Goal: Information Seeking & Learning: Find specific fact

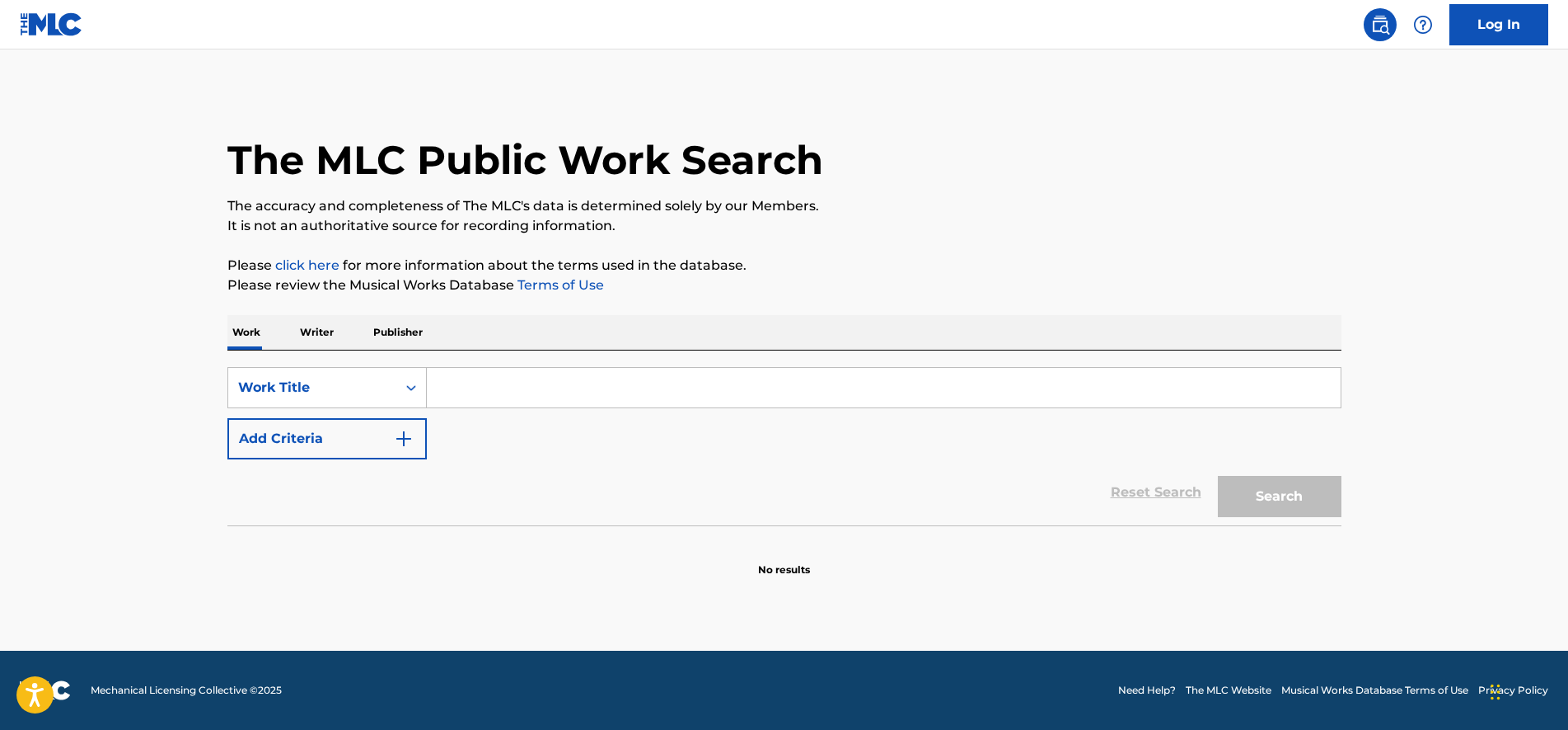
click at [662, 391] on input "Search Form" at bounding box center [884, 387] width 914 height 40
paste input "DISCONNECTED (OUT OF TOUCH)"
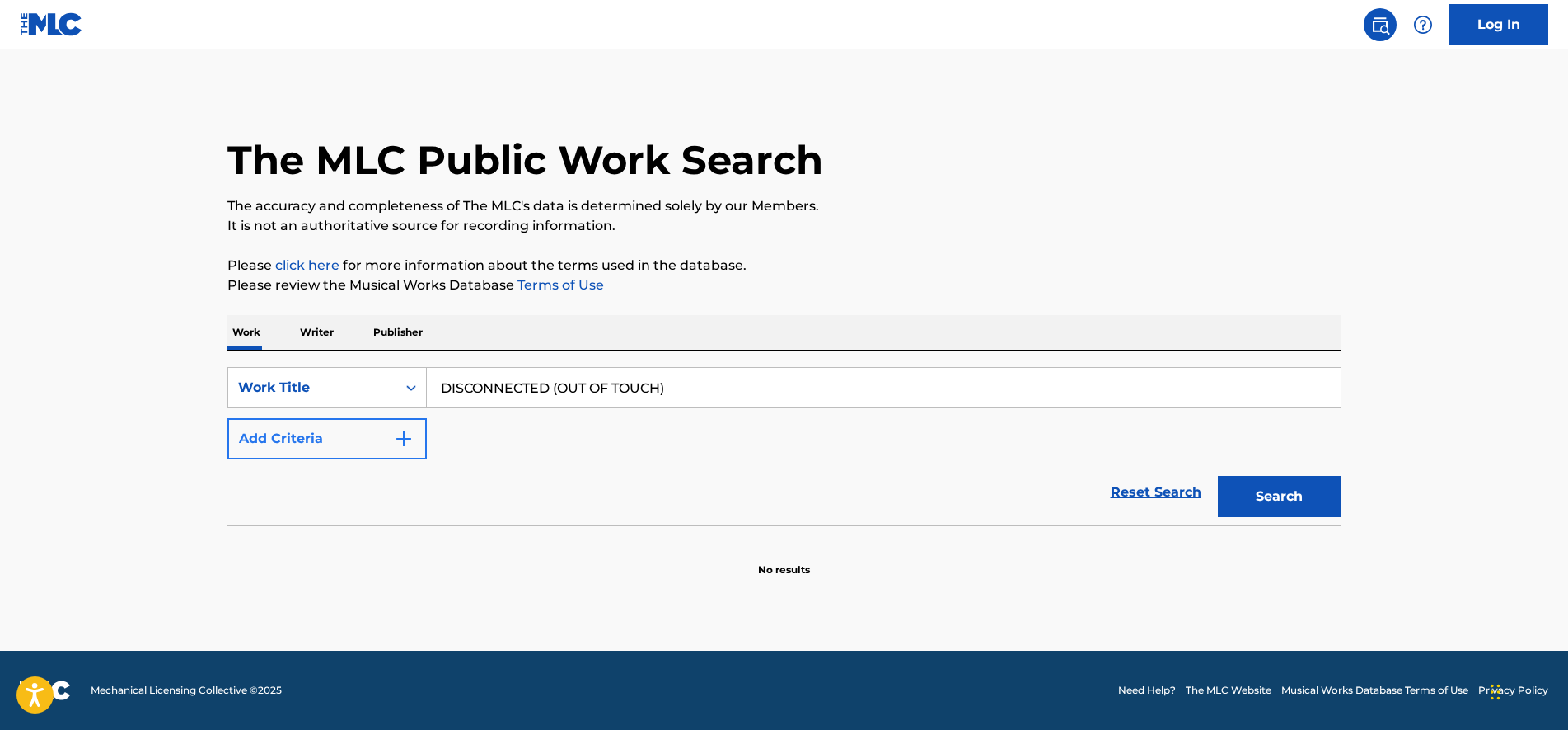
type input "DISCONNECTED (OUT OF TOUCH)"
click at [342, 450] on button "Add Criteria" at bounding box center [327, 439] width 199 height 41
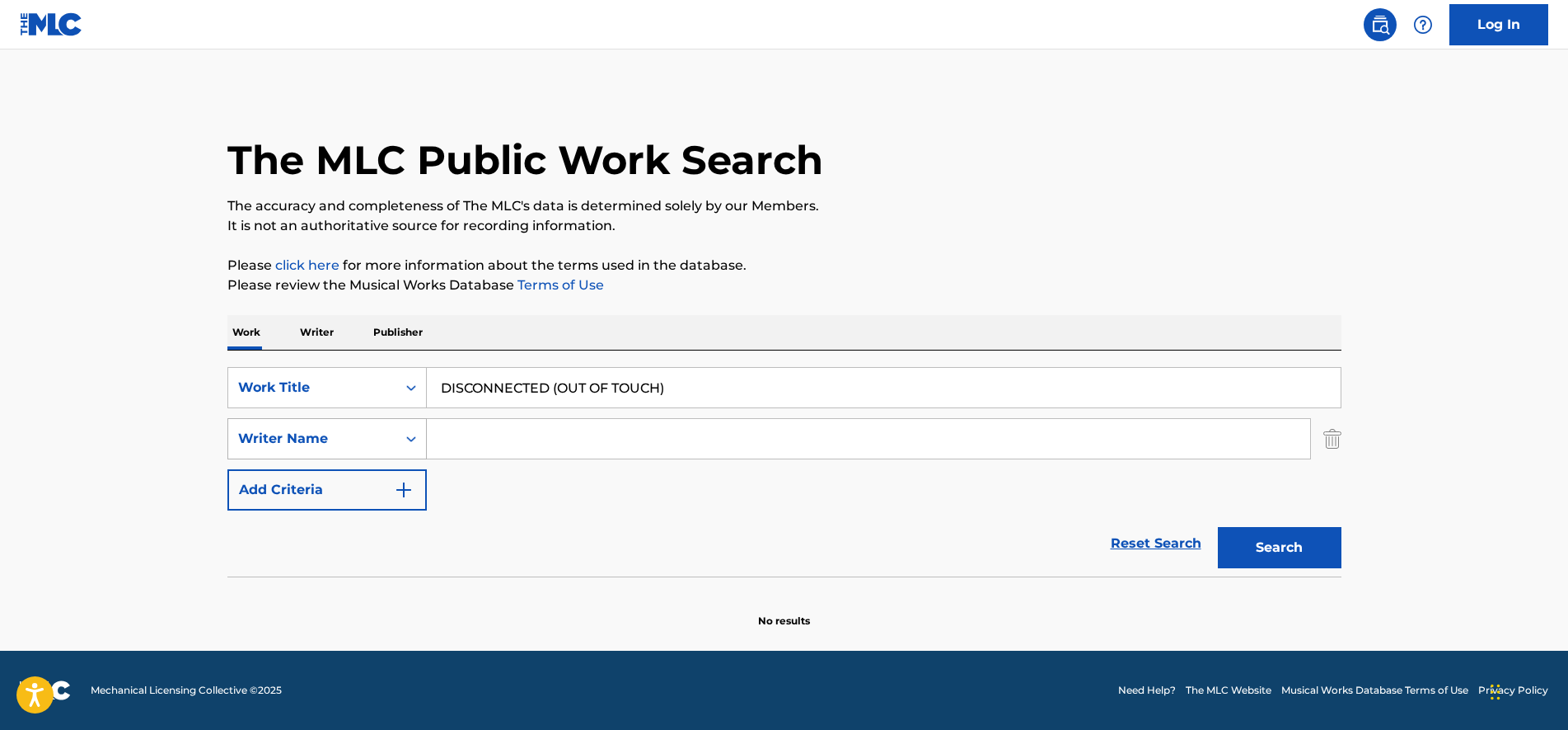
drag, startPoint x: 328, startPoint y: 446, endPoint x: 351, endPoint y: 448, distance: 23.1
click at [328, 444] on div "Writer Name" at bounding box center [312, 439] width 148 height 20
click at [479, 447] on input "Search Form" at bounding box center [868, 439] width 883 height 40
type input "Ormandy"
click at [1218, 527] on button "Search" at bounding box center [1280, 548] width 124 height 41
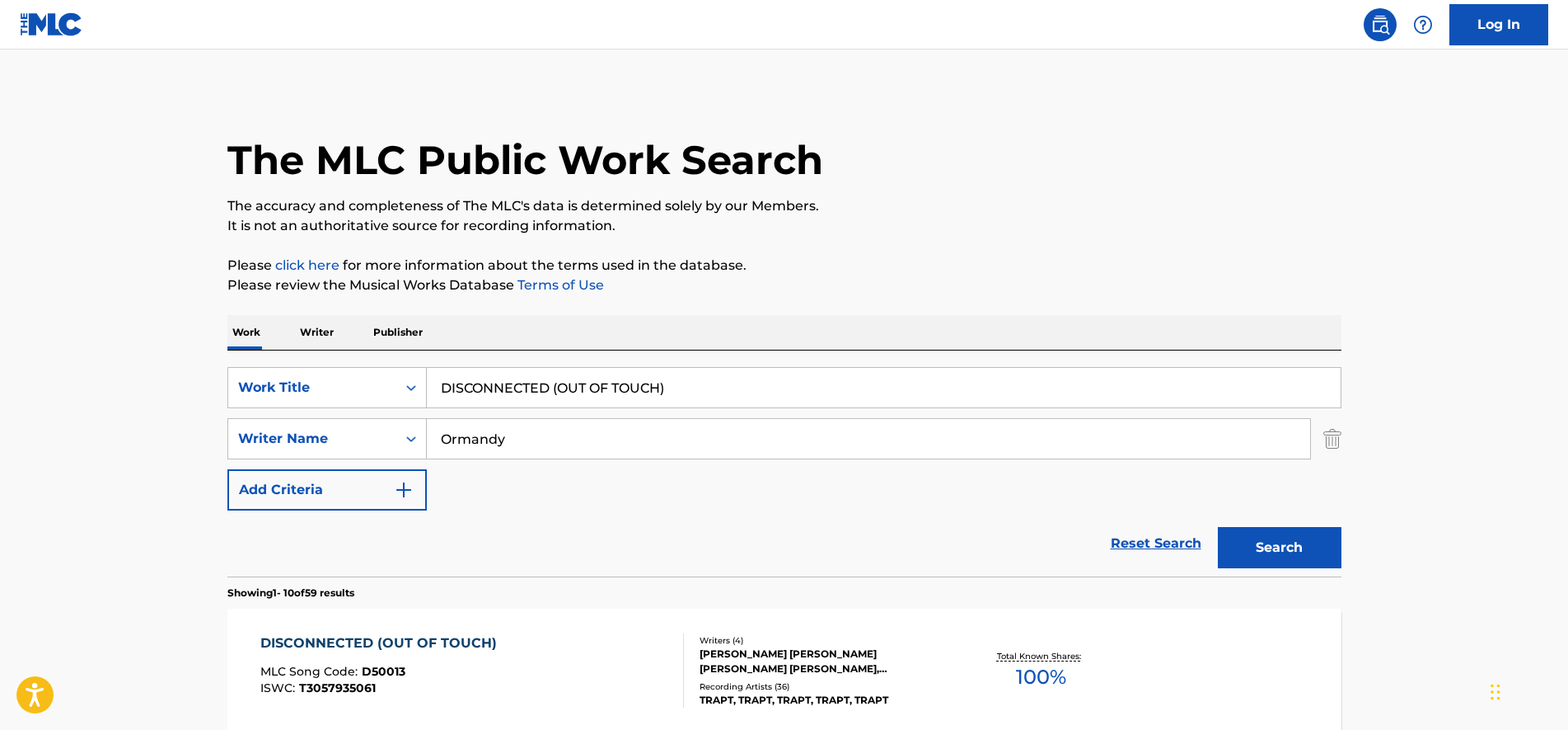
drag, startPoint x: 960, startPoint y: 536, endPoint x: 941, endPoint y: 553, distance: 25.5
click at [960, 536] on div "Reset Search Search" at bounding box center [784, 543] width 1114 height 66
click at [550, 657] on div "DISCONNECTED (OUT OF TOUCH) MLC Song Code : D50013 ISWC : T3057935061" at bounding box center [472, 670] width 423 height 74
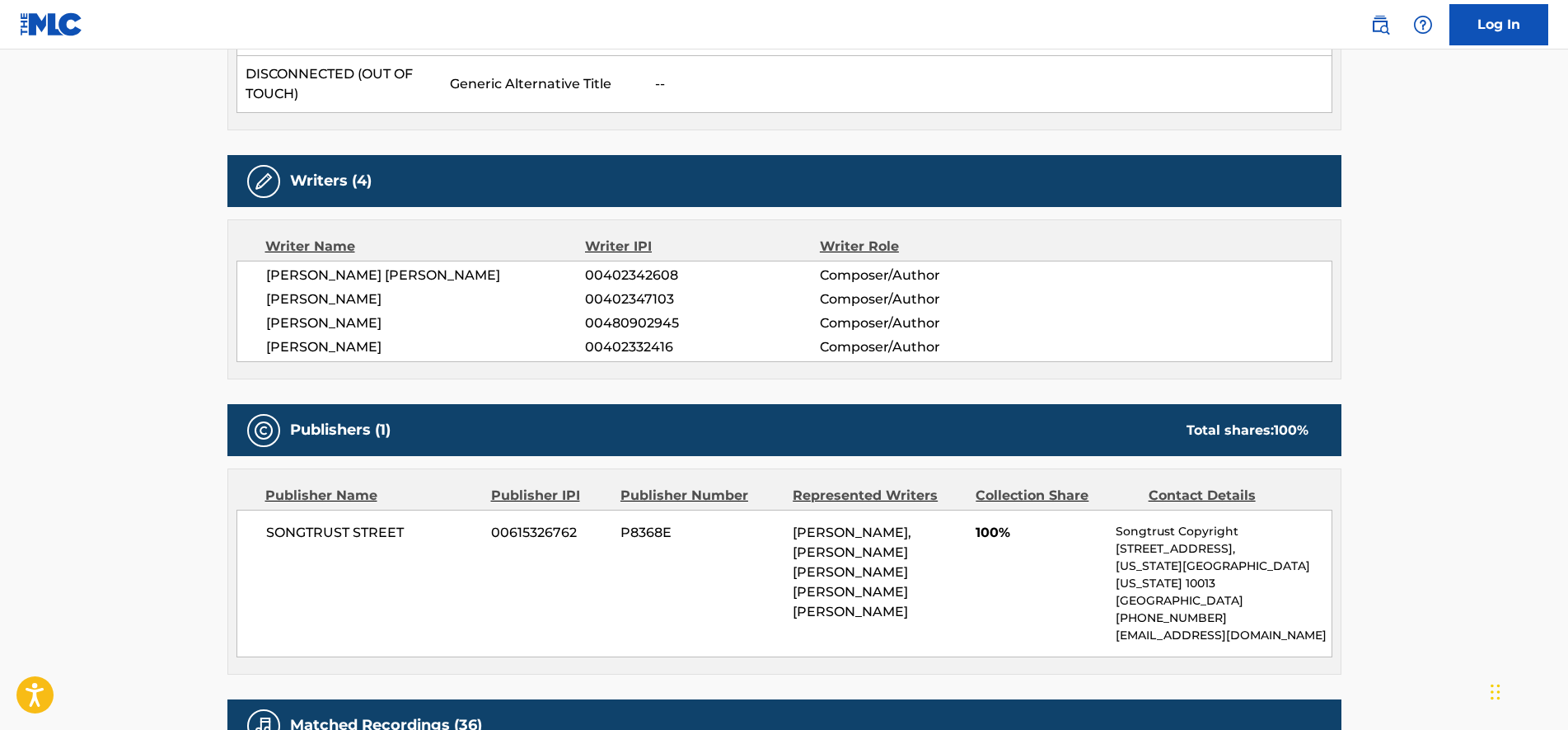
scroll to position [206, 0]
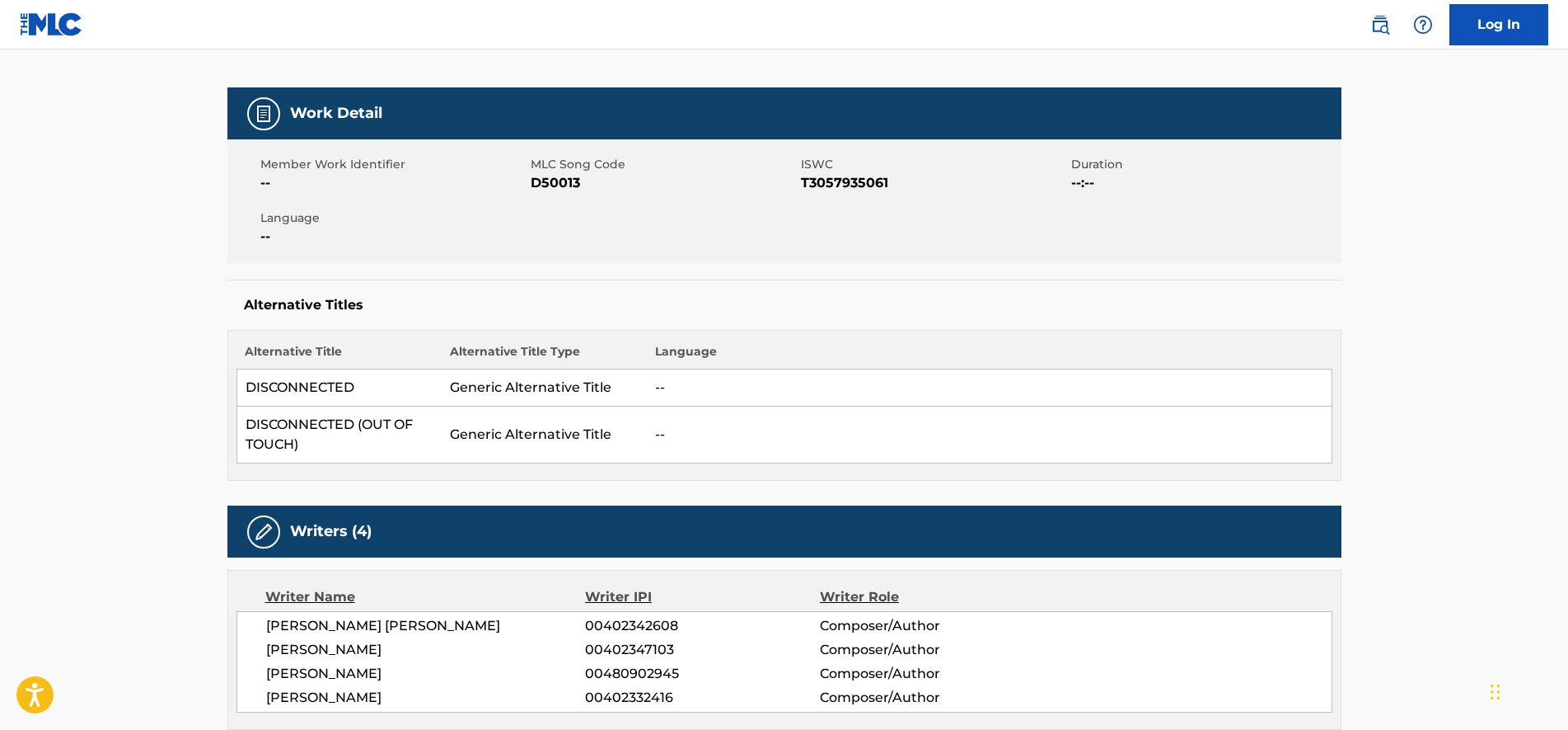
click at [566, 165] on span "MLC Song Code" at bounding box center [663, 164] width 266 height 18
click at [561, 182] on span "D50013" at bounding box center [663, 182] width 266 height 20
copy span "D50013"
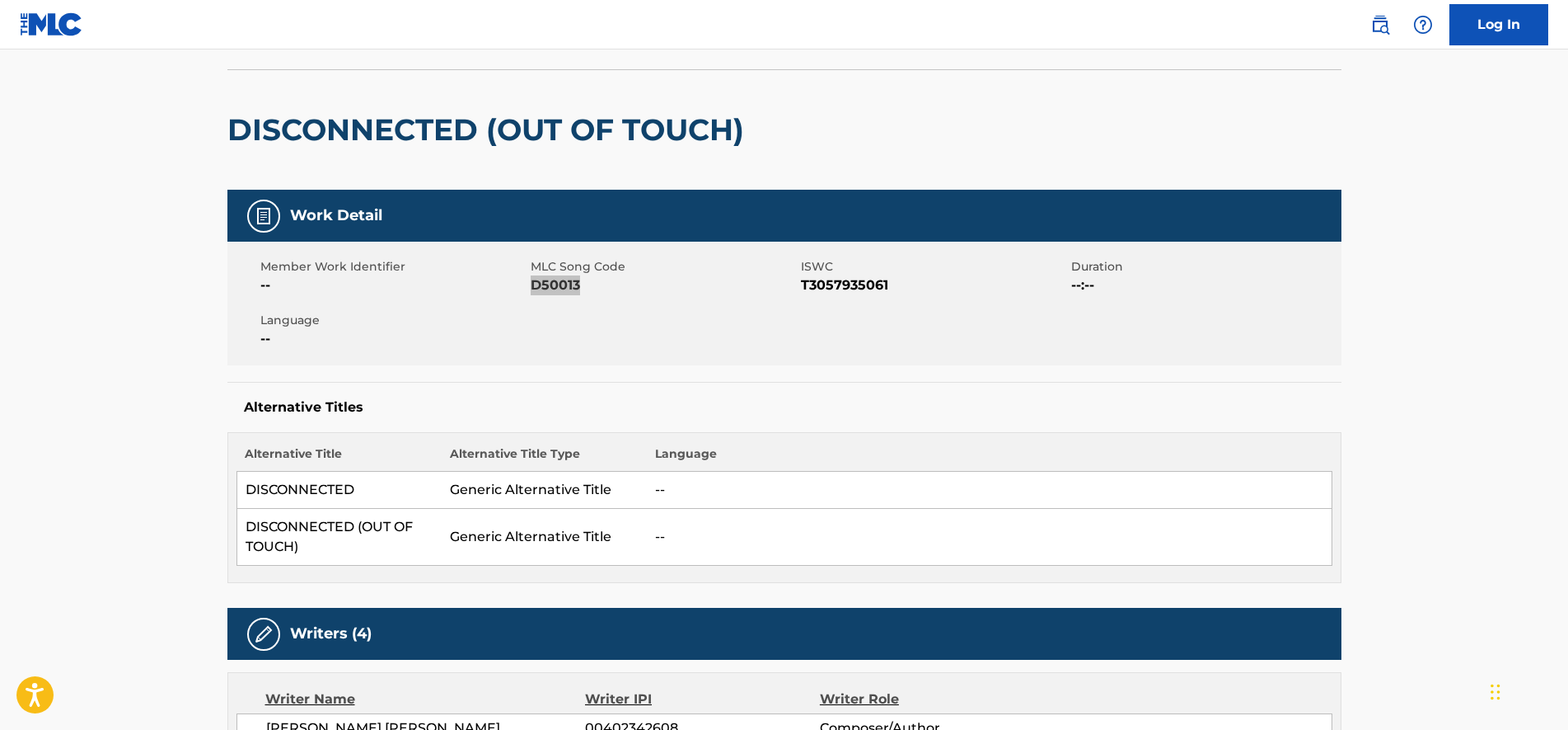
scroll to position [0, 0]
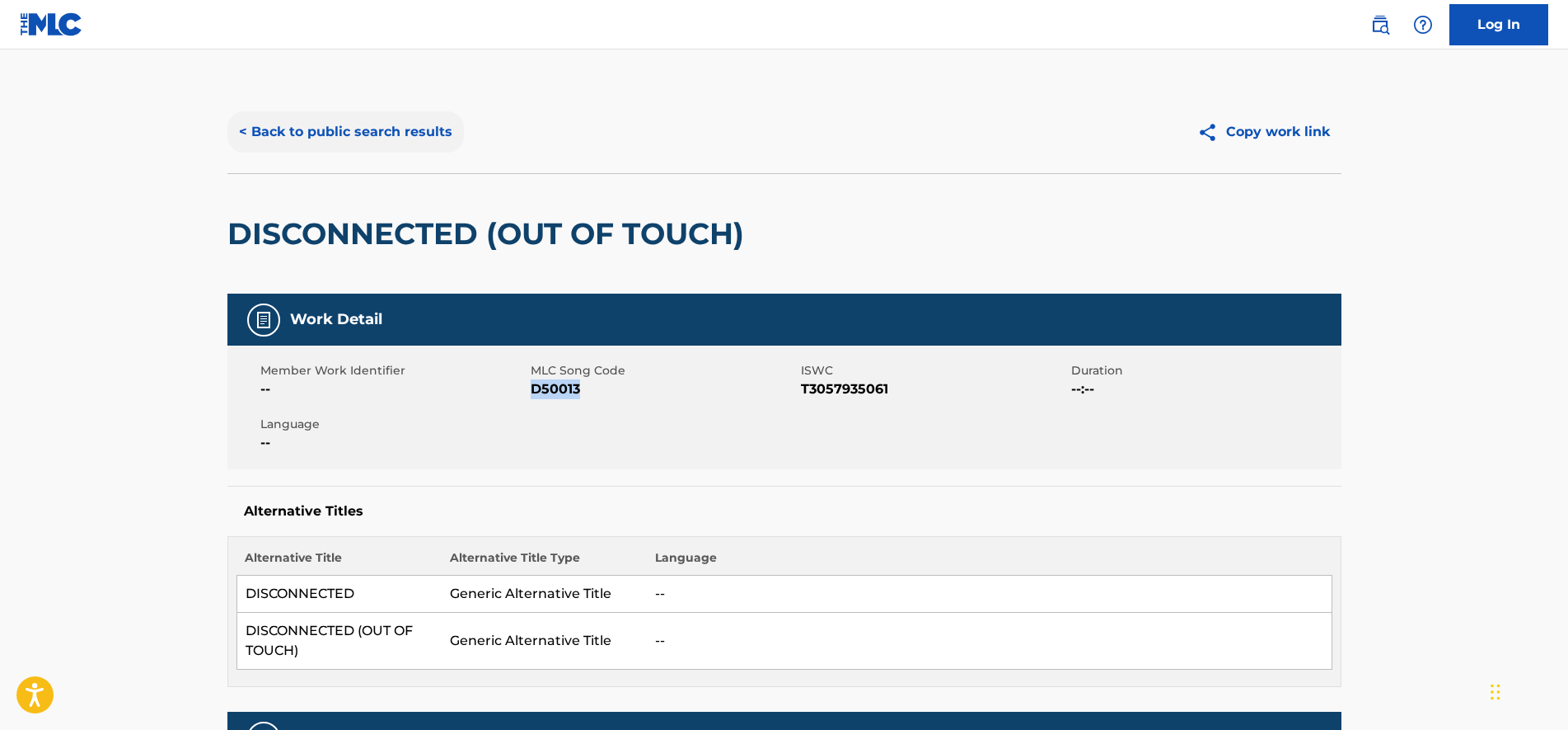
click at [345, 139] on button "< Back to public search results" at bounding box center [345, 132] width 236 height 41
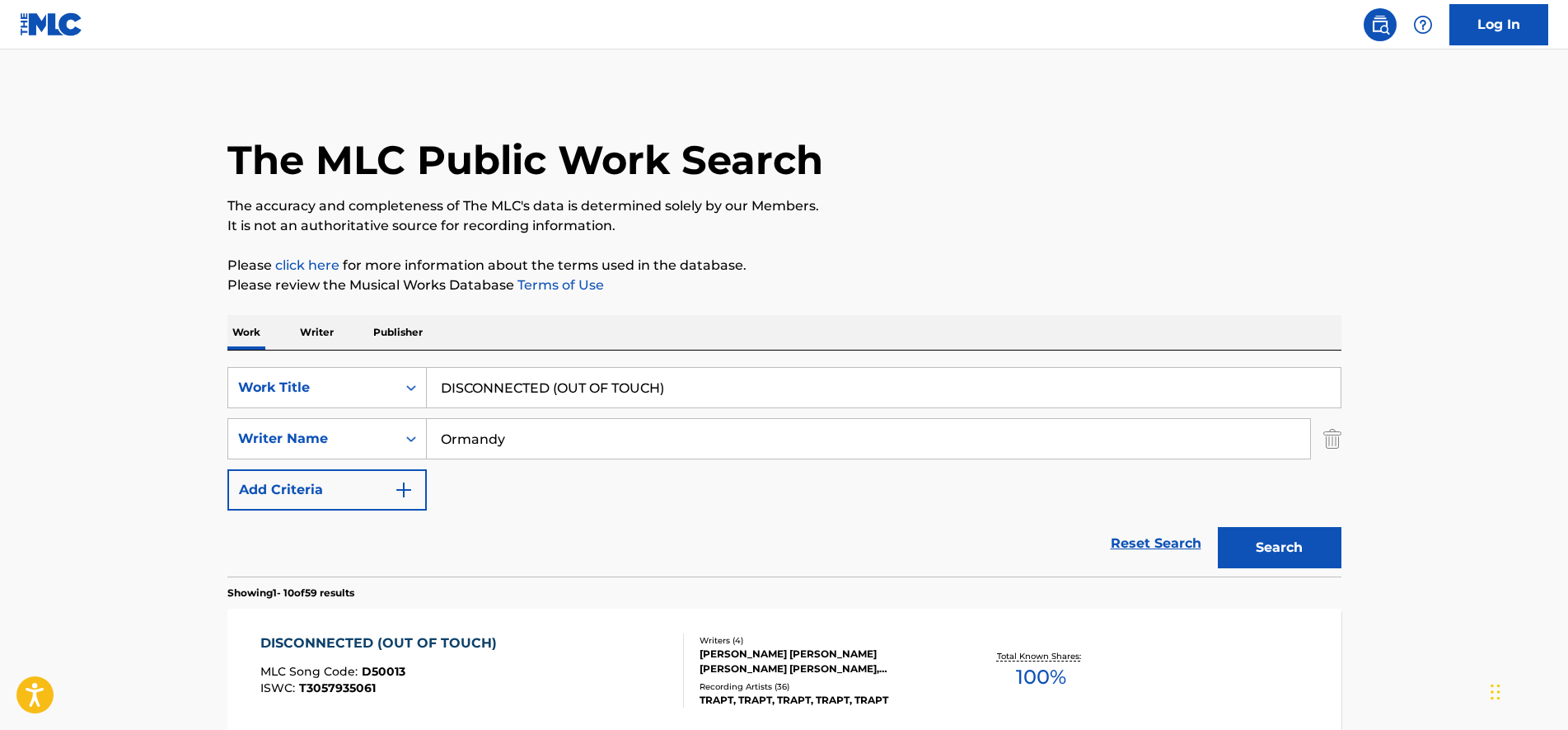
drag, startPoint x: 622, startPoint y: 387, endPoint x: 109, endPoint y: 358, distance: 513.8
paste input "ECHO"
type input "ECHO"
click at [1218, 527] on button "Search" at bounding box center [1280, 548] width 124 height 41
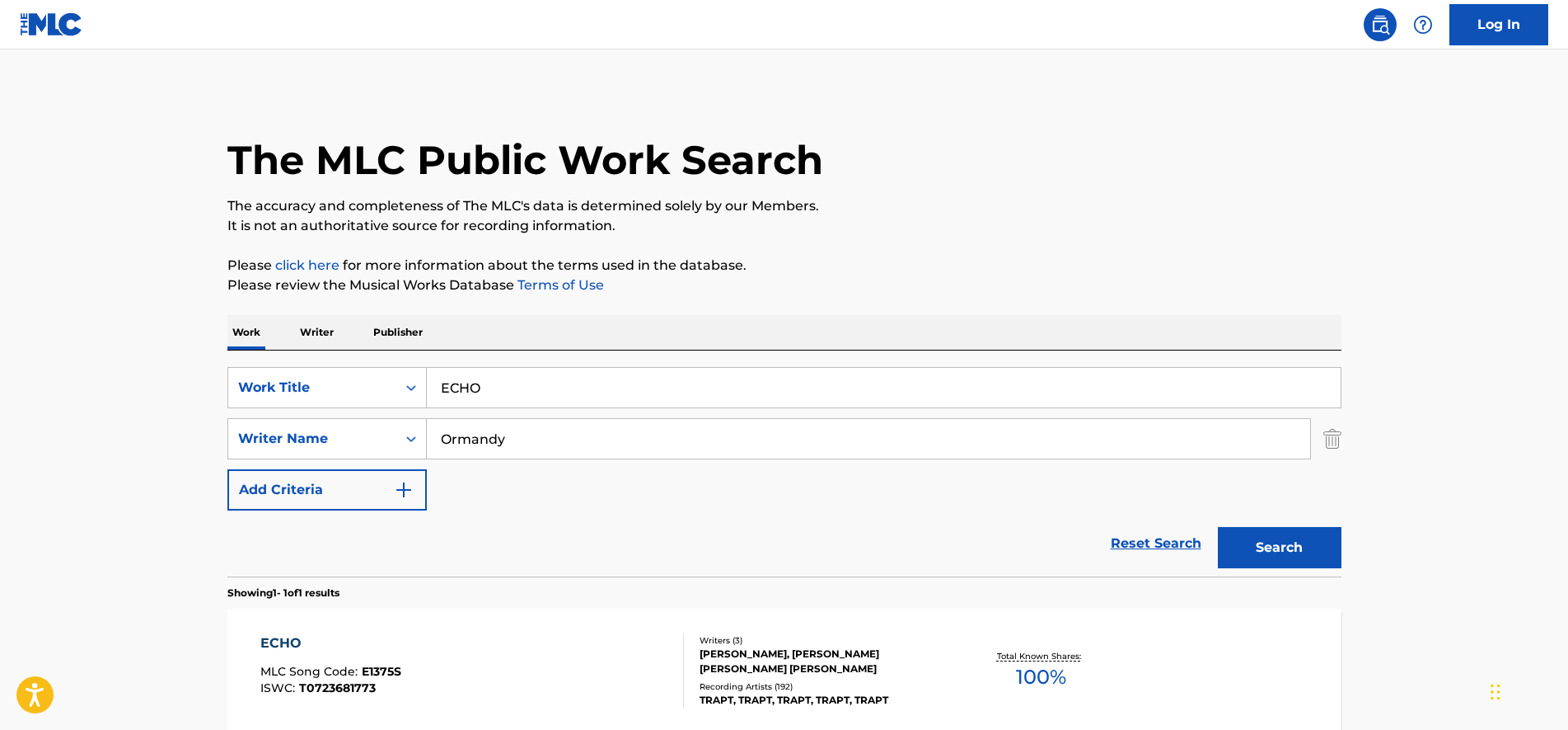
click at [114, 334] on main "The MLC Public Work Search The accuracy and completeness of The MLC's data is d…" at bounding box center [784, 433] width 1568 height 768
click at [587, 693] on div "ECHO MLC Song Code : E1375S ISWC : T0723681773" at bounding box center [472, 670] width 423 height 74
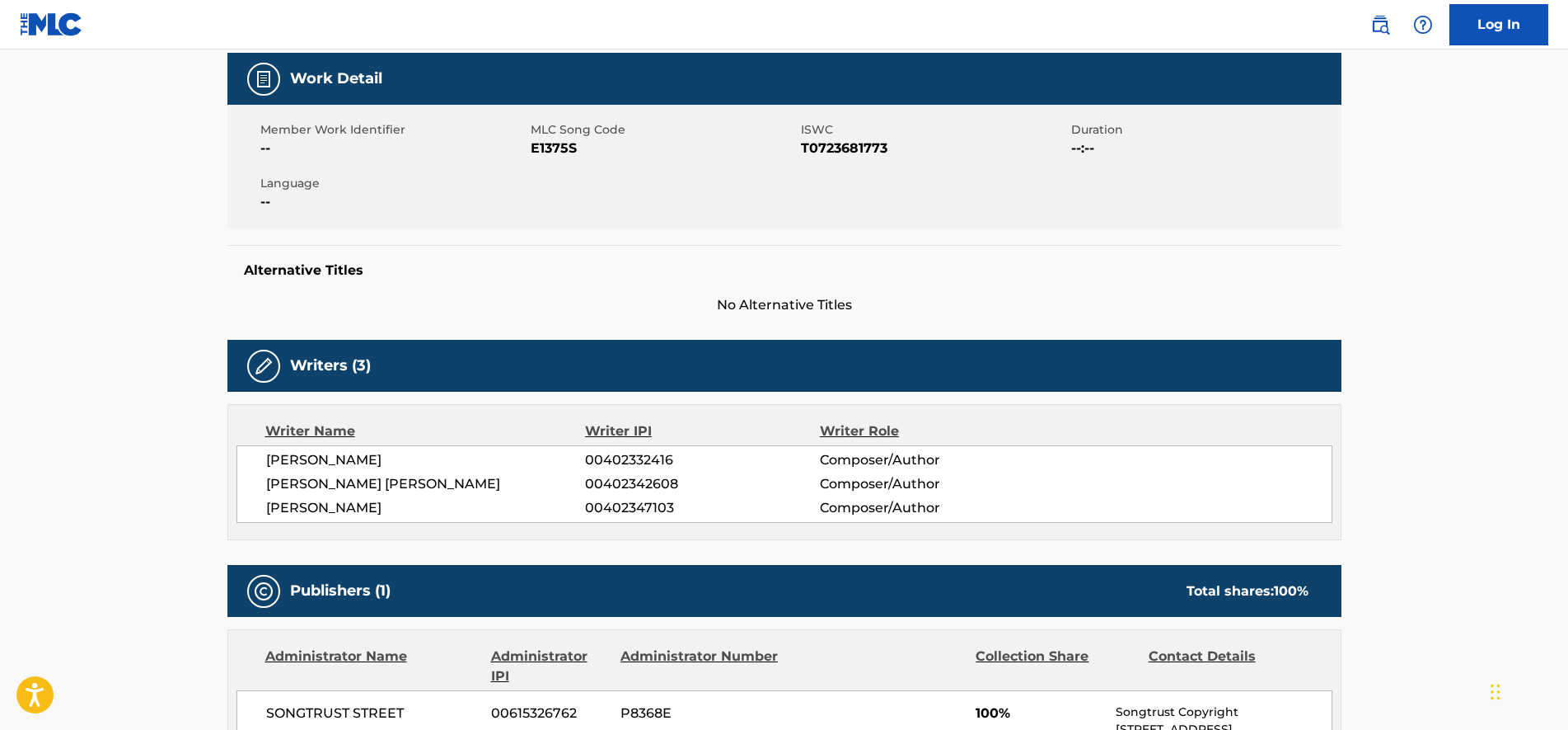
scroll to position [206, 0]
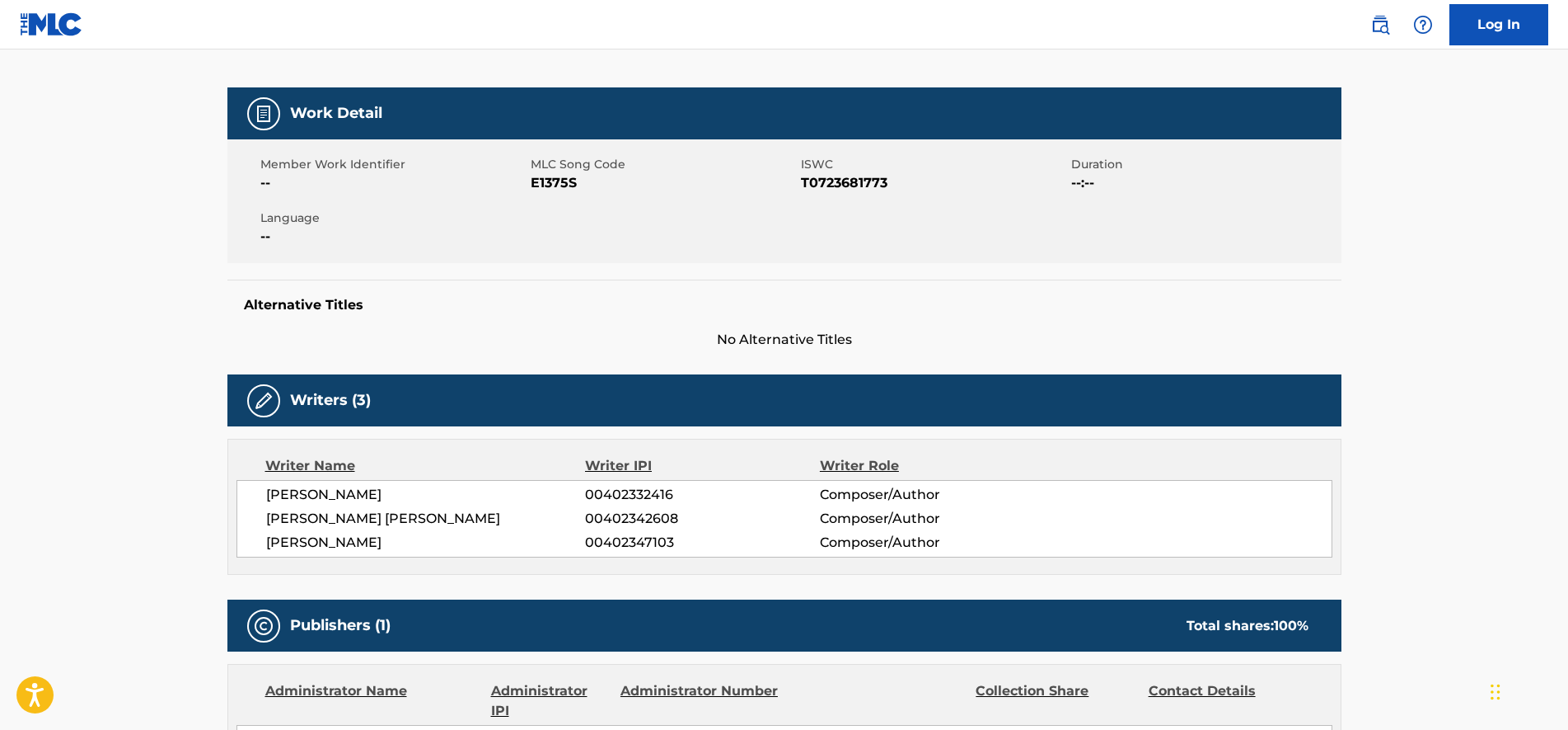
click at [552, 185] on span "E1375S" at bounding box center [663, 182] width 266 height 20
copy span "E1375S"
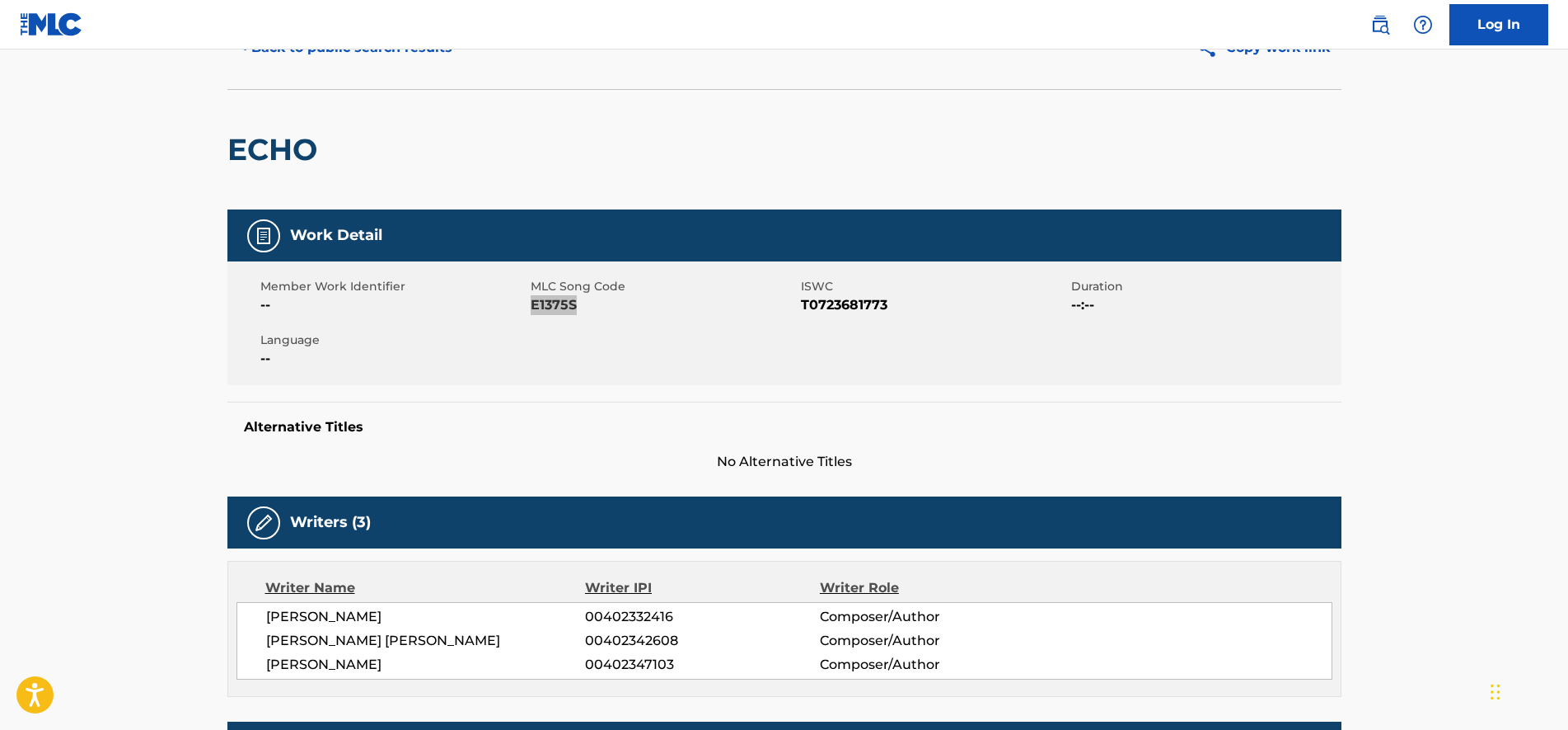
scroll to position [0, 0]
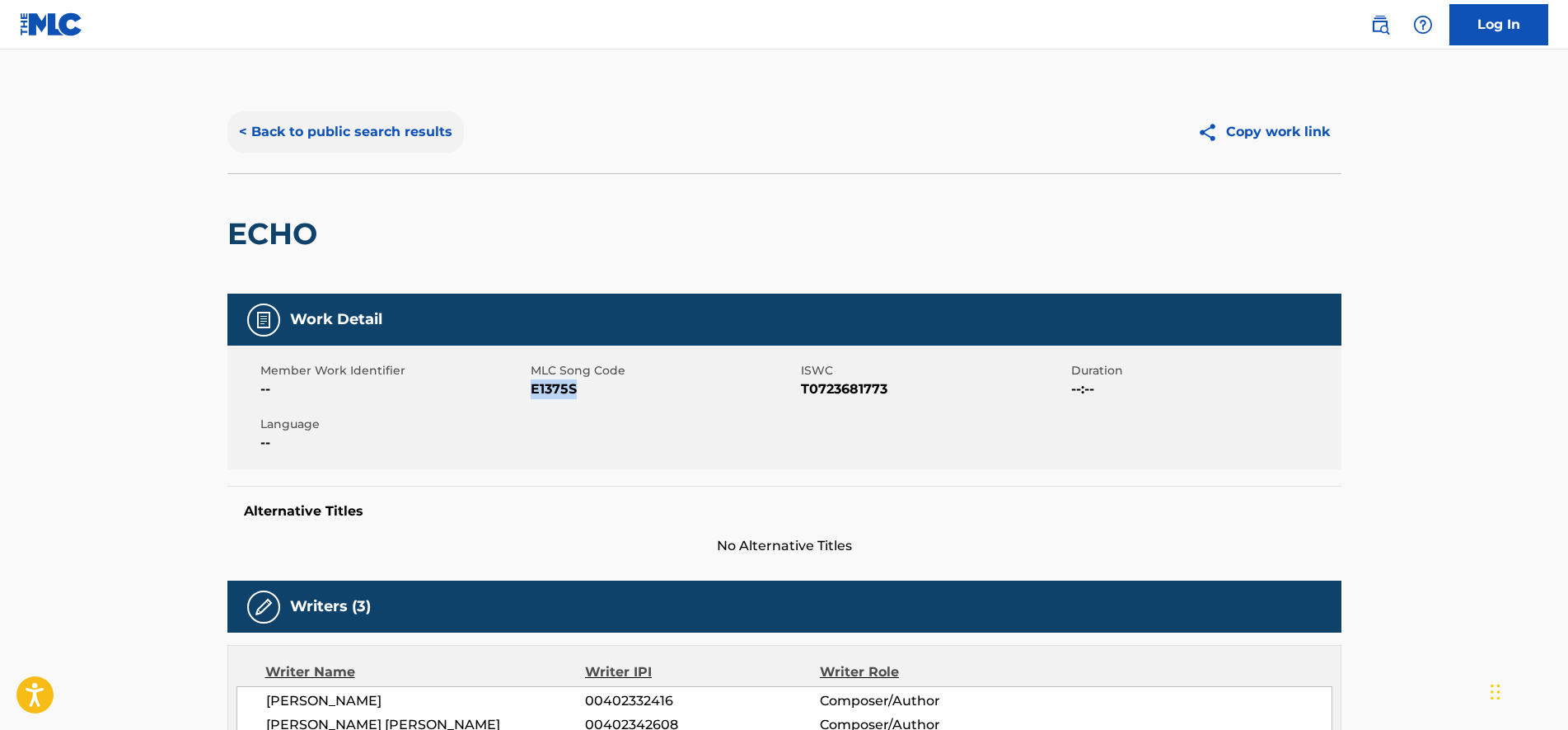
click at [372, 146] on button "< Back to public search results" at bounding box center [345, 132] width 236 height 41
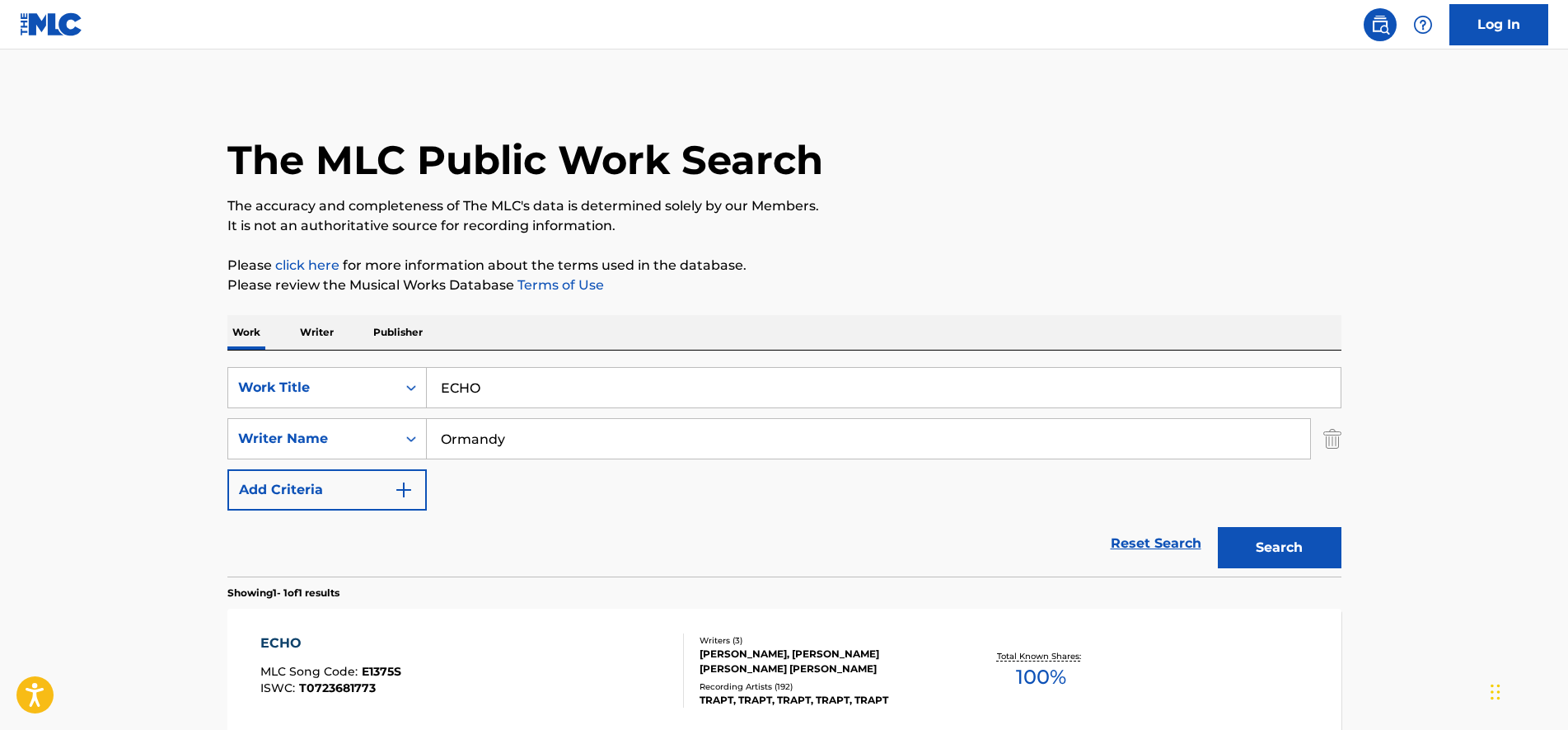
drag, startPoint x: 400, startPoint y: 398, endPoint x: 76, endPoint y: 408, distance: 324.2
click at [76, 408] on main "The MLC Public Work Search The accuracy and completeness of The MLC's data is d…" at bounding box center [784, 433] width 1568 height 768
paste input "NIGMA"
type input "ENIGMA"
click at [1218, 527] on button "Search" at bounding box center [1280, 548] width 124 height 41
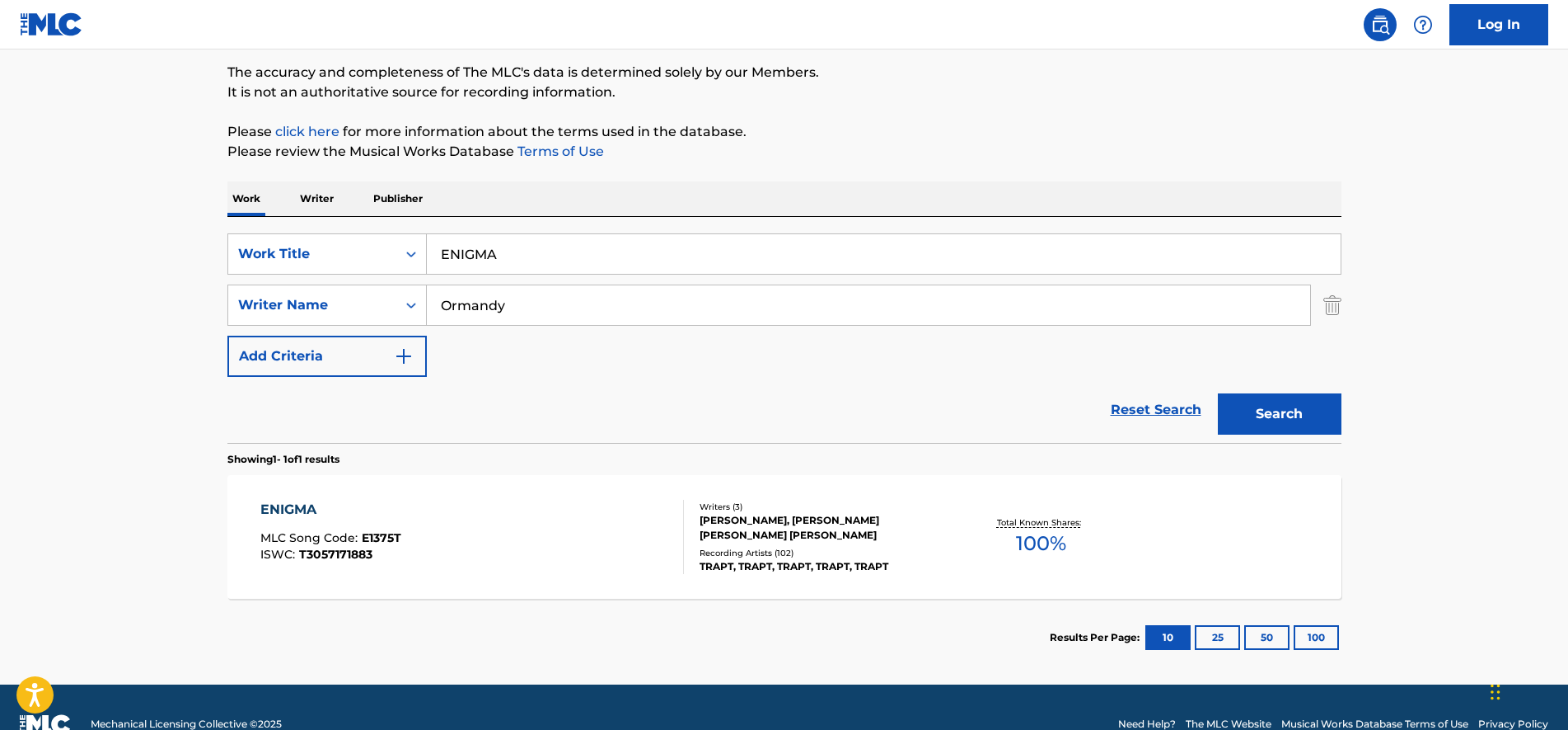
scroll to position [168, 0]
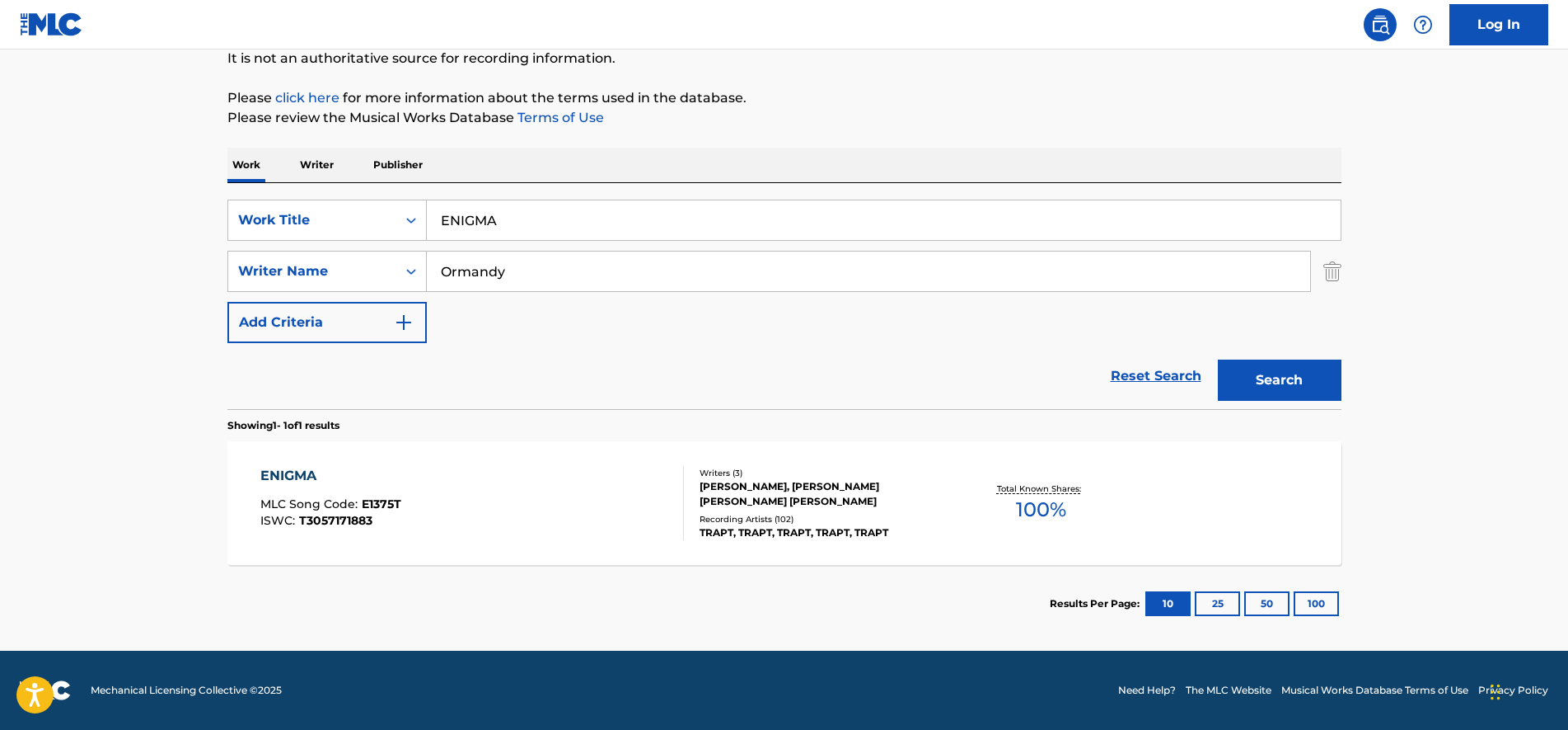
click at [532, 501] on div "ENIGMA MLC Song Code : E1375T ISWC : T3057171883" at bounding box center [472, 503] width 423 height 74
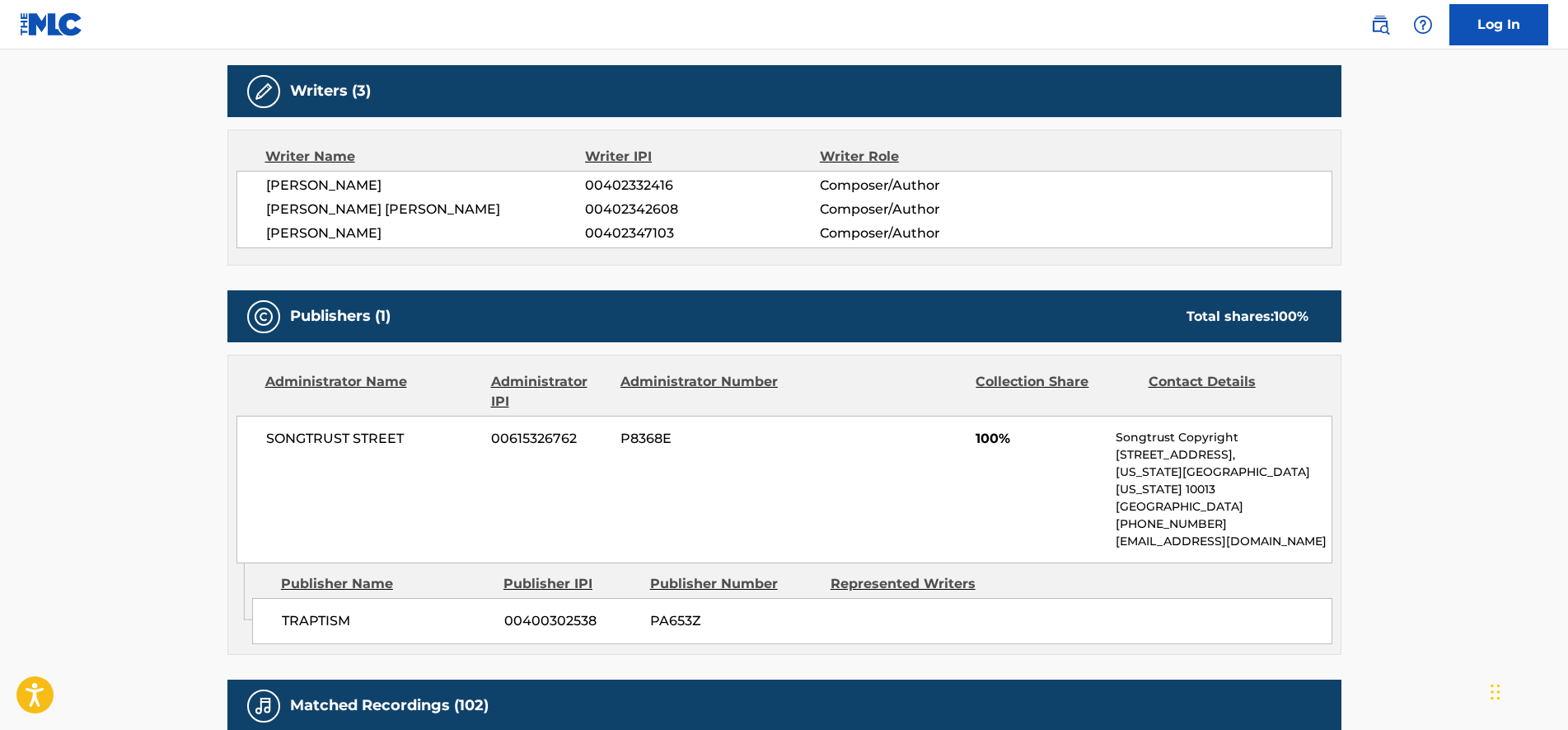
scroll to position [103, 0]
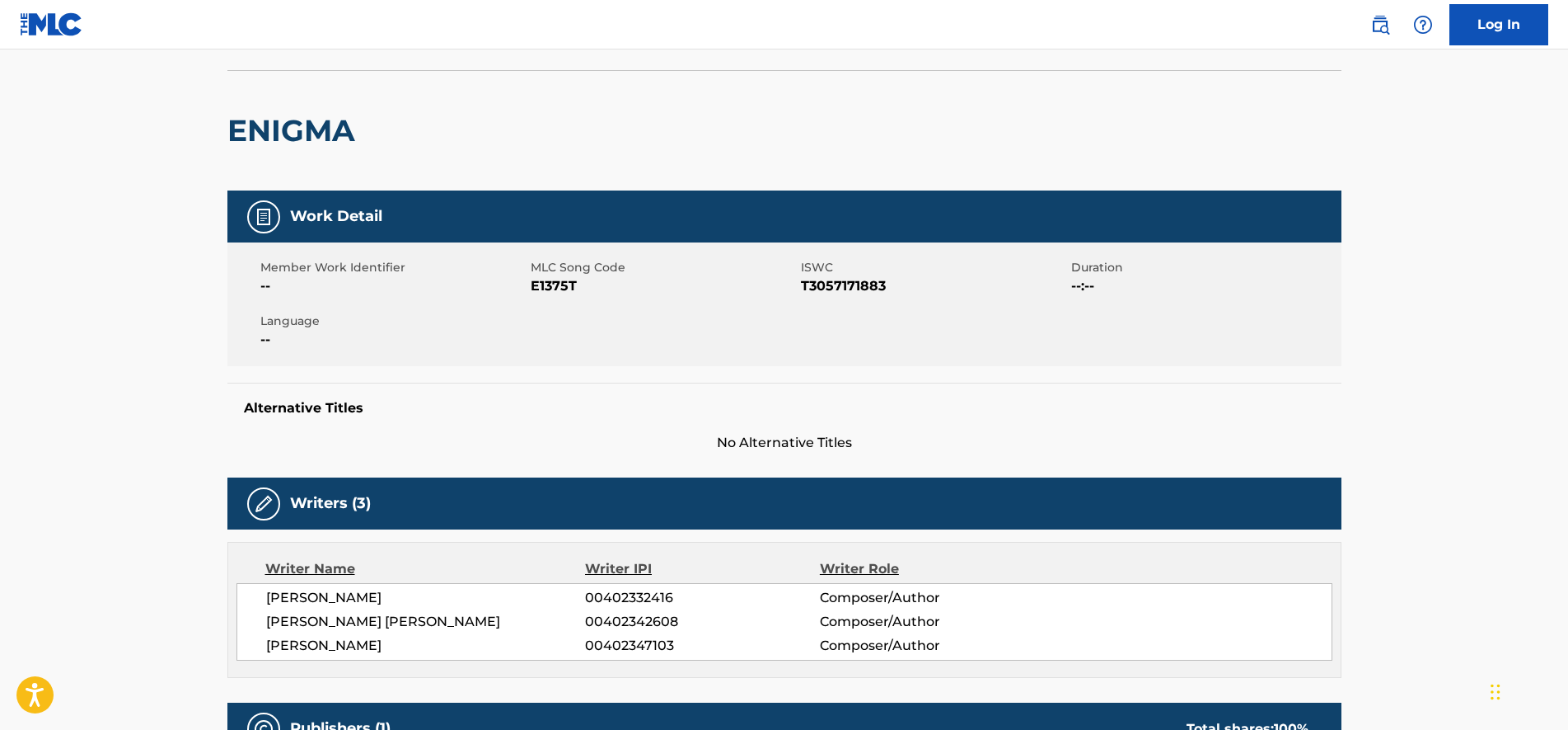
click at [554, 294] on span "E1375T" at bounding box center [663, 286] width 266 height 20
click at [554, 288] on span "E1375T" at bounding box center [663, 286] width 266 height 20
copy span "E1375T"
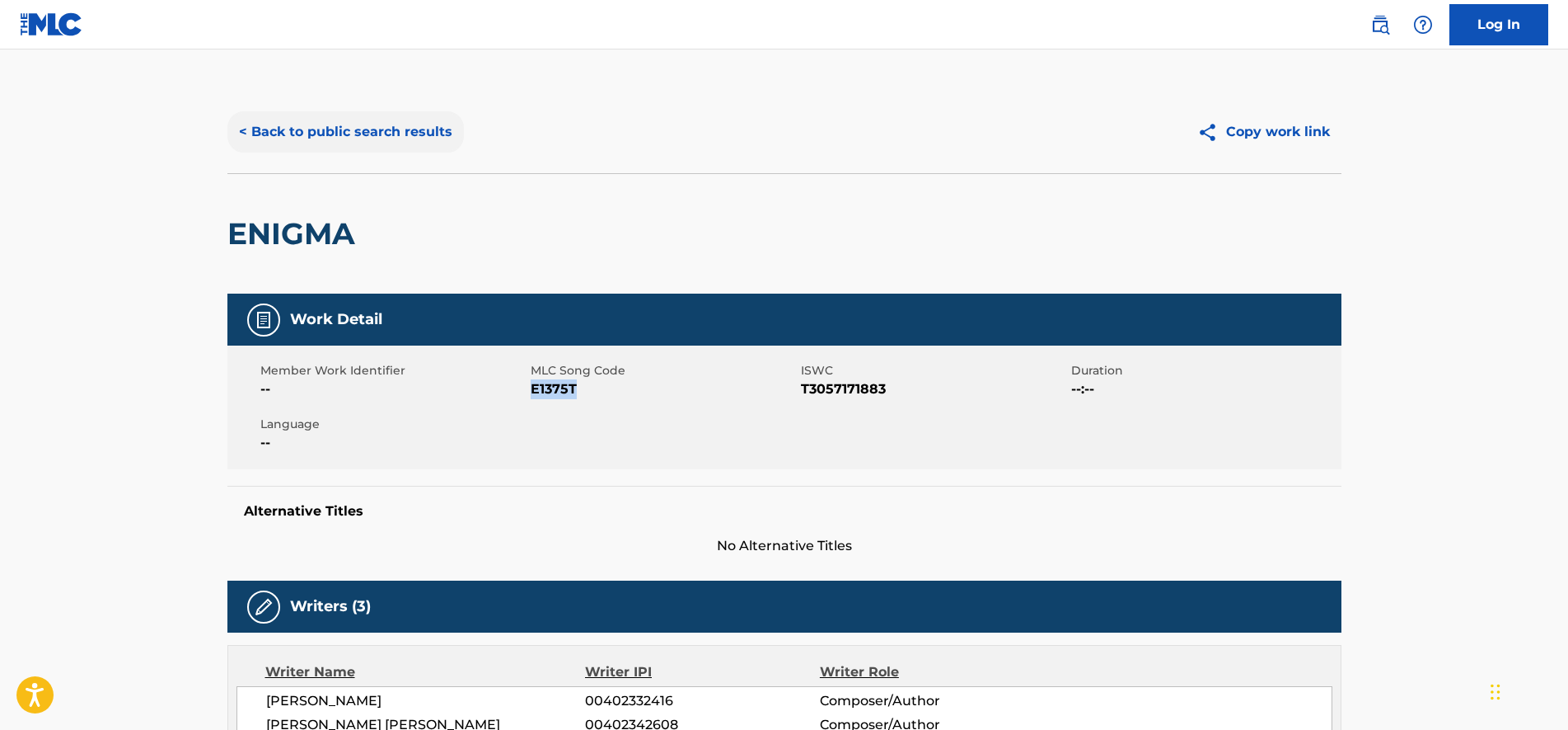
click at [305, 129] on button "< Back to public search results" at bounding box center [345, 132] width 236 height 41
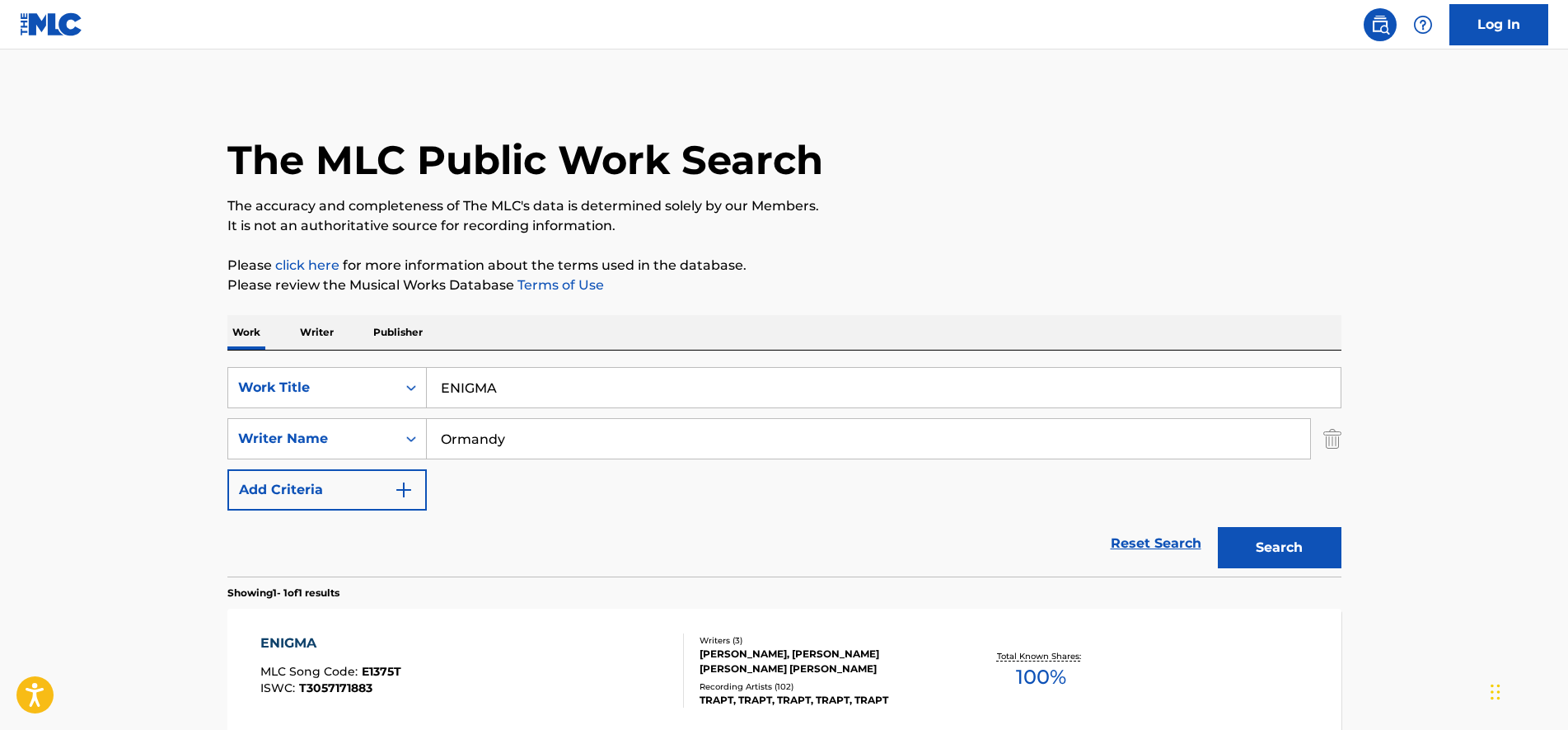
scroll to position [74, 0]
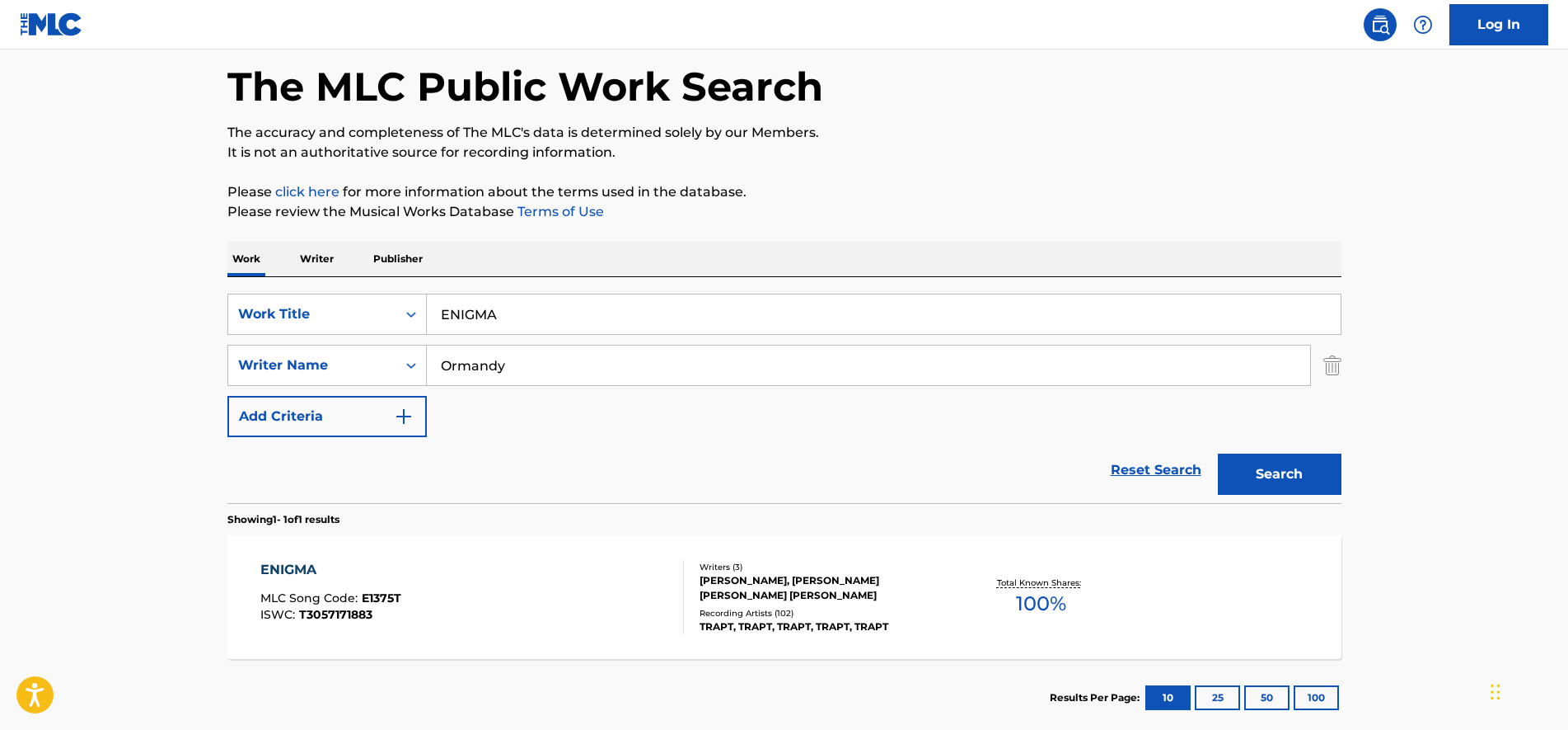
paste input "HEADSTRONG"
drag, startPoint x: 619, startPoint y: 308, endPoint x: 0, endPoint y: 285, distance: 619.4
click at [0, 286] on html "Accessibility Screen-Reader Guide, Feedback, and Issue Reporting | New window C…" at bounding box center [784, 291] width 1568 height 730
type input "HEADSTRONG"
click at [1218, 453] on button "Search" at bounding box center [1280, 474] width 124 height 41
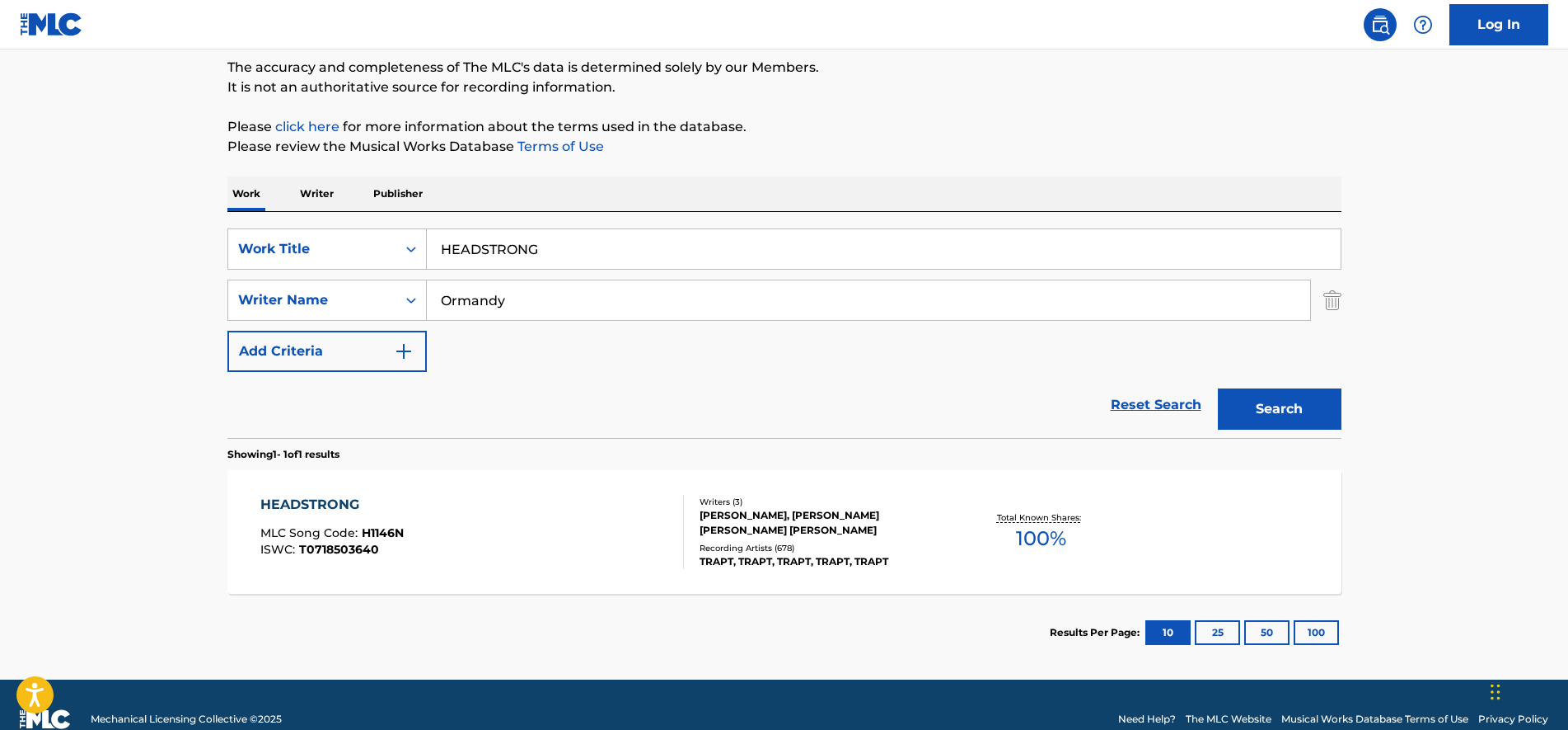
scroll to position [168, 0]
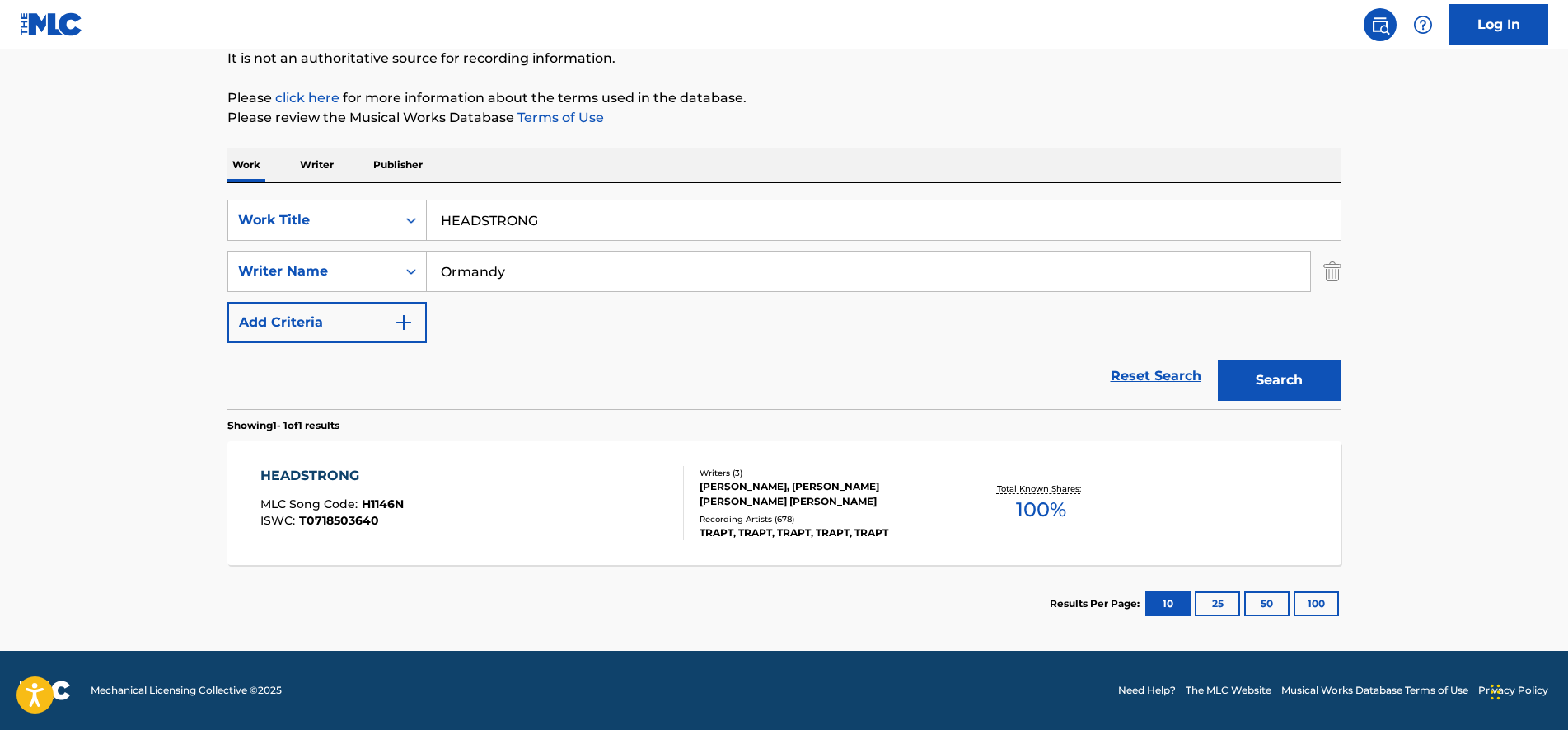
click at [684, 529] on div "Writers ( 3 ) [PERSON_NAME], [PERSON_NAME] [PERSON_NAME] [PERSON_NAME] Recordin…" at bounding box center [816, 503] width 264 height 74
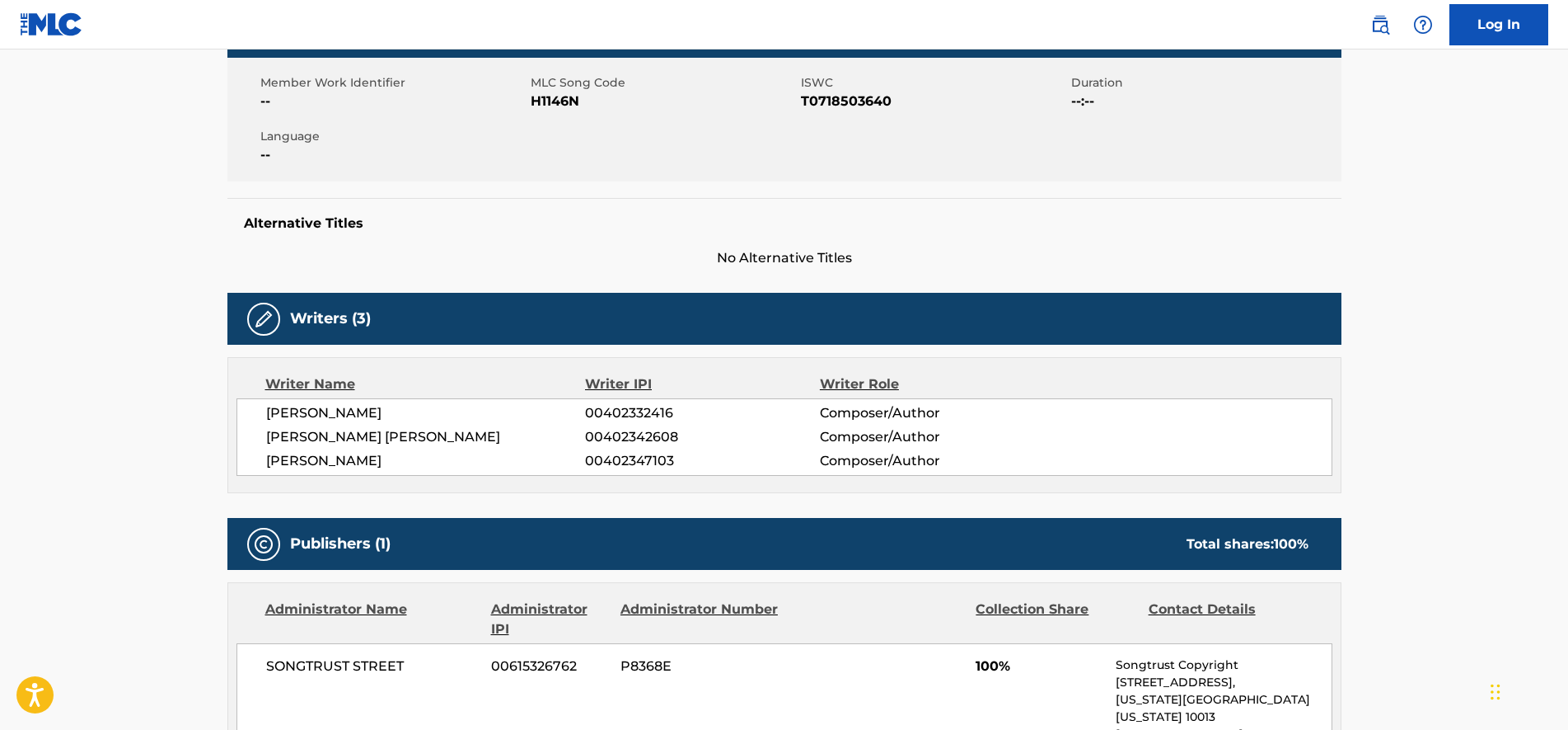
scroll to position [103, 0]
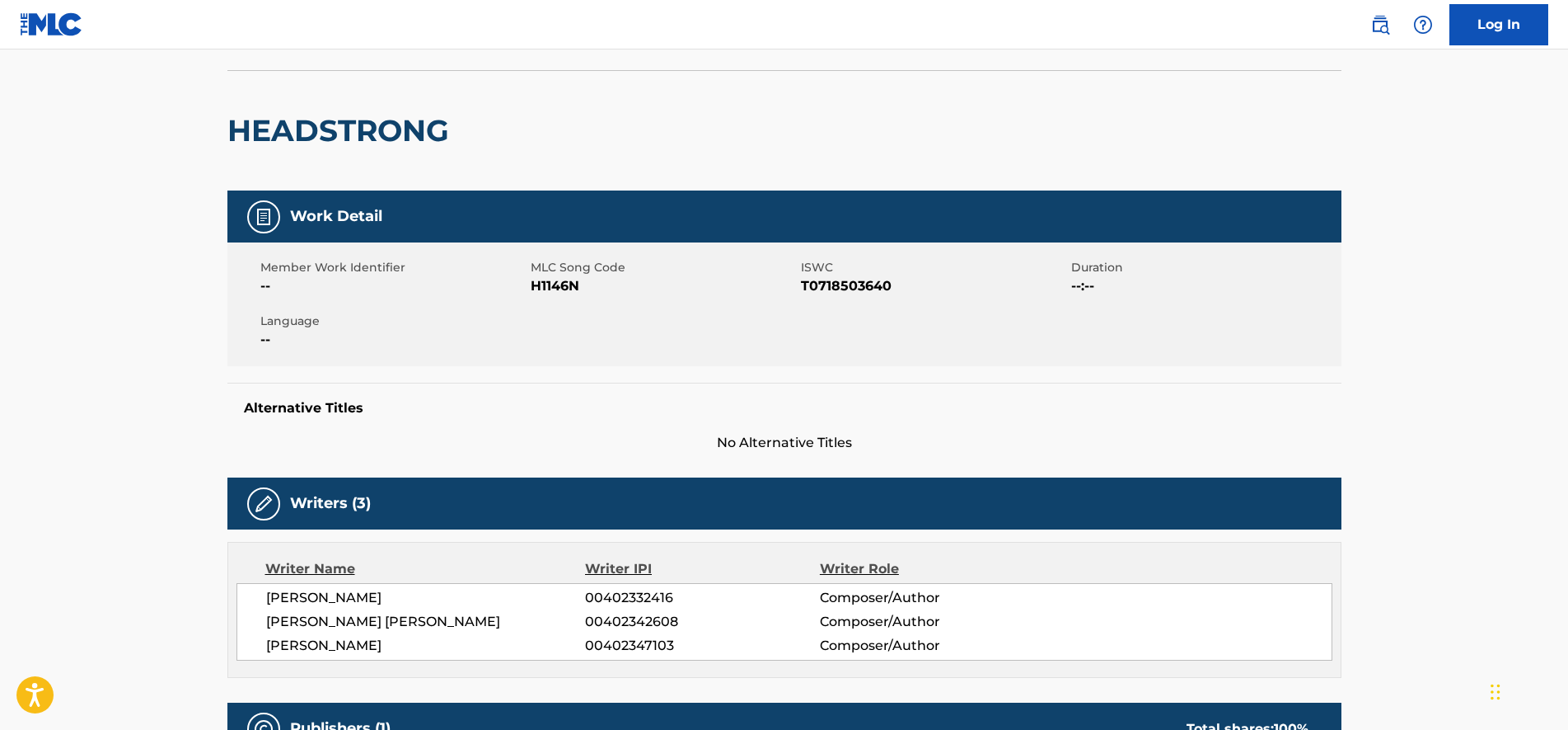
click at [562, 277] on span "H1146N" at bounding box center [663, 286] width 266 height 20
copy span "H1146N"
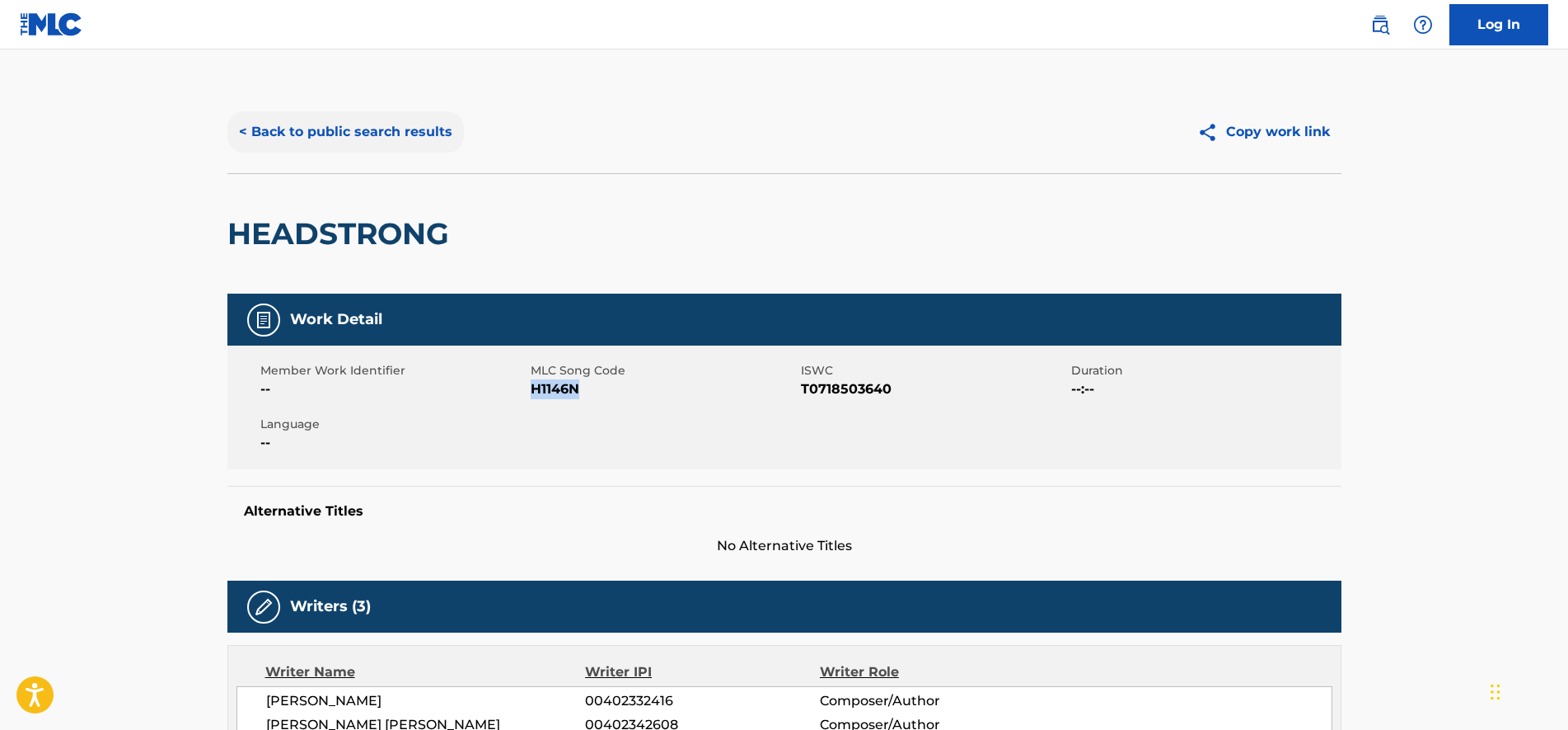
click at [332, 131] on button "< Back to public search results" at bounding box center [345, 132] width 236 height 41
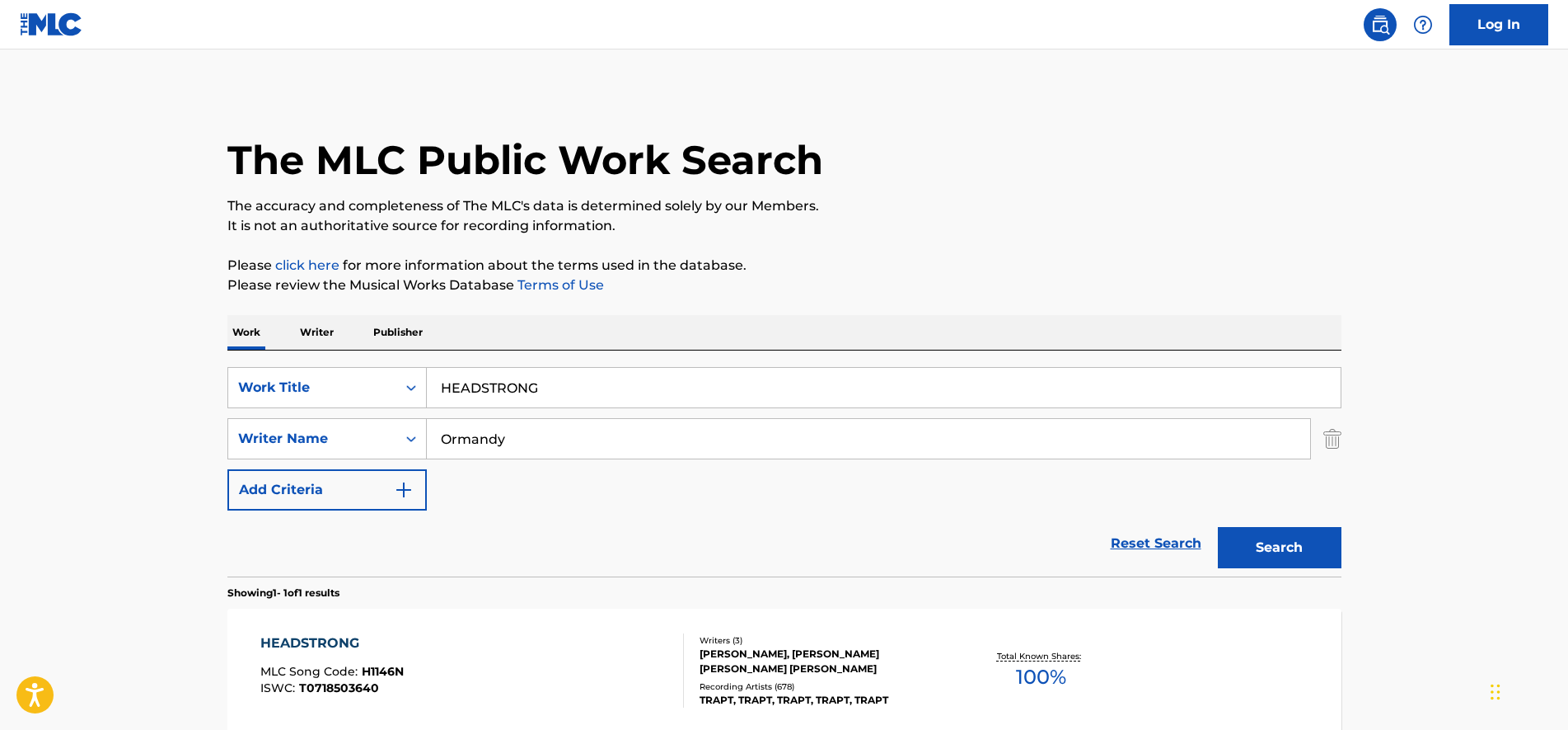
scroll to position [74, 0]
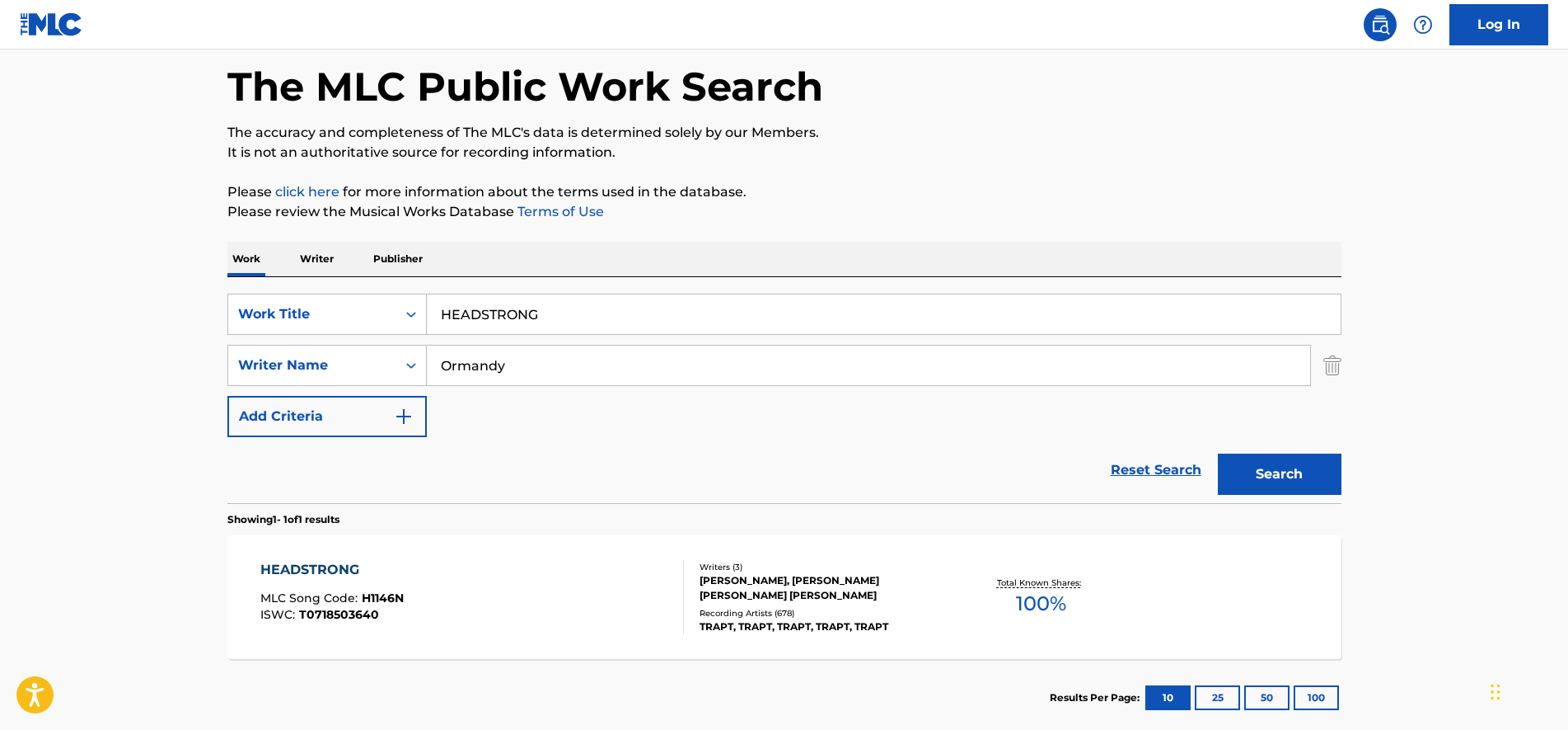
drag, startPoint x: 607, startPoint y: 309, endPoint x: 59, endPoint y: 267, distance: 549.6
click at [59, 267] on main "The MLC Public Work Search The accuracy and completeness of The MLC's data is d…" at bounding box center [784, 359] width 1568 height 768
paste input "OLLOWMAN"
type input "HOLLOWMAN"
click at [1218, 453] on button "Search" at bounding box center [1280, 474] width 124 height 41
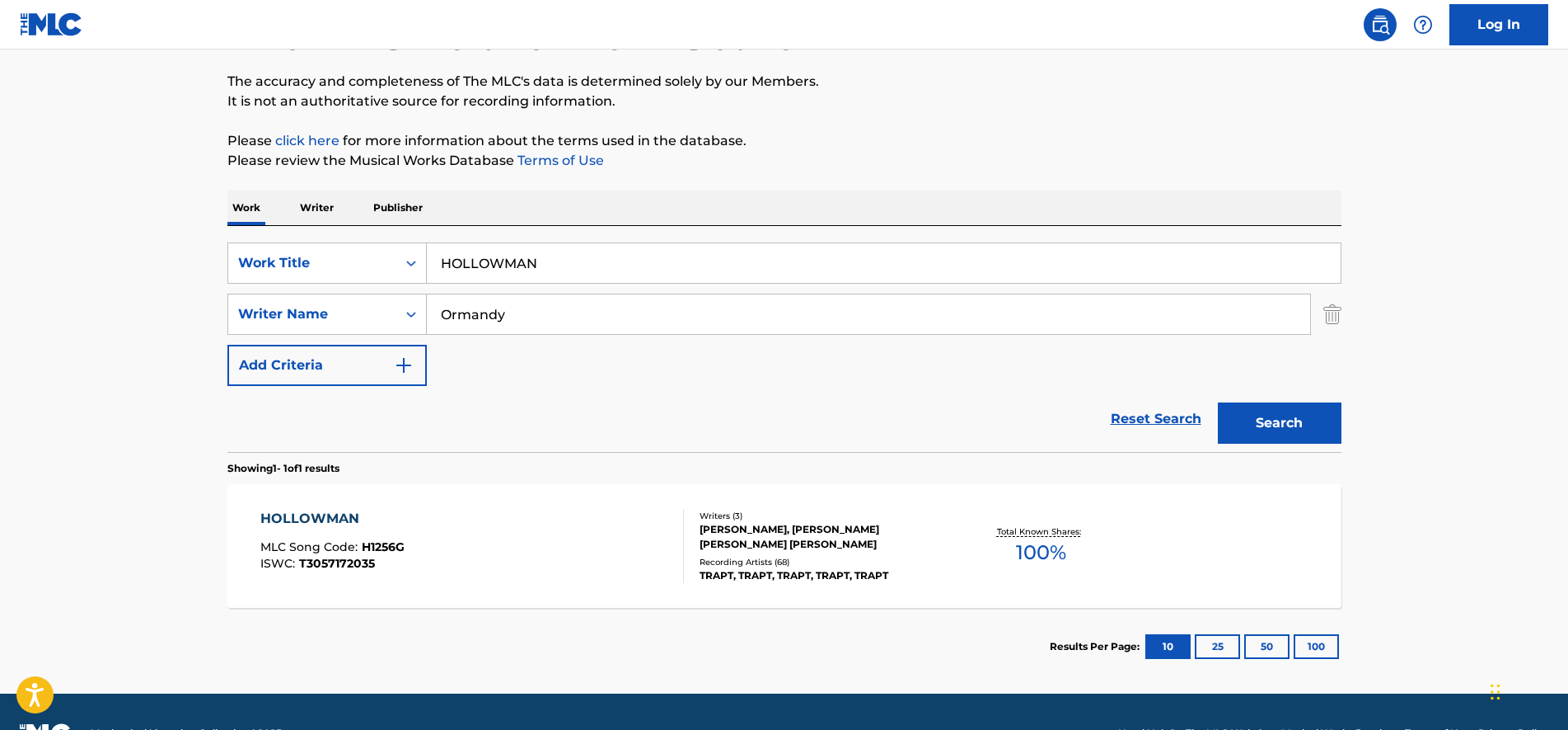
scroll to position [168, 0]
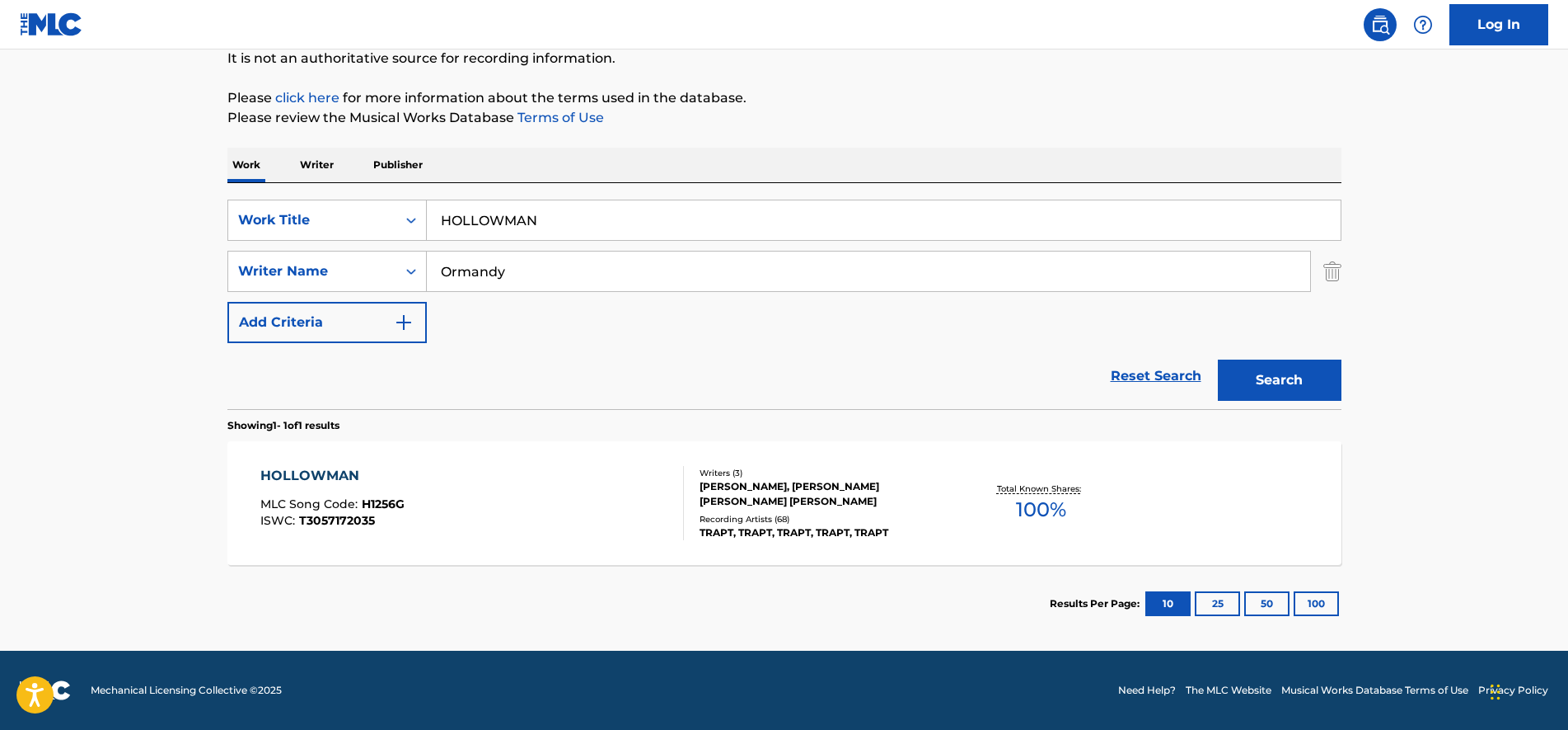
click at [488, 493] on div "HOLLOWMAN MLC Song Code : H1256G ISWC : T3057172035" at bounding box center [472, 503] width 423 height 74
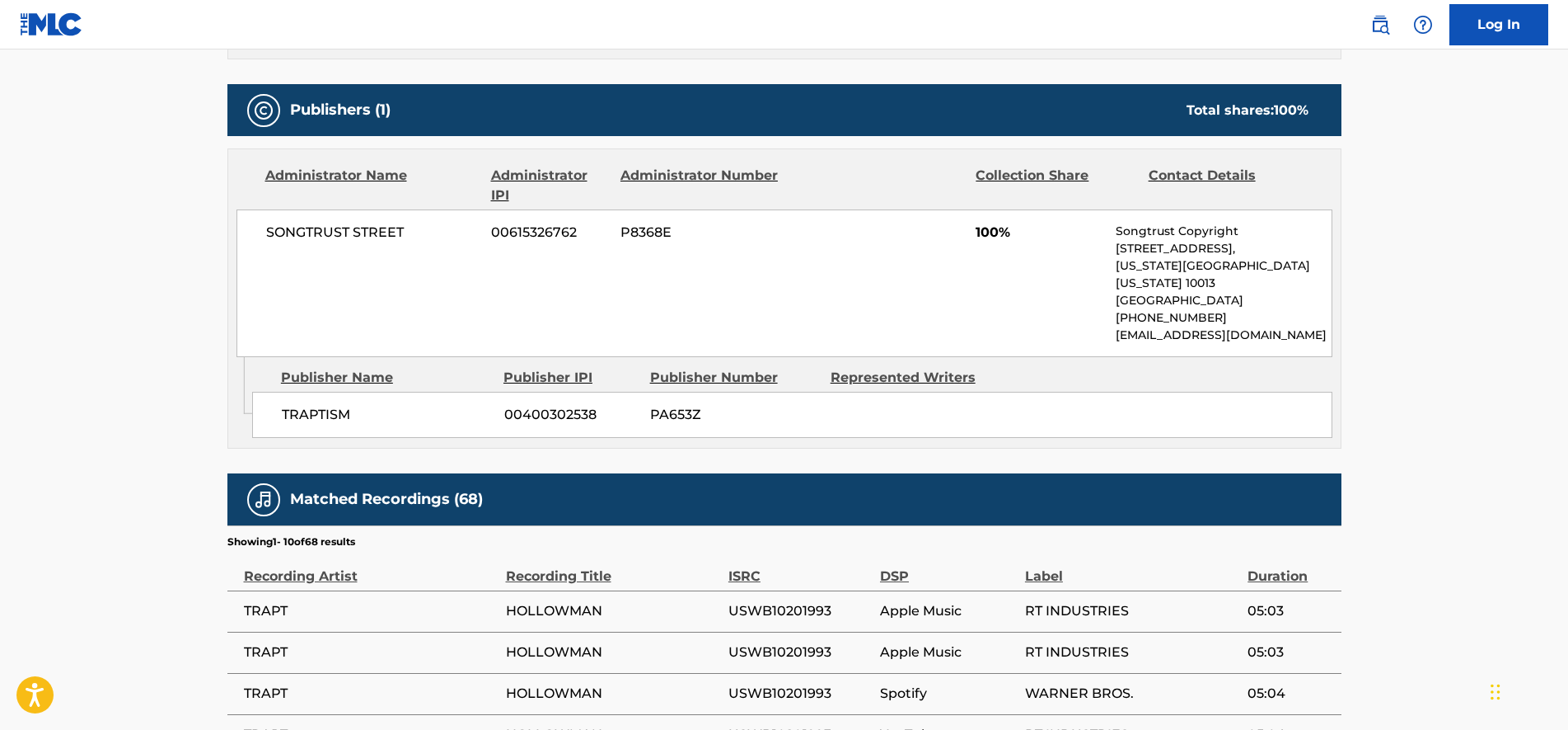
scroll to position [206, 0]
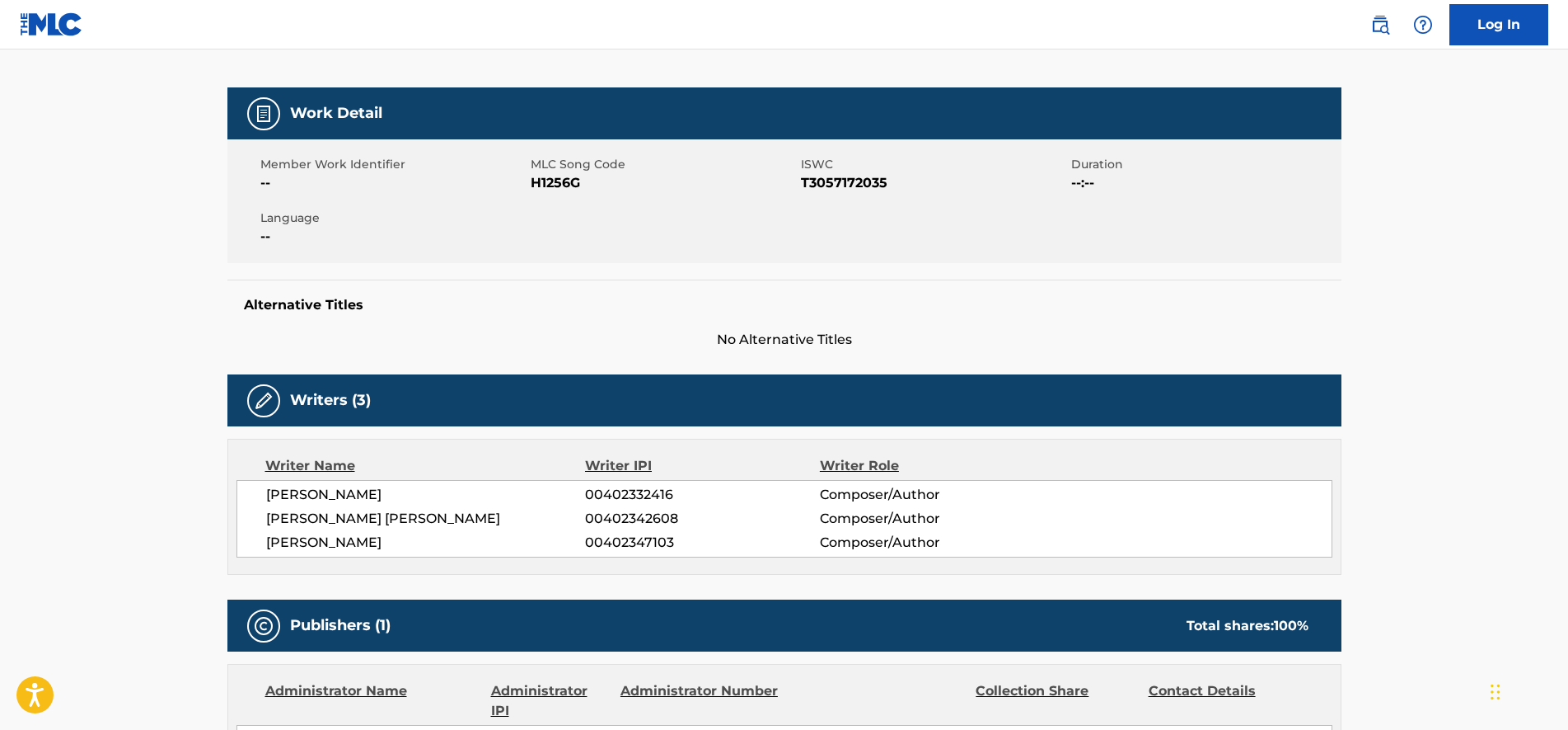
click at [534, 180] on span "H1256G" at bounding box center [663, 182] width 266 height 20
copy span "H1256G"
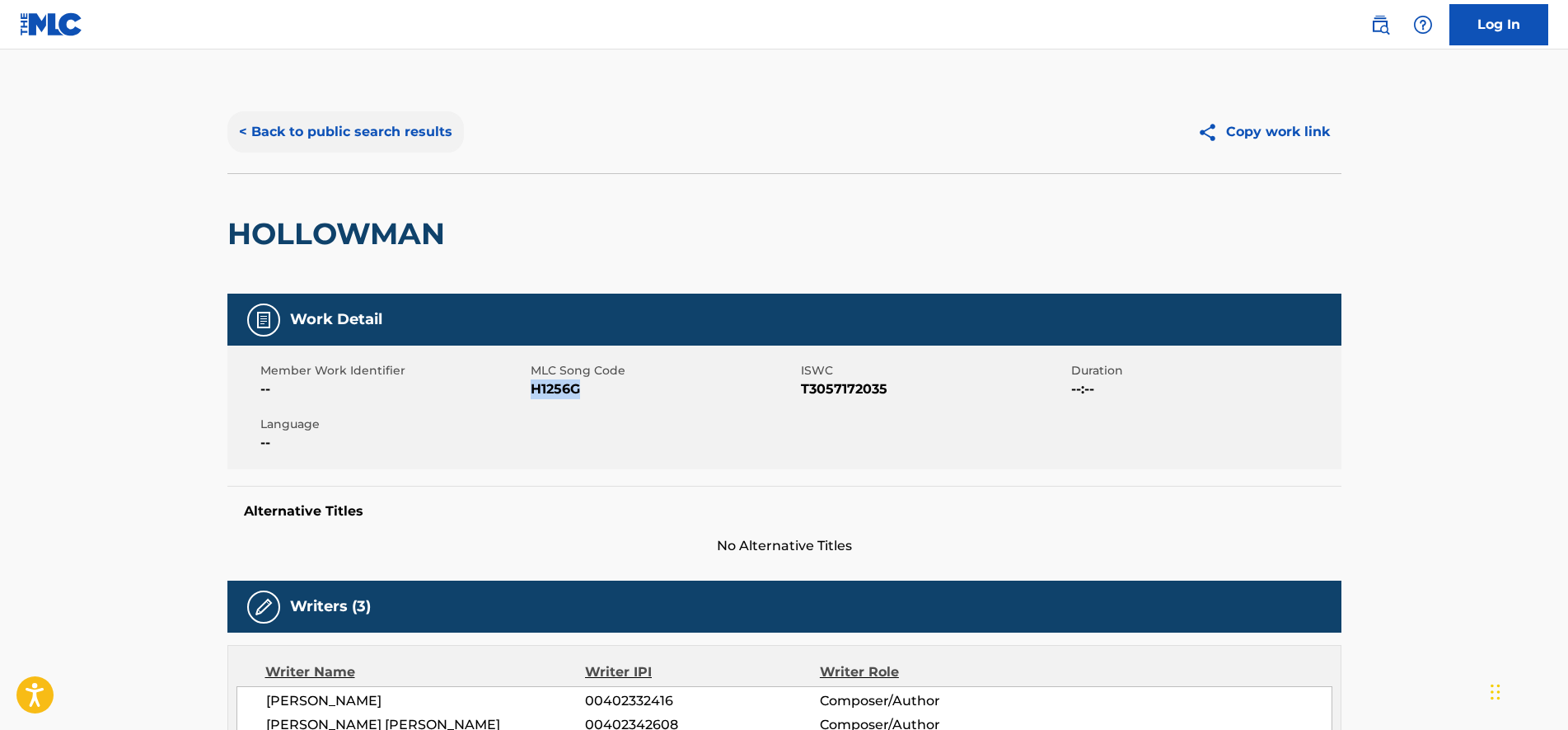
click at [386, 133] on button "< Back to public search results" at bounding box center [345, 132] width 236 height 41
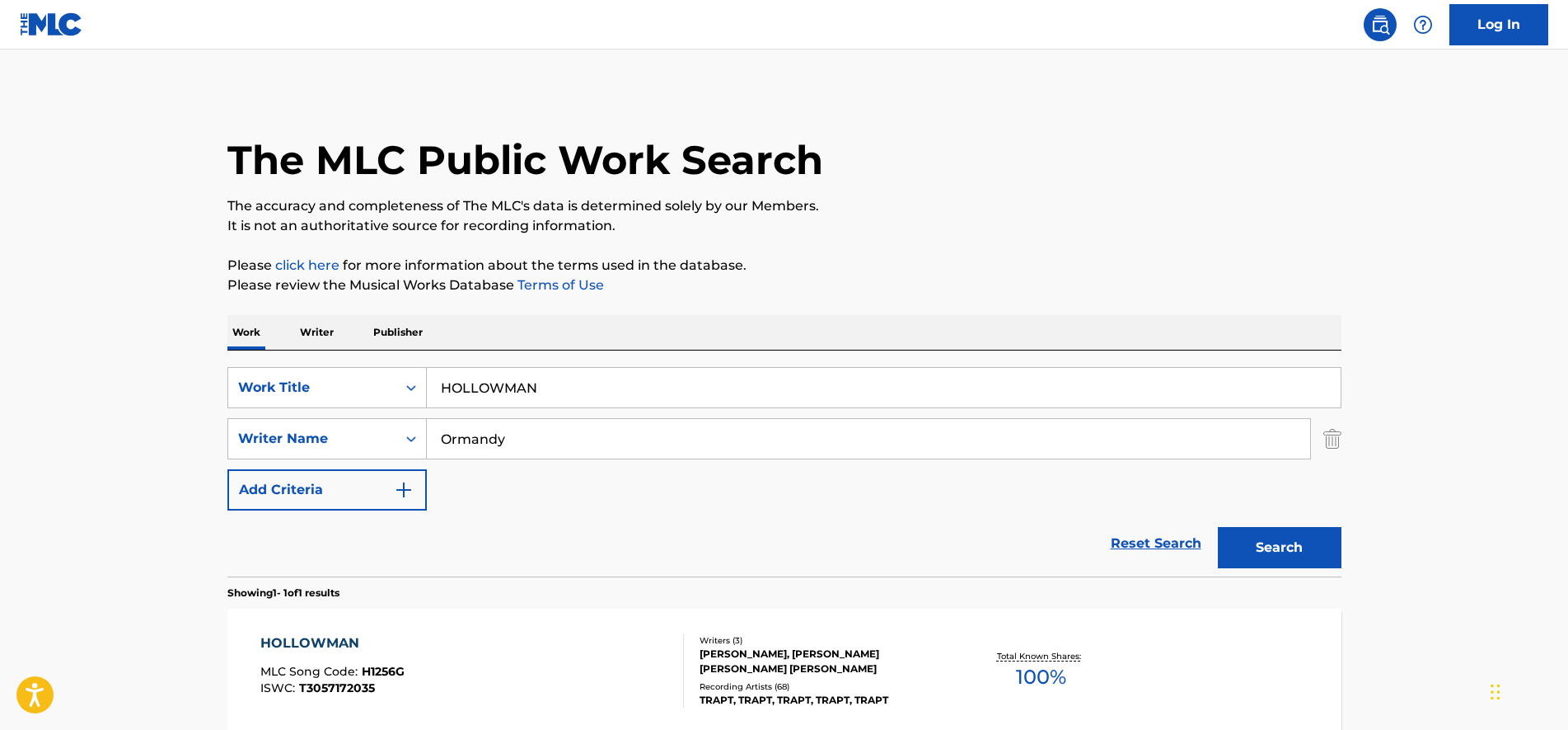
scroll to position [74, 0]
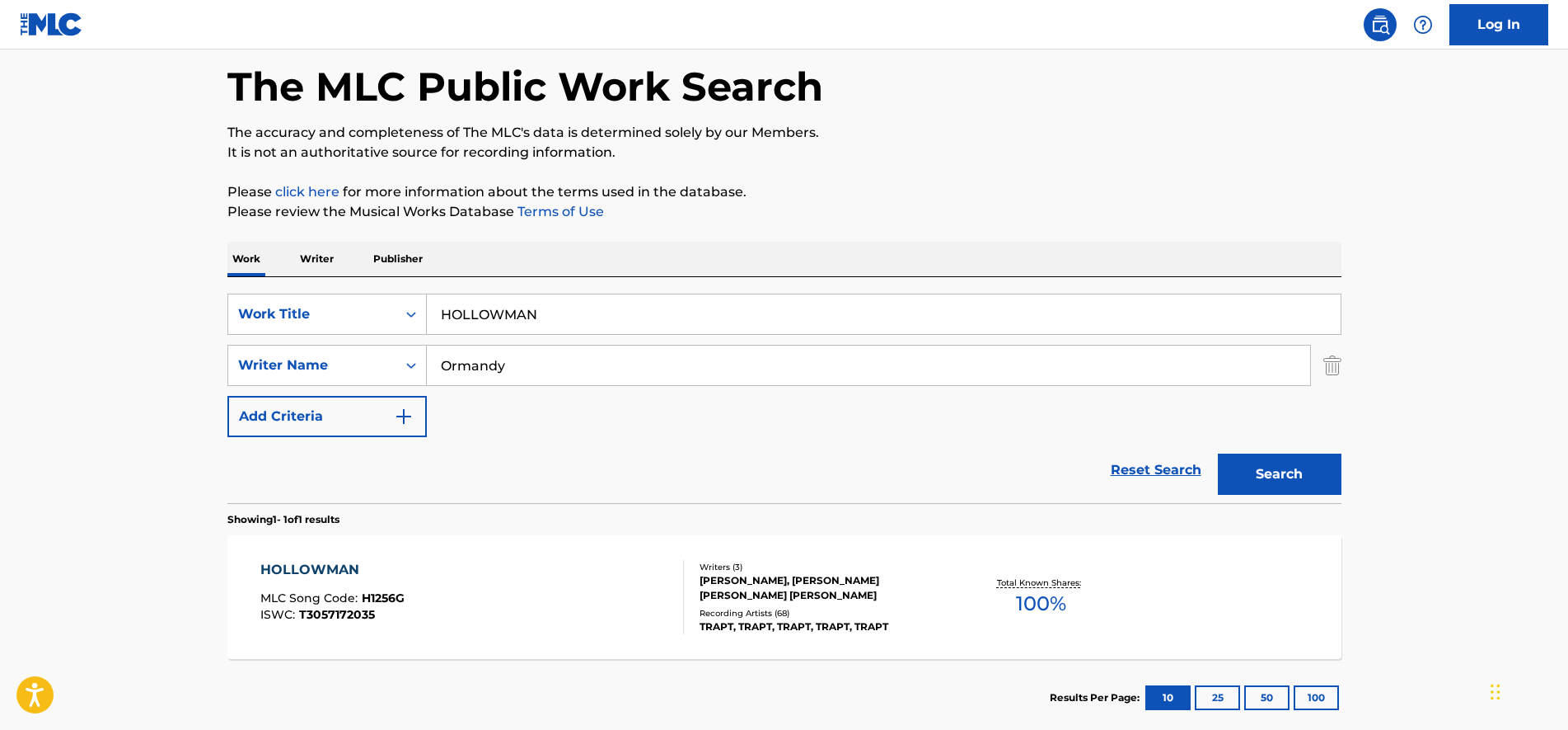
drag, startPoint x: 637, startPoint y: 297, endPoint x: 159, endPoint y: 313, distance: 478.3
click at [159, 313] on main "The MLC Public Work Search The accuracy and completeness of The MLC's data is d…" at bounding box center [784, 359] width 1568 height 768
paste input "LOST REALIST"
type input "LOST REALIST"
click at [1253, 466] on button "Search" at bounding box center [1280, 474] width 124 height 41
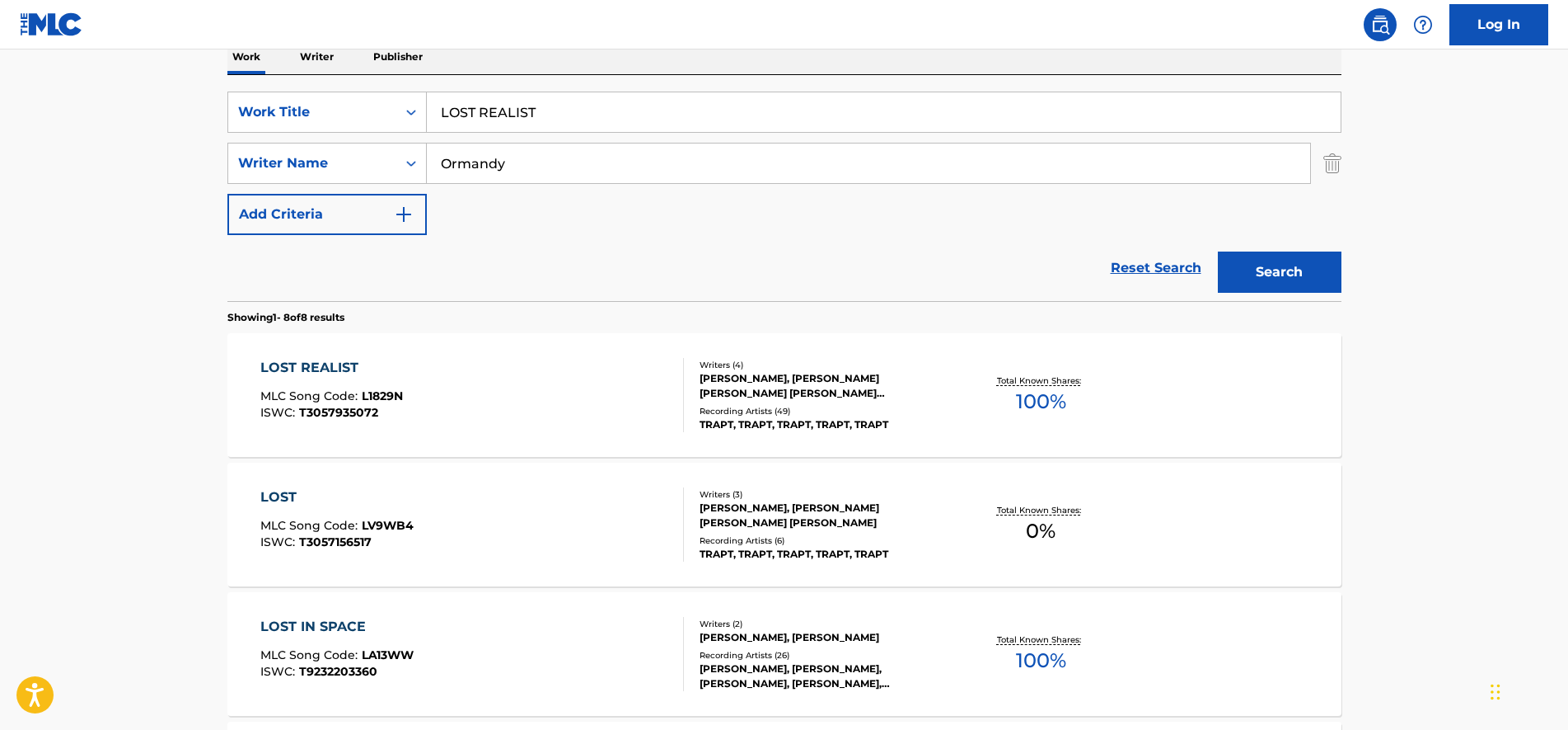
scroll to position [279, 0]
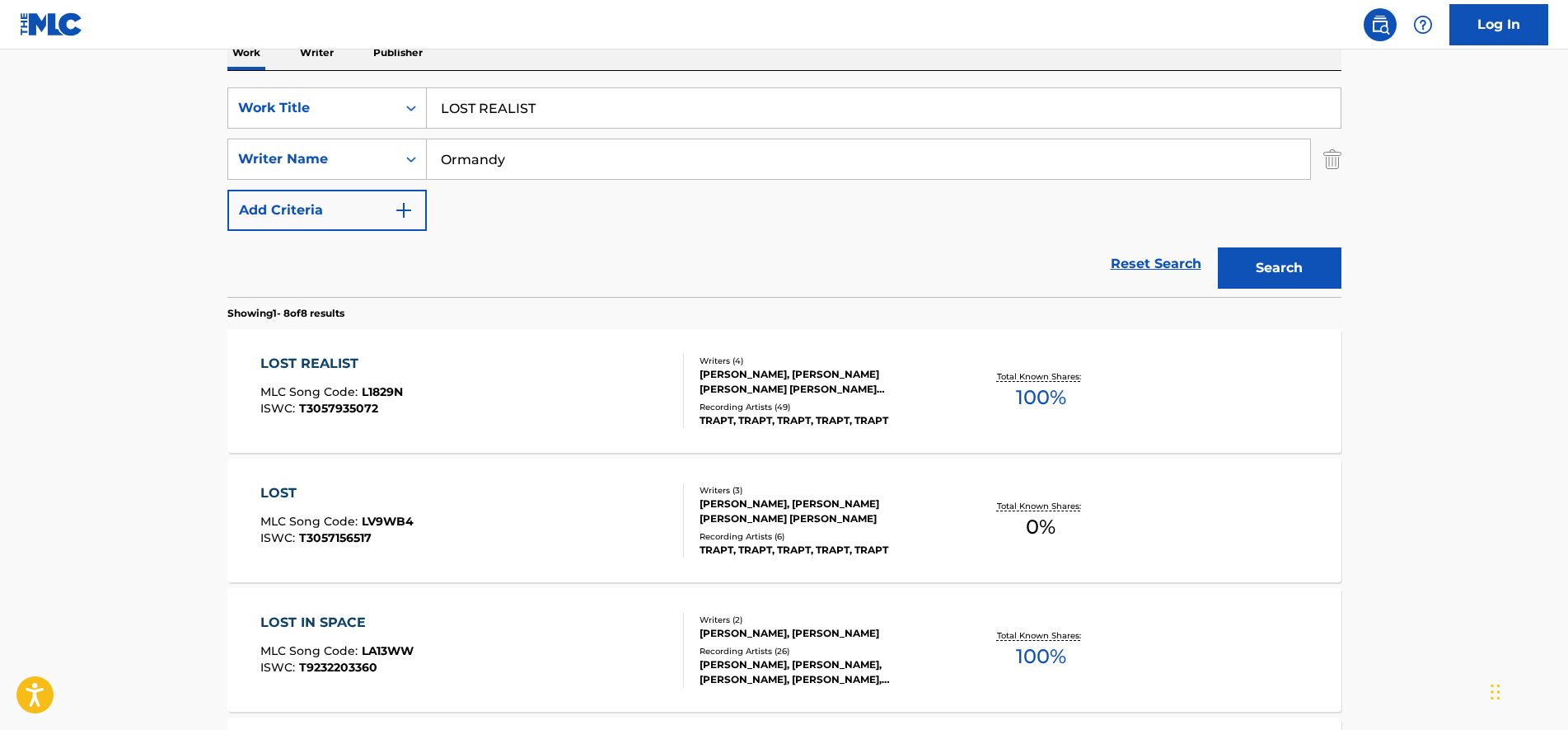
click at [512, 374] on div "LOST REALIST MLC Song Code : L1829N ISWC : T3057935072" at bounding box center [472, 391] width 423 height 74
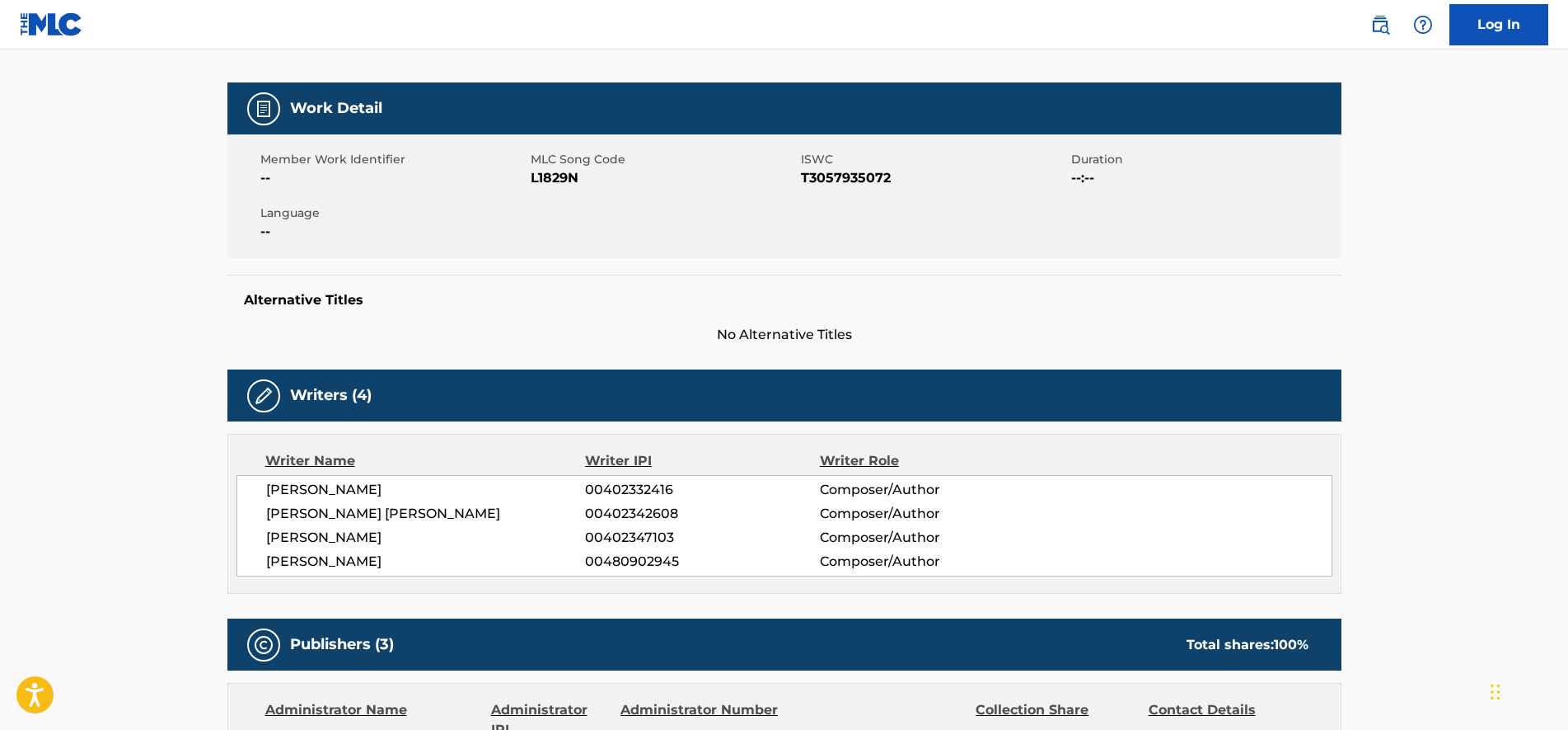
scroll to position [206, 0]
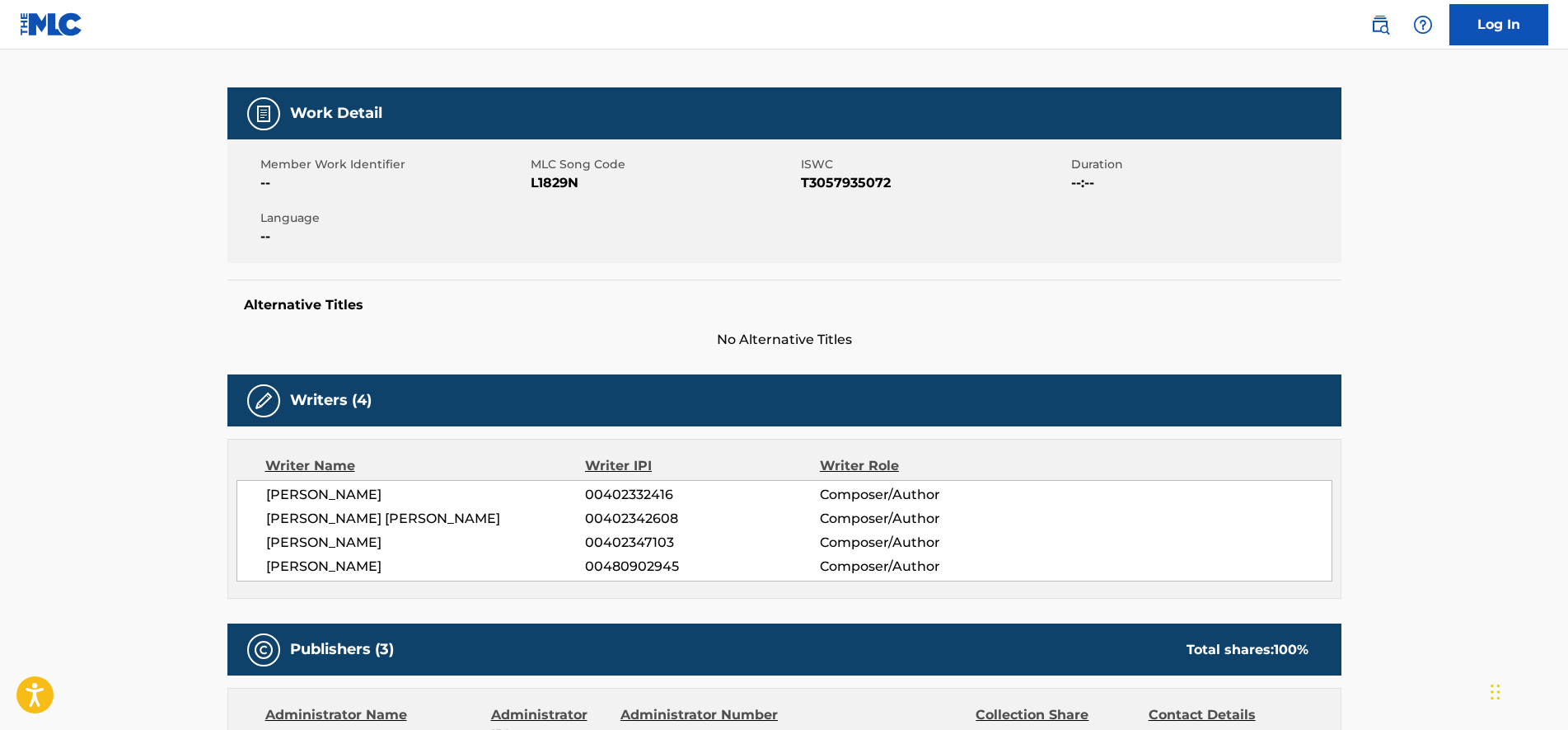
click at [550, 176] on span "L1829N" at bounding box center [663, 182] width 266 height 20
copy span "L1829N"
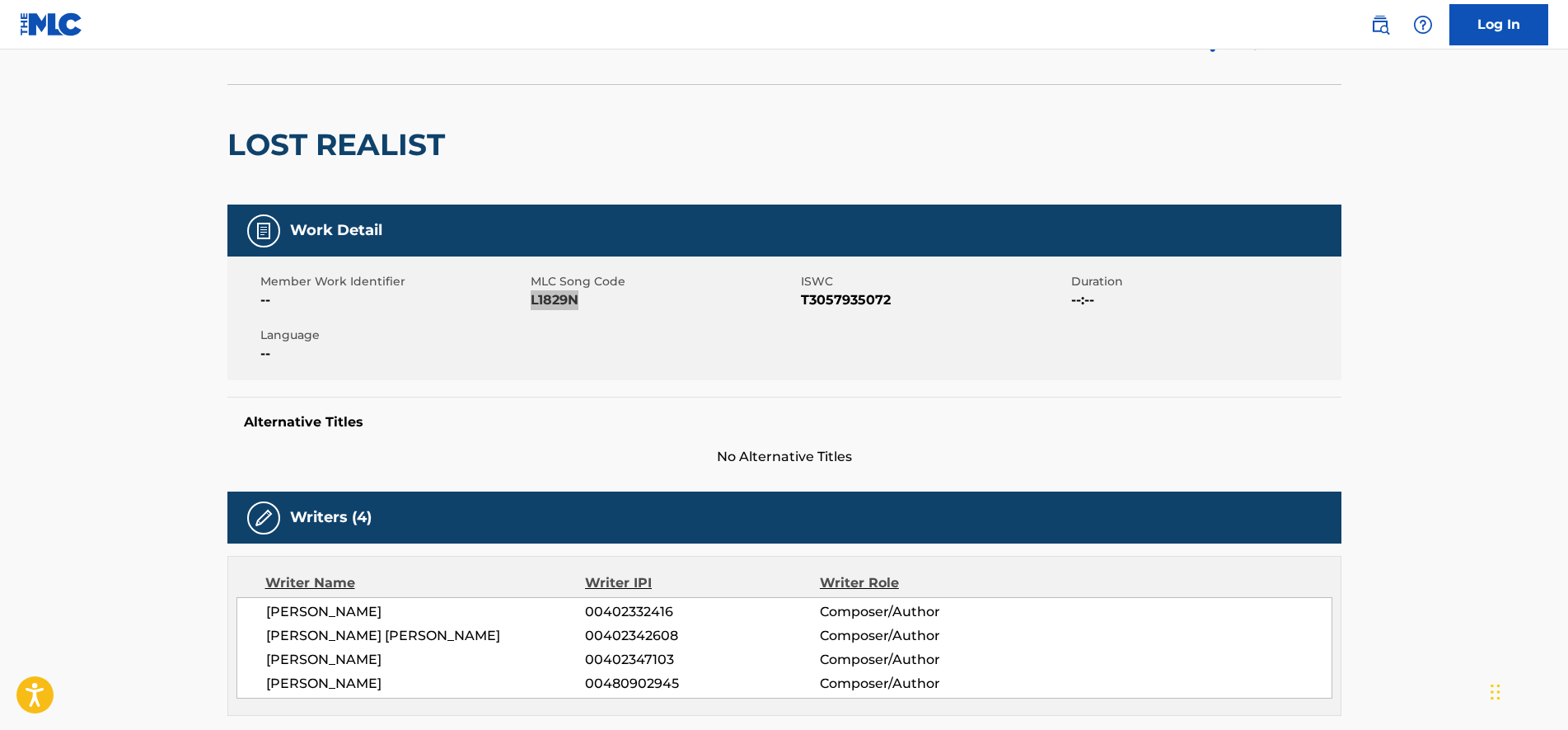
scroll to position [0, 0]
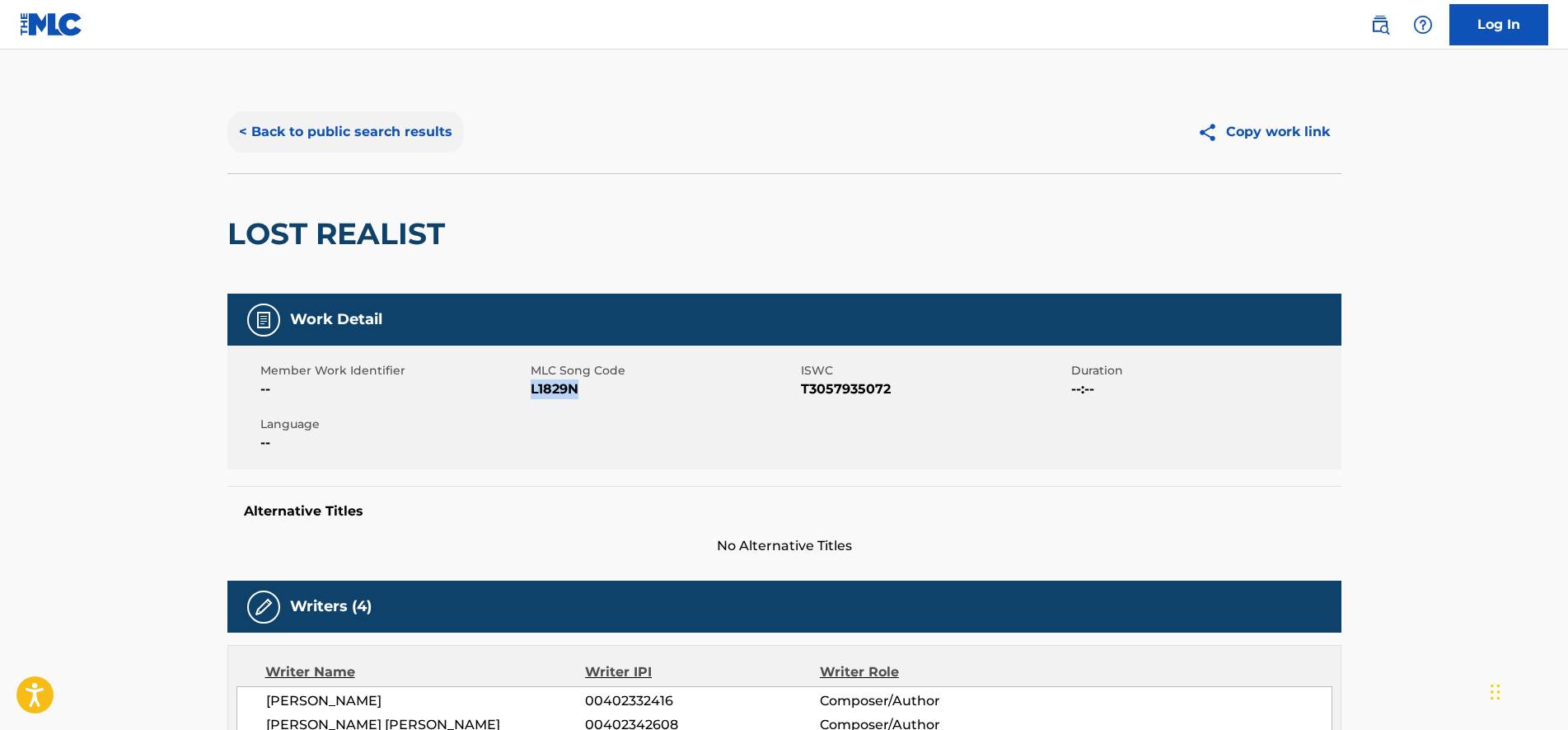
click at [380, 133] on button "< Back to public search results" at bounding box center [345, 132] width 236 height 41
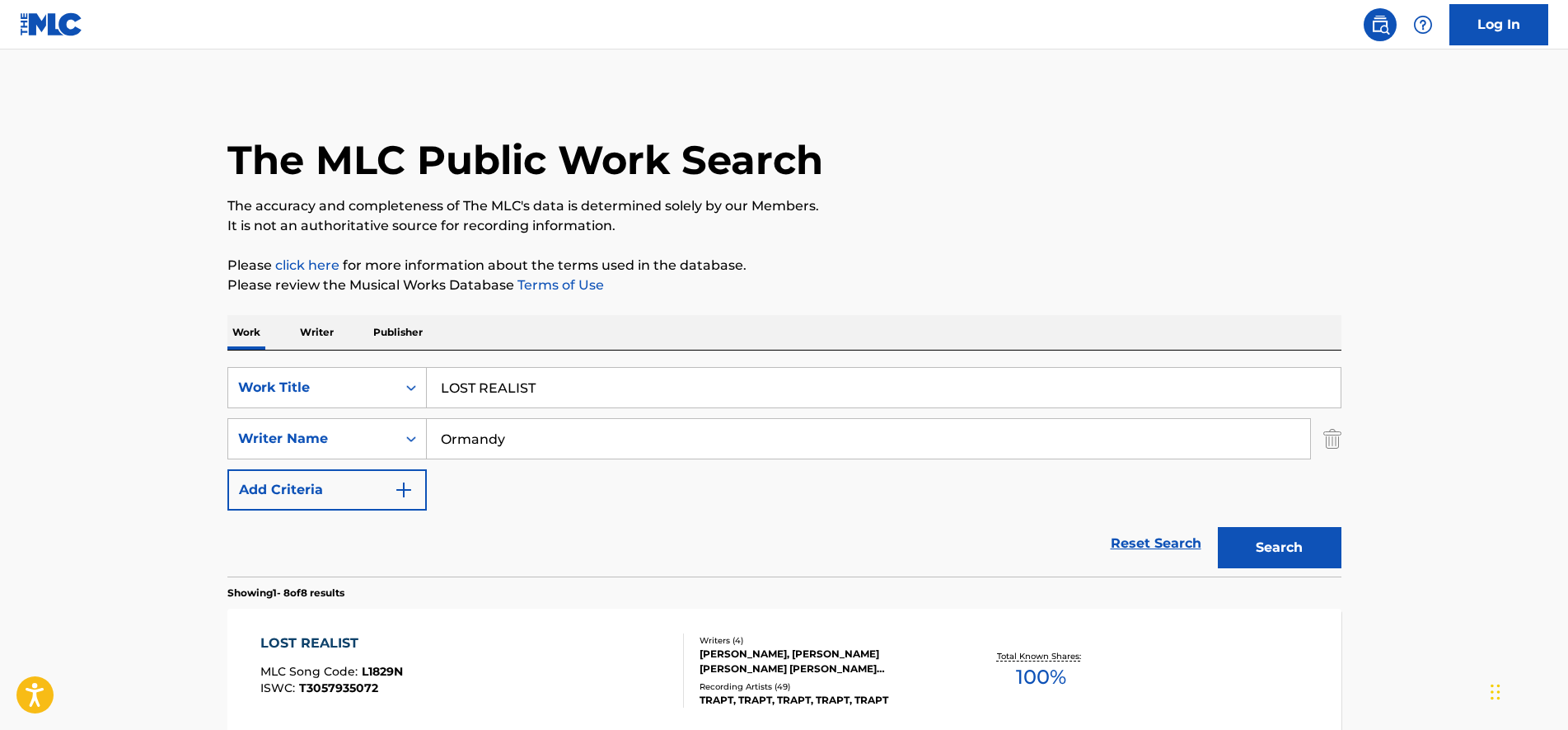
scroll to position [279, 0]
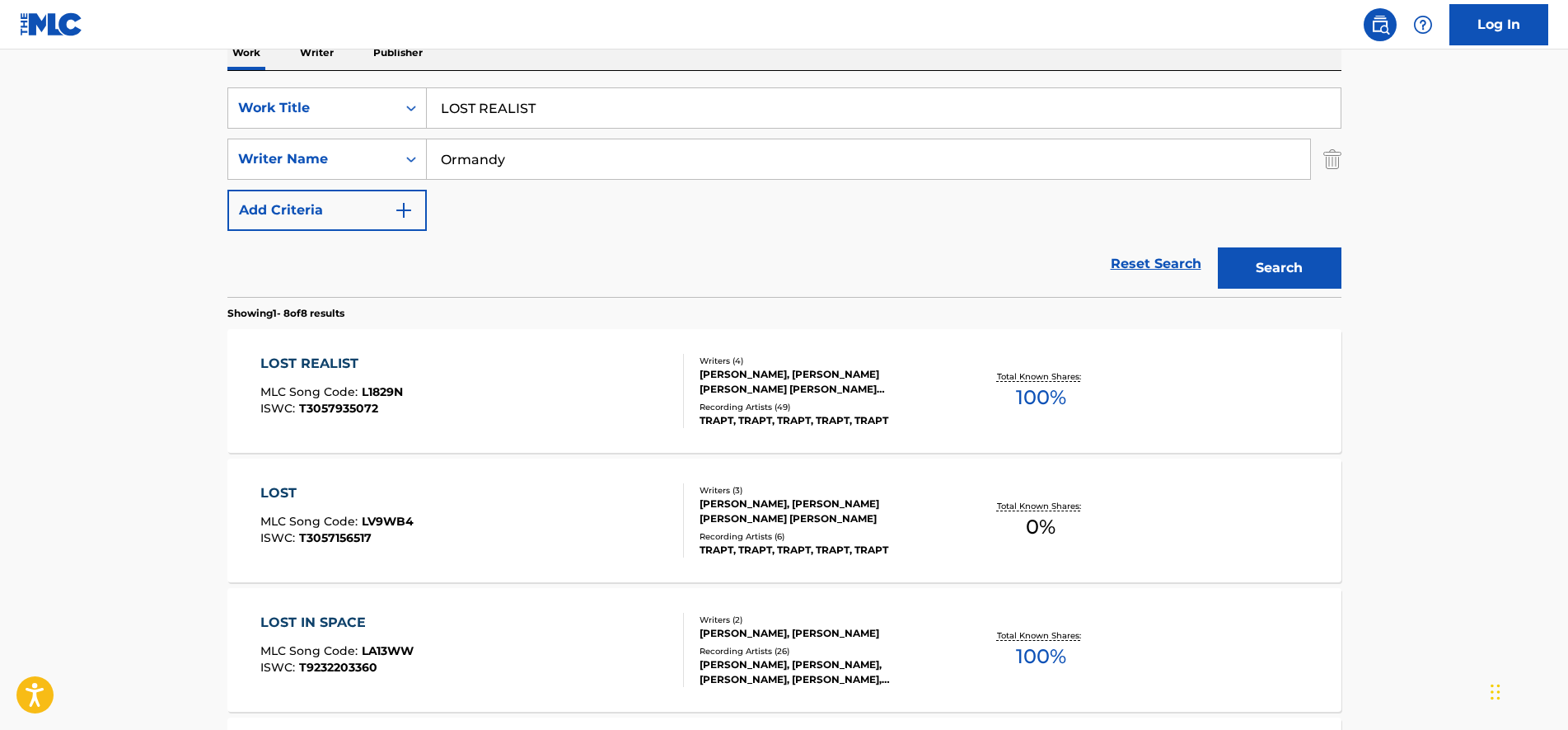
drag, startPoint x: 590, startPoint y: 108, endPoint x: 0, endPoint y: 61, distance: 591.9
click at [0, 61] on html "Accessibility Screen-Reader Guide, Feedback, and Issue Reporting | New window C…" at bounding box center [784, 86] width 1568 height 730
paste input "MADE OF GLASS"
type input "MADE OF GLASS"
click at [1218, 248] on button "Search" at bounding box center [1280, 268] width 124 height 41
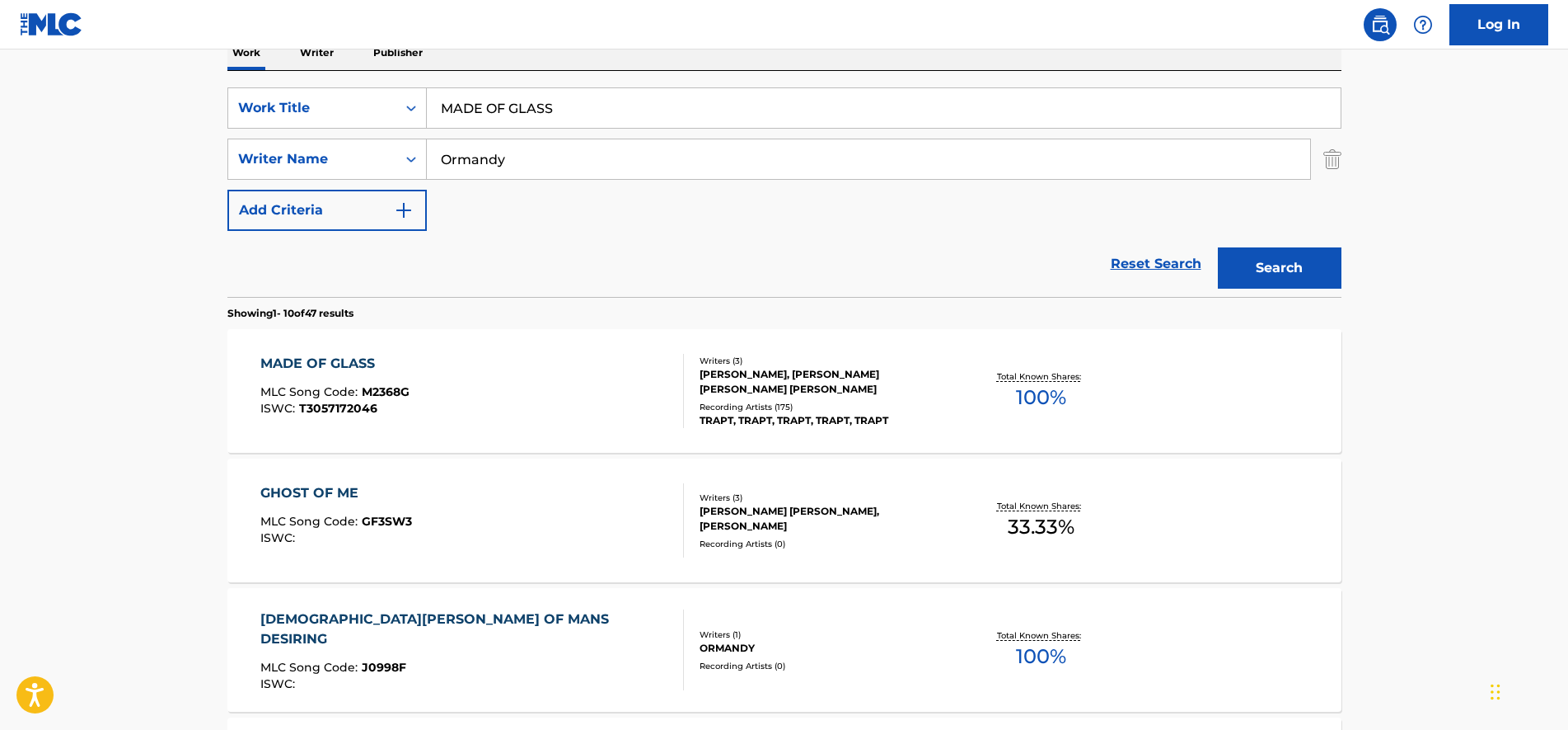
click at [510, 391] on div "MADE OF GLASS MLC Song Code : M2368G ISWC : T3057172046" at bounding box center [472, 391] width 423 height 74
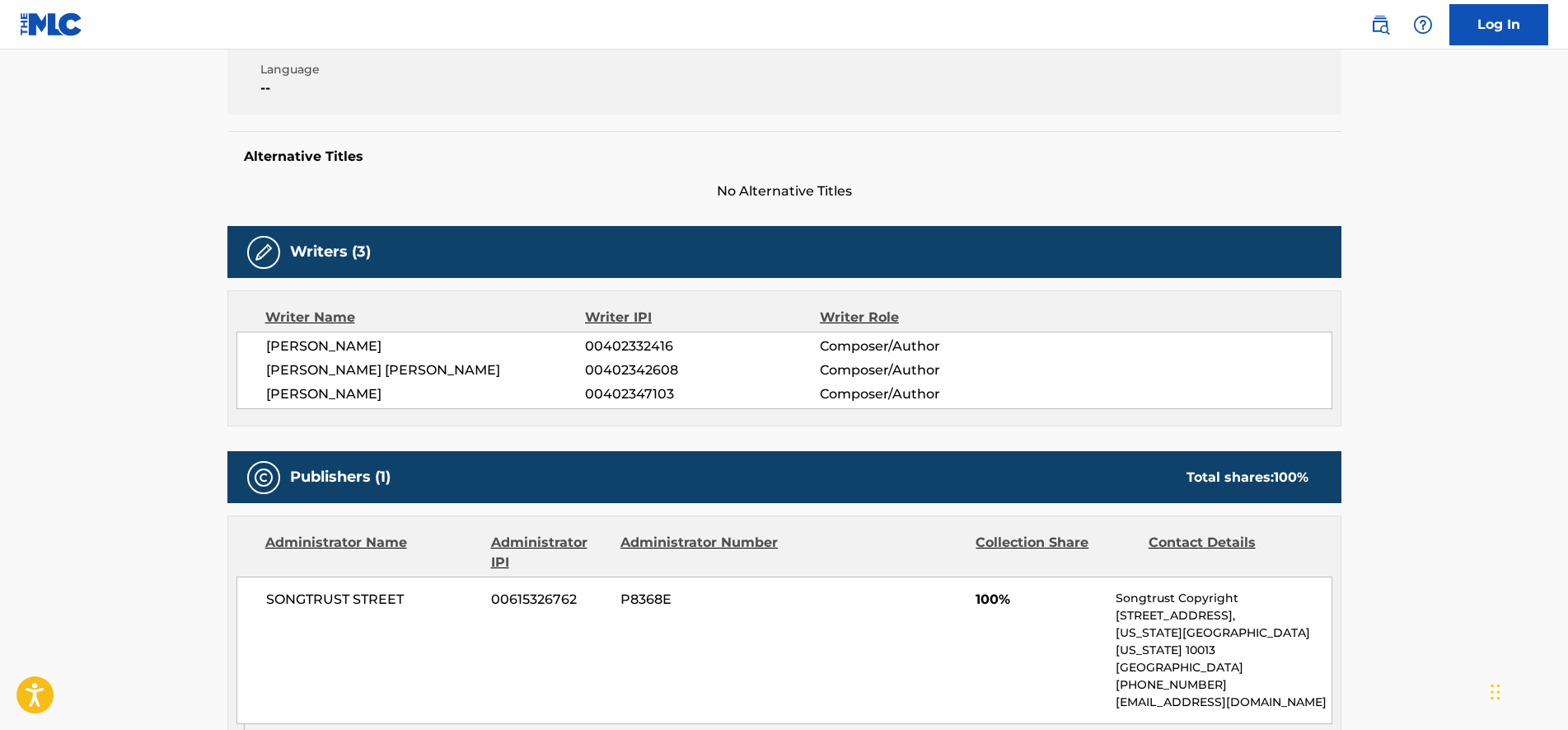
scroll to position [206, 0]
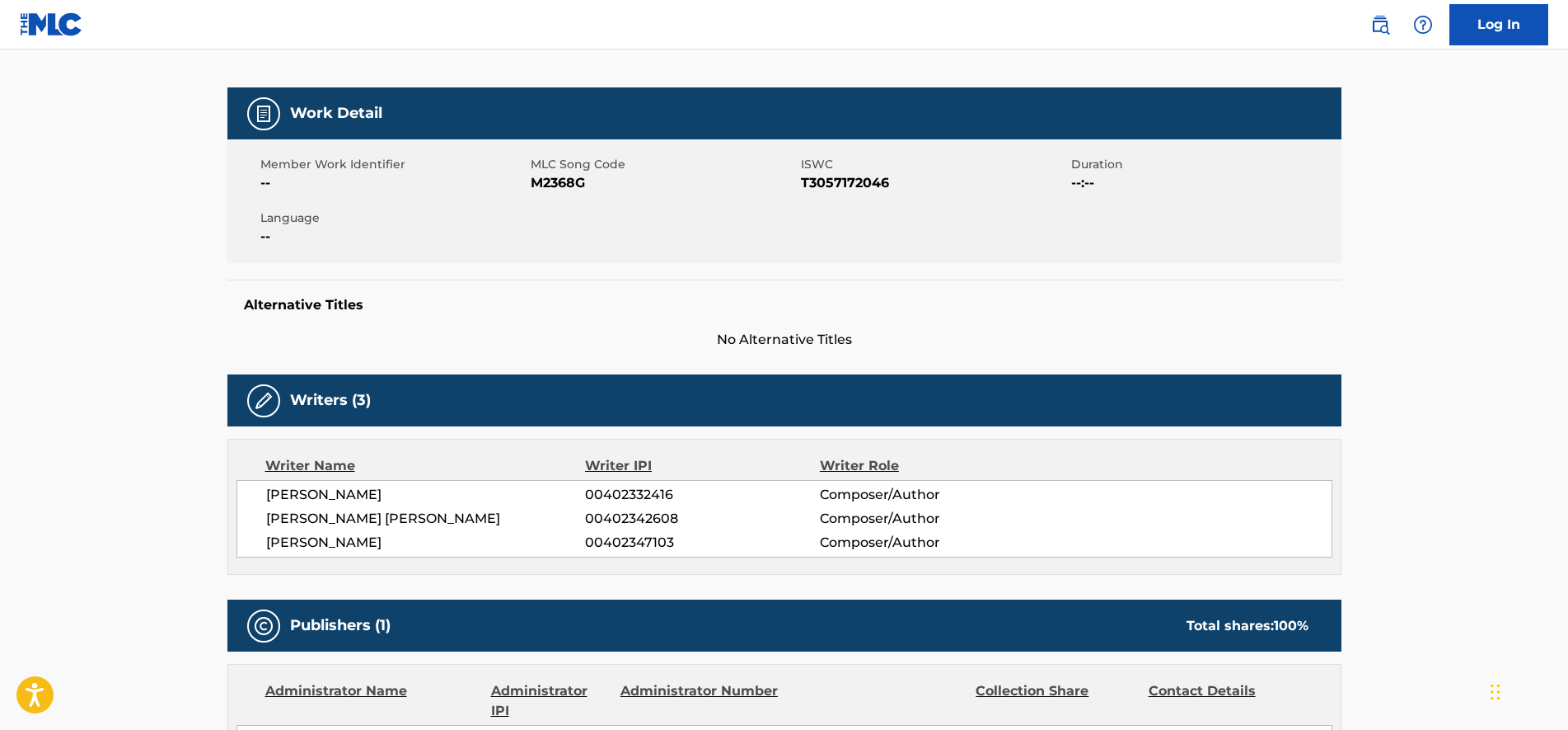
click at [561, 191] on span "M2368G" at bounding box center [663, 182] width 266 height 20
click at [561, 190] on span "M2368G" at bounding box center [663, 182] width 266 height 20
click at [559, 184] on span "M2368G" at bounding box center [663, 182] width 266 height 20
copy span "M2368G"
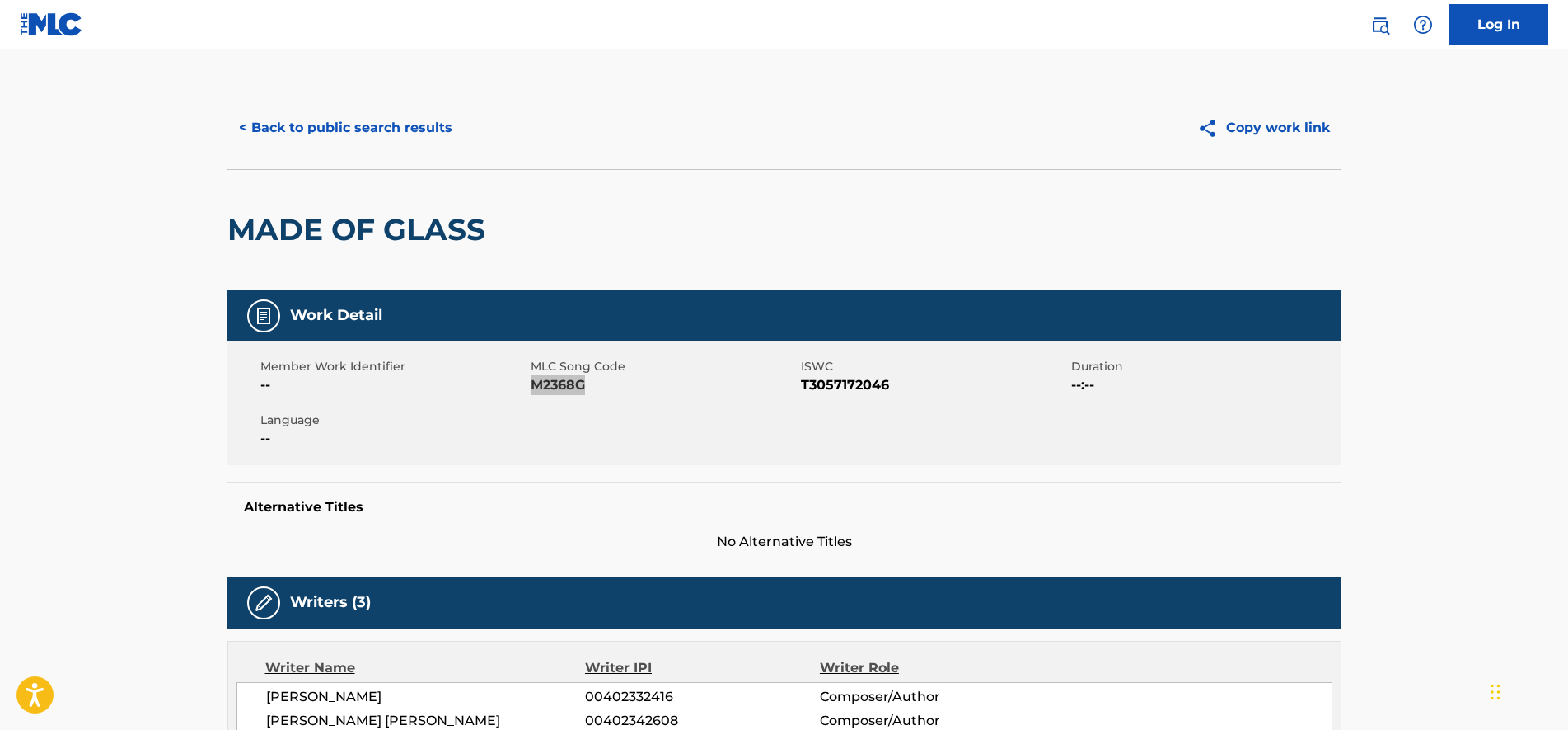
scroll to position [0, 0]
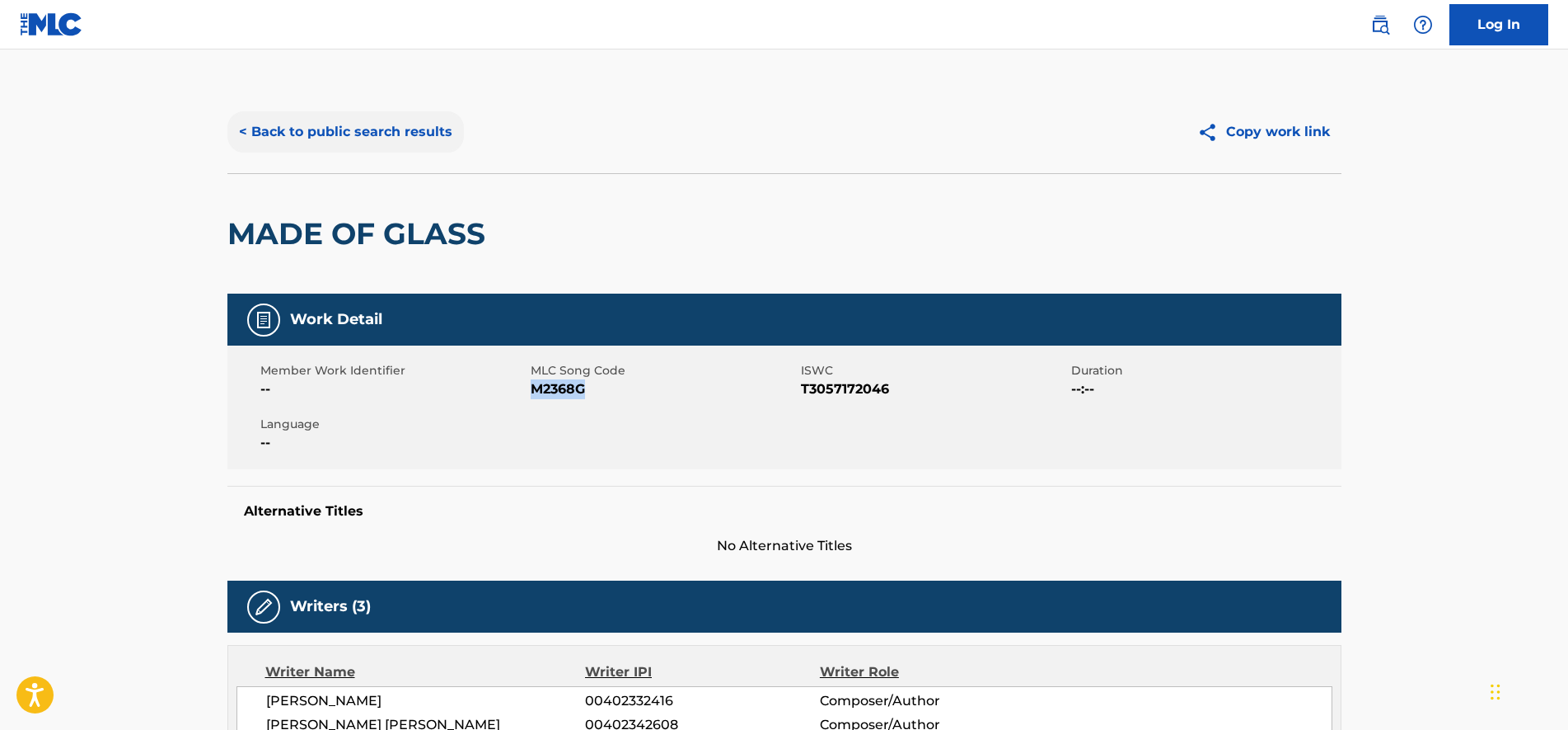
click at [409, 140] on button "< Back to public search results" at bounding box center [345, 132] width 236 height 41
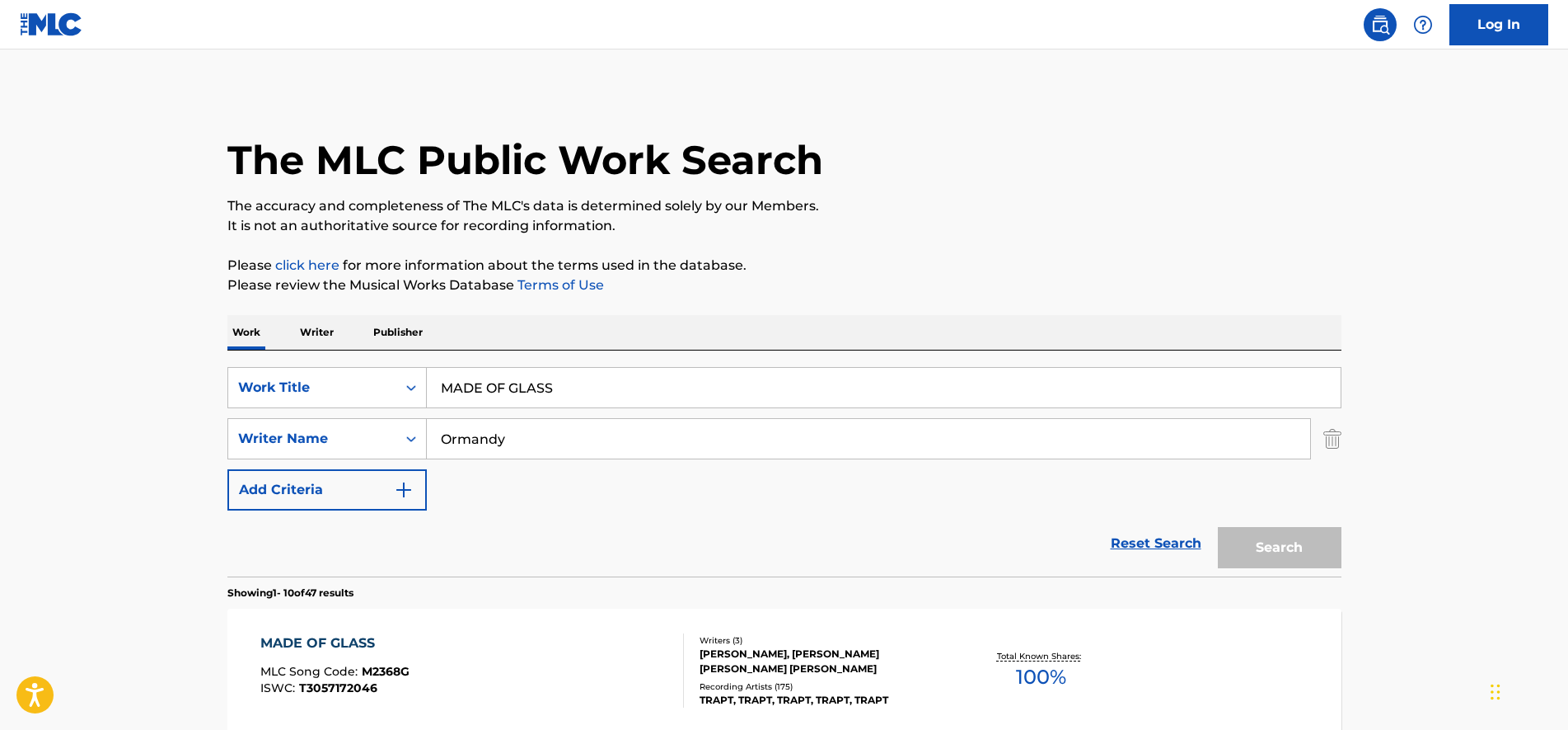
scroll to position [279, 0]
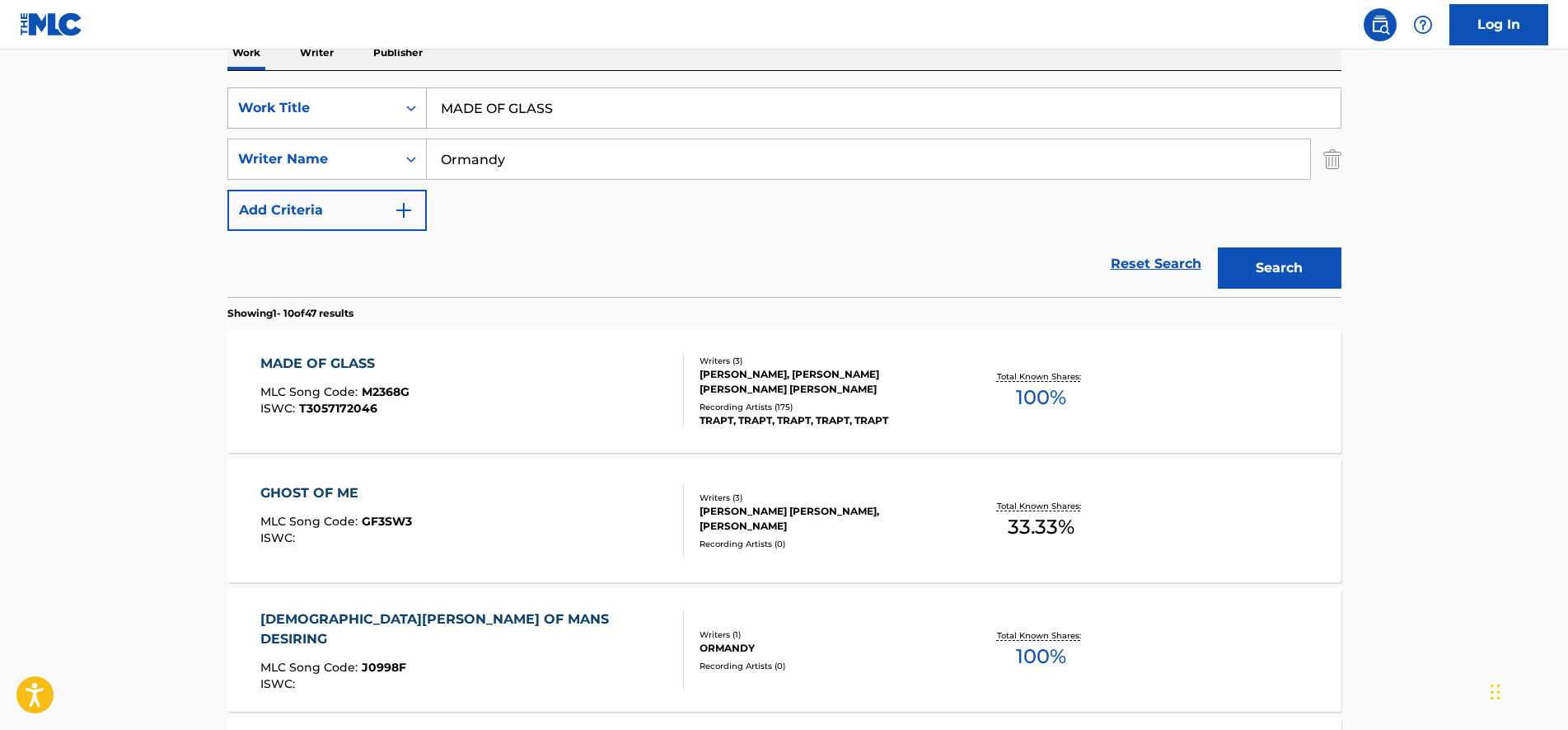
paste input "NEW BEGINNING"
drag, startPoint x: 570, startPoint y: 115, endPoint x: 321, endPoint y: 121, distance: 249.1
click at [321, 121] on div "SearchWithCriteria5a570112-dd33-4f45-bd46-38a0f9b382a7 Work Title NEW BEGINNING" at bounding box center [784, 108] width 1114 height 41
type input "NEW BEGINNING"
click at [1218, 248] on button "Search" at bounding box center [1280, 268] width 124 height 41
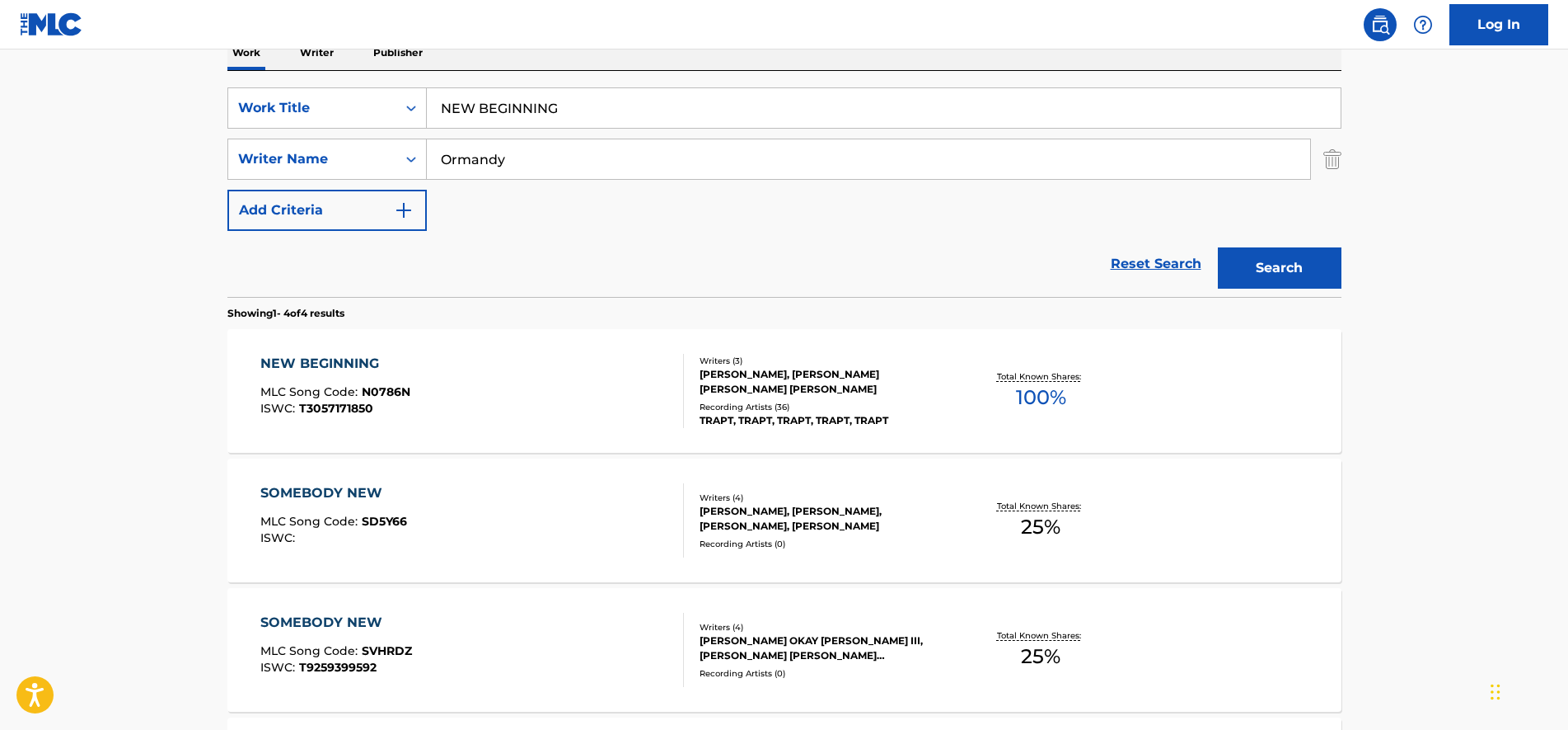
click at [503, 350] on div "NEW BEGINNING MLC Song Code : N0786N ISWC : T3057171850 Writers ( 3 ) [PERSON_N…" at bounding box center [784, 390] width 1114 height 124
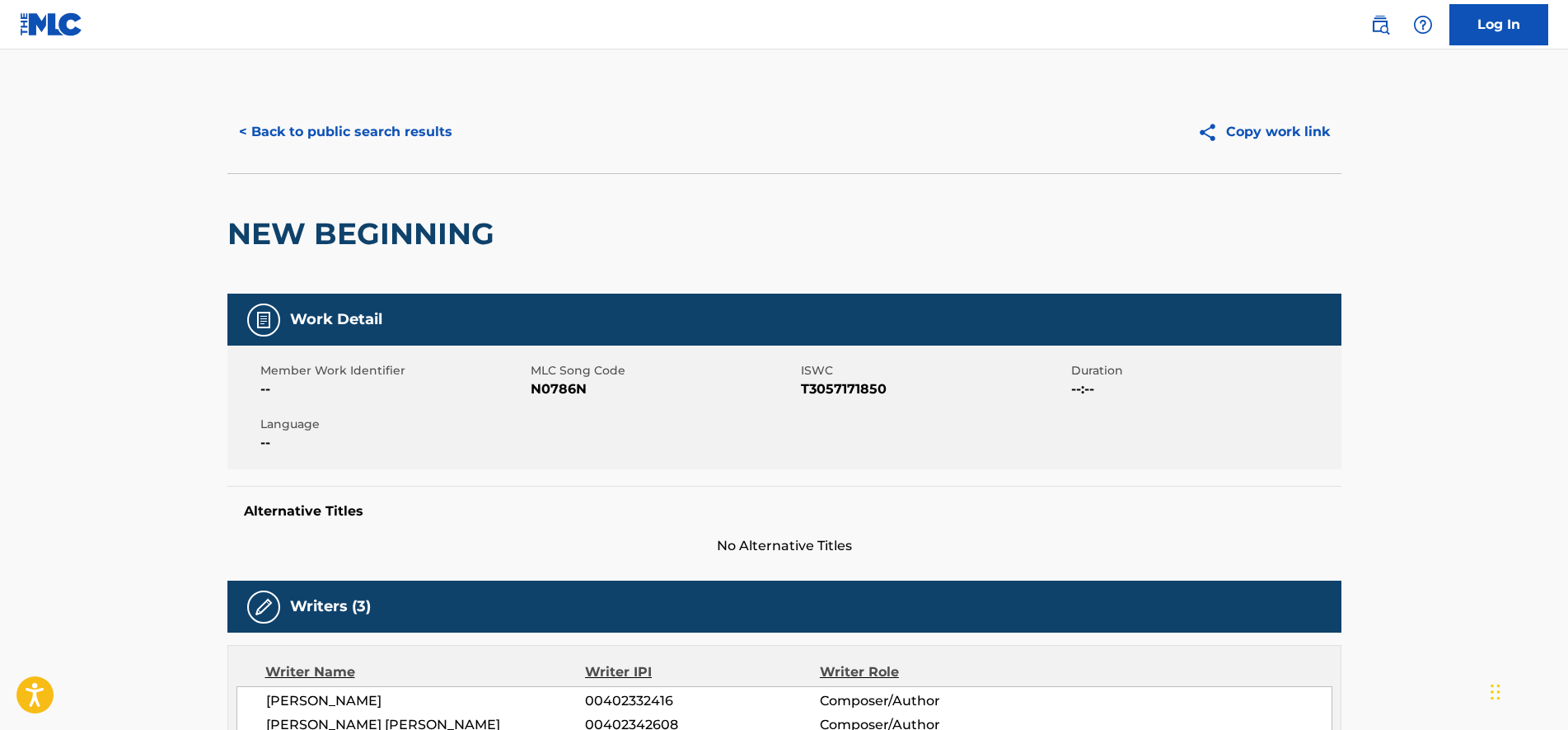
click at [556, 379] on span "N0786N" at bounding box center [663, 388] width 266 height 20
copy span "N0786N"
click at [387, 132] on button "< Back to public search results" at bounding box center [345, 132] width 236 height 41
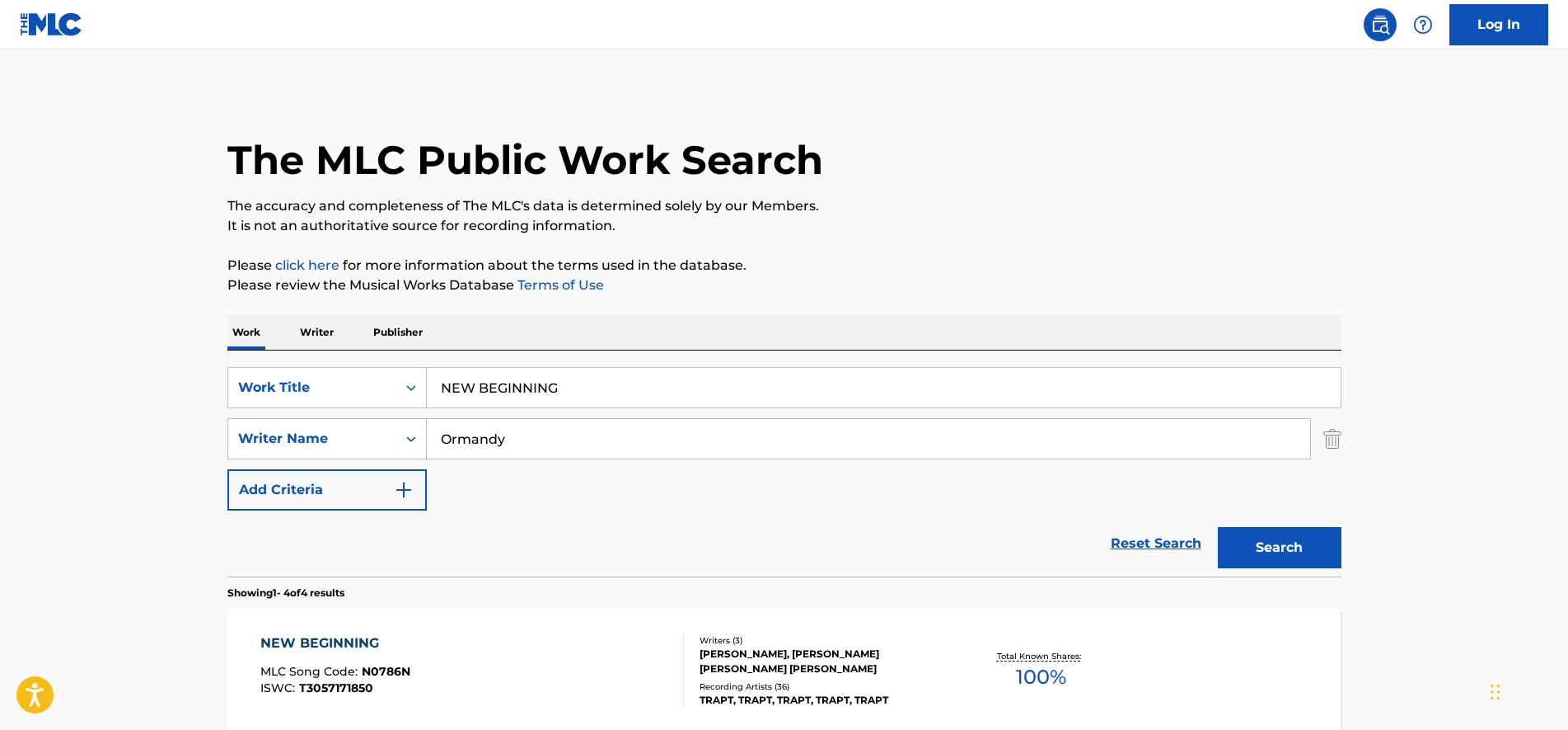
scroll to position [279, 0]
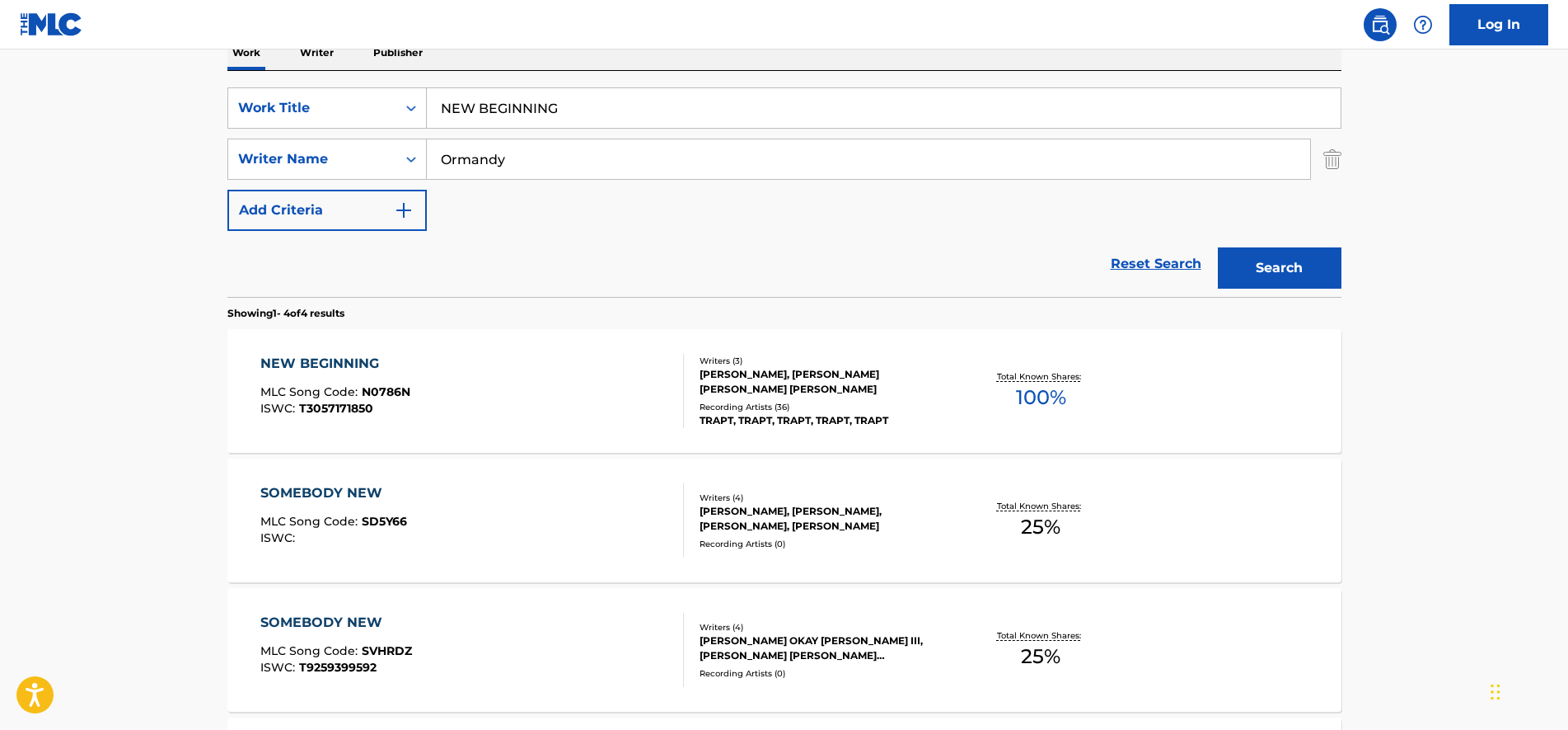
paste input "PERFECT DREAM"
drag, startPoint x: 611, startPoint y: 113, endPoint x: 82, endPoint y: 112, distance: 529.0
click at [82, 112] on main "The MLC Public Work Search The accuracy and completeness of The MLC's data is d…" at bounding box center [784, 348] width 1568 height 1157
type input "PERFECT DREAM"
click at [1297, 259] on button "Search" at bounding box center [1280, 268] width 124 height 41
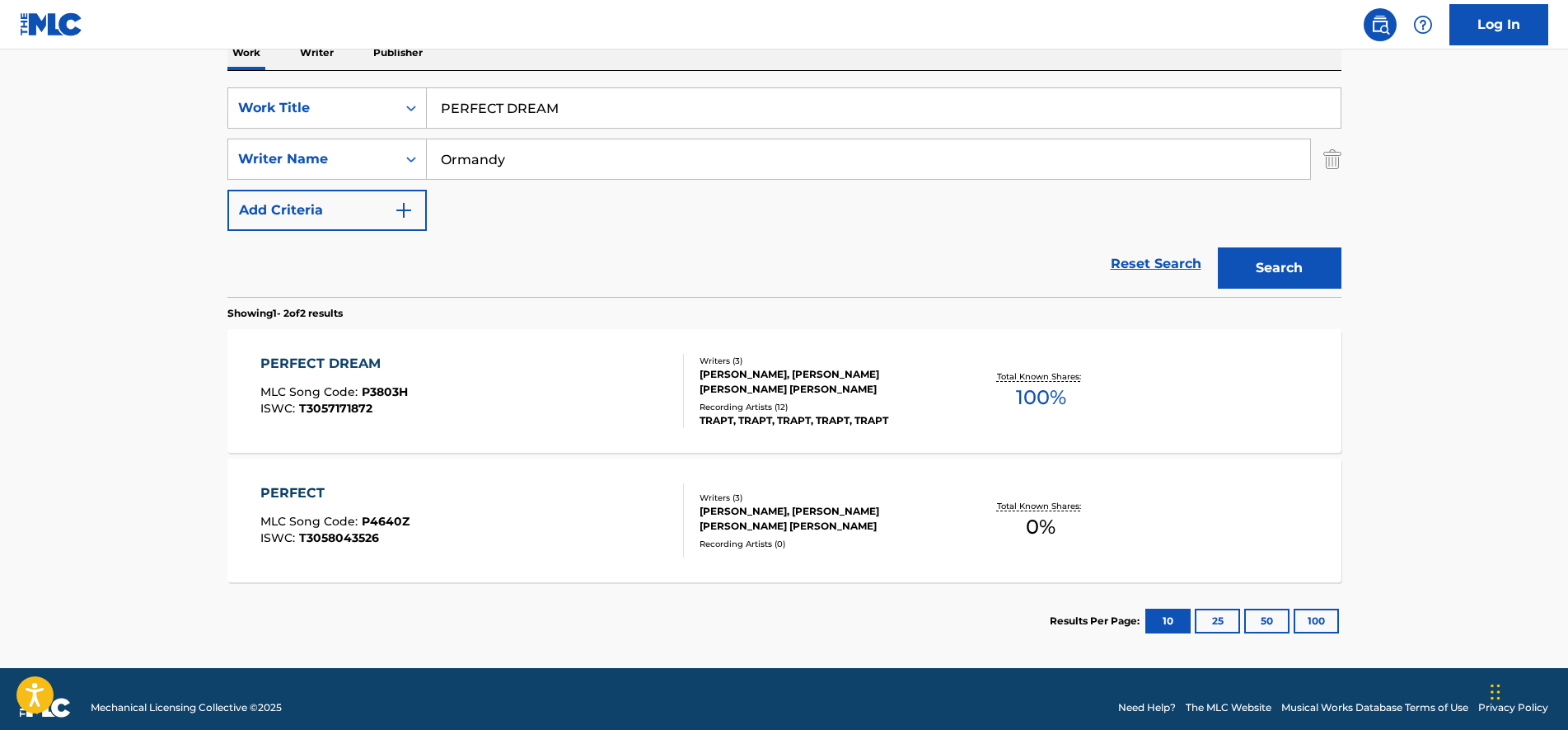
click at [531, 393] on div "PERFECT DREAM MLC Song Code : P3803H ISWC : T3057171872" at bounding box center [472, 391] width 423 height 74
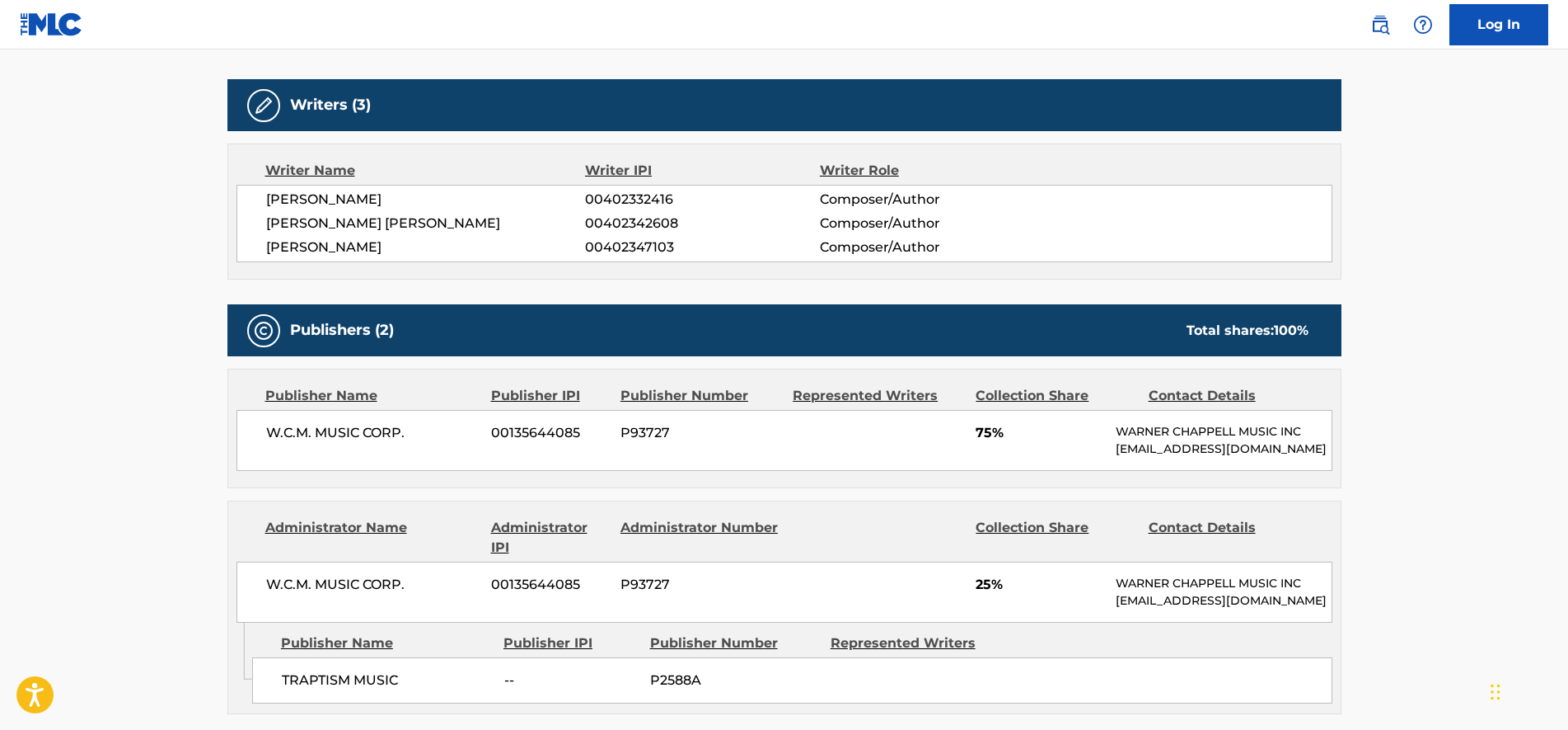
scroll to position [618, 0]
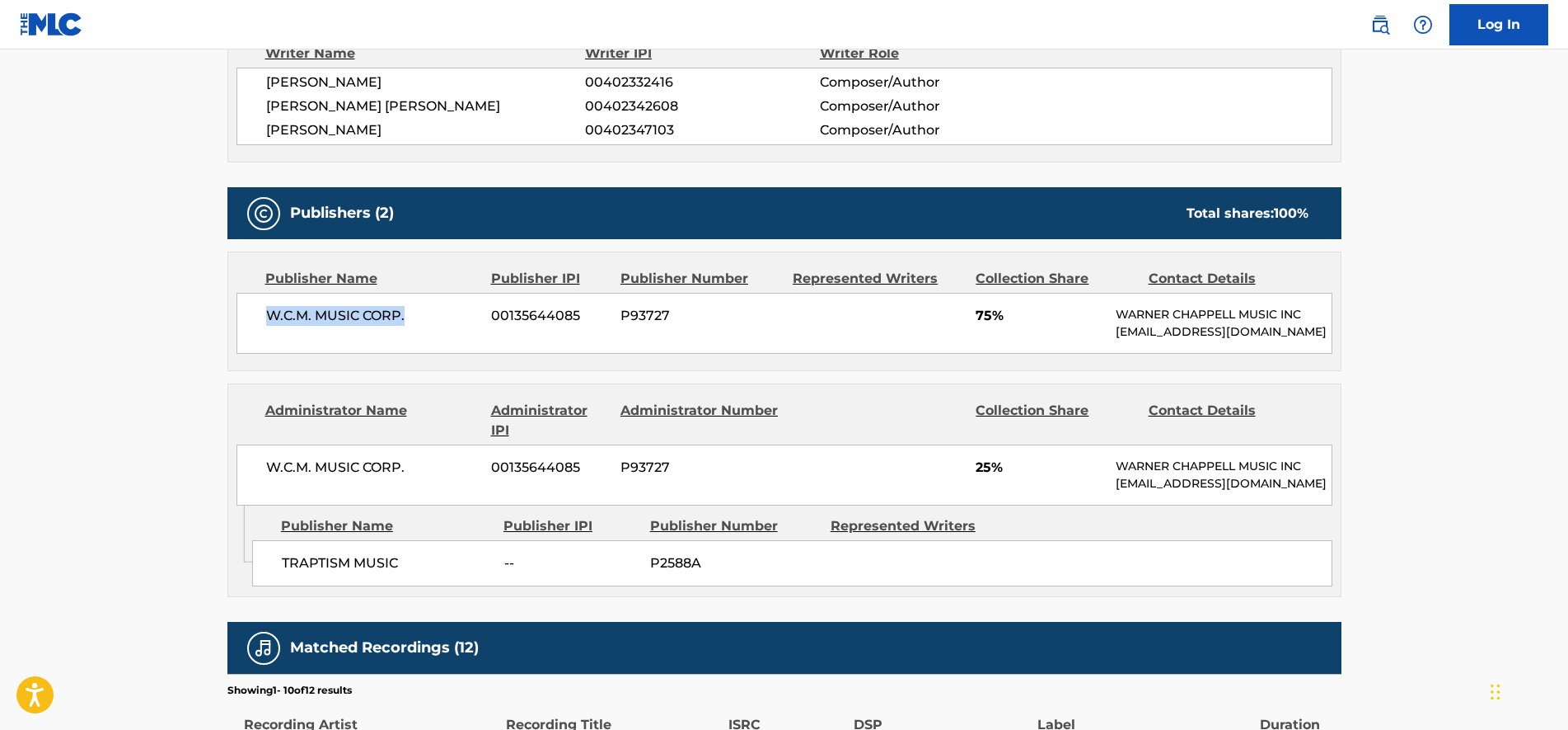
drag, startPoint x: 411, startPoint y: 318, endPoint x: 226, endPoint y: 315, distance: 185.0
click at [226, 315] on div "< Back to public search results Copy work link PERFECT DREAM Work Detail Member…" at bounding box center [784, 341] width 1154 height 1738
copy span "W.C.M. MUSIC CORP."
drag, startPoint x: 226, startPoint y: 315, endPoint x: 177, endPoint y: 336, distance: 53.3
click at [177, 336] on main "< Back to public search results Copy work link PERFECT DREAM Work Detail Member…" at bounding box center [784, 334] width 1568 height 1806
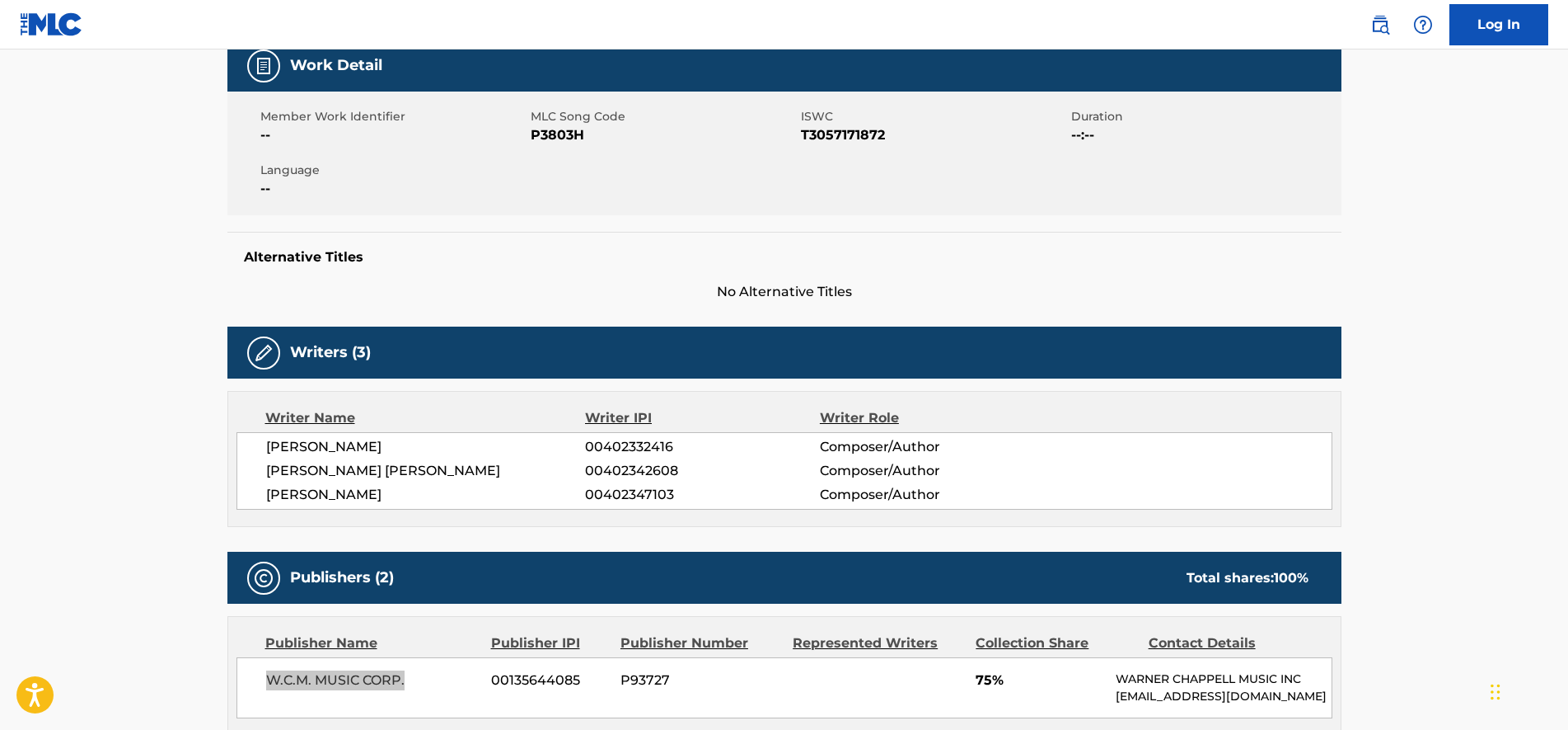
scroll to position [206, 0]
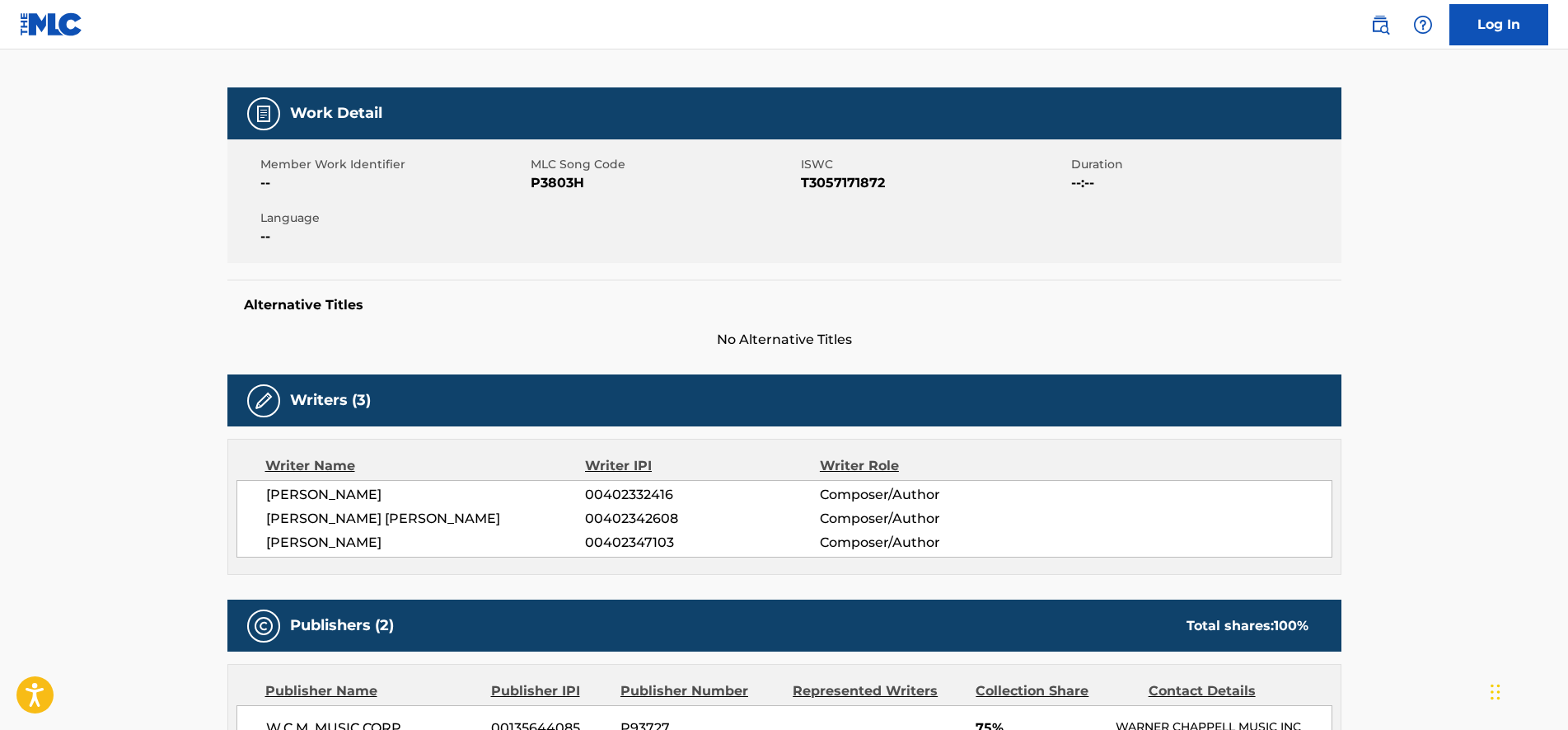
click at [551, 182] on span "P3803H" at bounding box center [663, 182] width 266 height 20
copy span "P3803H"
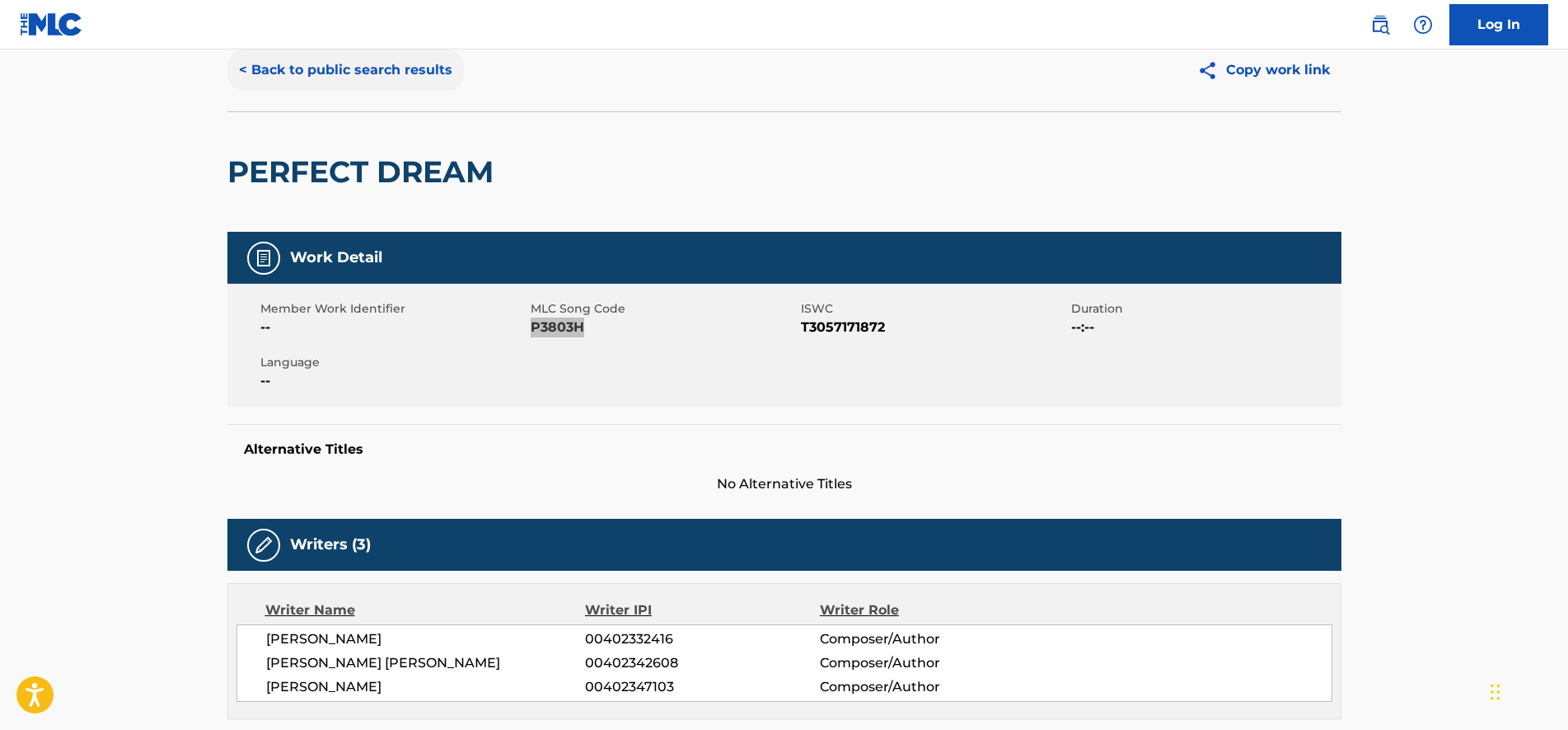
scroll to position [0, 0]
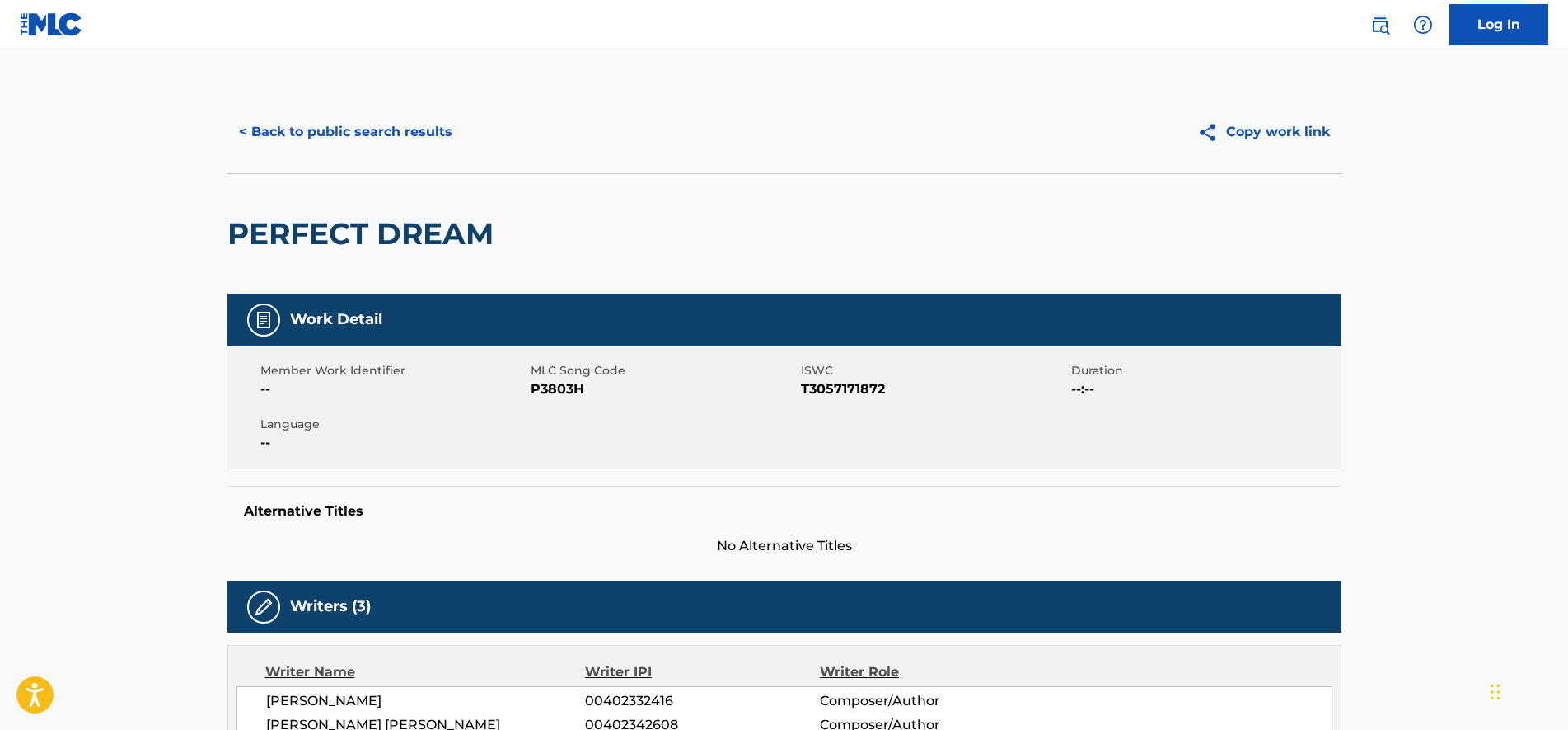
click at [288, 102] on div "< Back to public search results Copy work link" at bounding box center [784, 131] width 1114 height 83
click at [289, 119] on button "< Back to public search results" at bounding box center [345, 132] width 236 height 41
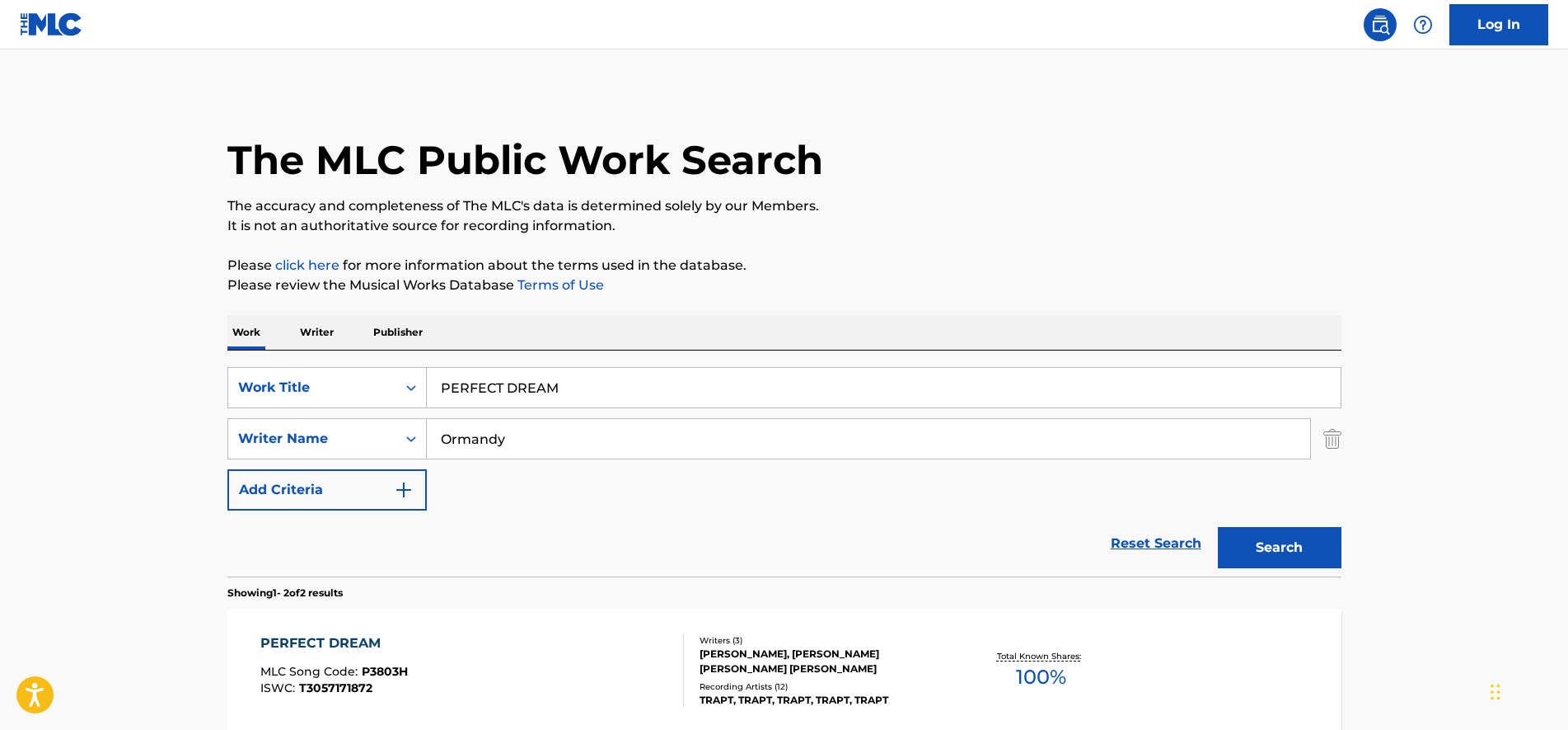
scroll to position [203, 0]
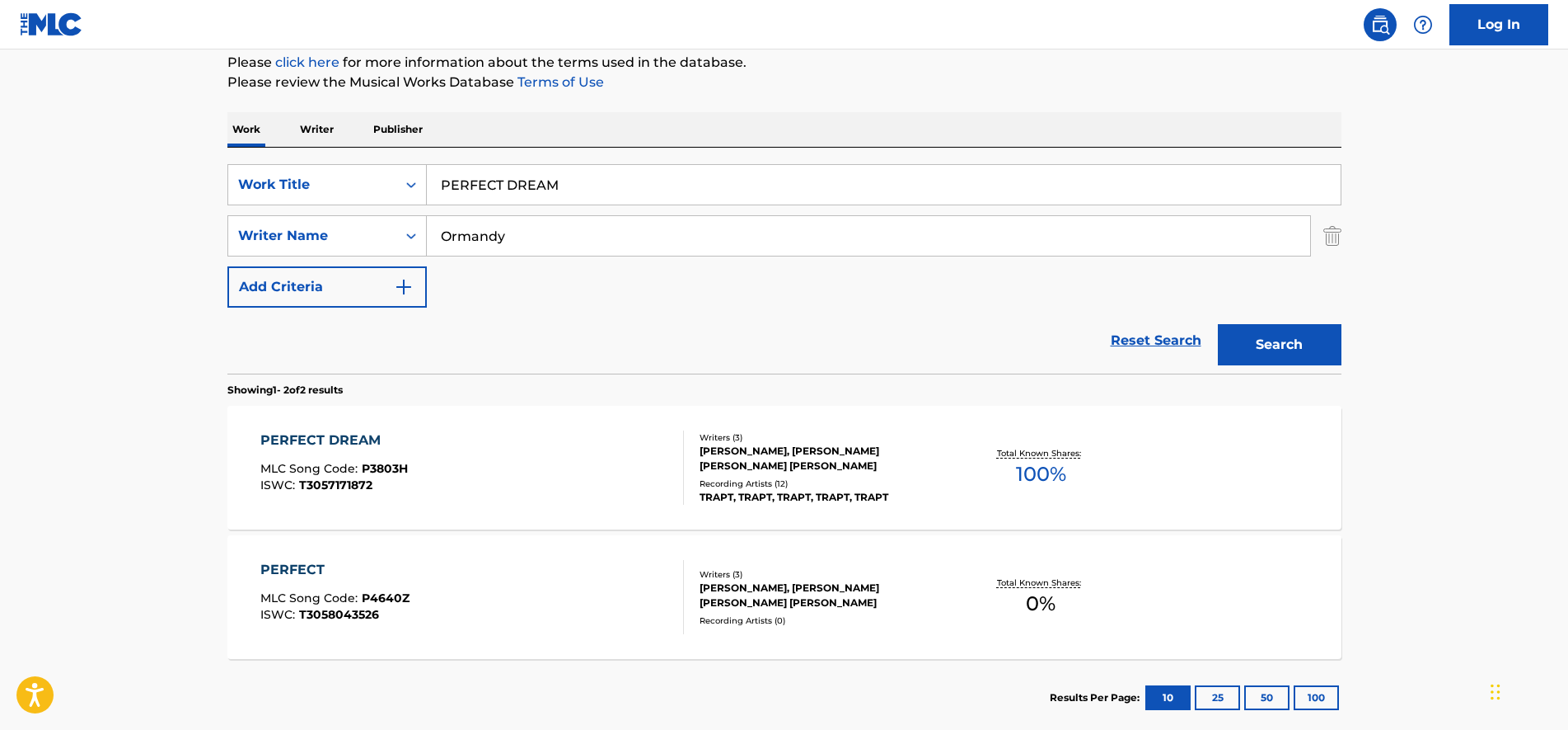
drag, startPoint x: 623, startPoint y: 186, endPoint x: 73, endPoint y: 148, distance: 551.3
click at [73, 148] on main "The MLC Public Work Search The accuracy and completeness of The MLC's data is d…" at bounding box center [784, 295] width 1568 height 899
paste input "REPEAT OFFENDER"
type input "REPEAT OFFENDER"
click at [1319, 343] on button "Search" at bounding box center [1280, 345] width 124 height 41
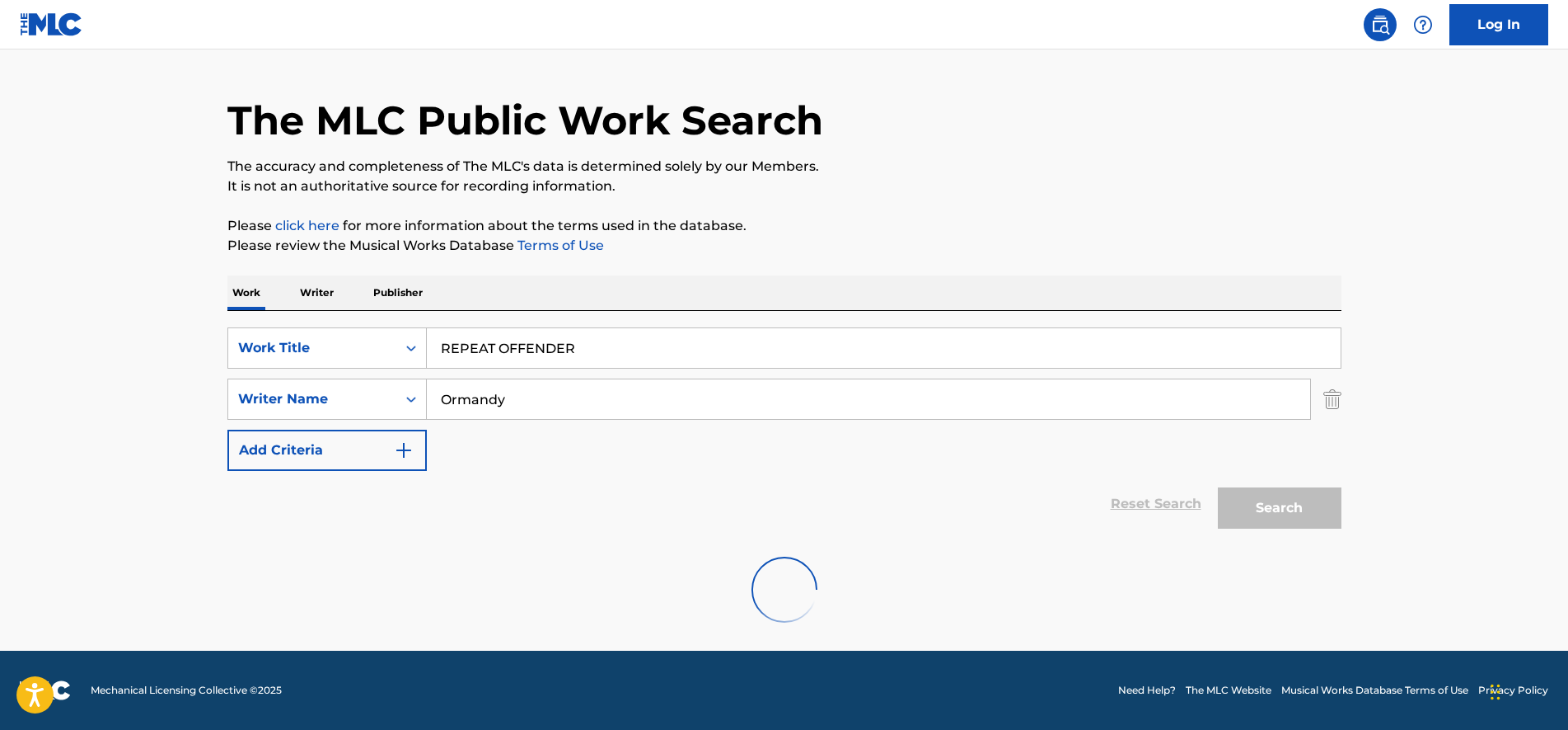
scroll to position [168, 0]
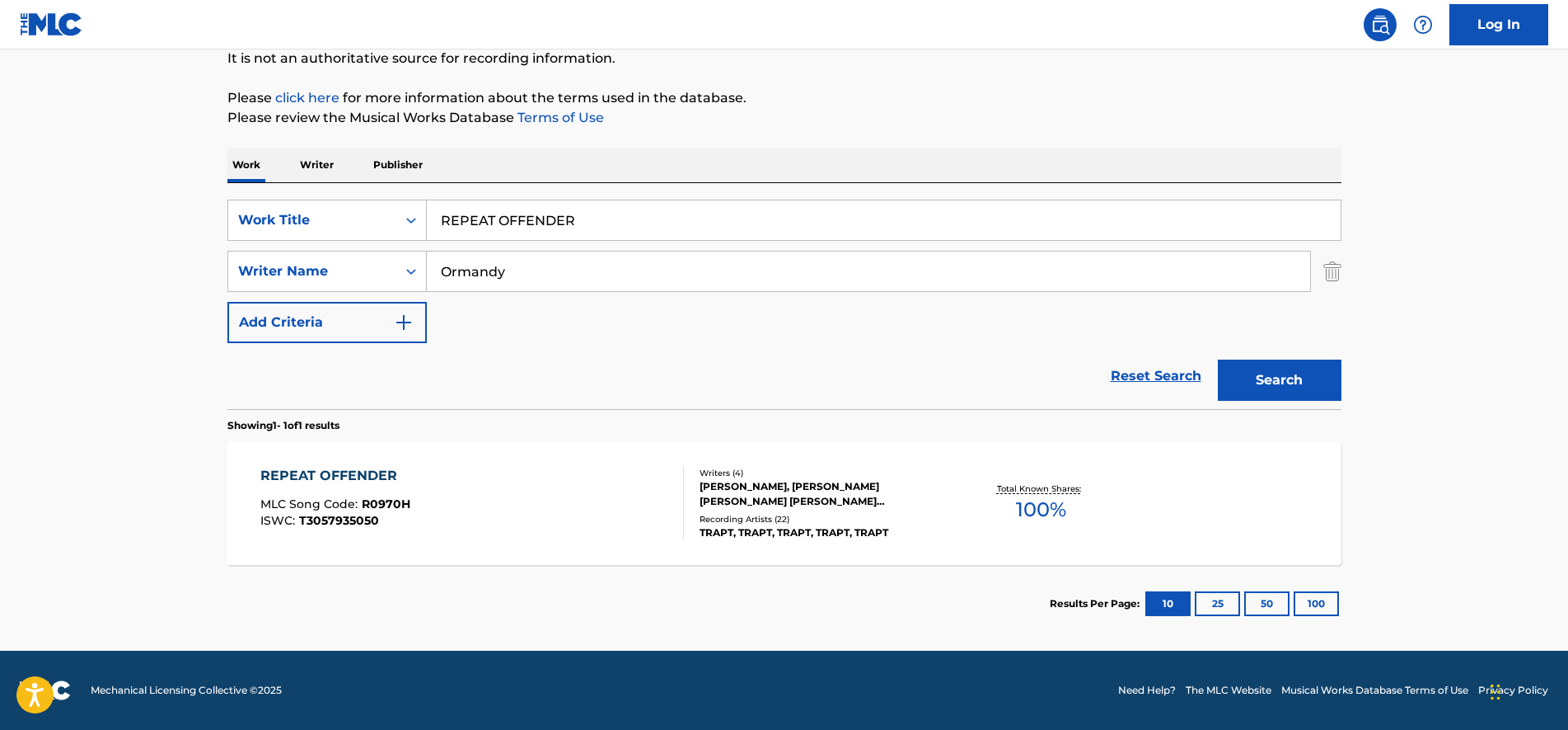
click at [537, 458] on div "REPEAT OFFENDER MLC Song Code : R0970H ISWC : T3057935050 Writers ( 4 ) [PERSON…" at bounding box center [784, 503] width 1114 height 124
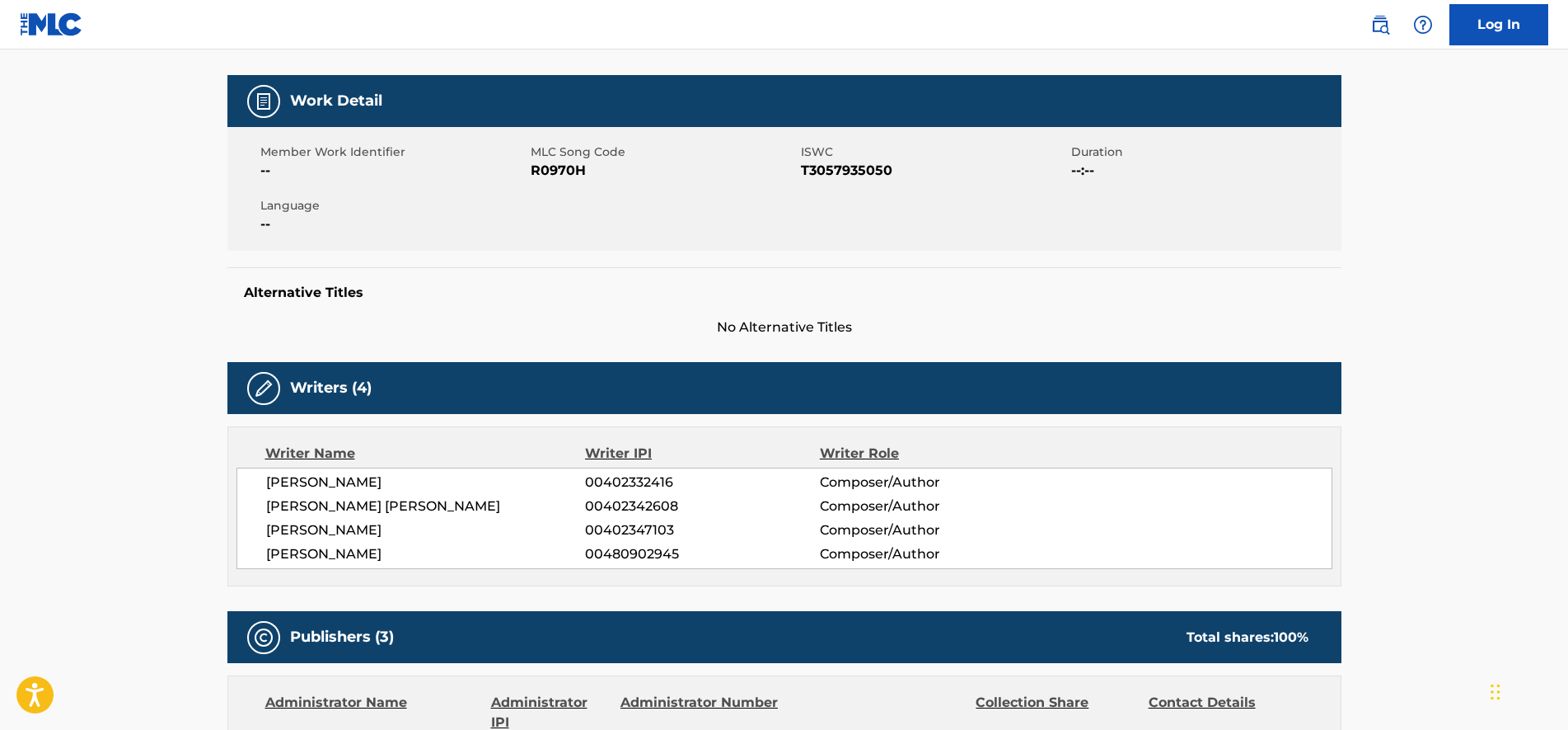
scroll to position [206, 0]
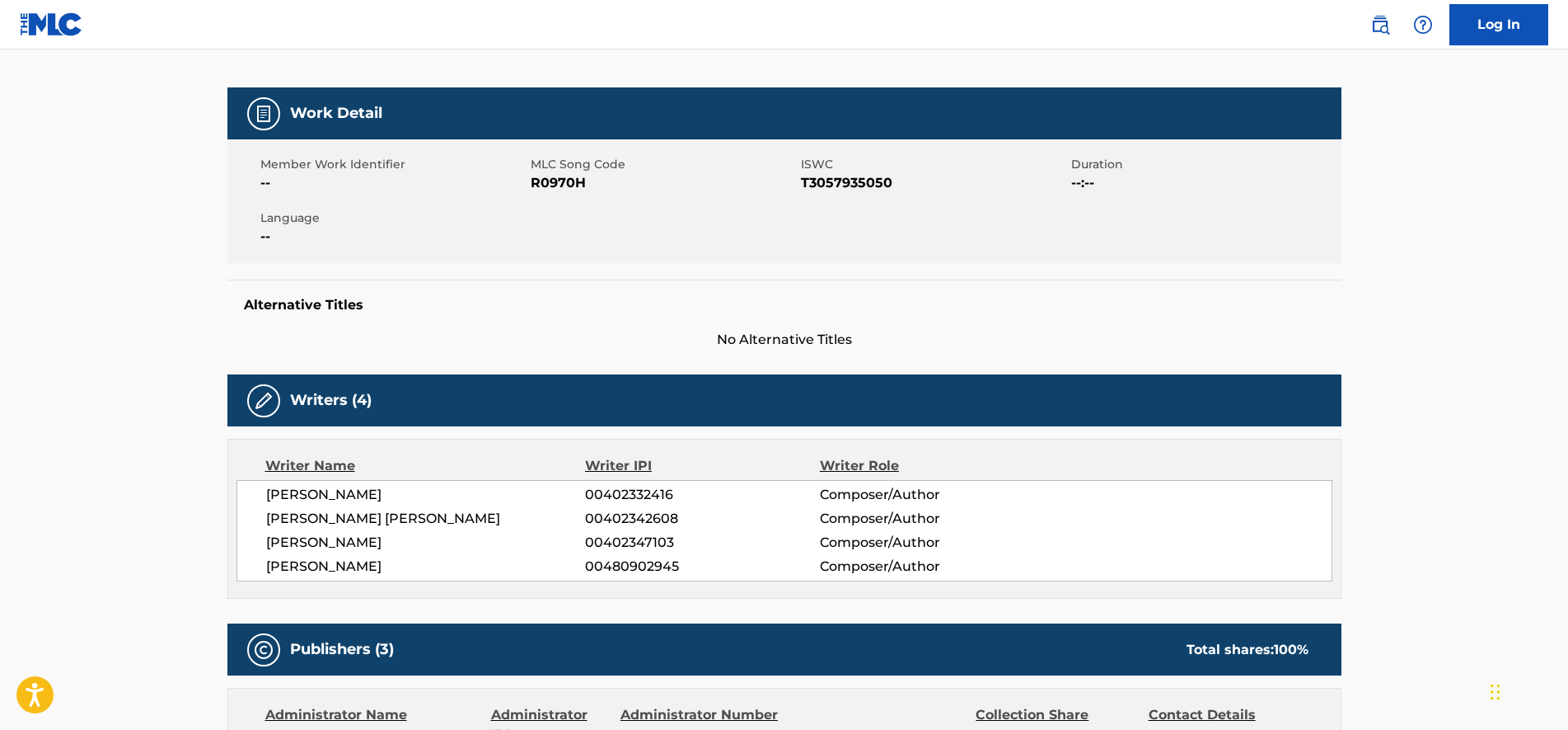
click at [557, 181] on span "R0970H" at bounding box center [663, 182] width 266 height 20
click at [558, 181] on span "R0970H" at bounding box center [663, 182] width 266 height 20
click at [569, 178] on span "R0970H" at bounding box center [663, 182] width 266 height 20
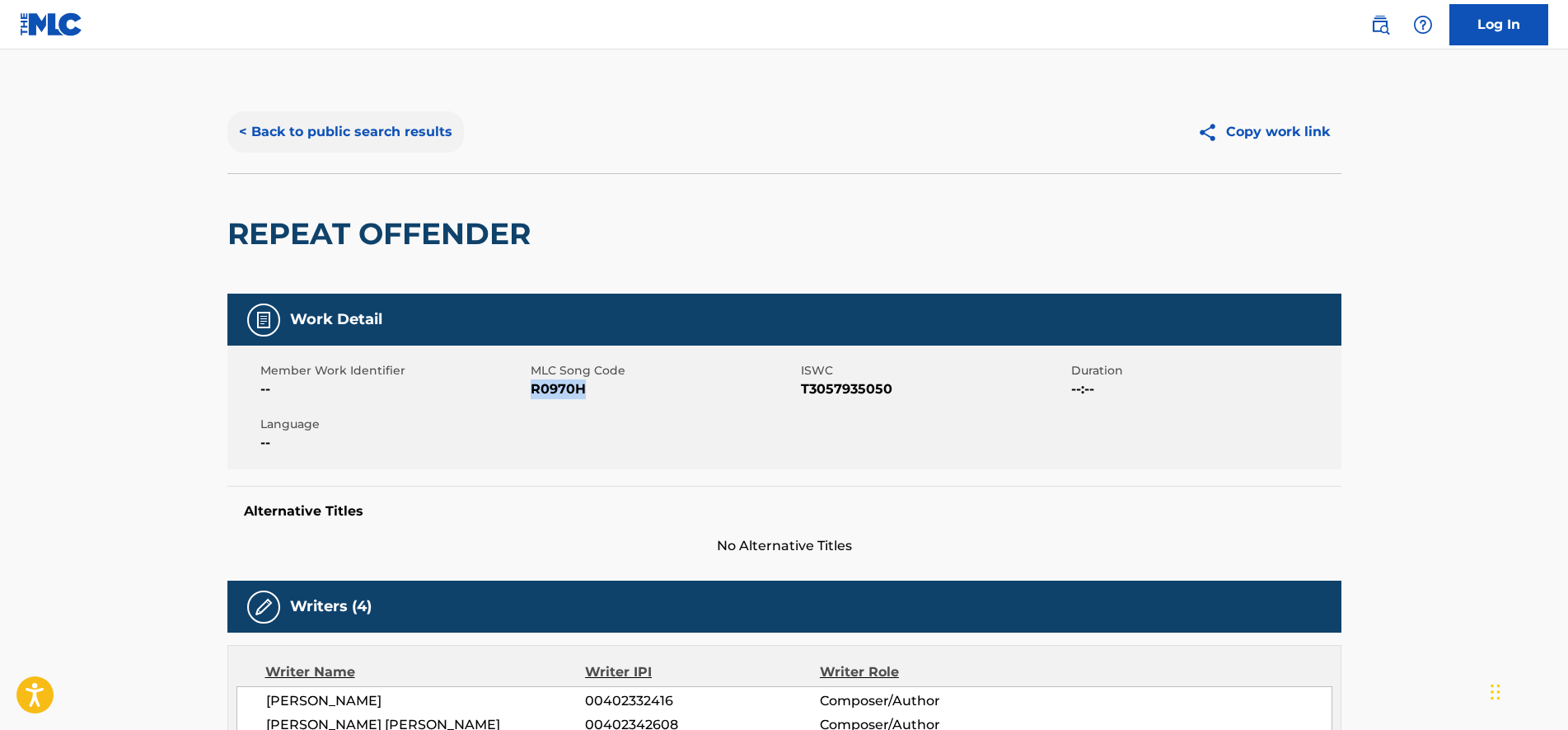
click at [393, 143] on button "< Back to public search results" at bounding box center [345, 132] width 236 height 41
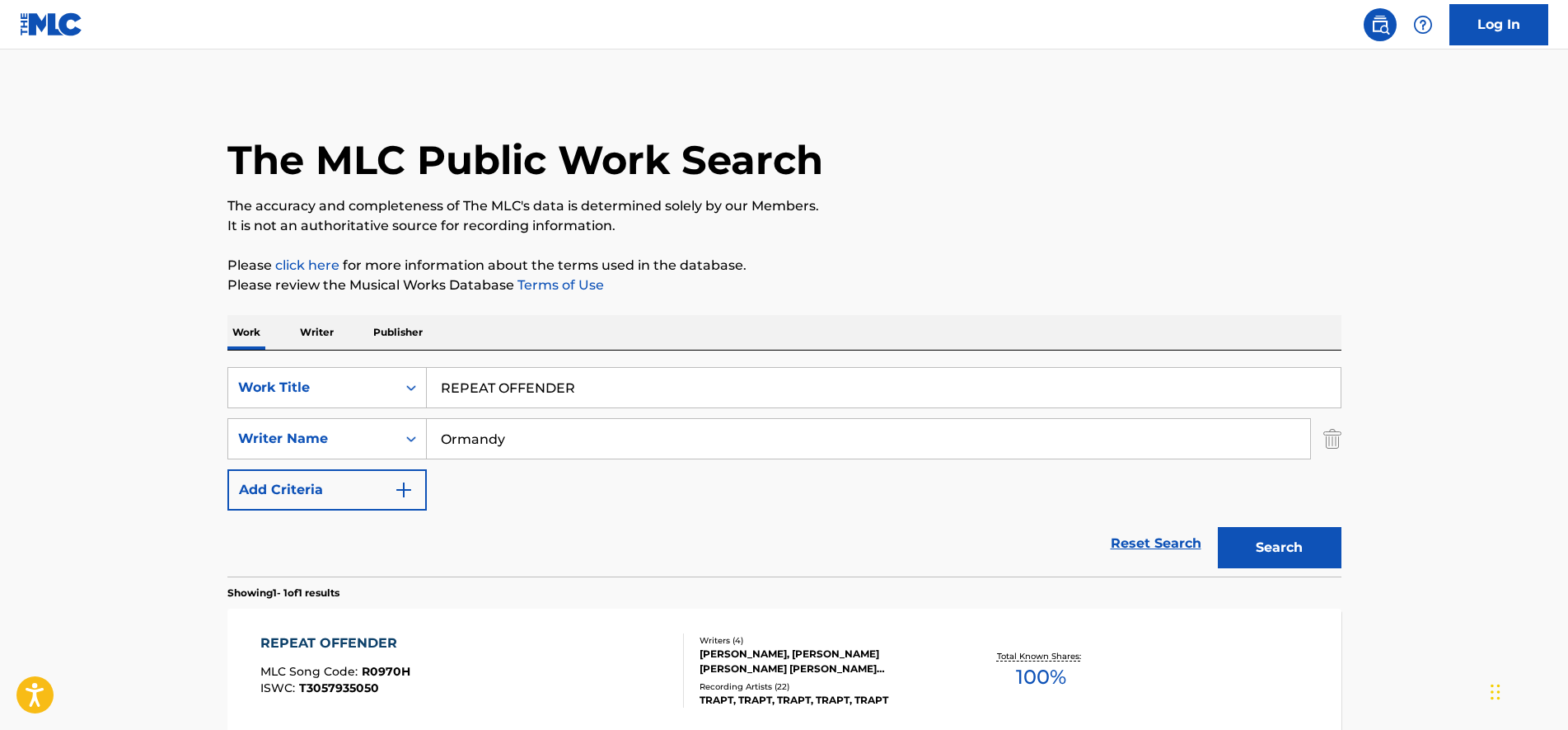
scroll to position [74, 0]
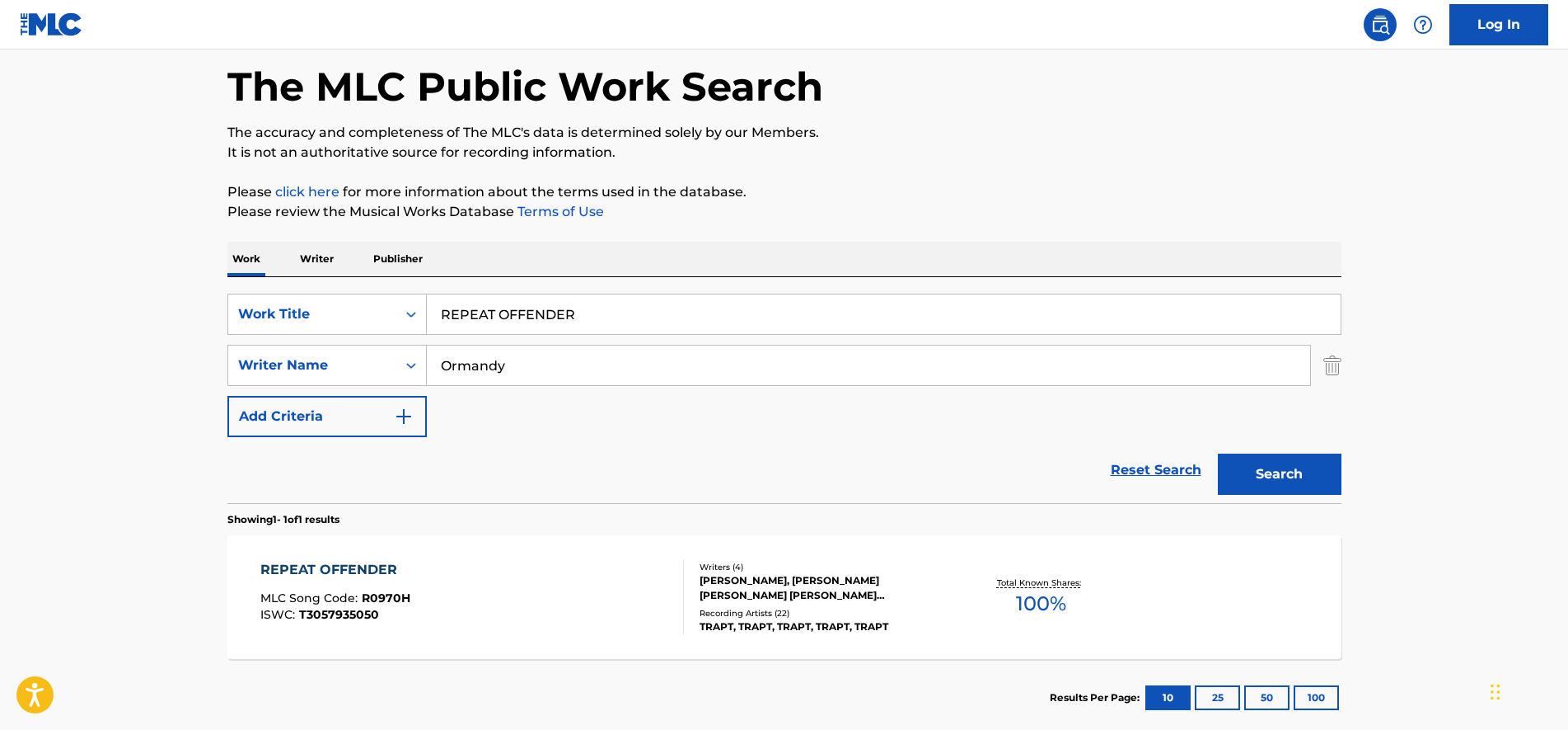
drag, startPoint x: 622, startPoint y: 320, endPoint x: 0, endPoint y: 295, distance: 622.5
click at [0, 296] on main "The MLC Public Work Search The accuracy and completeness of The MLC's data is d…" at bounding box center [784, 359] width 1568 height 768
paste input "SKIN DEEP"
type input "SKIN DEEP"
click at [1218, 453] on button "Search" at bounding box center [1280, 474] width 124 height 41
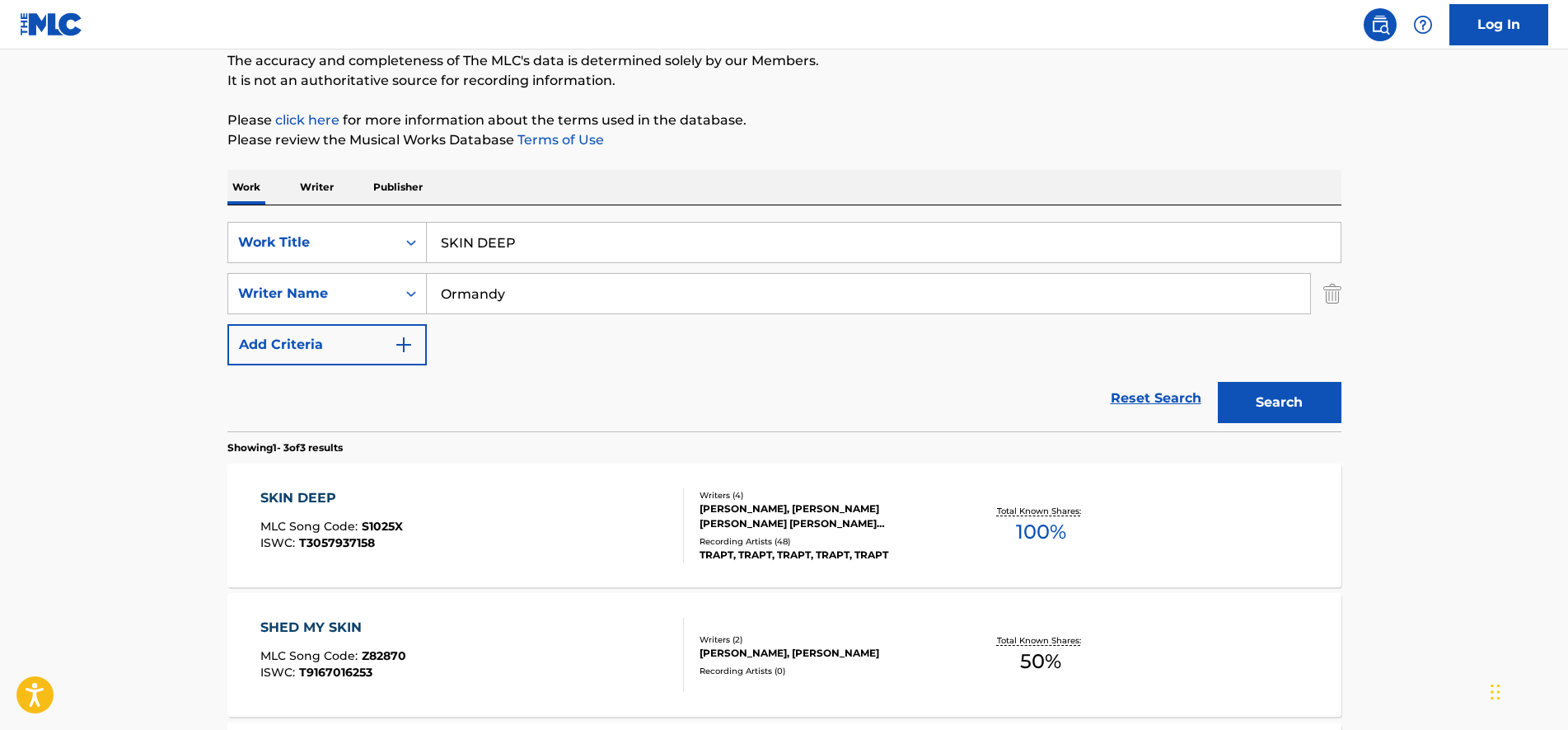
scroll to position [177, 0]
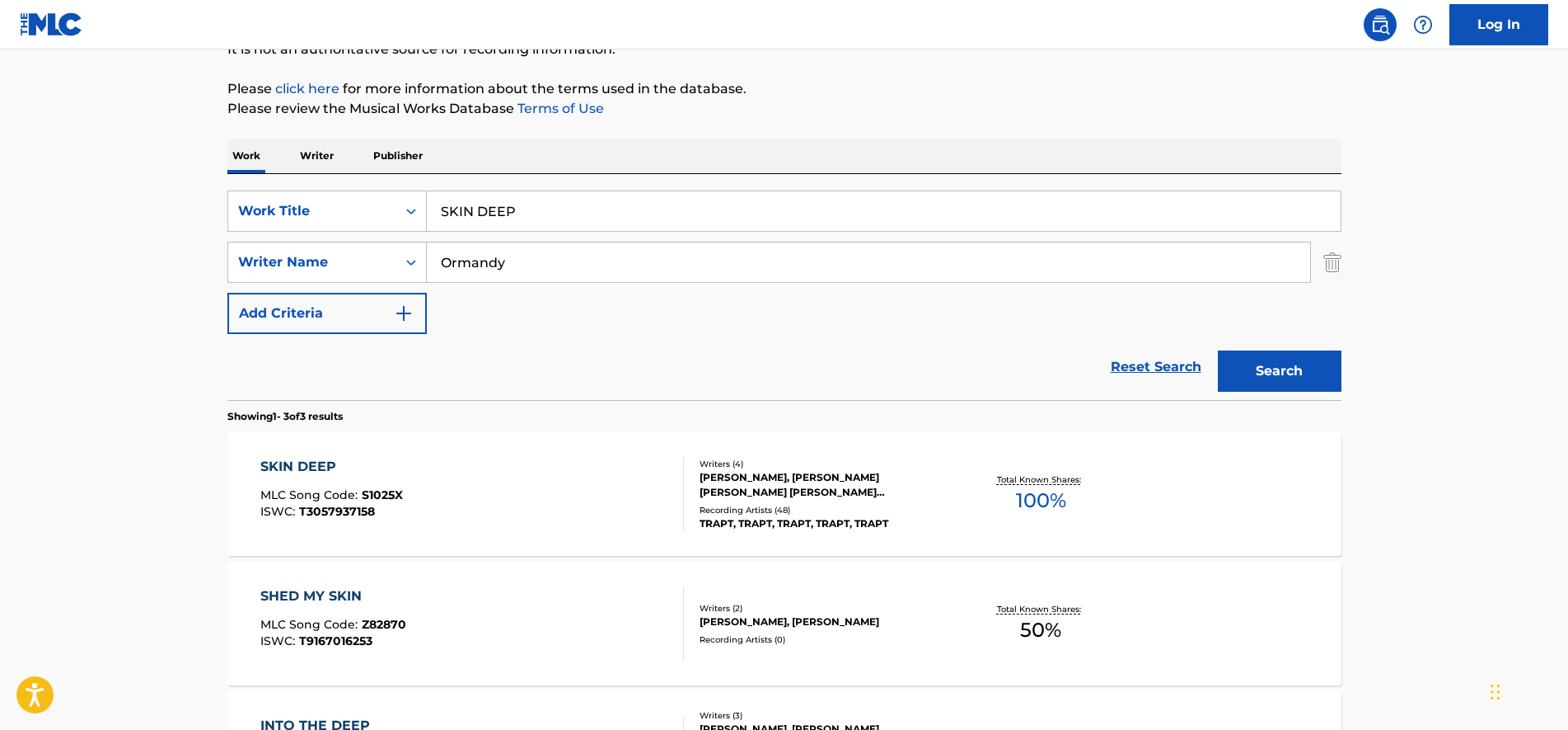
click at [472, 453] on div "SKIN DEEP MLC Song Code : S1025X ISWC : T3057937158 Writers ( 4 ) [PERSON_NAME]…" at bounding box center [784, 493] width 1114 height 124
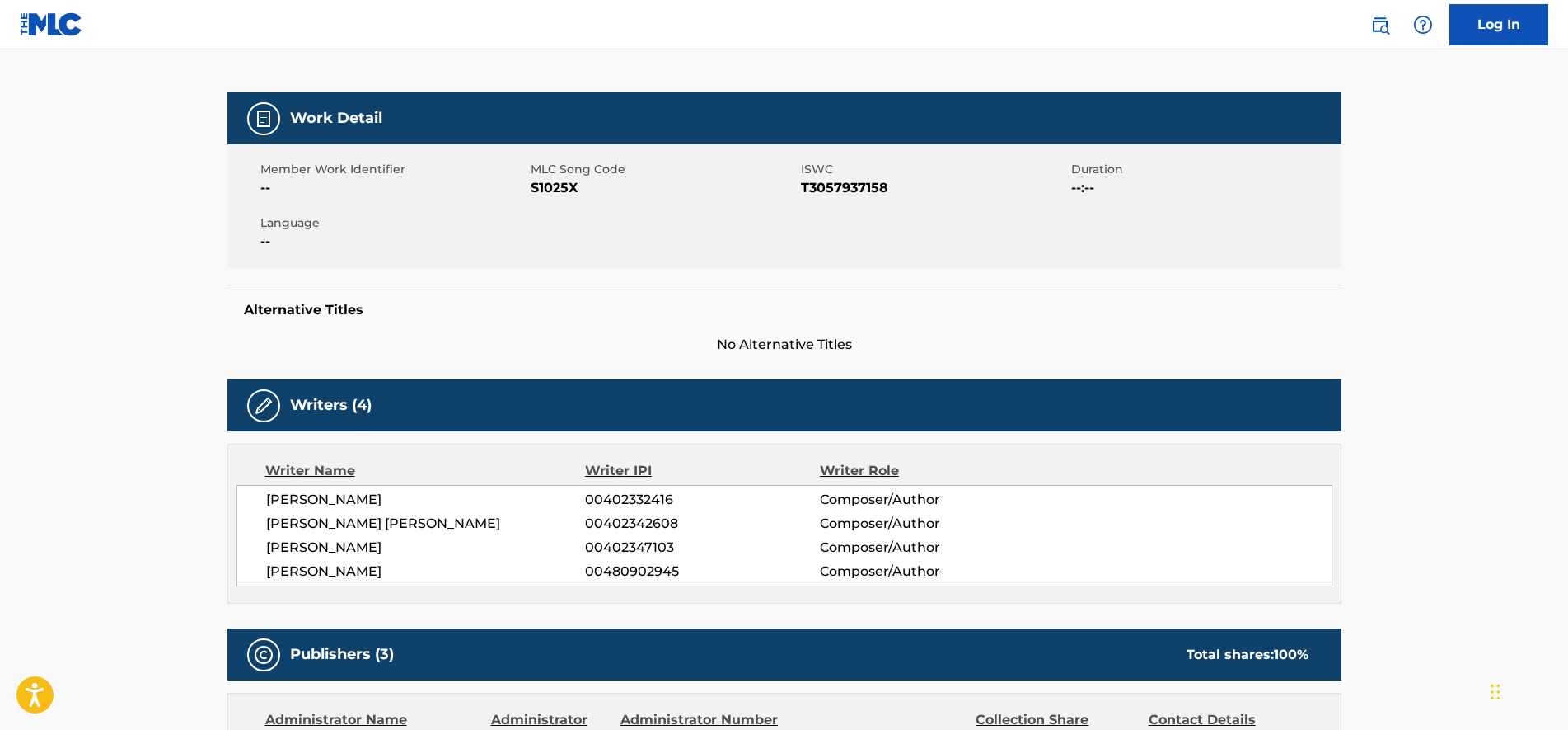
scroll to position [206, 0]
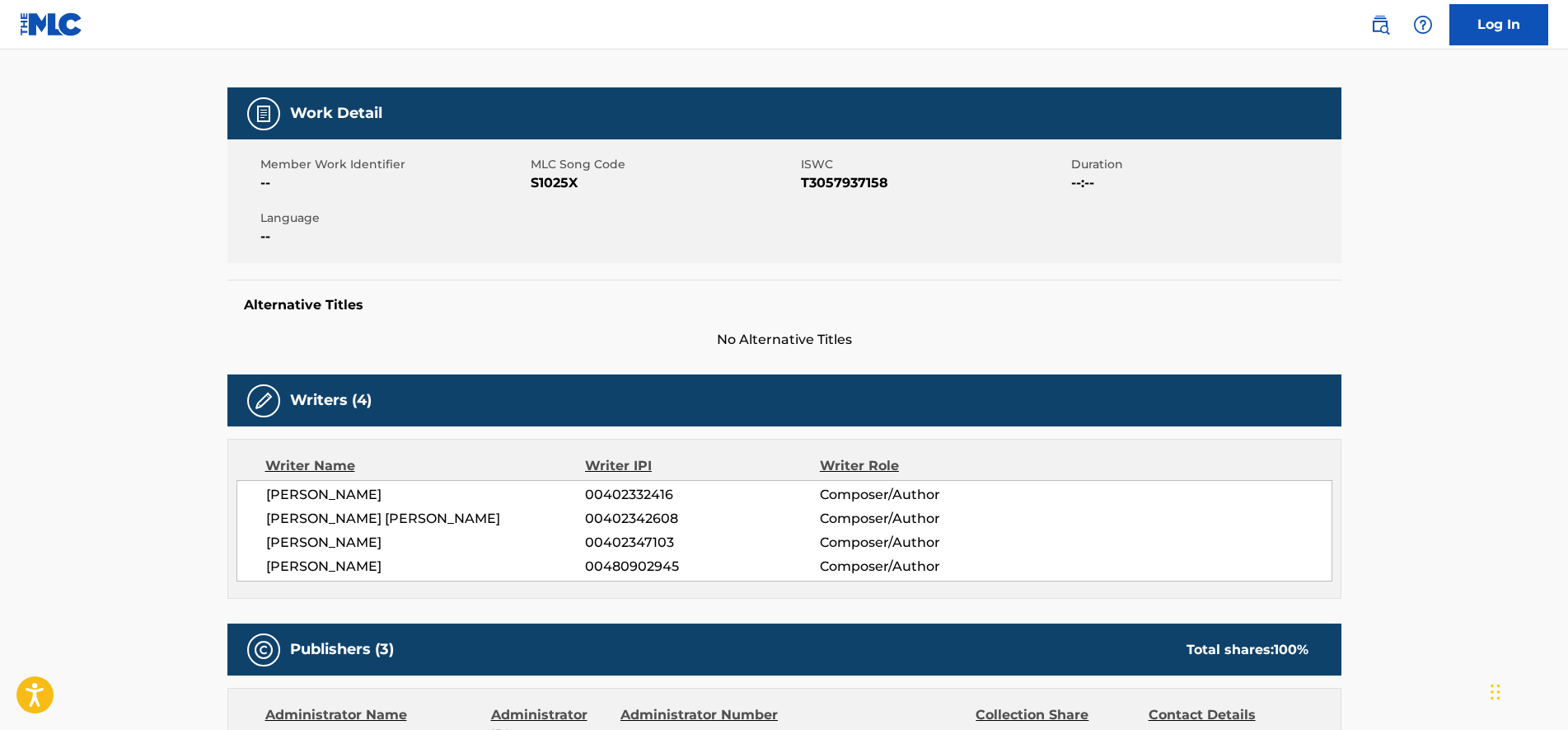
click at [568, 175] on span "S1025X" at bounding box center [663, 182] width 266 height 20
click at [566, 173] on span "S1025X" at bounding box center [663, 182] width 266 height 20
click at [566, 175] on span "S1025X" at bounding box center [663, 182] width 266 height 20
click at [559, 181] on span "S1025X" at bounding box center [663, 182] width 266 height 20
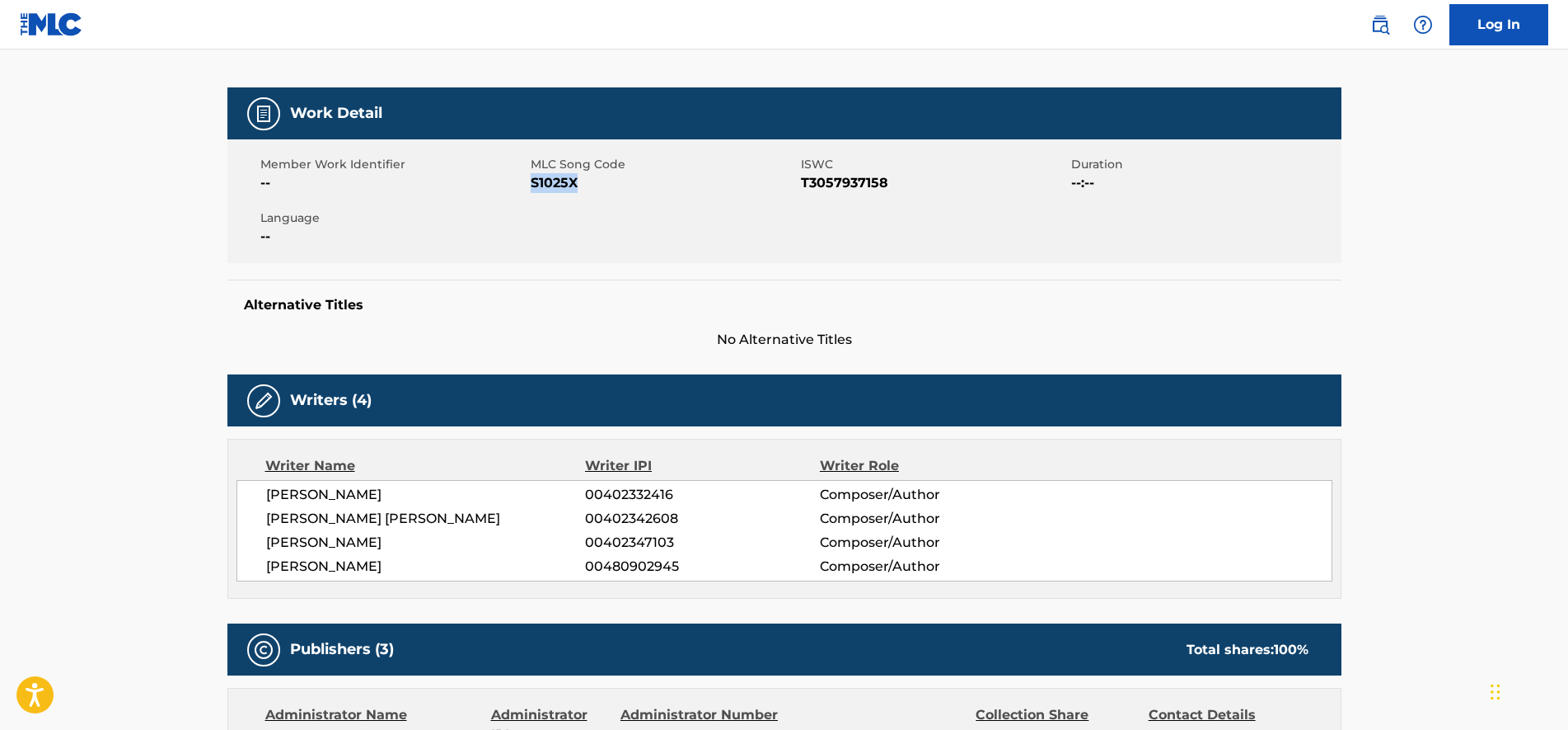
click at [558, 181] on span "S1025X" at bounding box center [663, 182] width 266 height 20
click at [554, 181] on span "S1025X" at bounding box center [663, 182] width 266 height 20
click at [551, 181] on span "S1025X" at bounding box center [663, 182] width 266 height 20
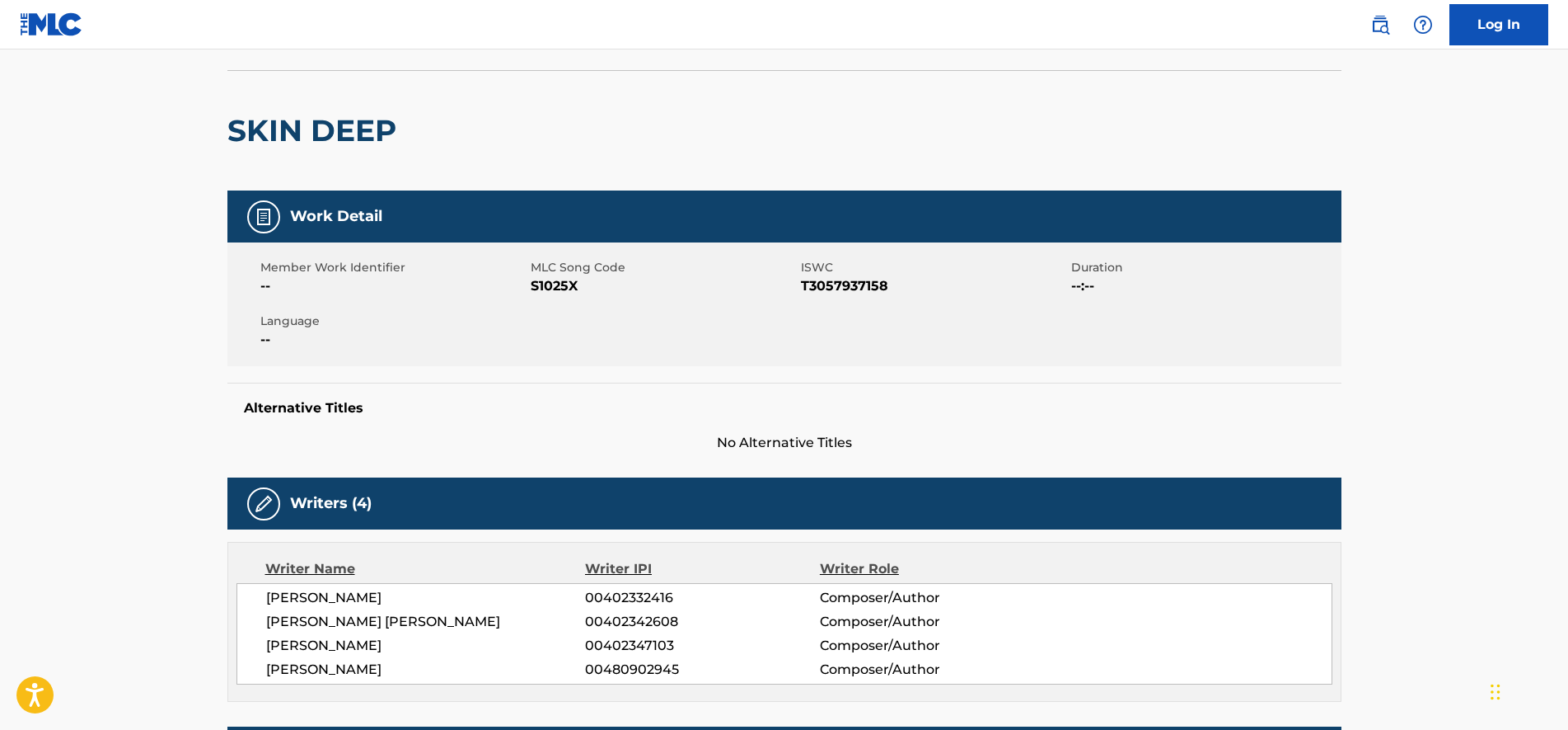
scroll to position [0, 0]
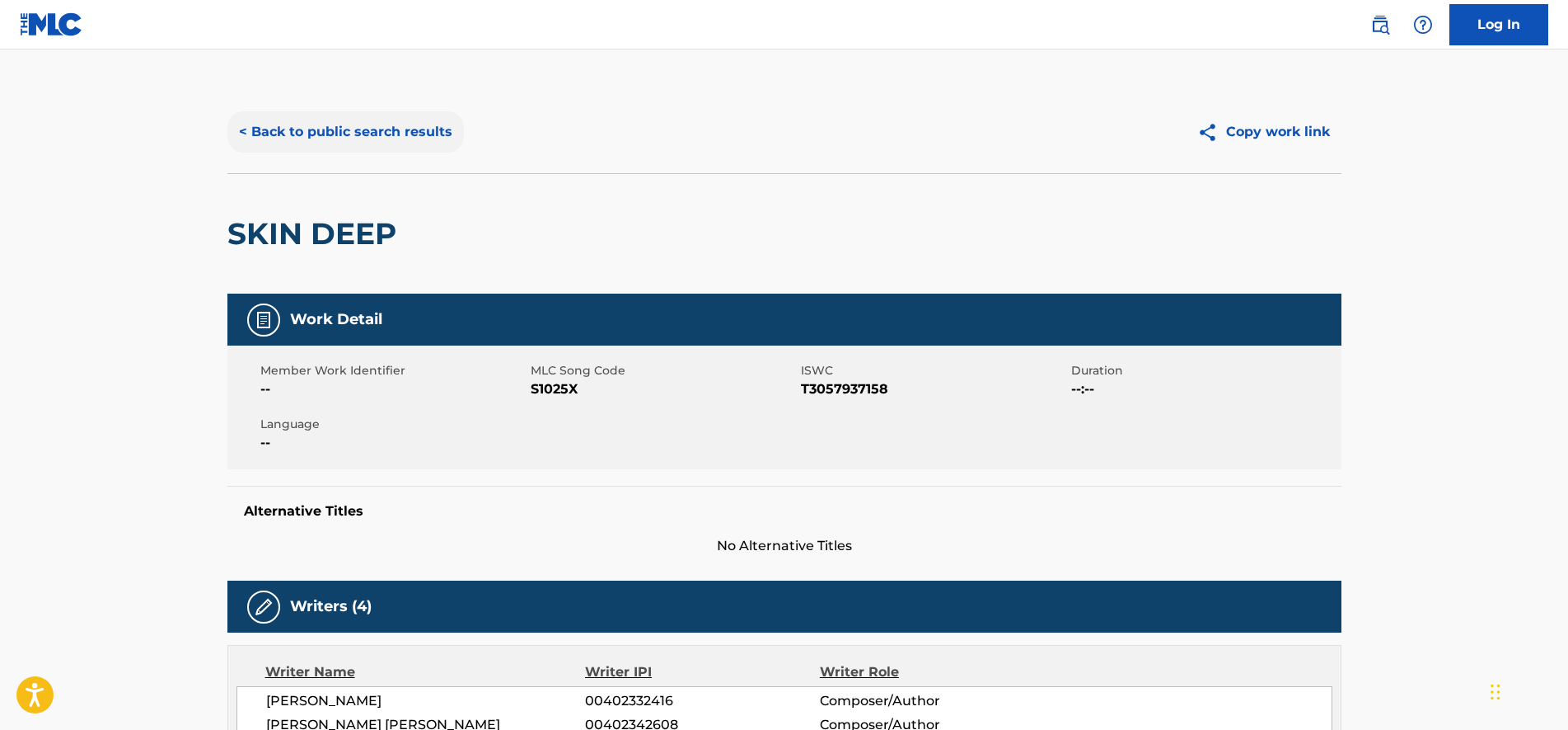
click at [315, 144] on button "< Back to public search results" at bounding box center [345, 132] width 236 height 41
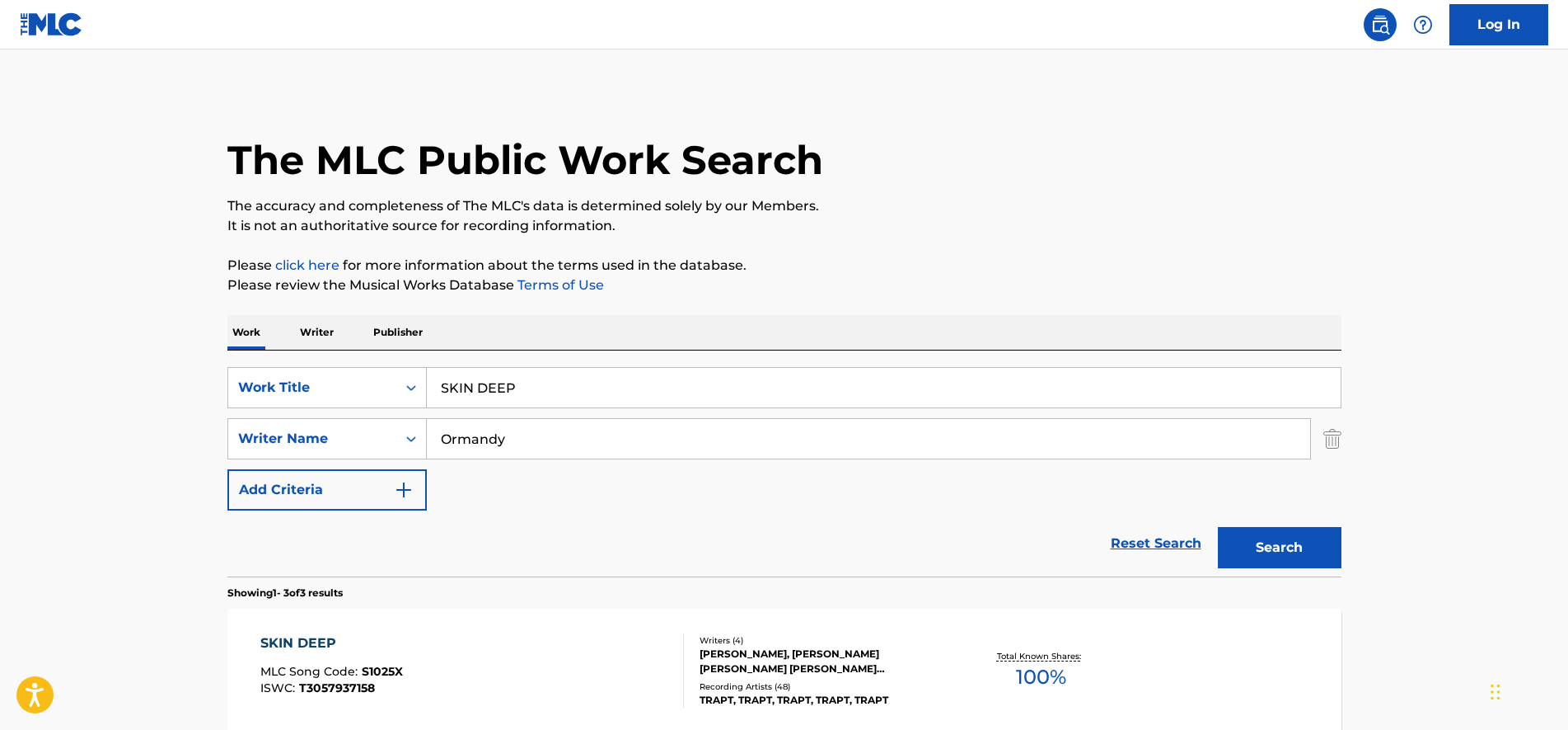
scroll to position [177, 0]
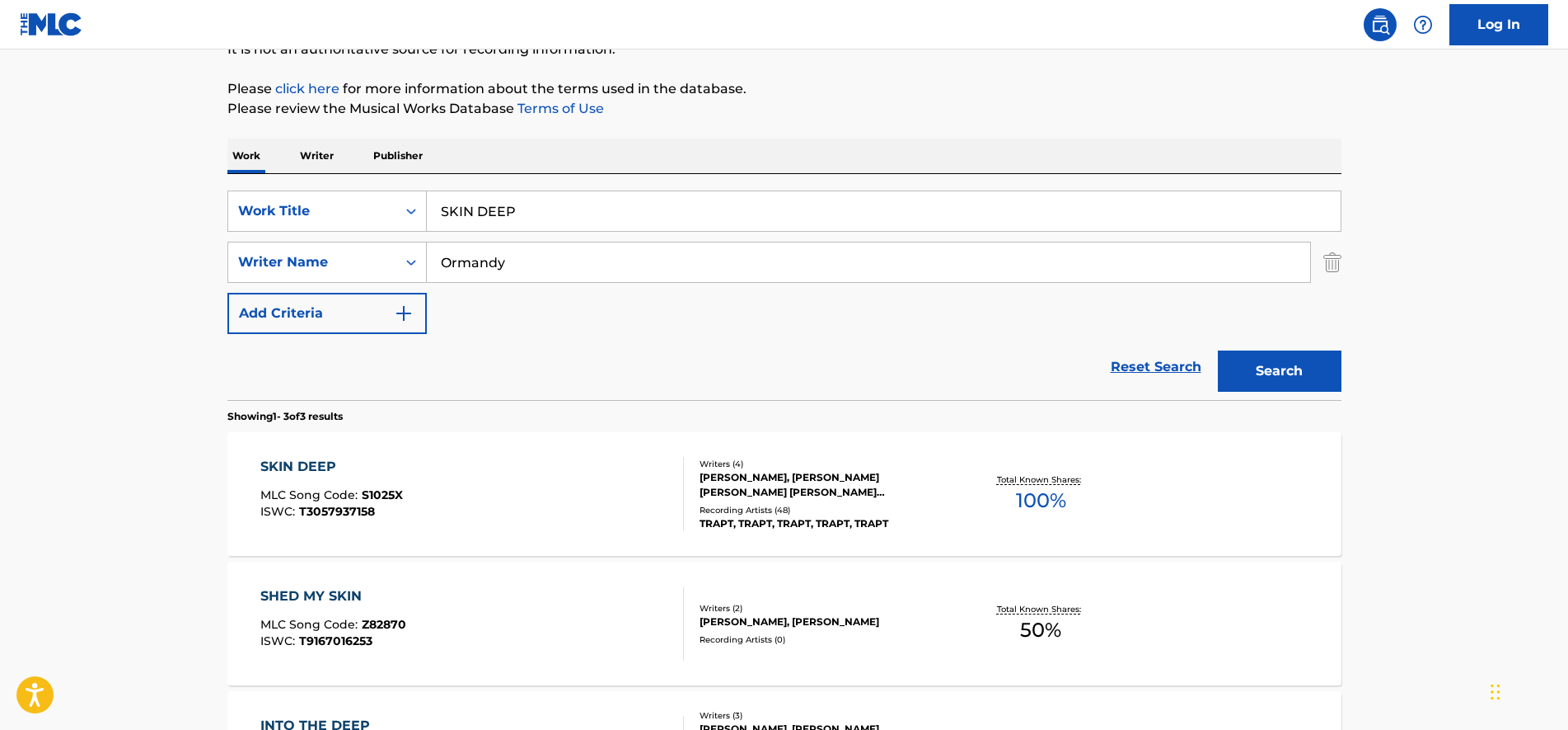
drag, startPoint x: 593, startPoint y: 211, endPoint x: -4, endPoint y: 113, distance: 605.0
click at [0, 113] on html "Accessibility Screen-Reader Guide, Feedback, and Issue Reporting | New window C…" at bounding box center [784, 188] width 1568 height 730
paste input "TAND U"
type input "STAND UP"
click at [1218, 350] on button "Search" at bounding box center [1280, 371] width 124 height 41
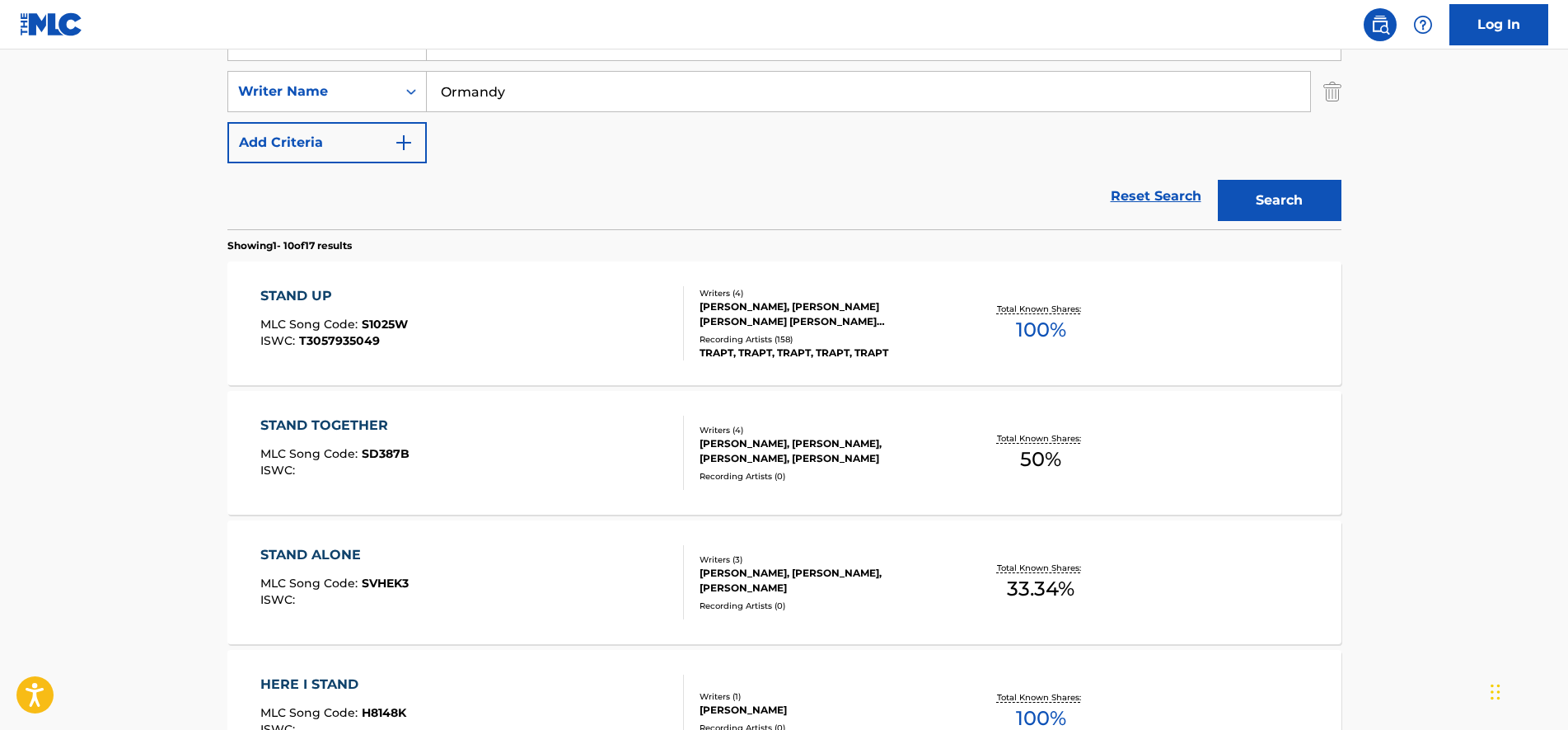
scroll to position [383, 0]
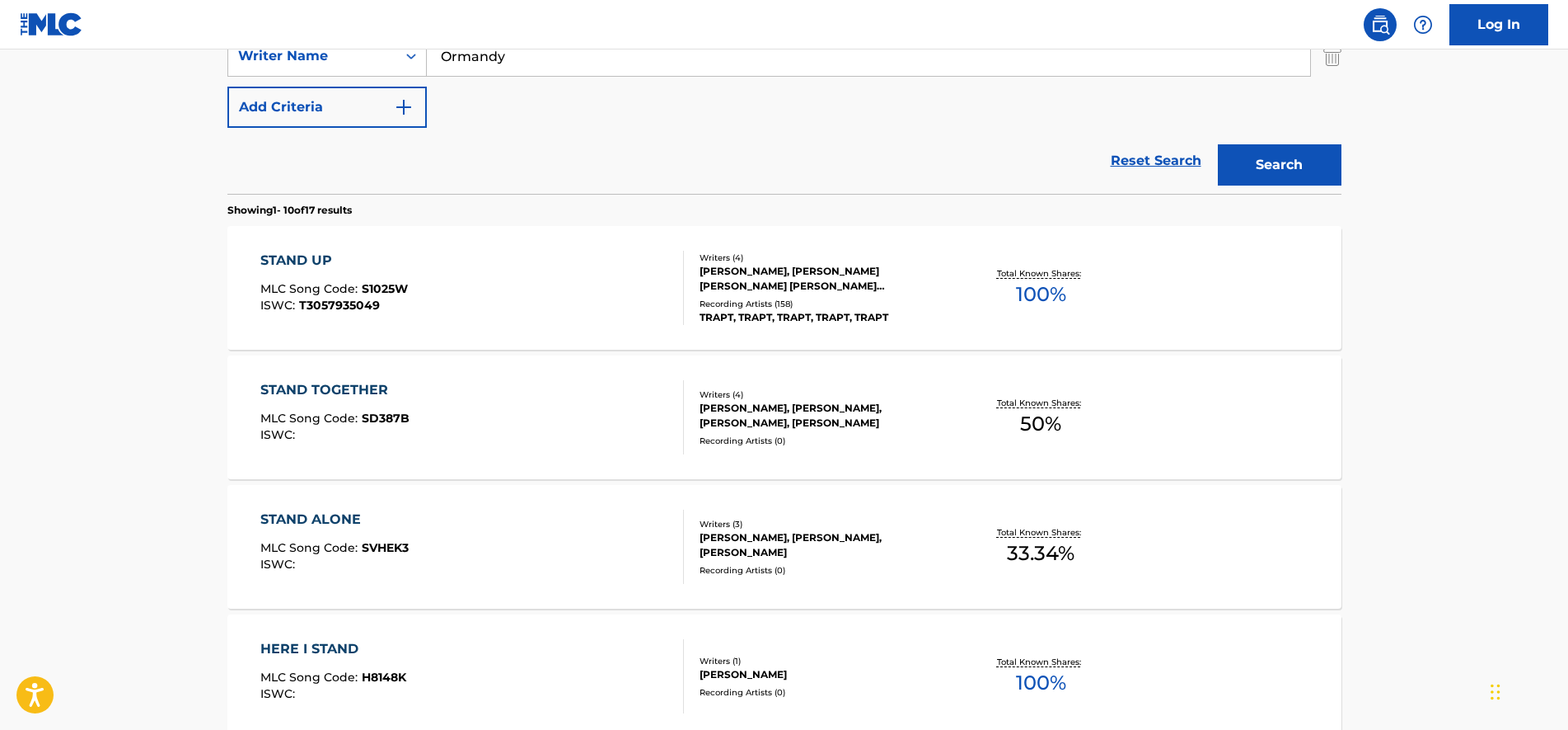
click at [477, 289] on div "STAND UP MLC Song Code : S1025W ISWC : T3057935049" at bounding box center [472, 288] width 423 height 74
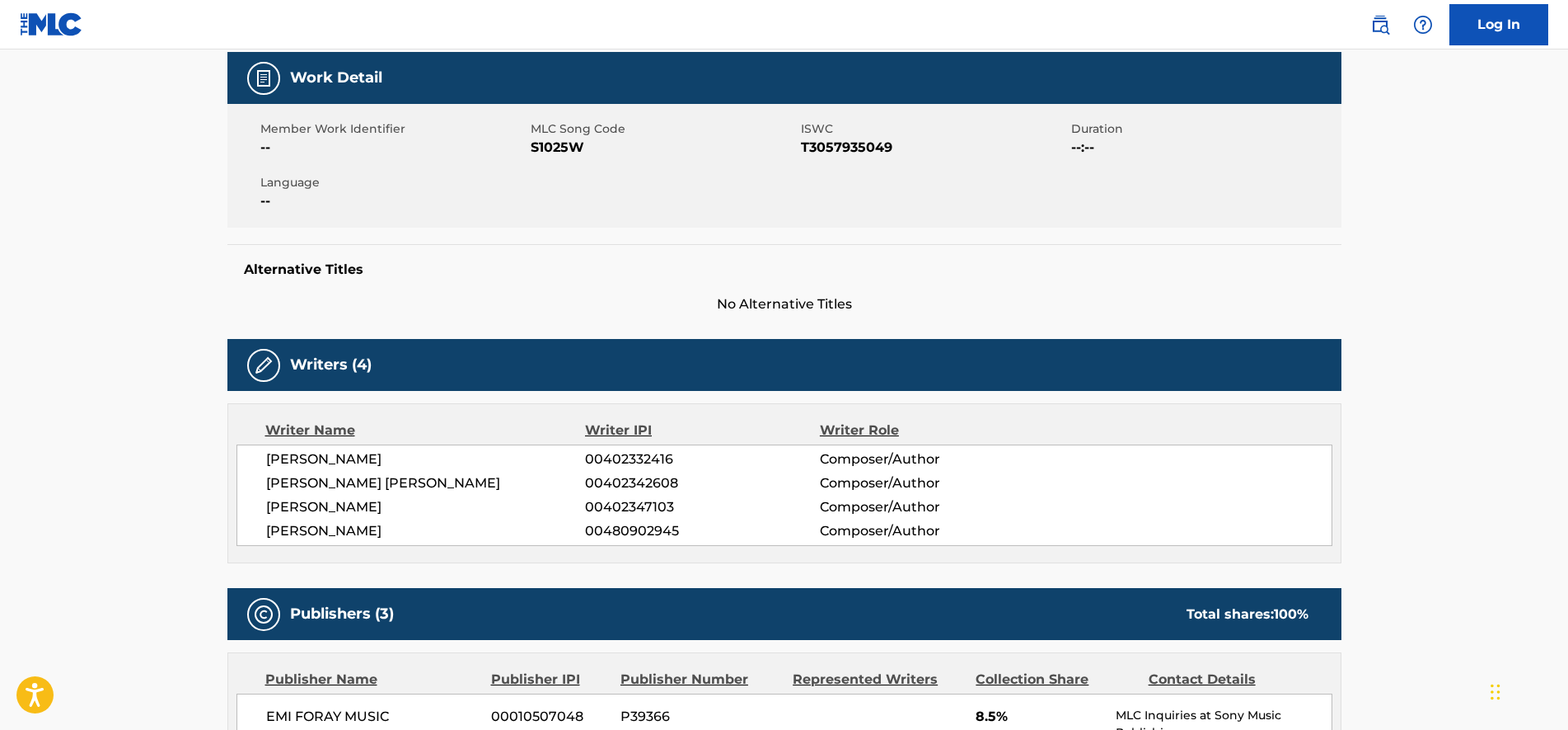
scroll to position [206, 0]
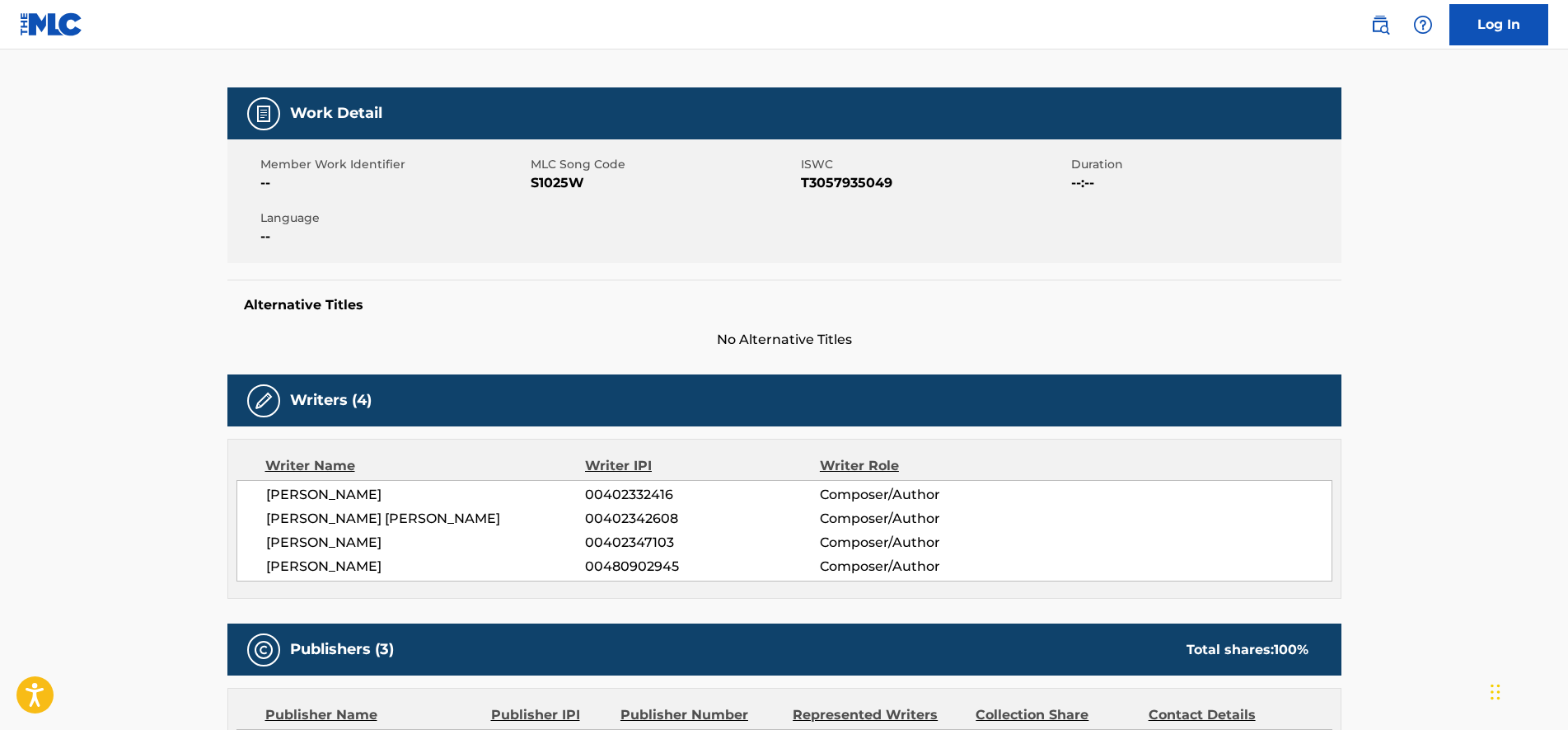
click at [558, 187] on span "S1025W" at bounding box center [663, 182] width 266 height 20
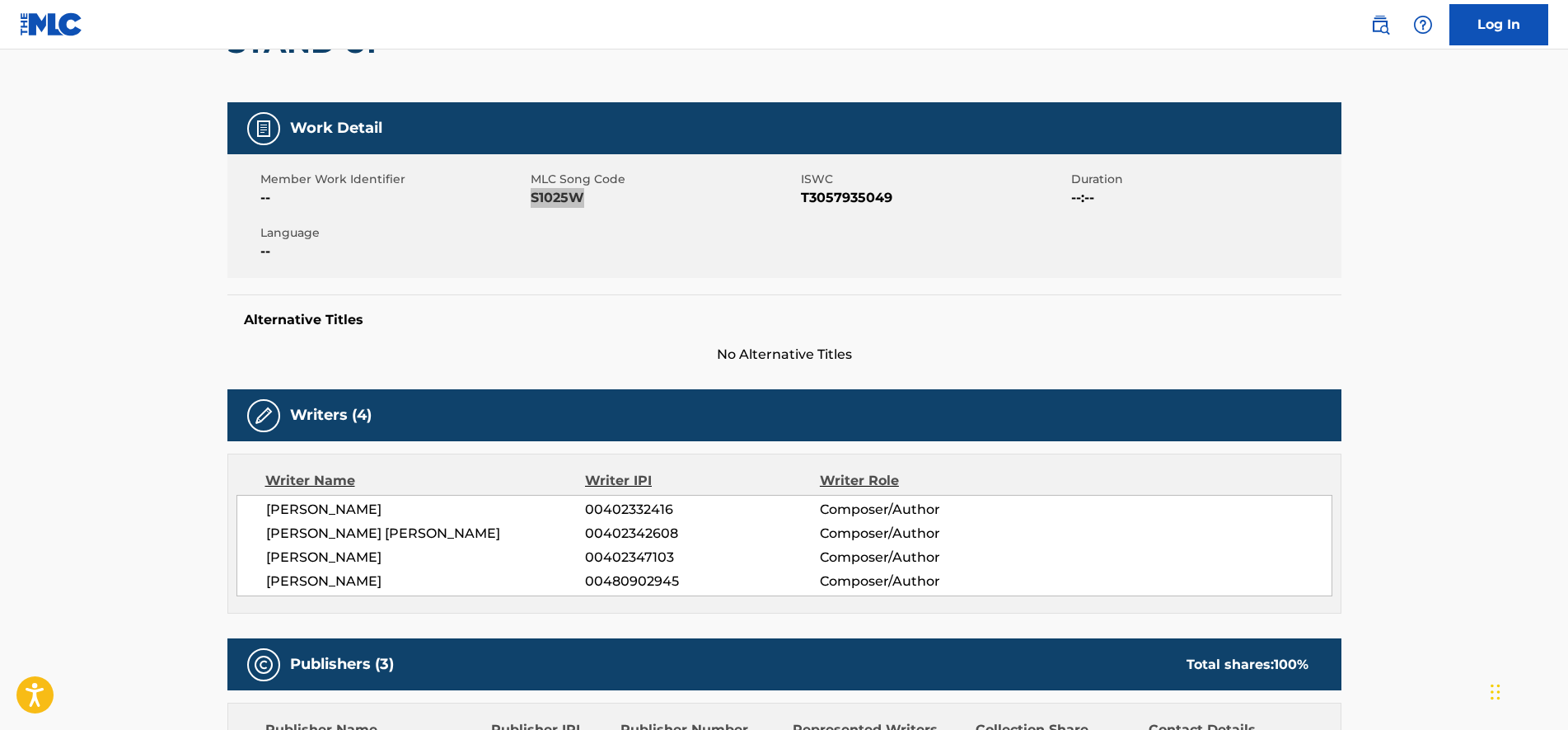
scroll to position [0, 0]
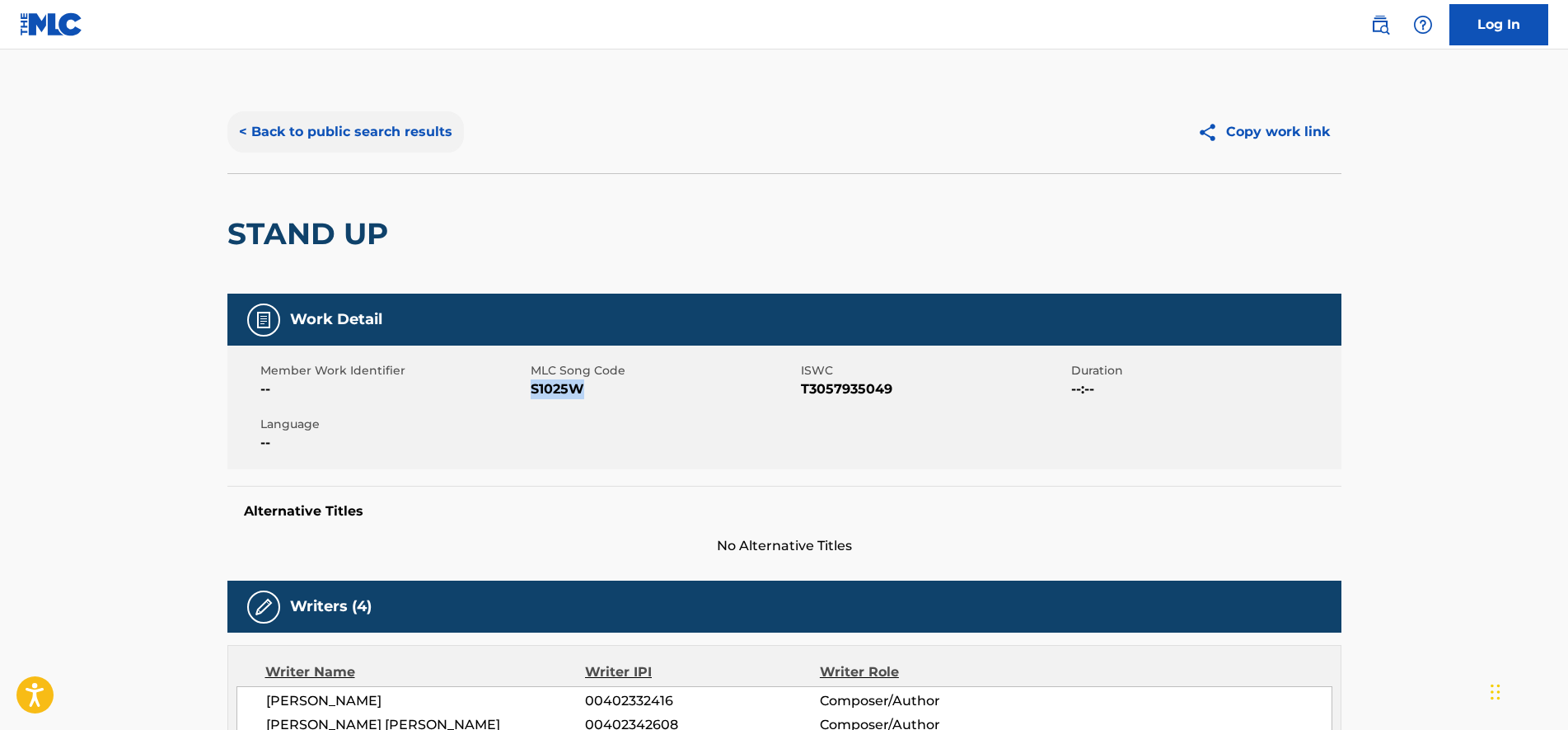
click at [316, 134] on button "< Back to public search results" at bounding box center [345, 132] width 236 height 41
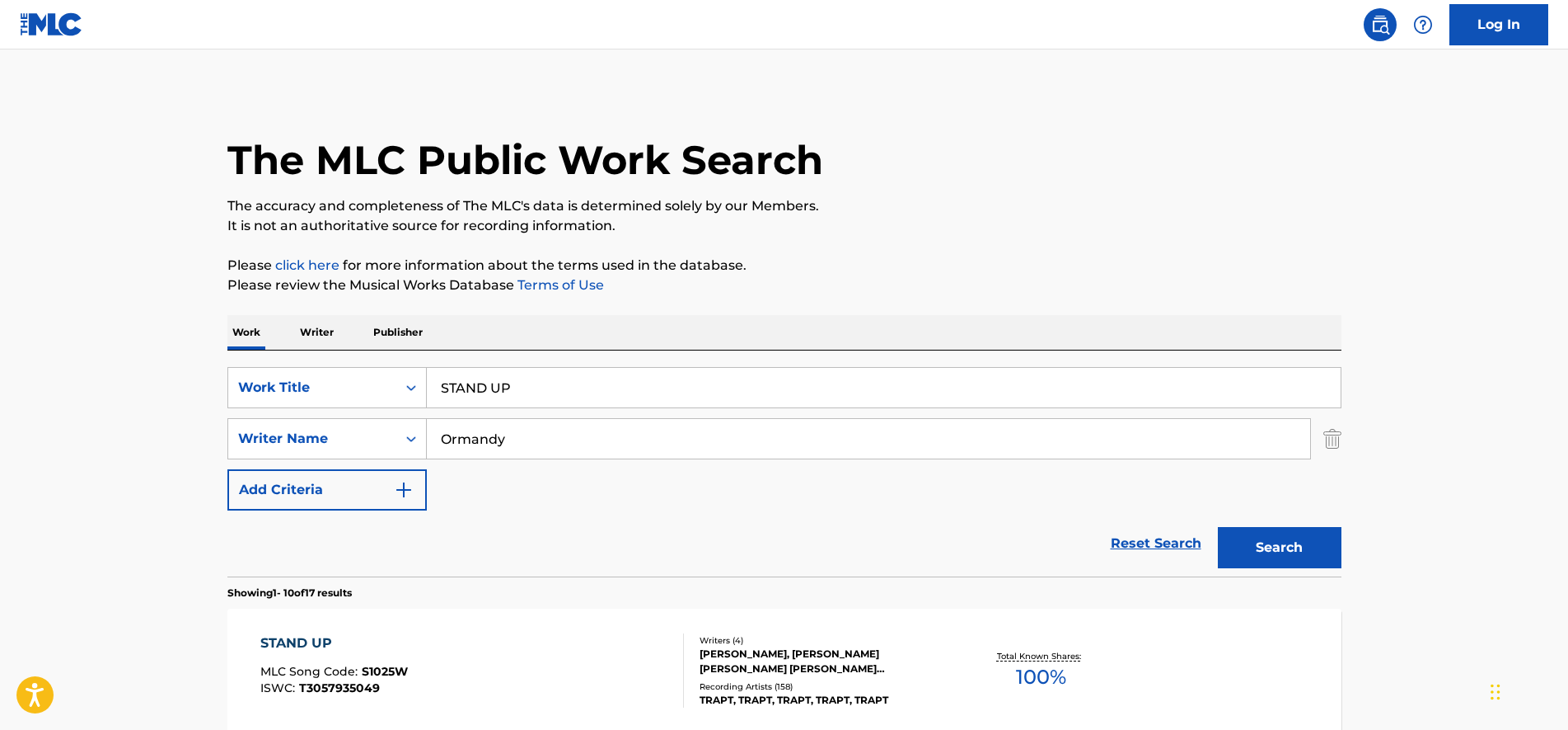
drag, startPoint x: 553, startPoint y: 390, endPoint x: 83, endPoint y: 346, distance: 472.1
paste input "ILL FRAME"
type input "STILL FRAME"
click at [1304, 564] on button "Search" at bounding box center [1280, 548] width 124 height 41
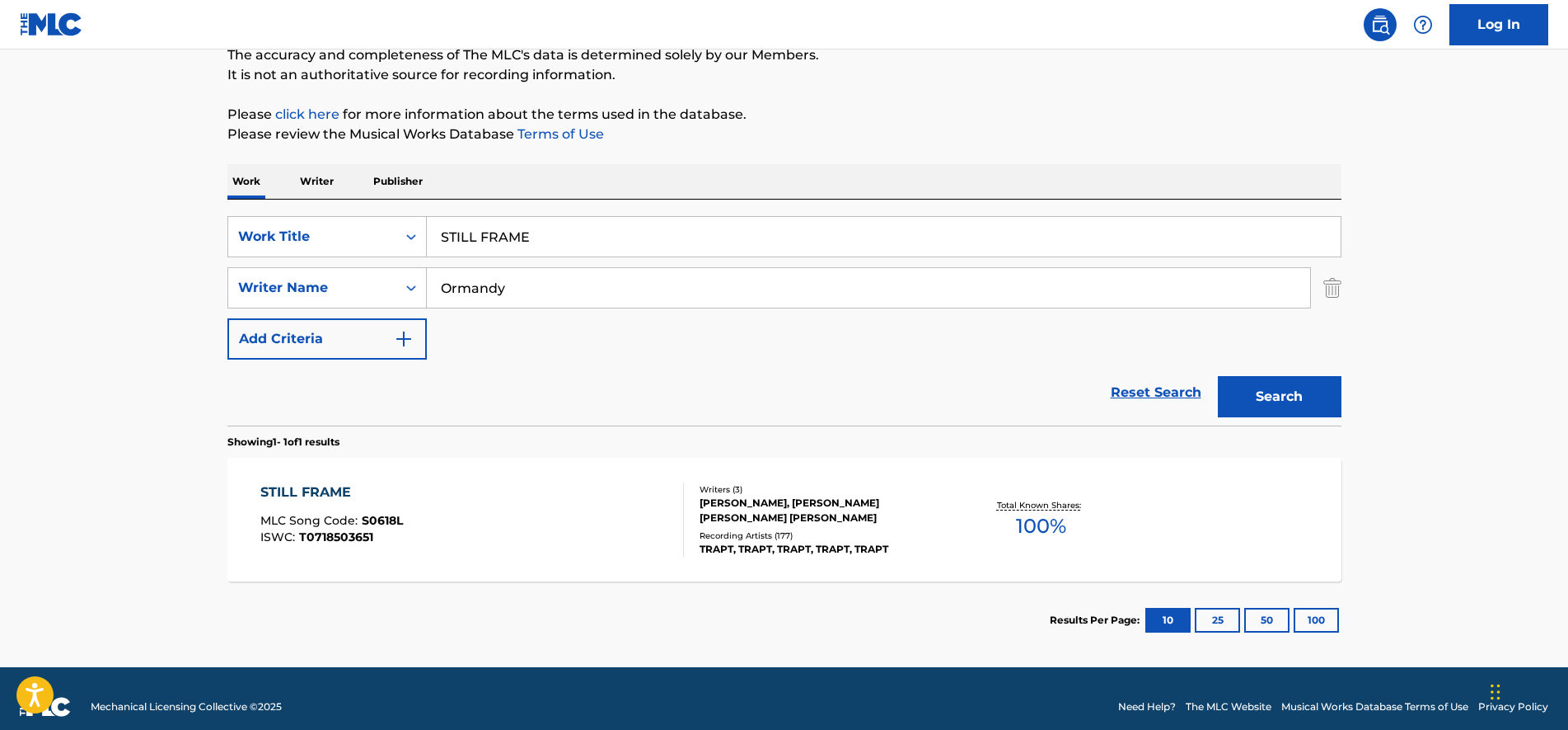
scroll to position [168, 0]
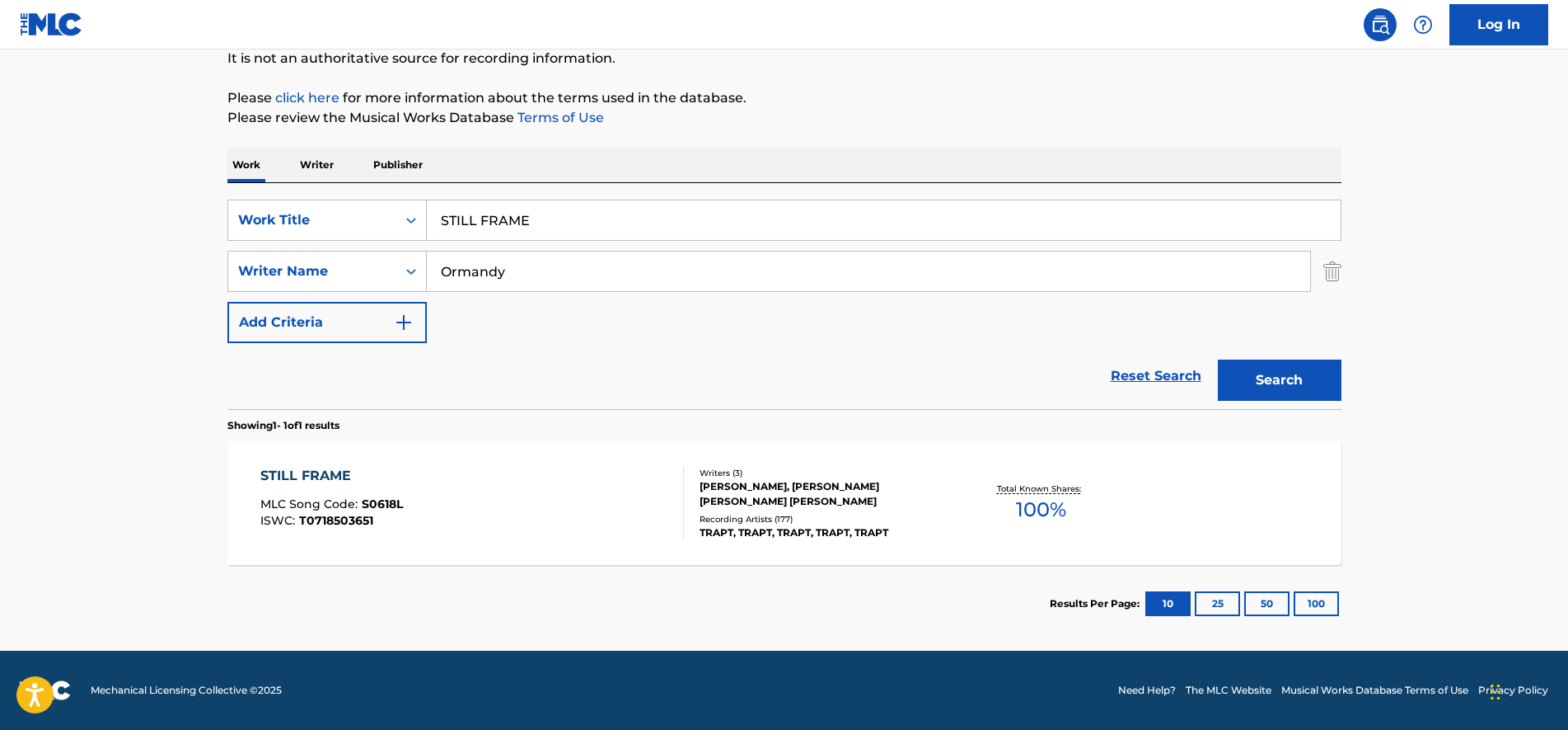
click at [366, 474] on div "STILL FRAME" at bounding box center [331, 475] width 142 height 20
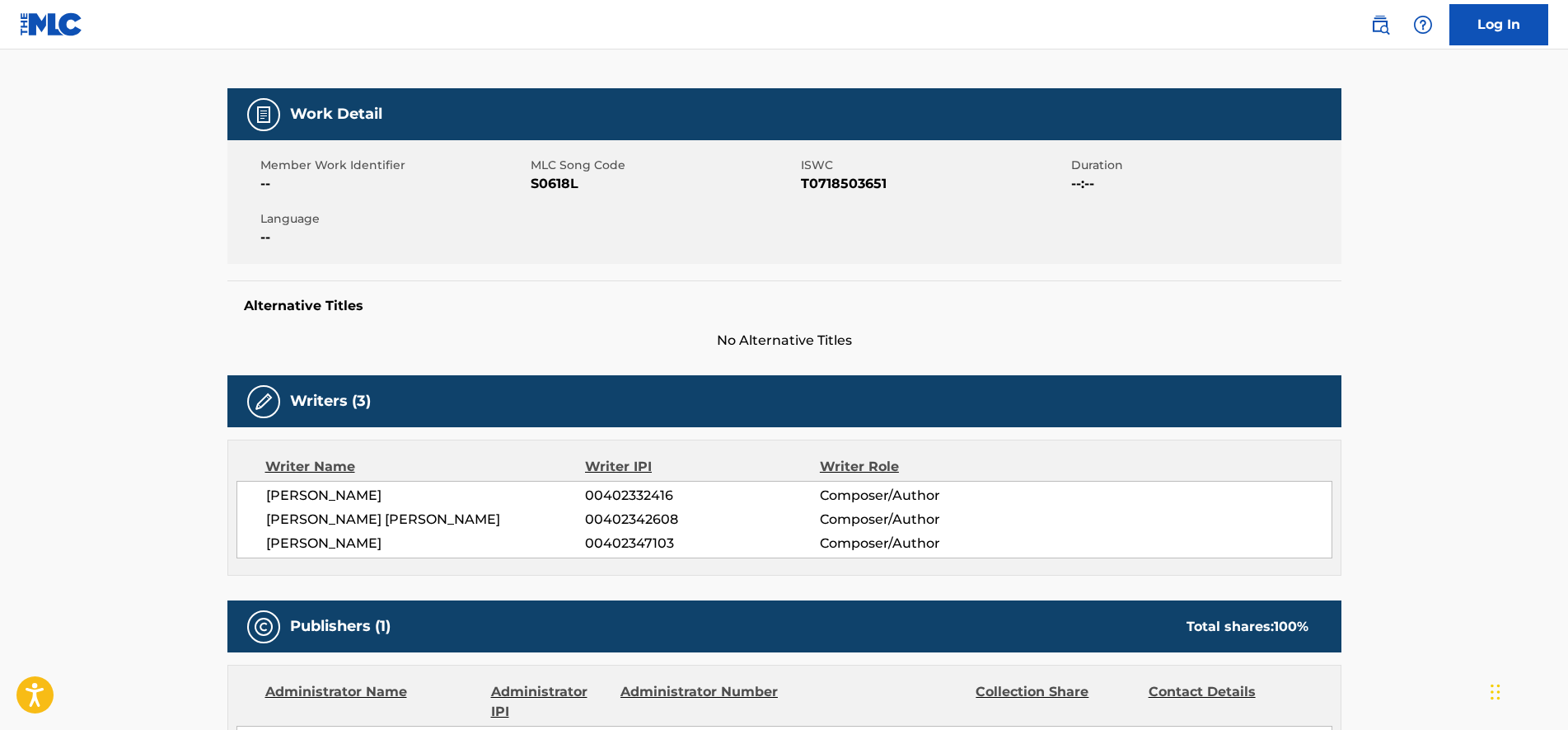
scroll to position [103, 0]
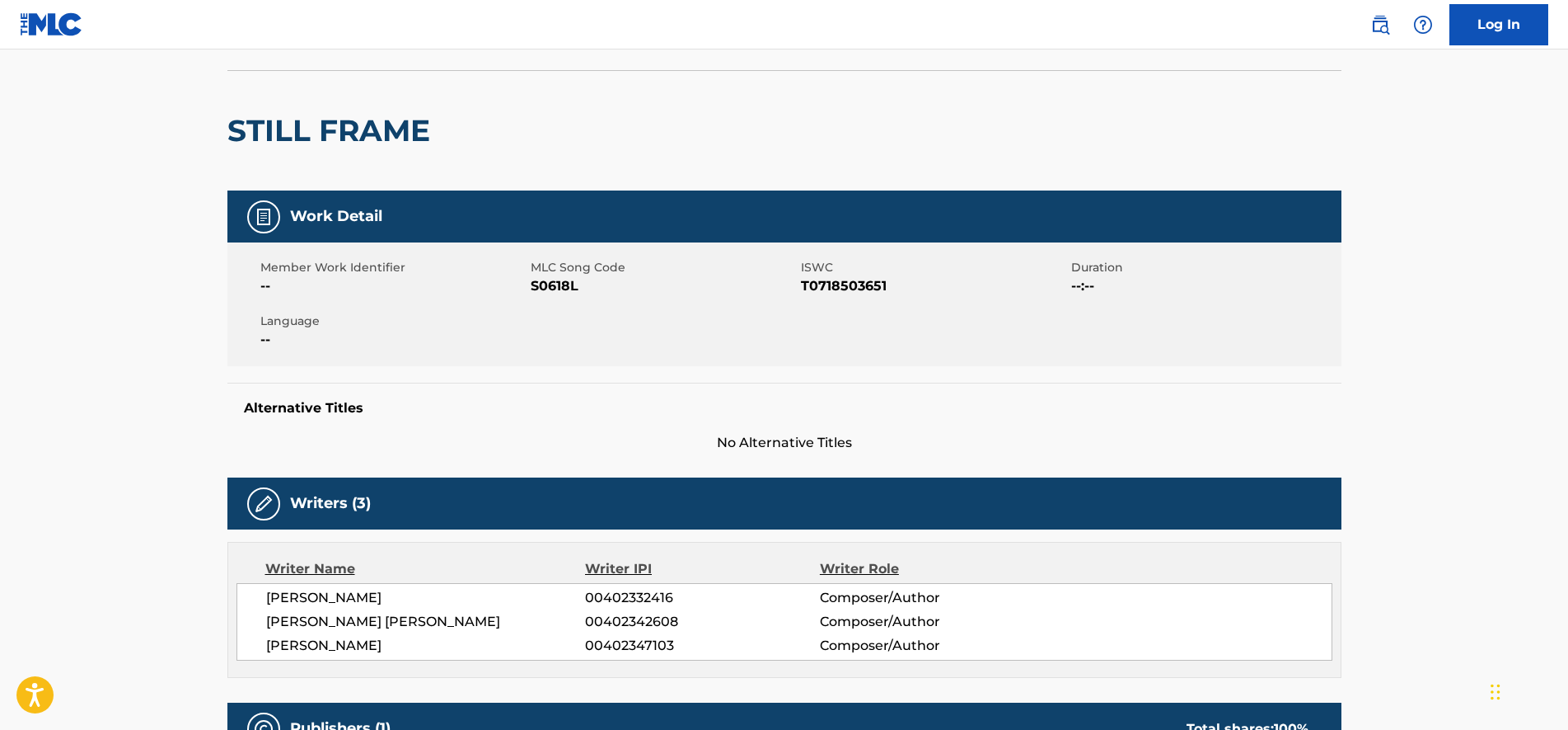
click at [543, 291] on span "S0618L" at bounding box center [663, 286] width 266 height 20
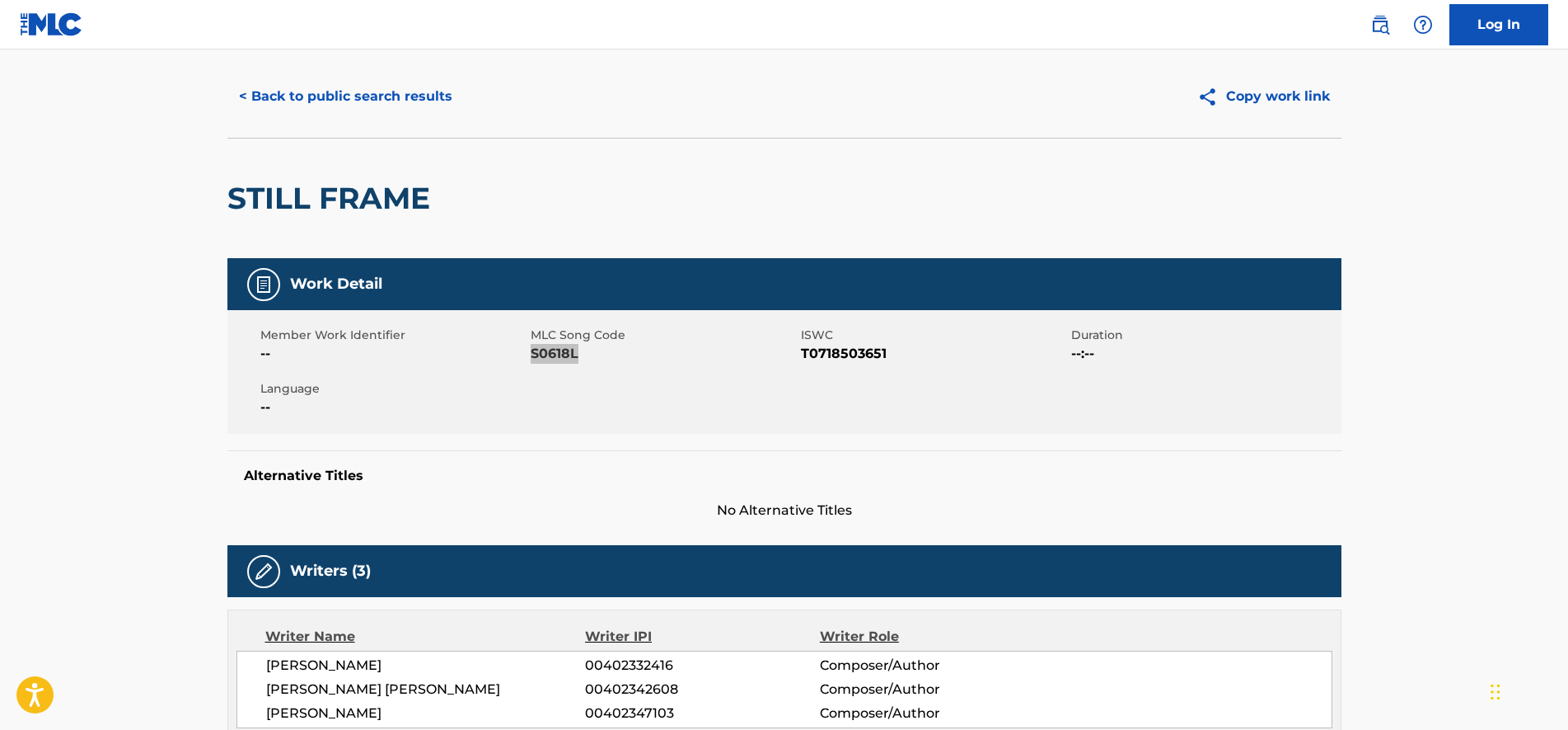
scroll to position [0, 0]
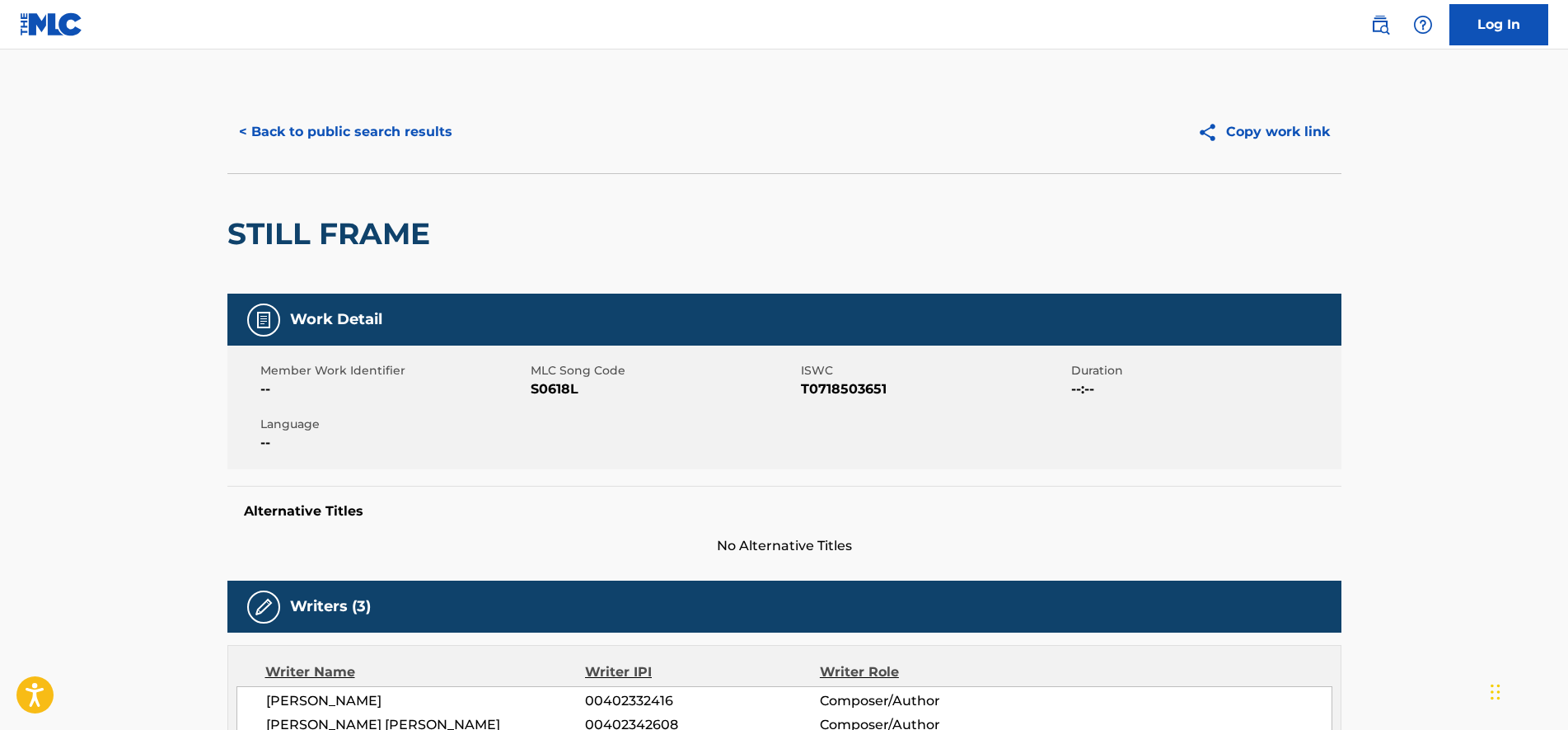
click at [285, 155] on div "< Back to public search results Copy work link" at bounding box center [784, 131] width 1114 height 83
click at [285, 146] on button "< Back to public search results" at bounding box center [345, 132] width 236 height 41
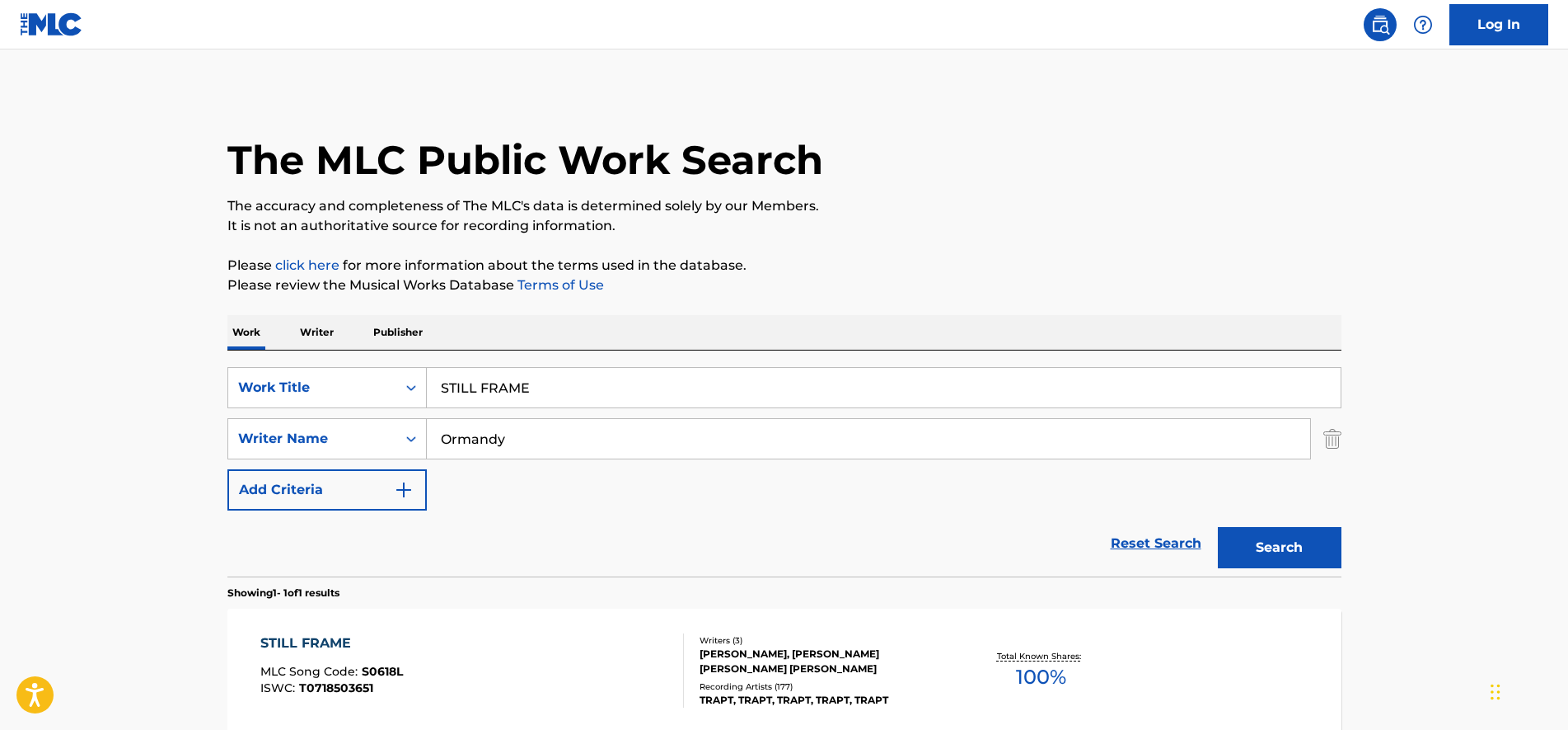
scroll to position [74, 0]
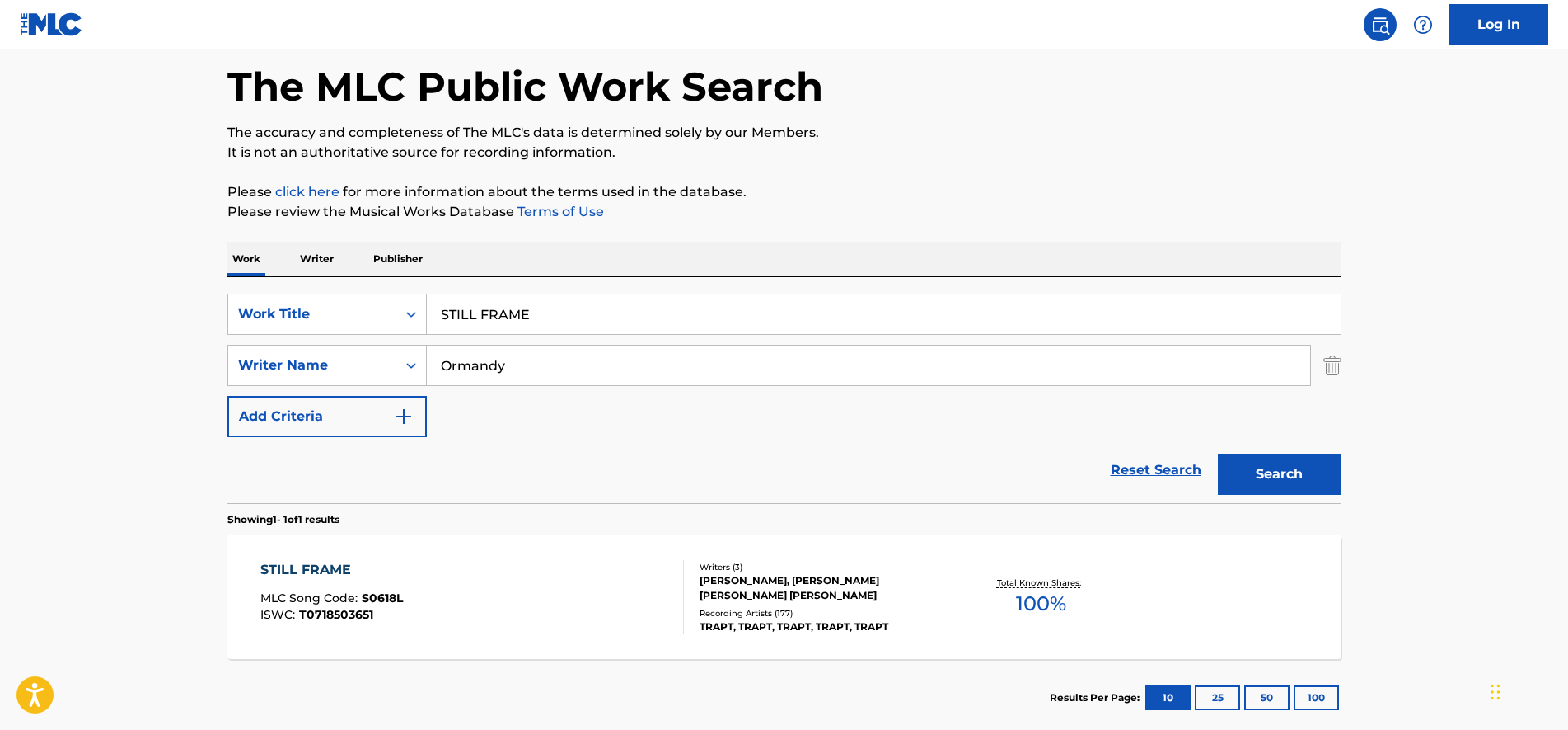
drag, startPoint x: 608, startPoint y: 314, endPoint x: 52, endPoint y: 256, distance: 559.0
click at [52, 256] on main "The MLC Public Work Search The accuracy and completeness of The MLC's data is d…" at bounding box center [784, 359] width 1568 height 768
paste input "ORIES"
type input "STORIES"
click at [1328, 453] on button "Search" at bounding box center [1280, 474] width 124 height 41
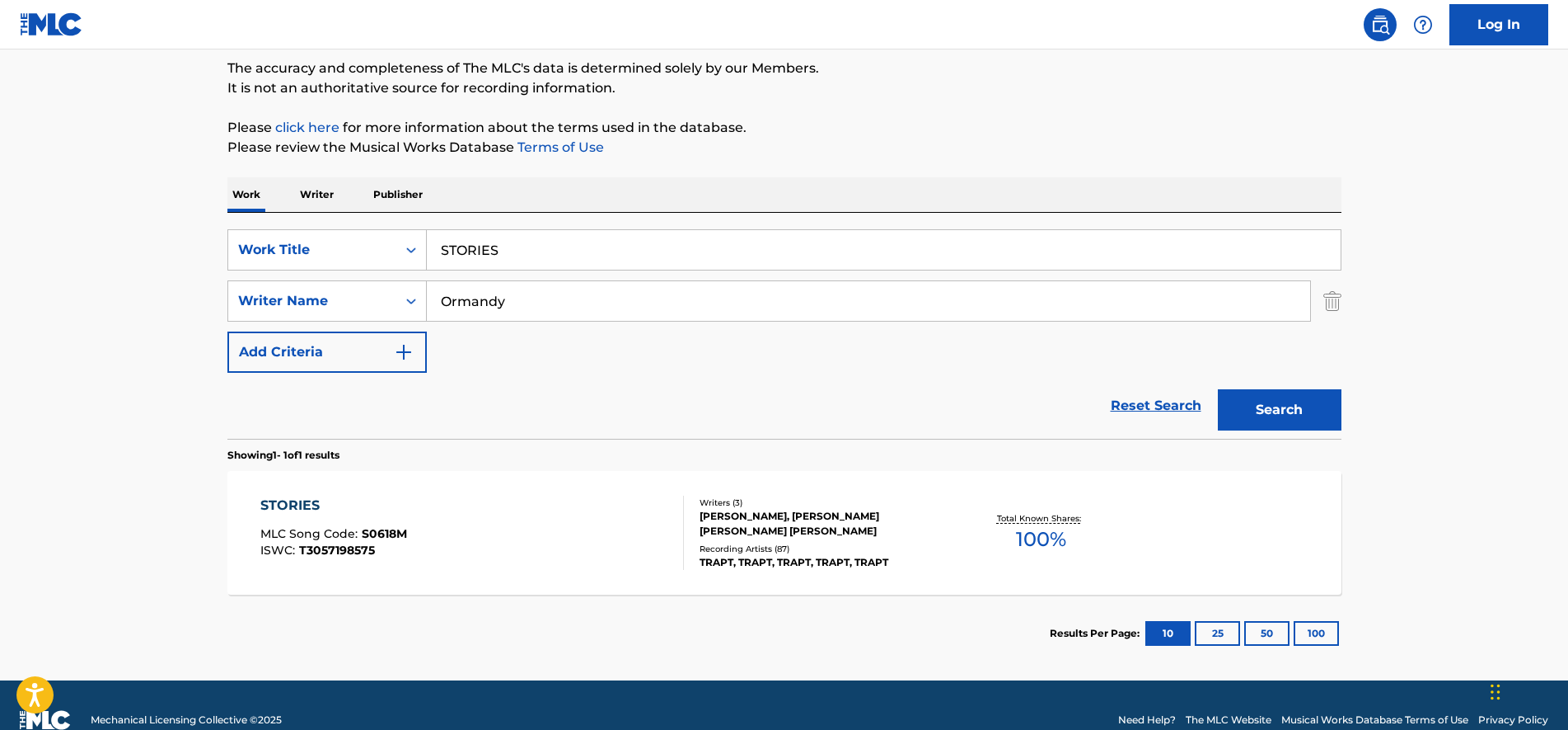
scroll to position [168, 0]
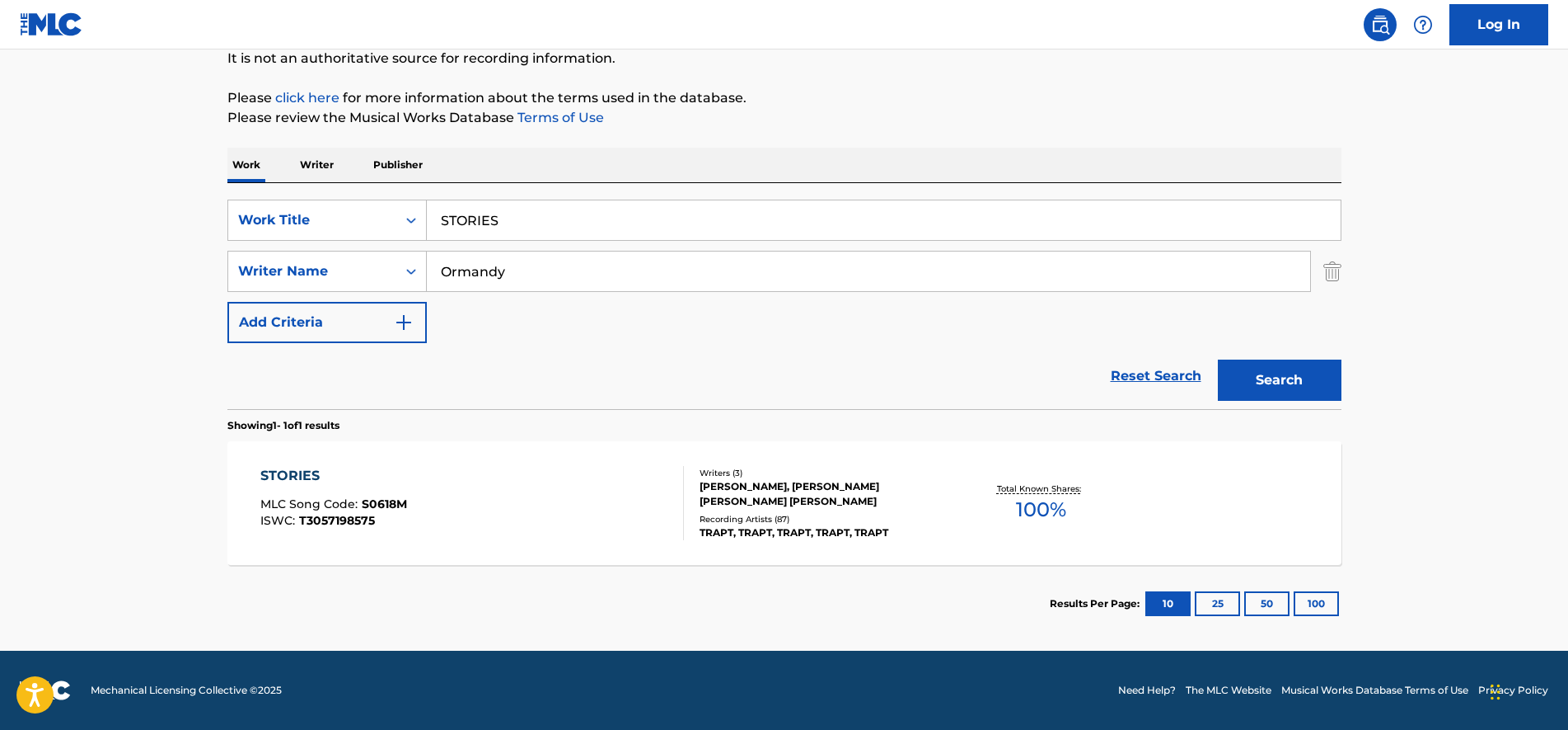
click at [628, 507] on div "STORIES MLC Song Code : S0618M ISWC : T3057198575" at bounding box center [472, 503] width 423 height 74
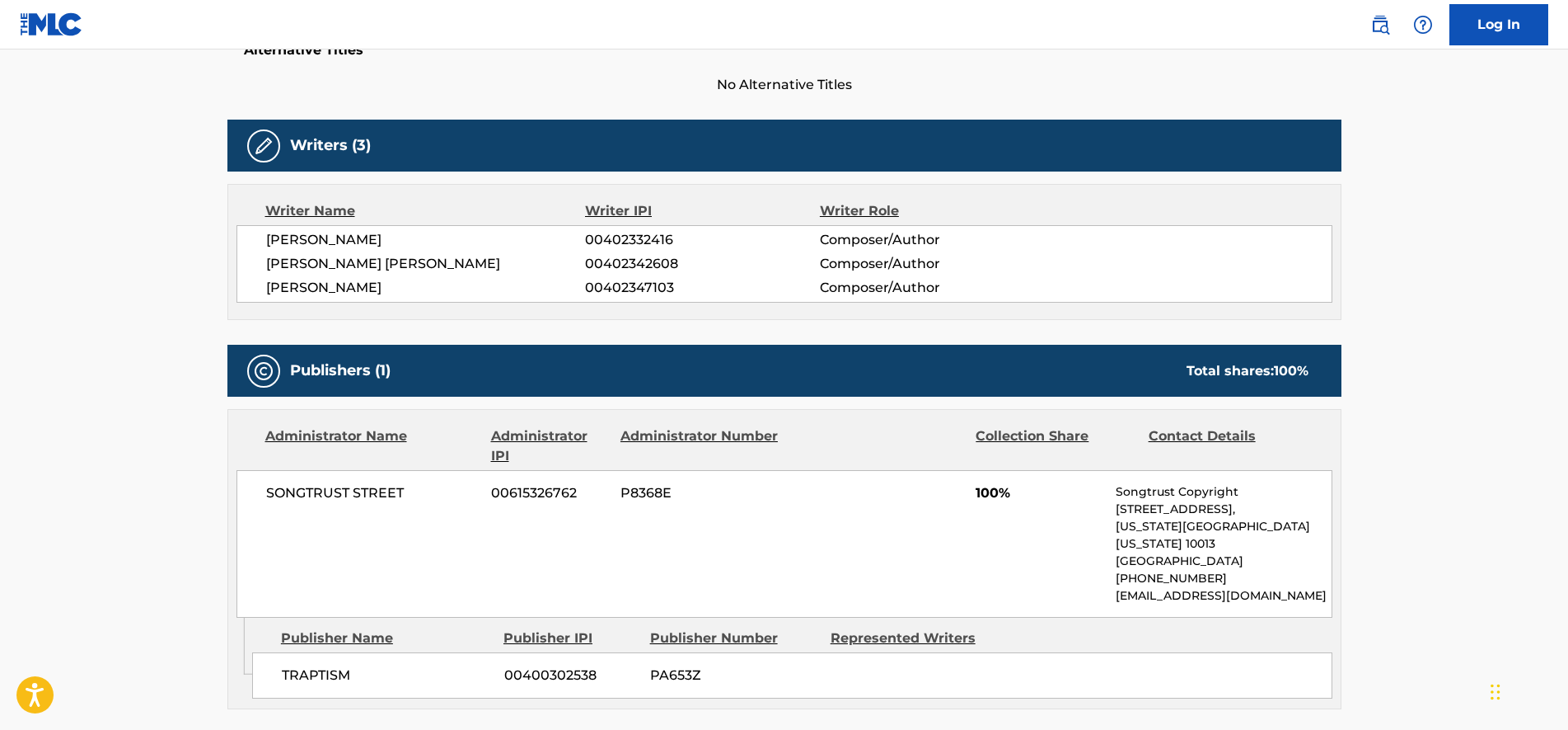
scroll to position [206, 0]
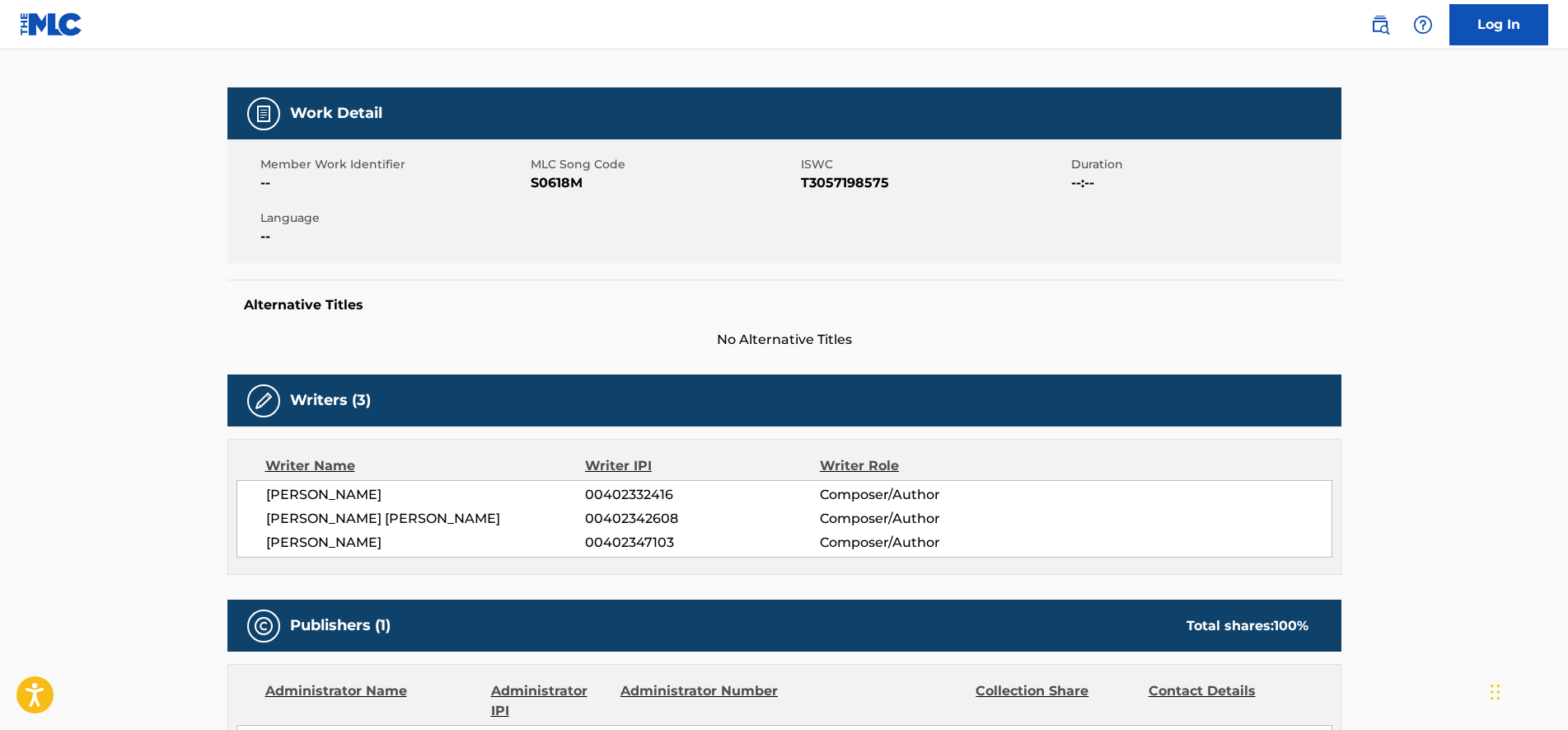
click at [557, 182] on span "S0618M" at bounding box center [663, 182] width 266 height 20
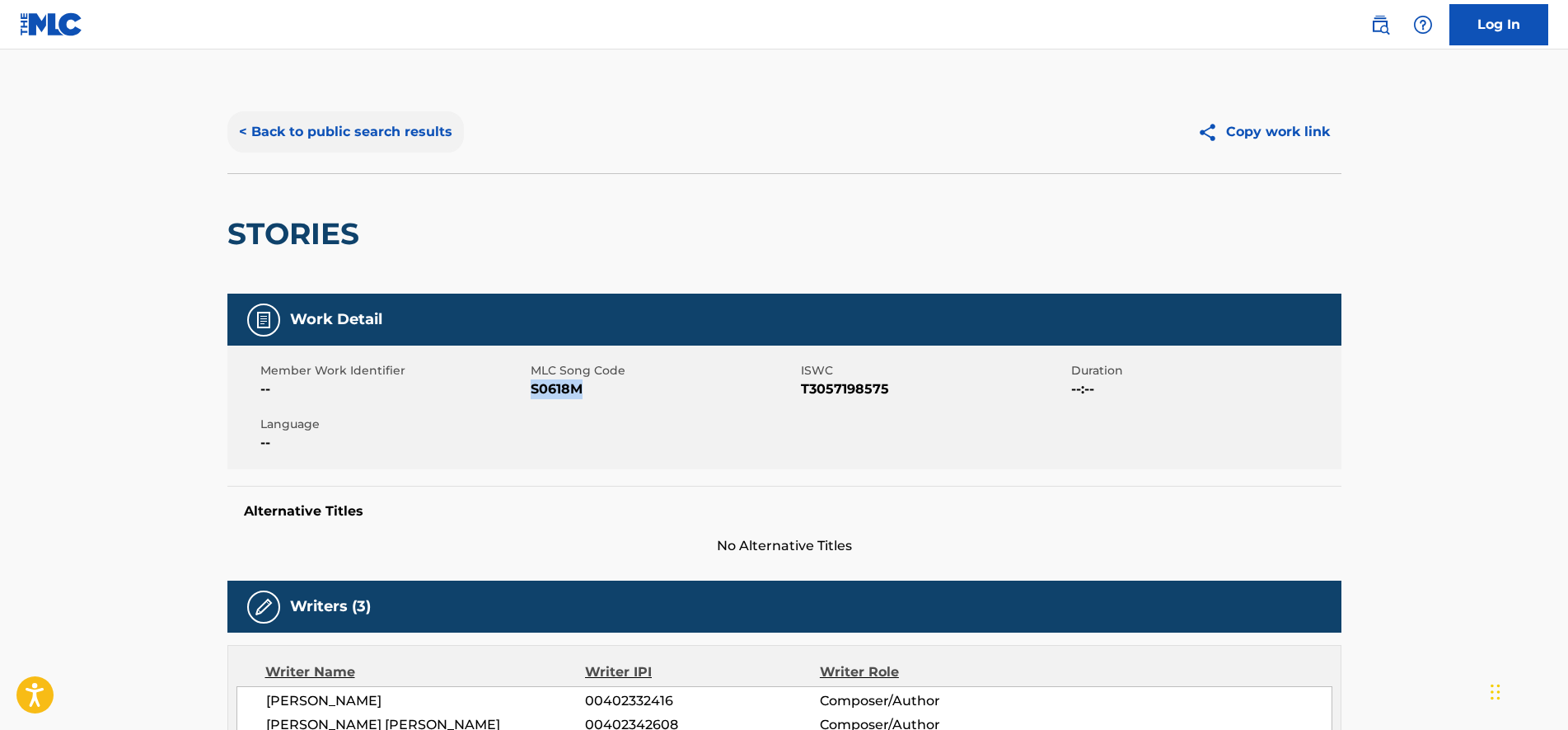
click at [314, 140] on button "< Back to public search results" at bounding box center [345, 132] width 236 height 41
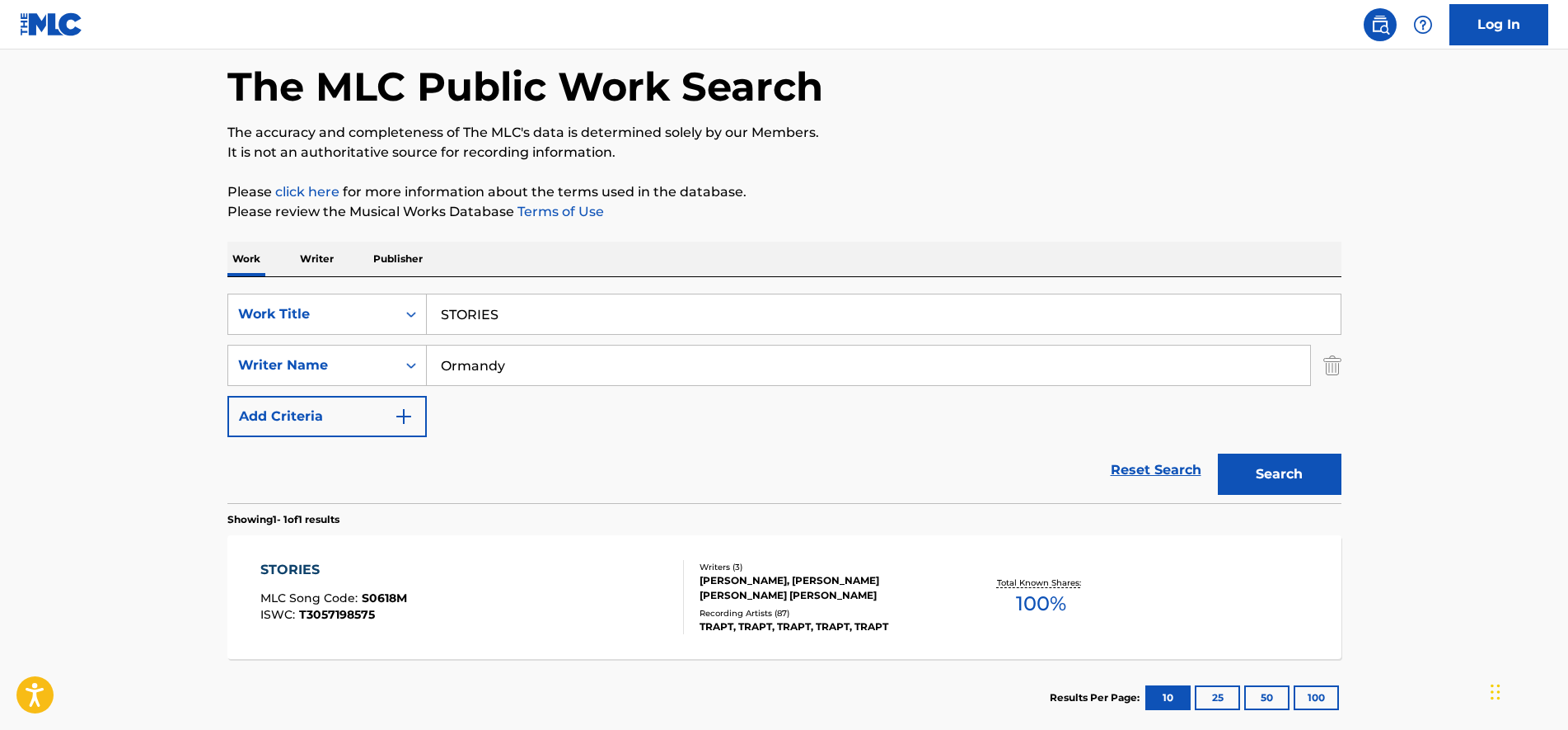
drag, startPoint x: 546, startPoint y: 303, endPoint x: 37, endPoint y: 278, distance: 509.6
click at [37, 278] on main "The MLC Public Work Search The accuracy and completeness of The MLC's data is d…" at bounding box center [784, 359] width 1568 height 768
paste input "THE GAME"
type input "THE GAME"
click at [1218, 453] on button "Search" at bounding box center [1280, 474] width 124 height 41
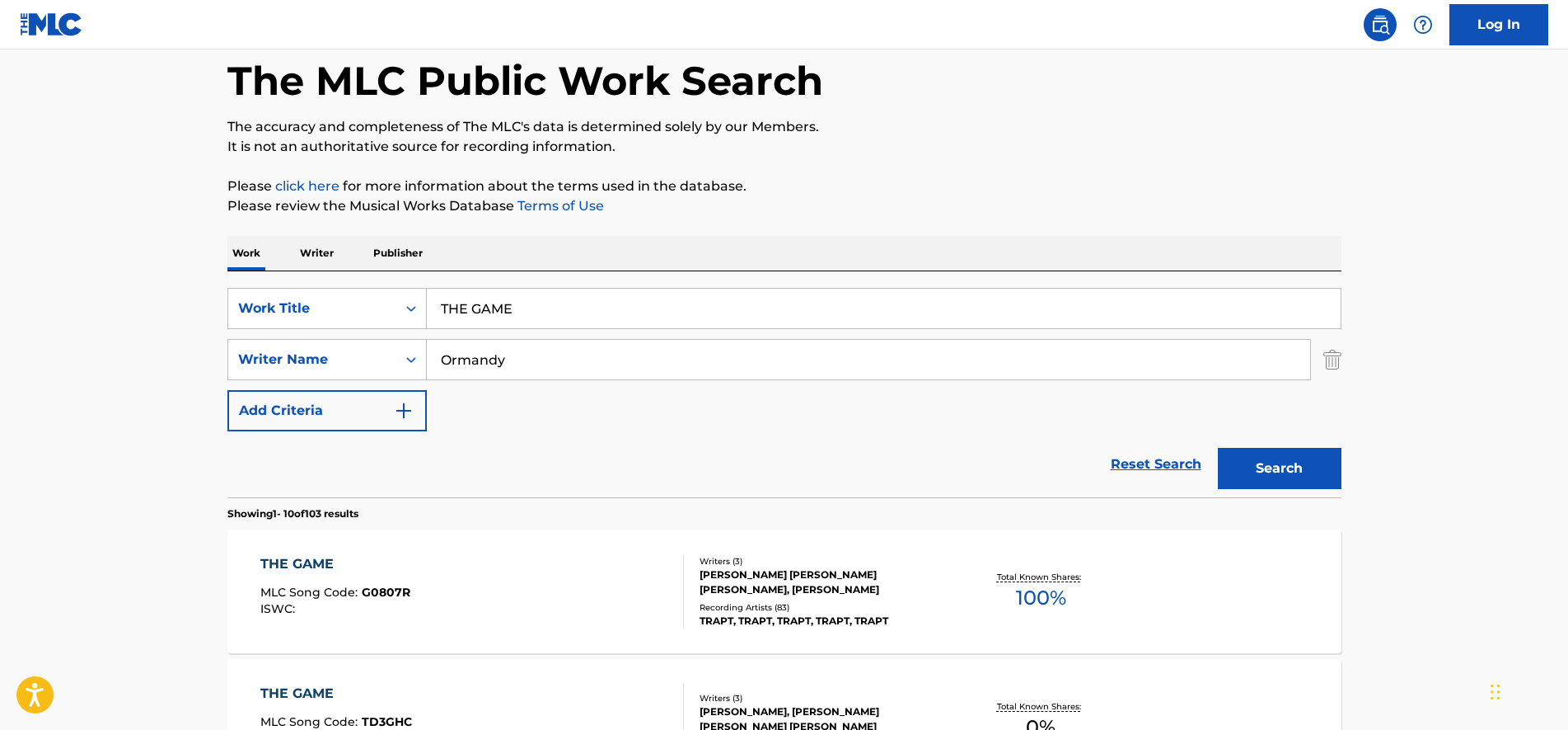
scroll to position [279, 0]
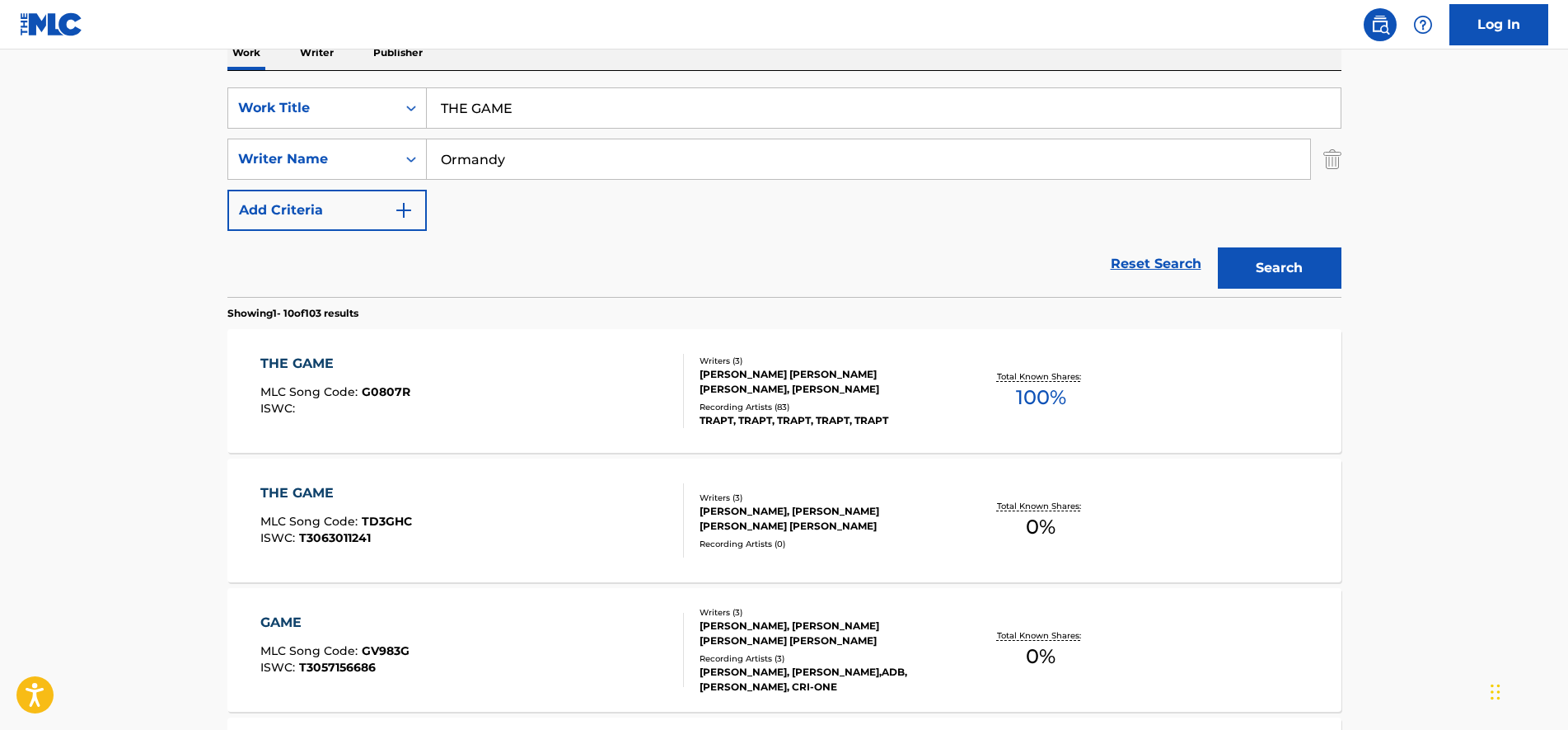
click at [458, 368] on div "THE GAME MLC Song Code : G0807R ISWC :" at bounding box center [472, 391] width 423 height 74
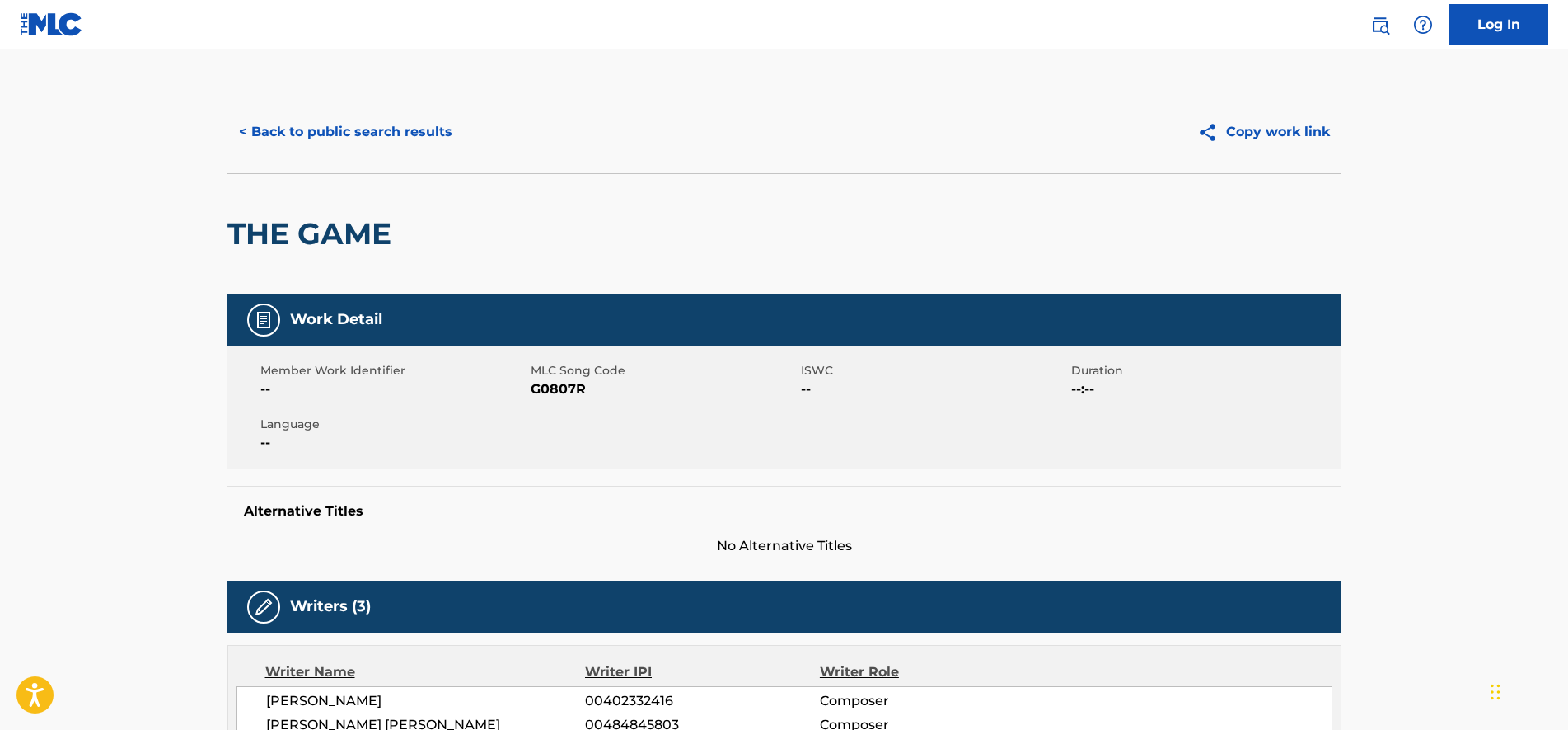
click at [548, 394] on span "G0807R" at bounding box center [663, 388] width 266 height 20
click at [312, 139] on button "< Back to public search results" at bounding box center [345, 132] width 236 height 41
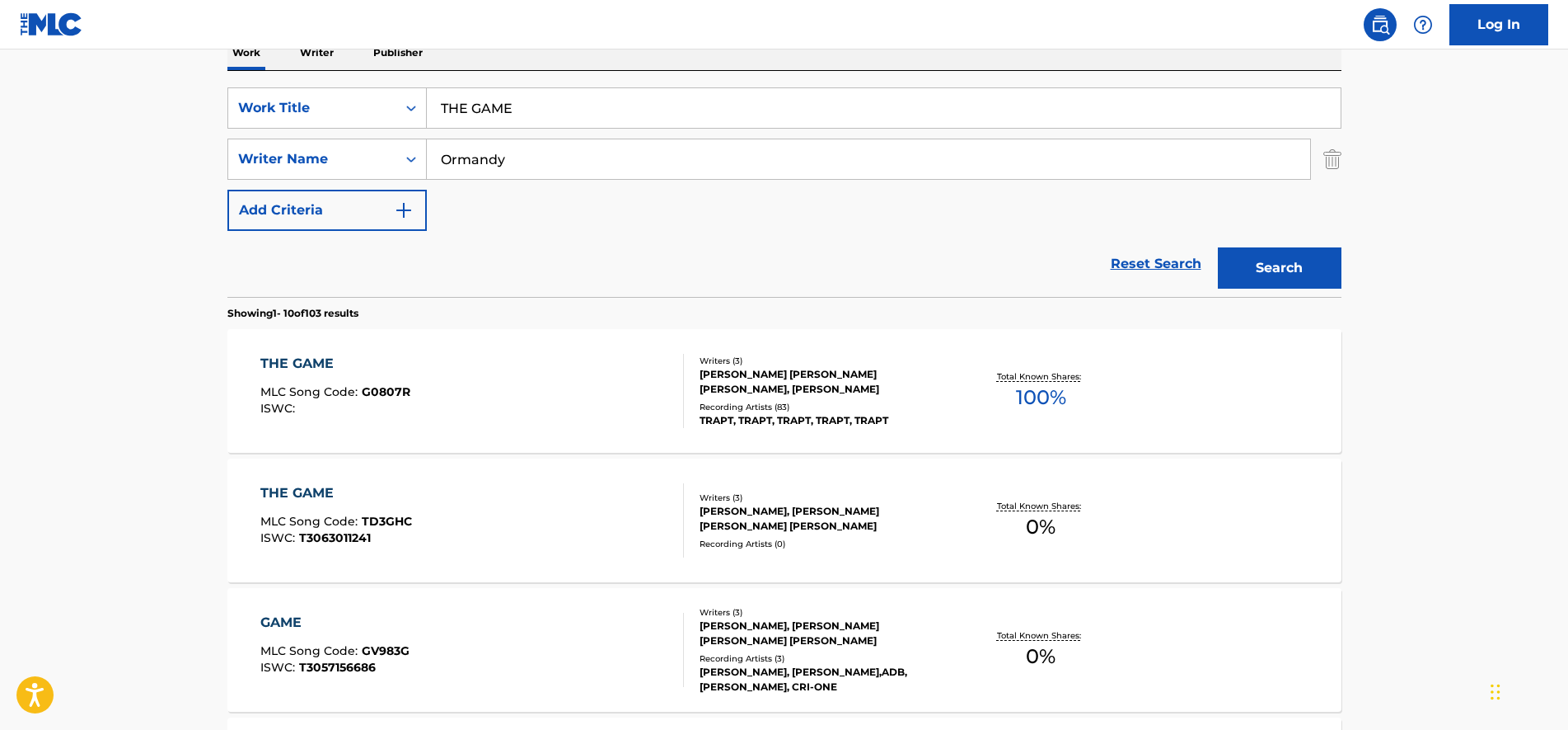
drag, startPoint x: 555, startPoint y: 113, endPoint x: 150, endPoint y: 90, distance: 405.7
click at [150, 90] on main "The MLC Public Work Search The accuracy and completeness of The MLC's data is d…" at bounding box center [784, 740] width 1568 height 1941
paste input "SE WALLS"
type input "THESE WALLS"
click at [1300, 265] on button "Search" at bounding box center [1280, 268] width 124 height 41
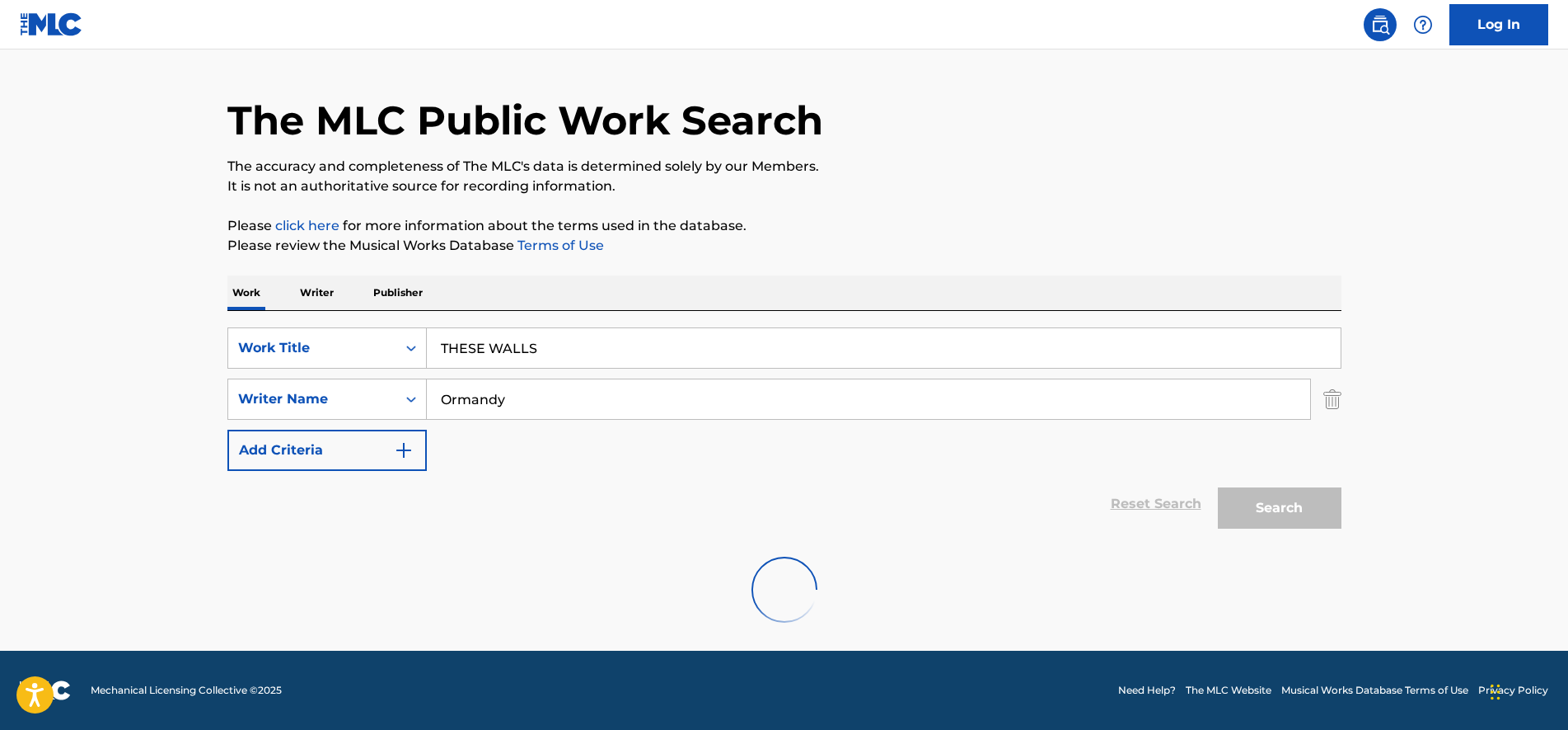
scroll to position [168, 0]
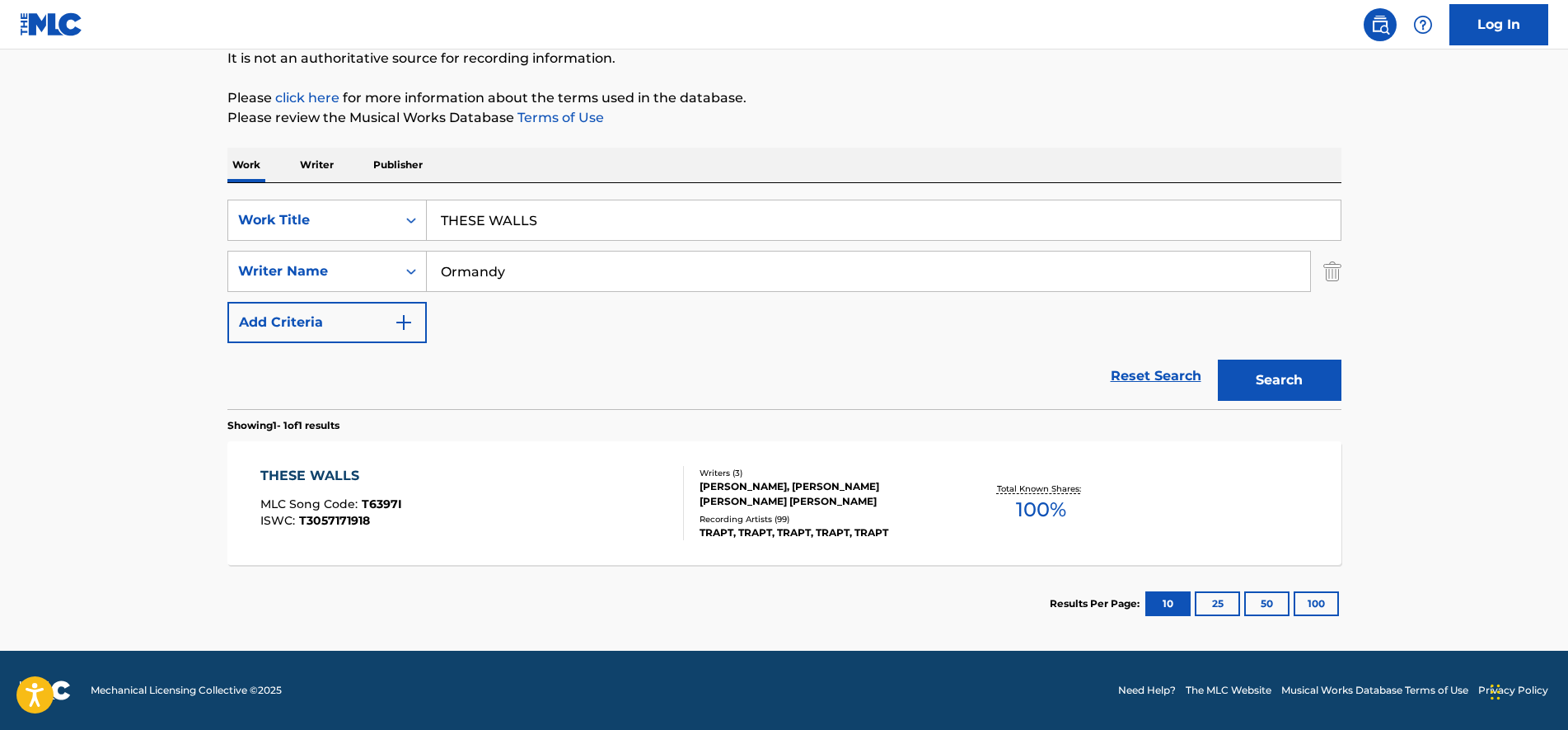
click at [415, 504] on div "THESE WALLS MLC Song Code : T6397I ISWC : T3057171918" at bounding box center [472, 503] width 423 height 74
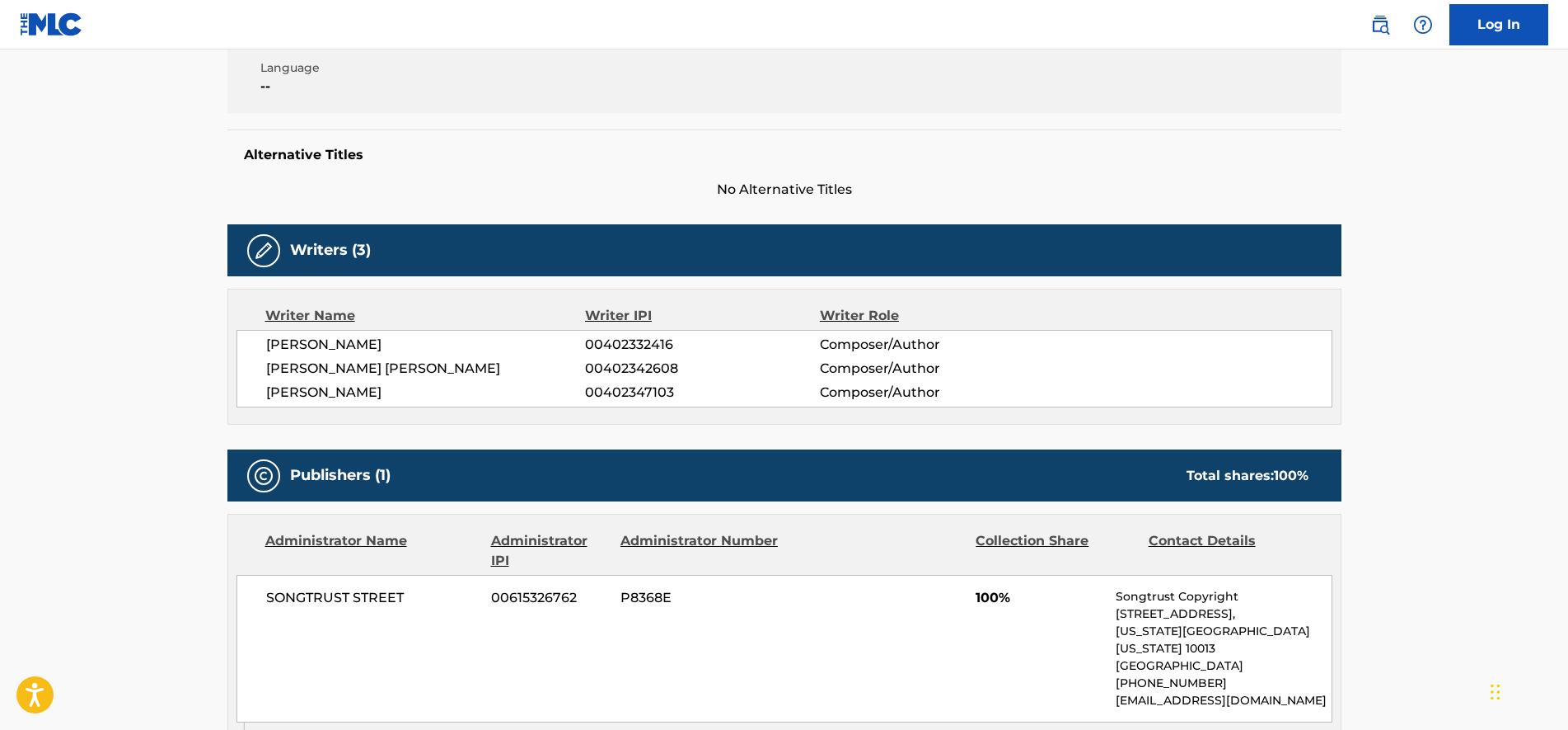
scroll to position [206, 0]
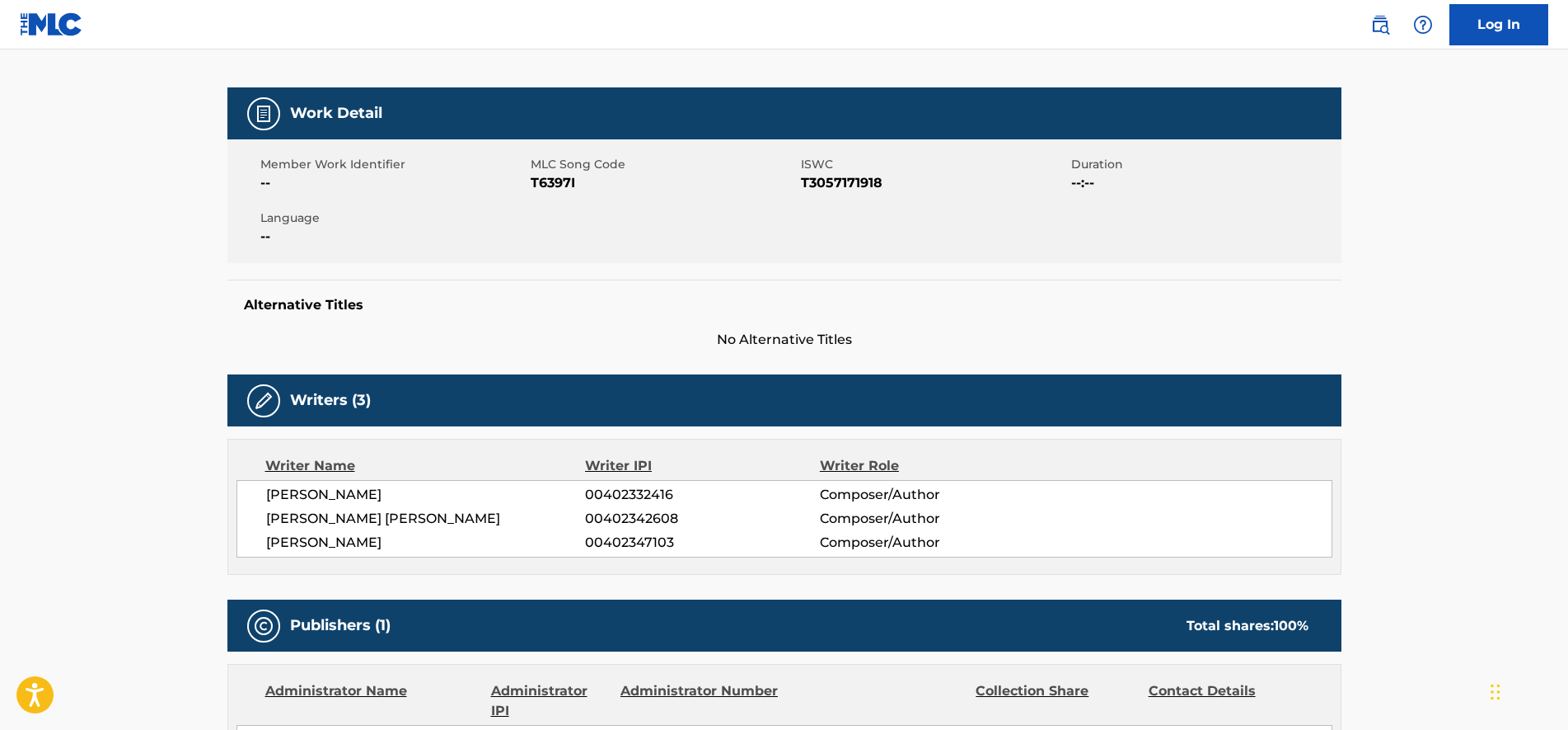
click at [530, 165] on span "MLC Song Code" at bounding box center [663, 164] width 266 height 18
click at [551, 189] on span "T6397I" at bounding box center [663, 182] width 266 height 20
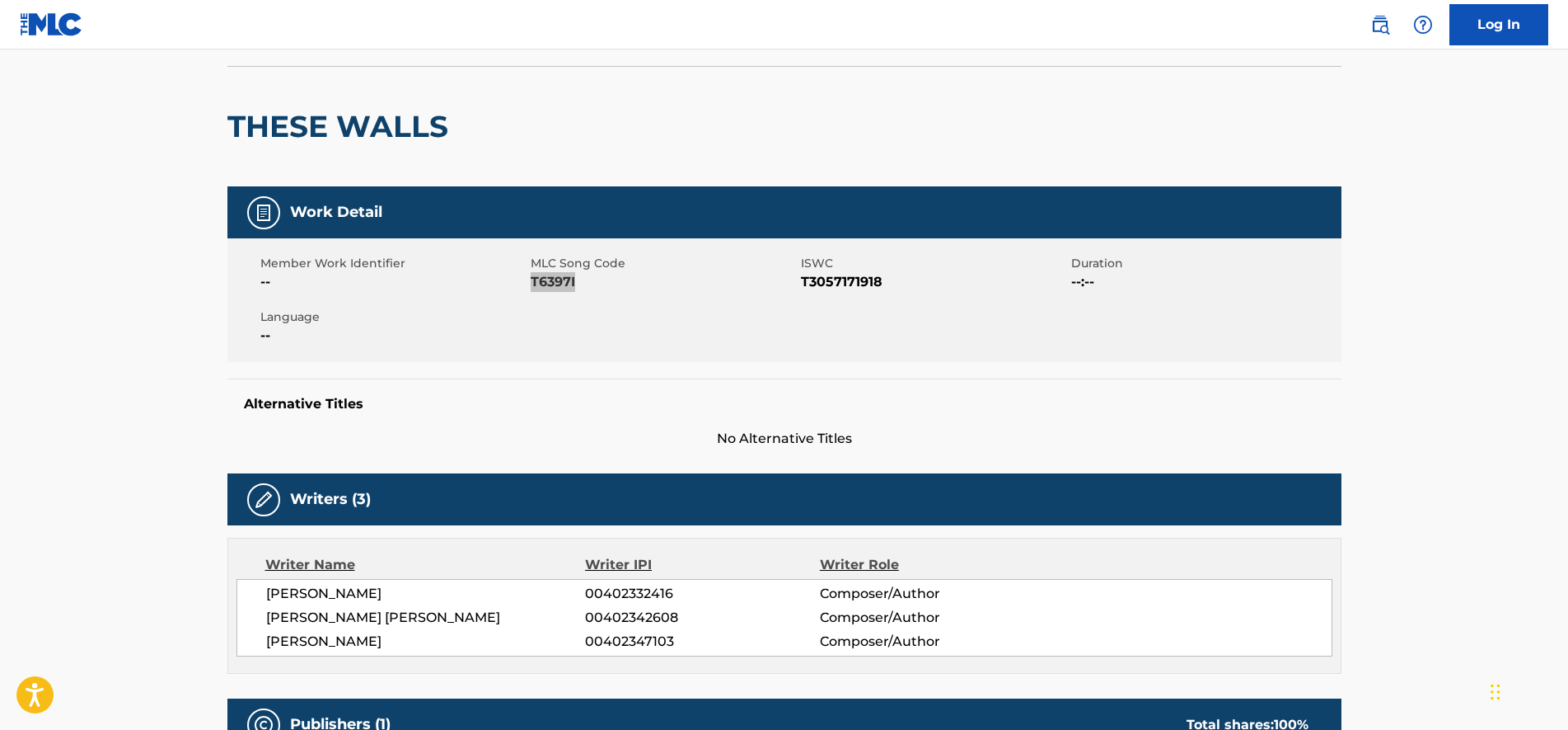
scroll to position [0, 0]
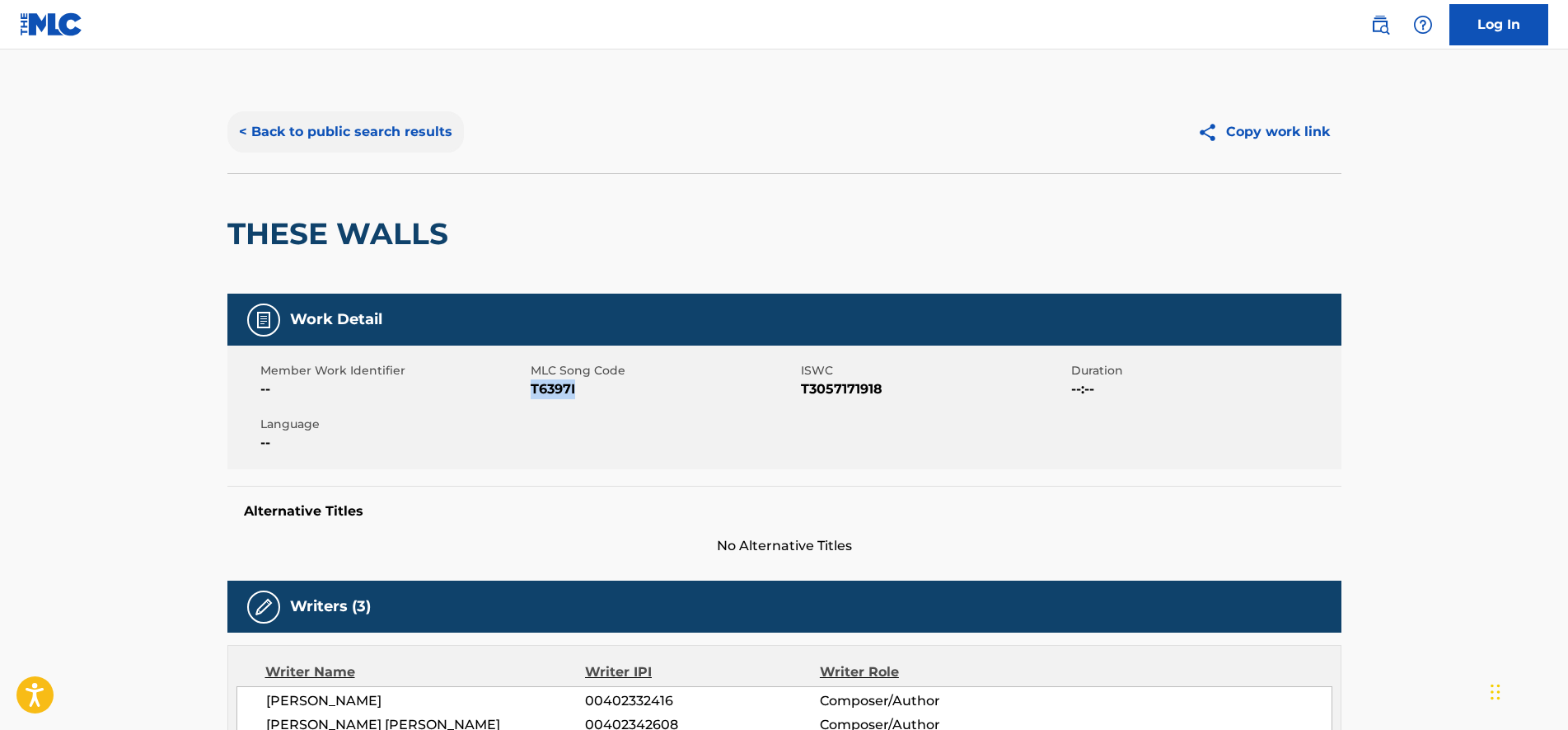
click at [268, 142] on button "< Back to public search results" at bounding box center [345, 132] width 236 height 41
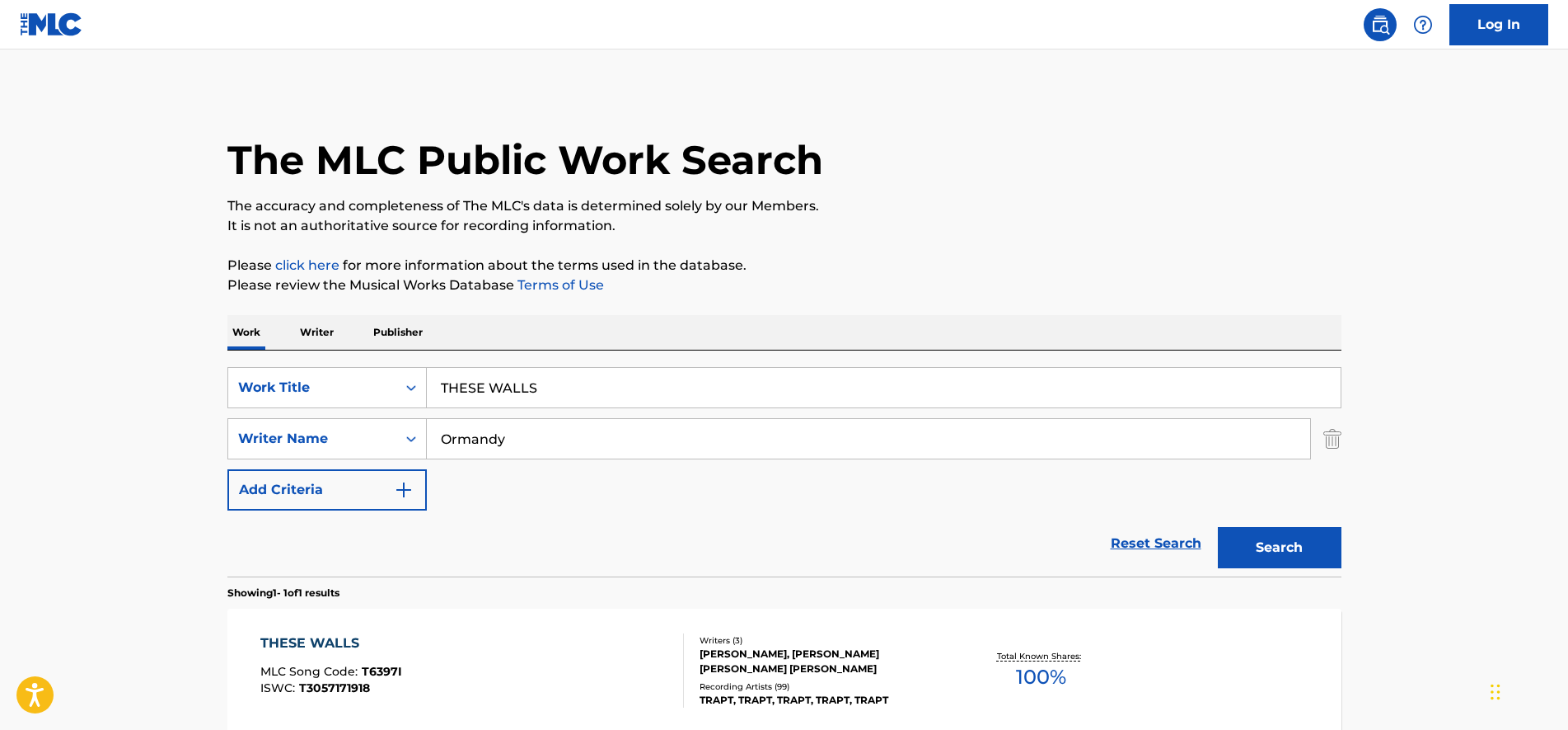
scroll to position [74, 0]
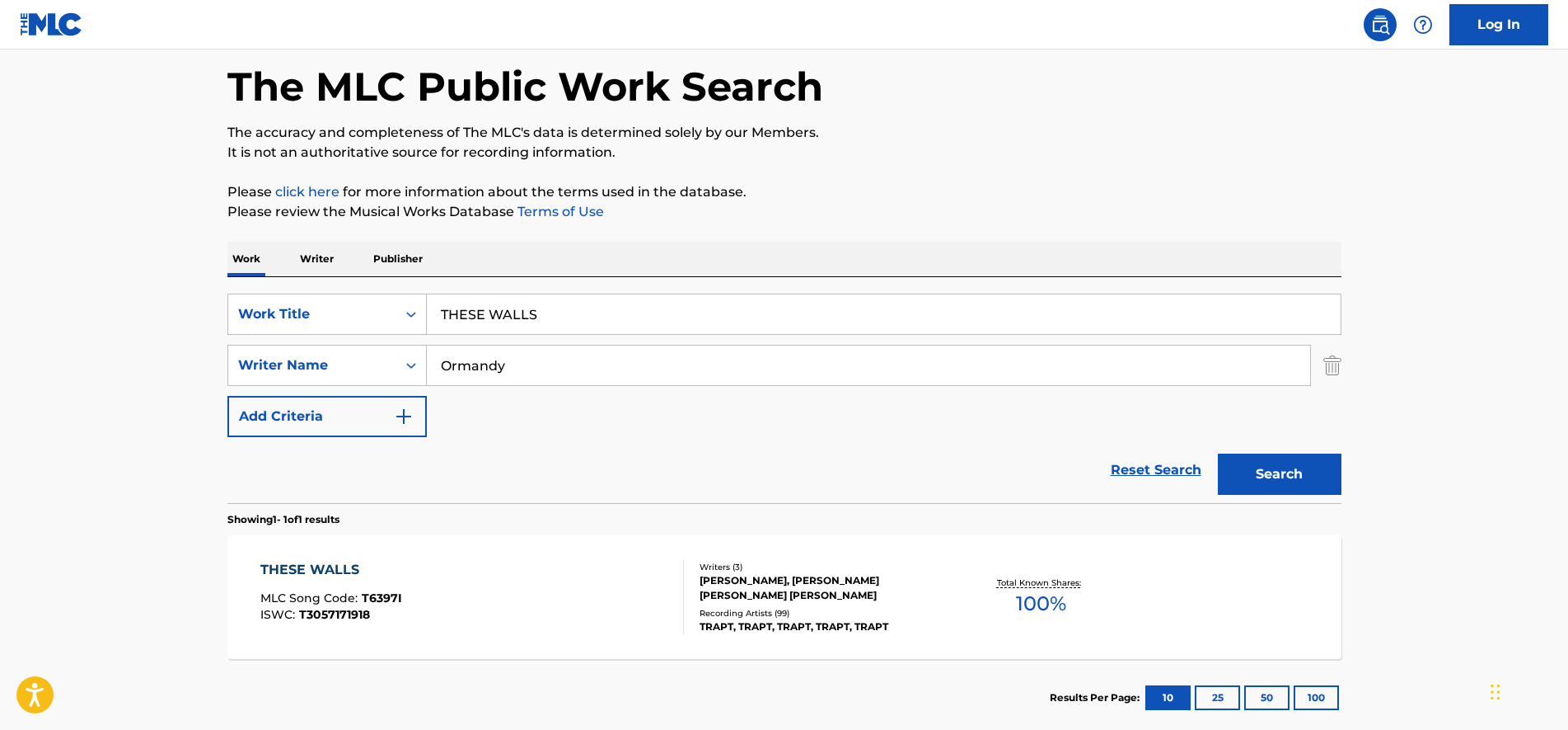
drag, startPoint x: 579, startPoint y: 306, endPoint x: 132, endPoint y: 271, distance: 448.4
click at [132, 271] on main "The MLC Public Work Search The accuracy and completeness of The MLC's data is d…" at bounding box center [784, 359] width 1568 height 768
paste input "USE ME TO USE YOU"
type input "USE ME TO USE YOU"
click at [1218, 453] on button "Search" at bounding box center [1280, 474] width 124 height 41
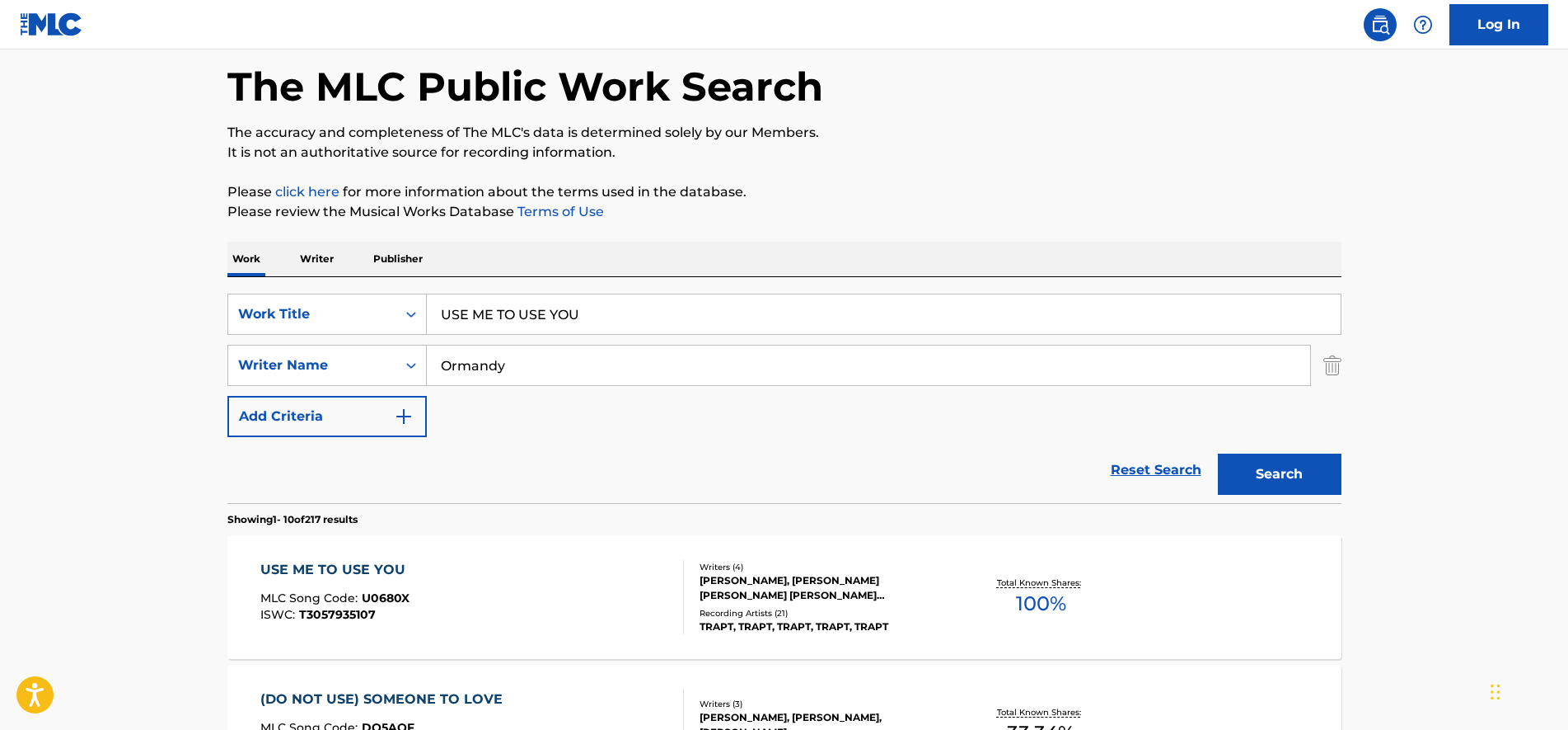
scroll to position [279, 0]
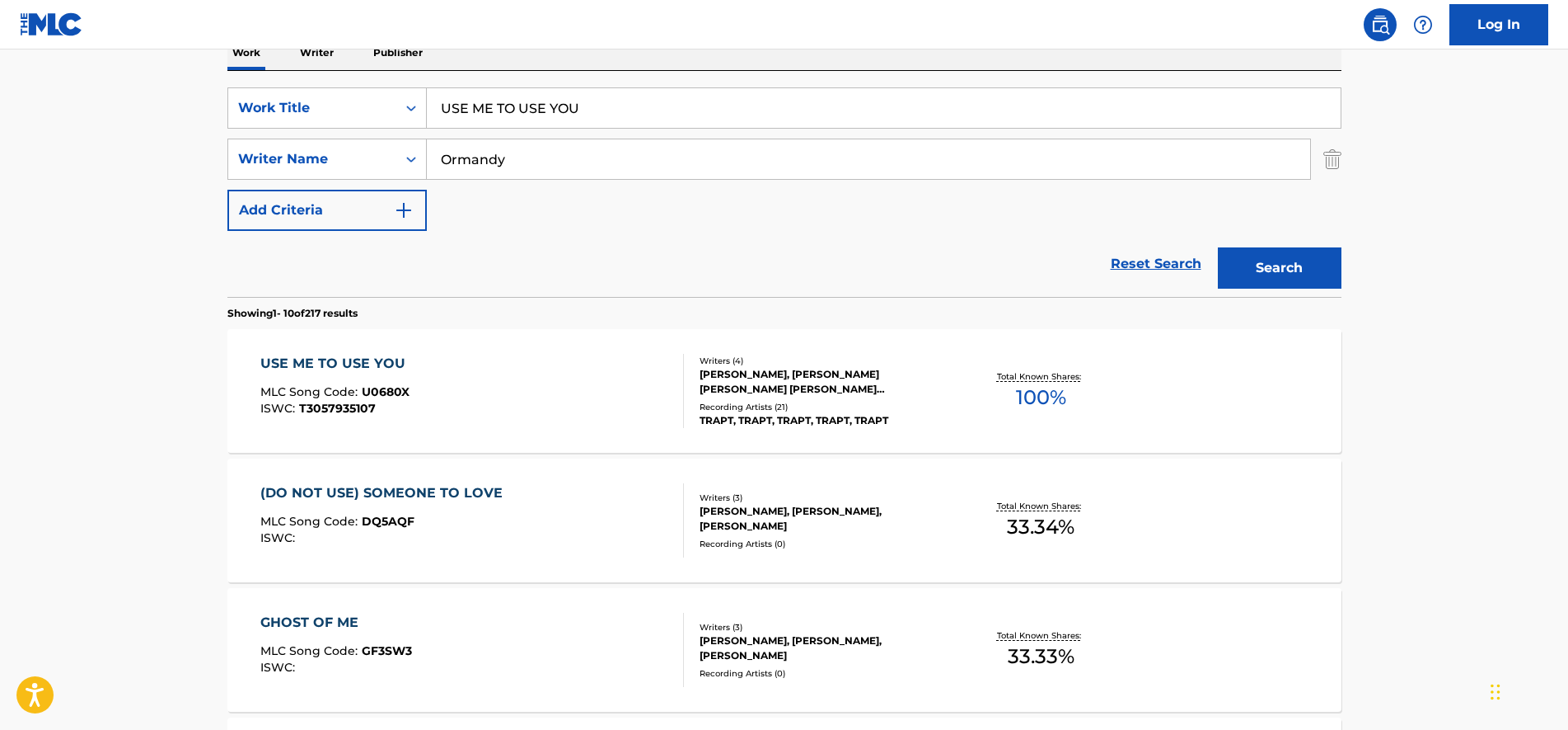
click at [508, 390] on div "USE ME TO USE YOU MLC Song Code : U0680X ISWC : T3057935107" at bounding box center [472, 391] width 423 height 74
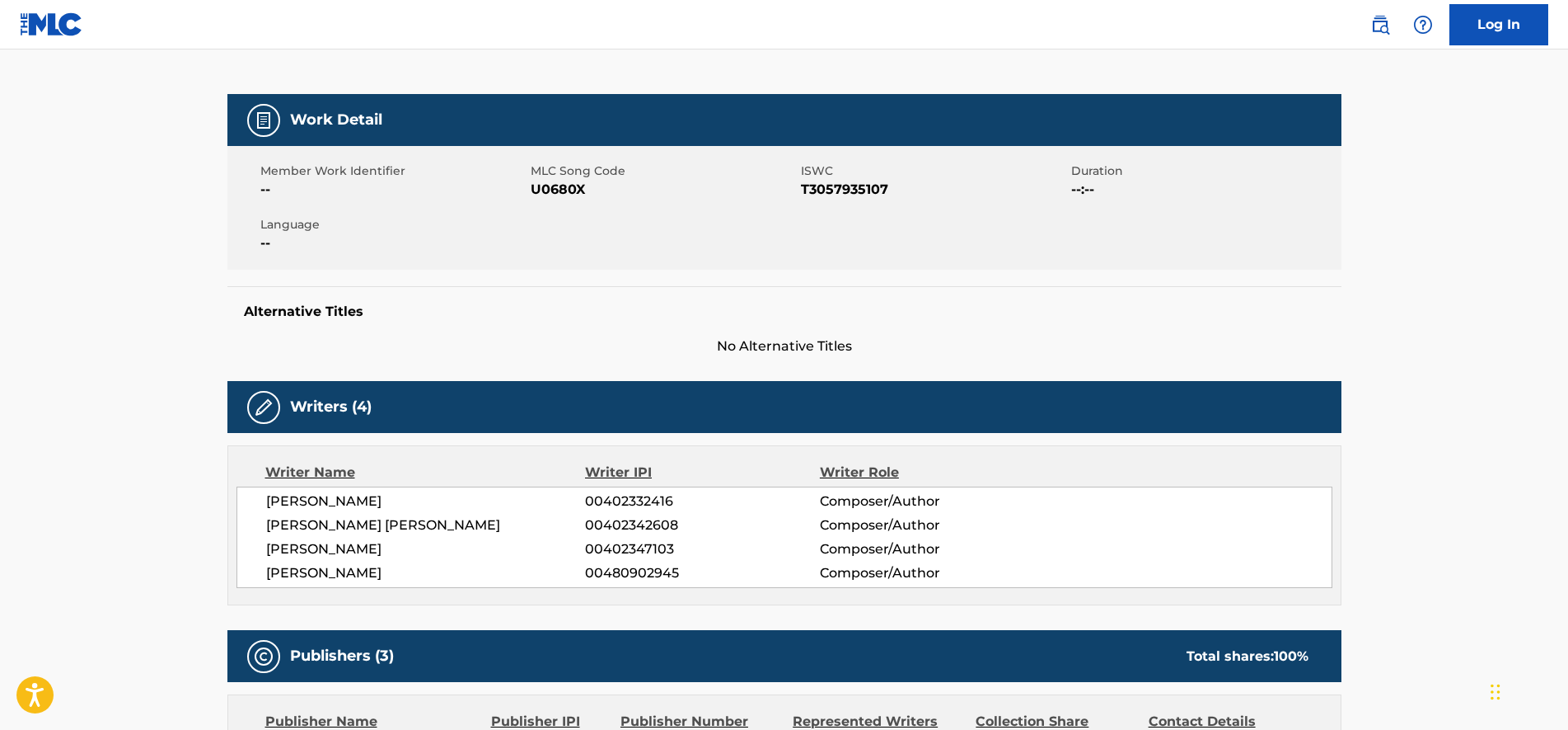
scroll to position [206, 0]
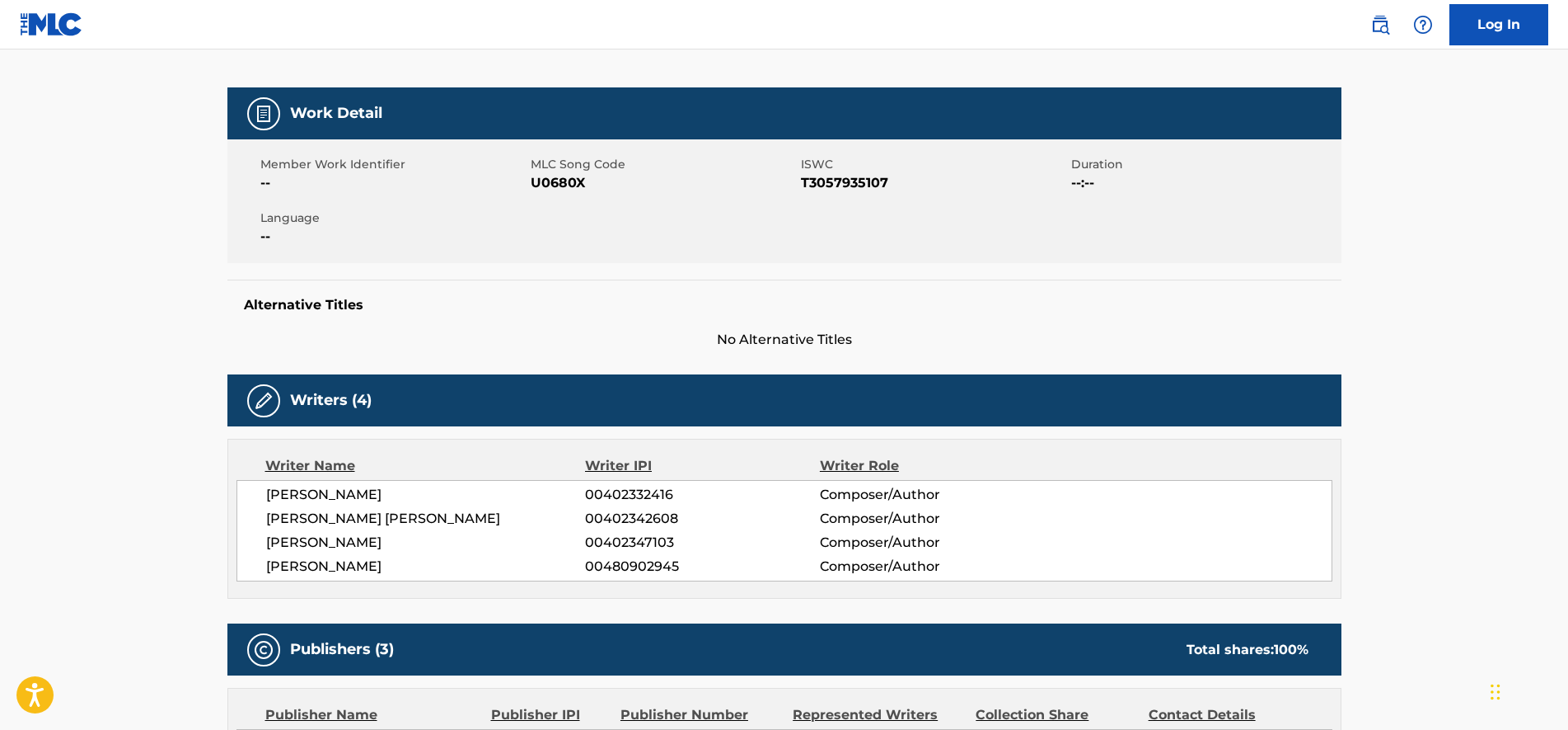
click at [540, 190] on span "U0680X" at bounding box center [663, 182] width 266 height 20
click at [543, 185] on span "U0680X" at bounding box center [663, 182] width 266 height 20
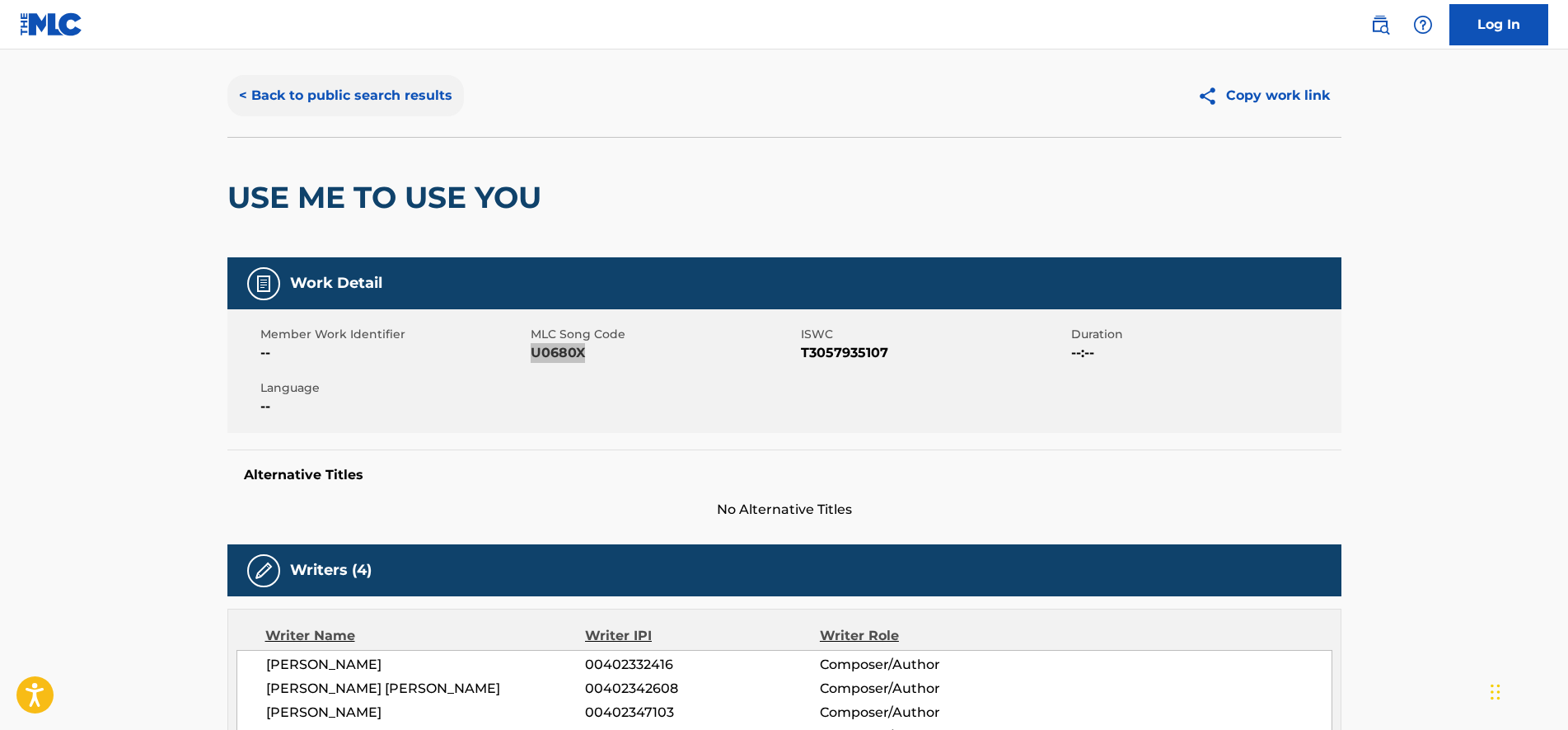
scroll to position [0, 0]
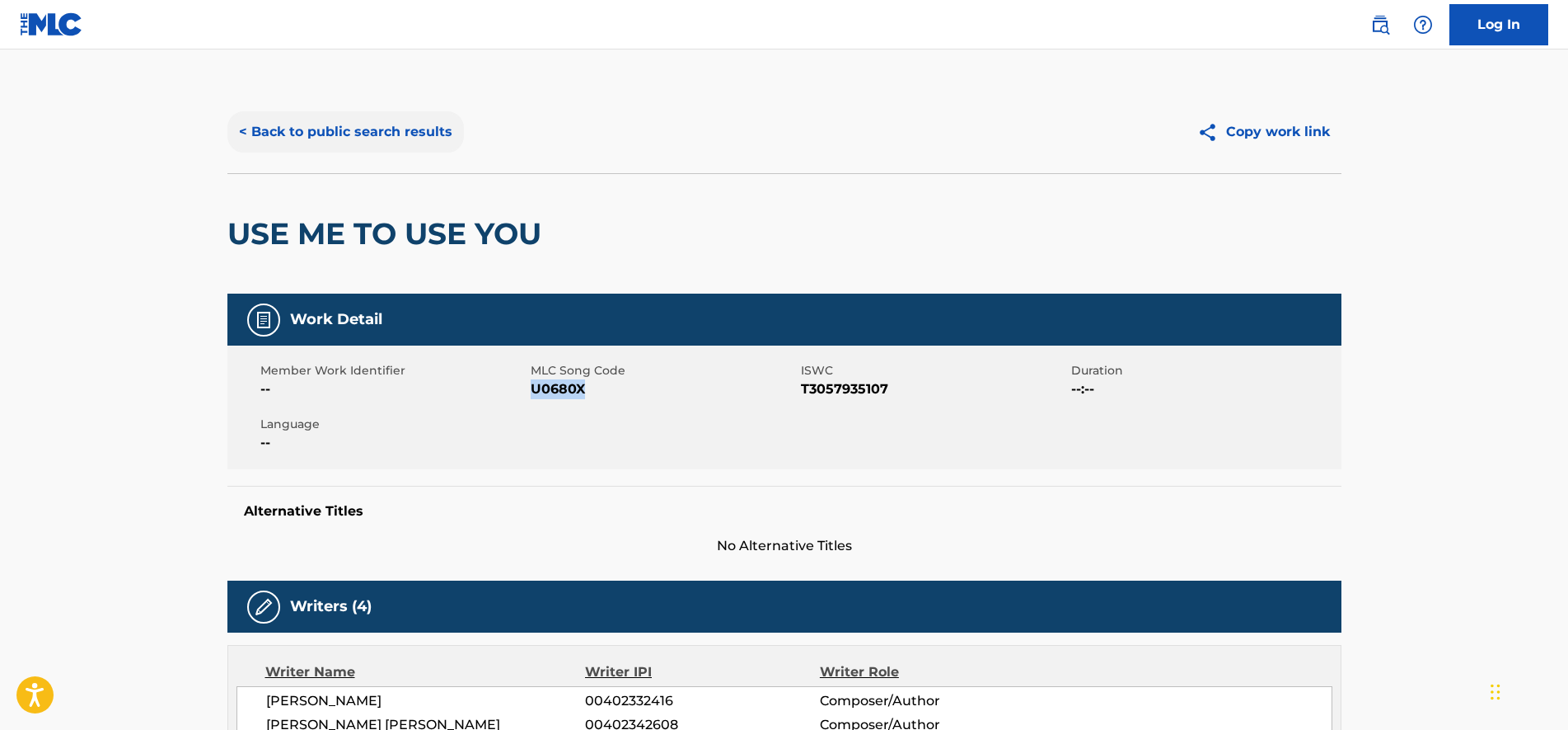
click at [314, 149] on button "< Back to public search results" at bounding box center [345, 132] width 236 height 41
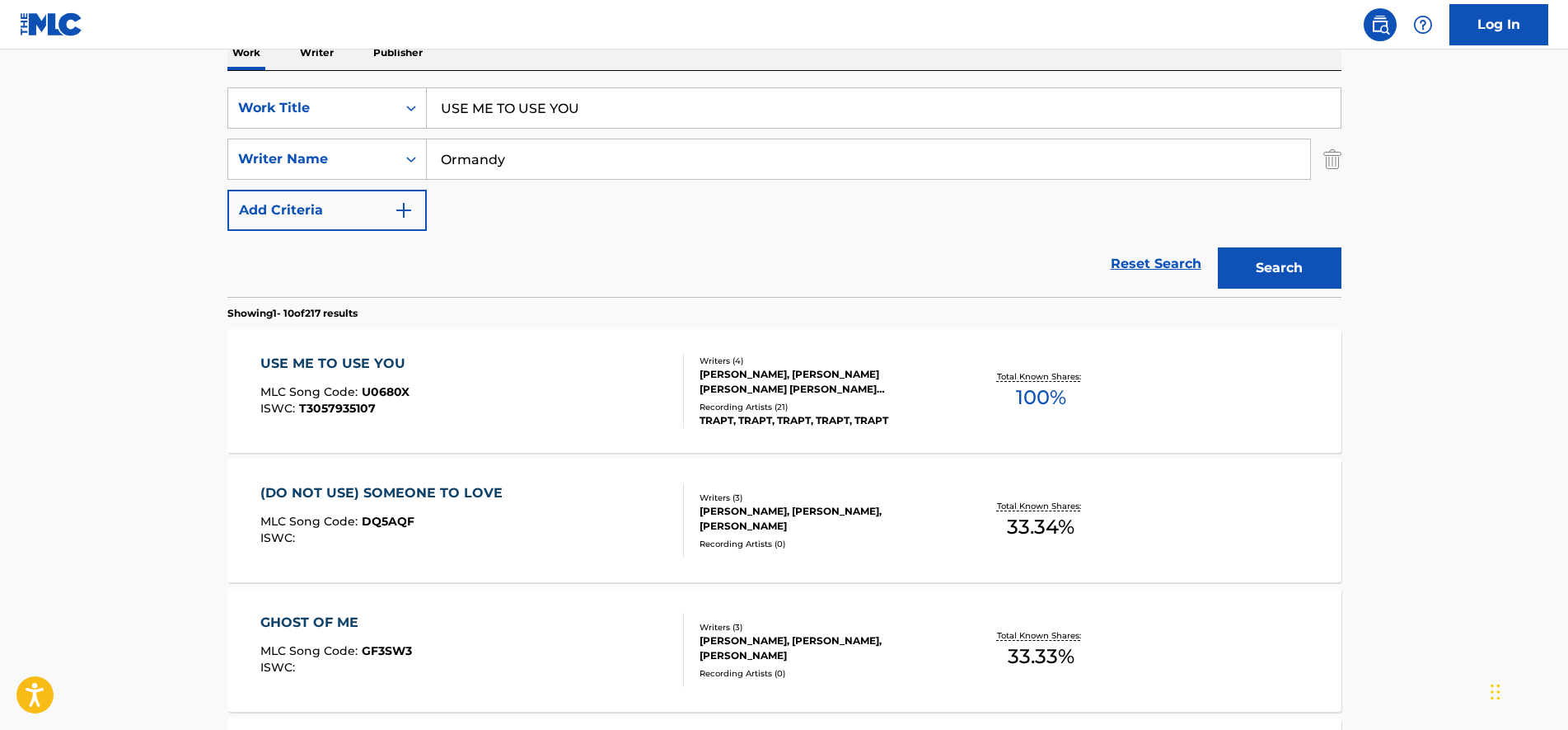
drag, startPoint x: 597, startPoint y: 118, endPoint x: 201, endPoint y: 118, distance: 396.0
click at [201, 118] on main "The MLC Public Work Search The accuracy and completeness of The MLC's data is d…" at bounding box center [784, 740] width 1568 height 1941
paste input "VICTIM"
type input "VICTIM"
click at [1267, 274] on button "Search" at bounding box center [1280, 268] width 124 height 41
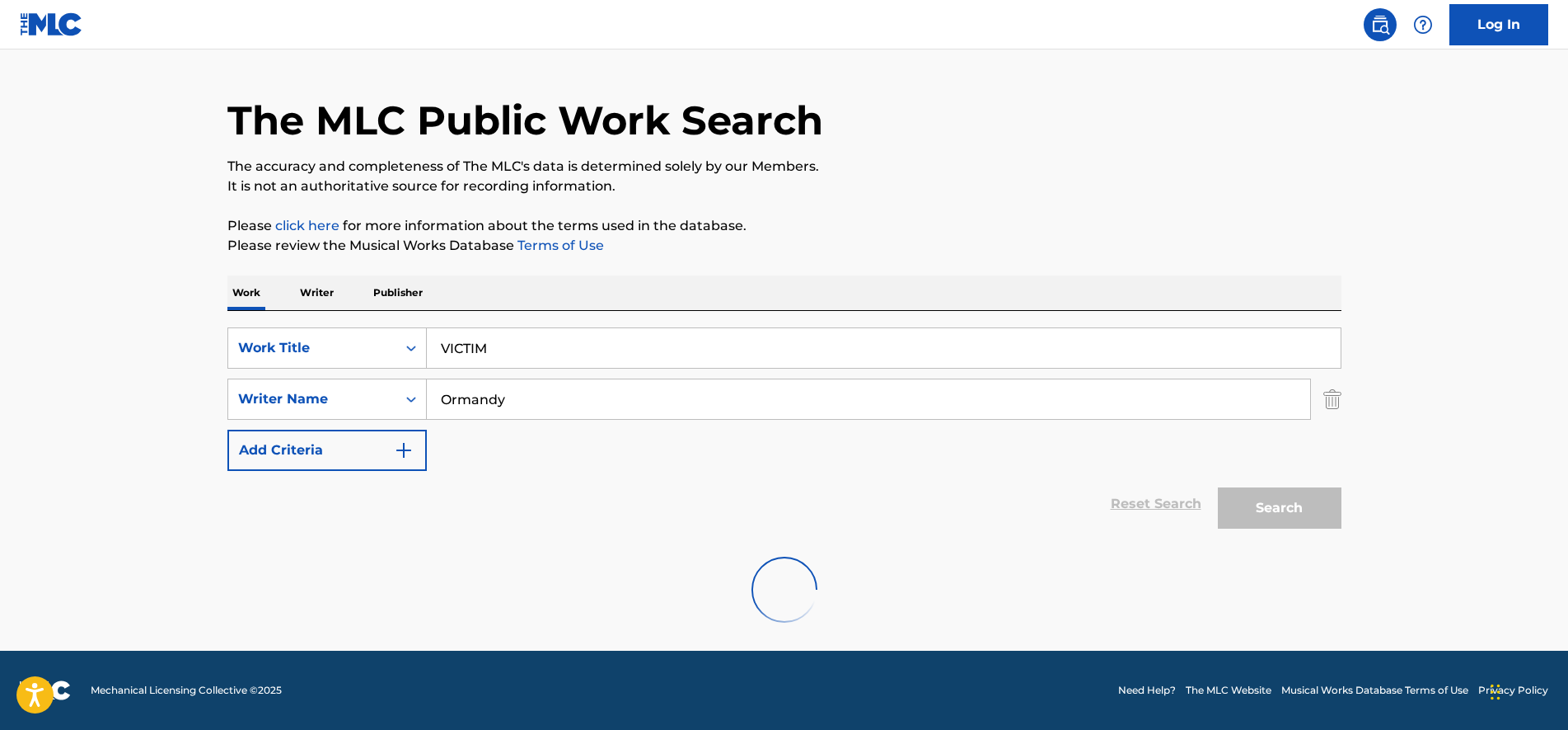
scroll to position [168, 0]
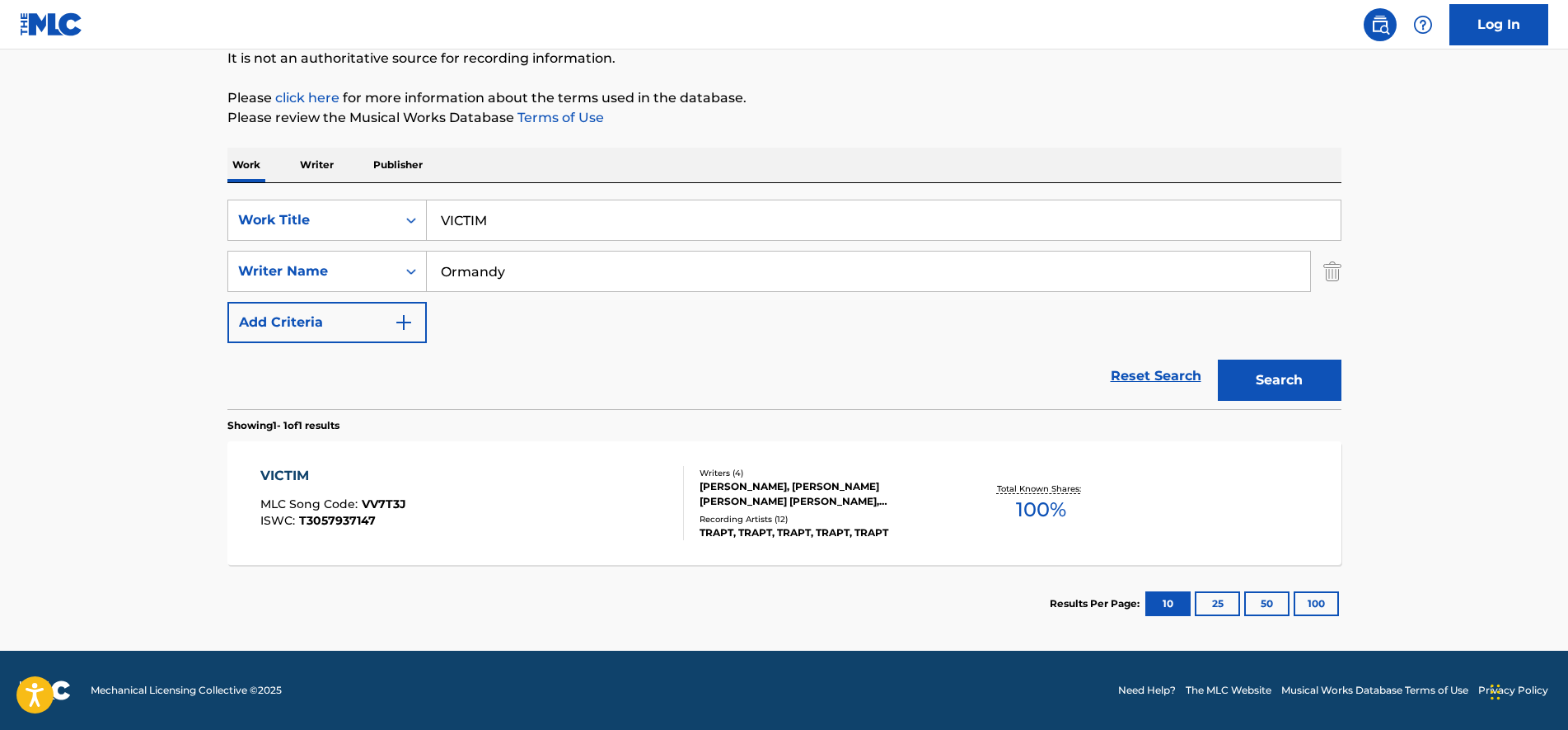
click at [476, 490] on div "VICTIM MLC Song Code : VV7T3J ISWC : T3057937147" at bounding box center [472, 503] width 423 height 74
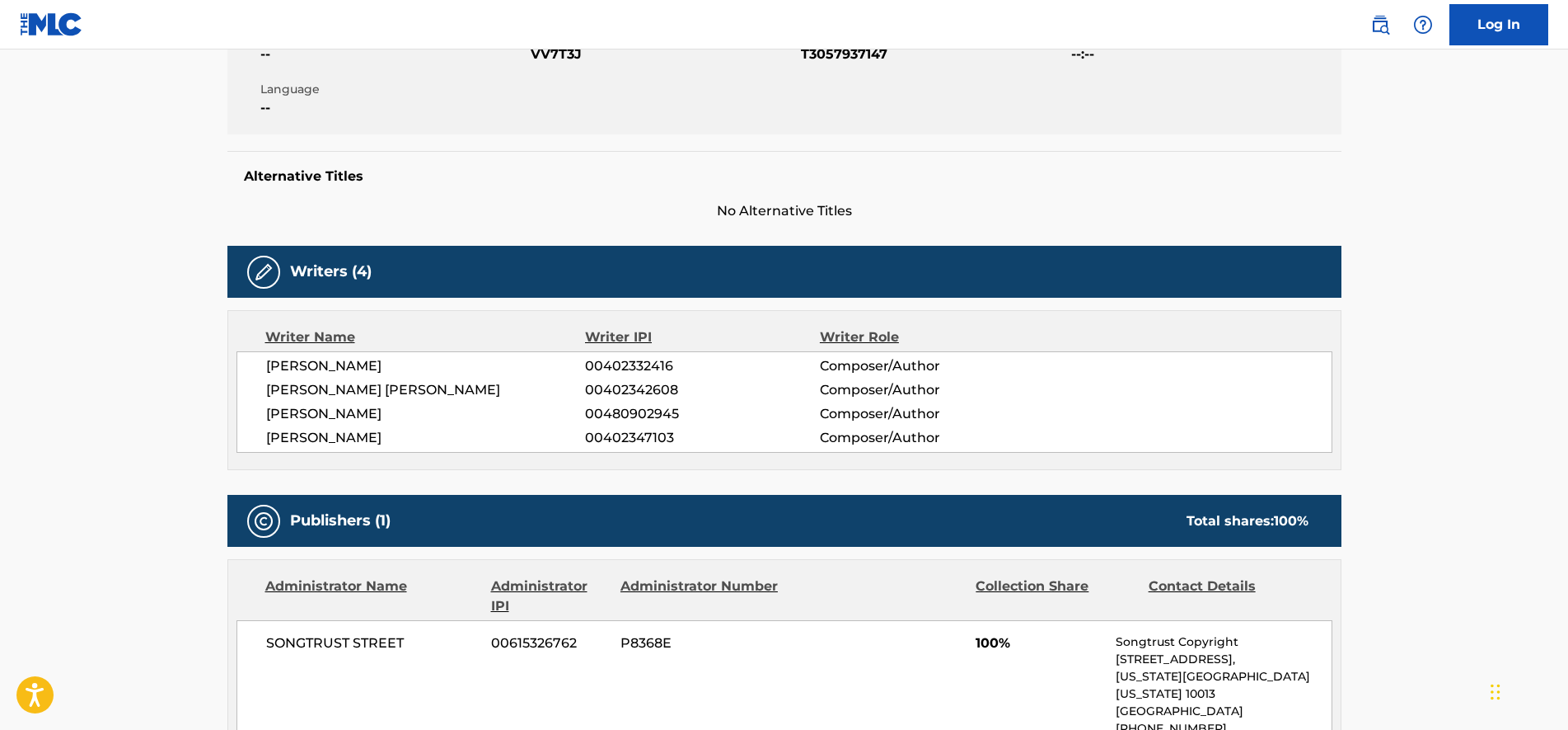
scroll to position [206, 0]
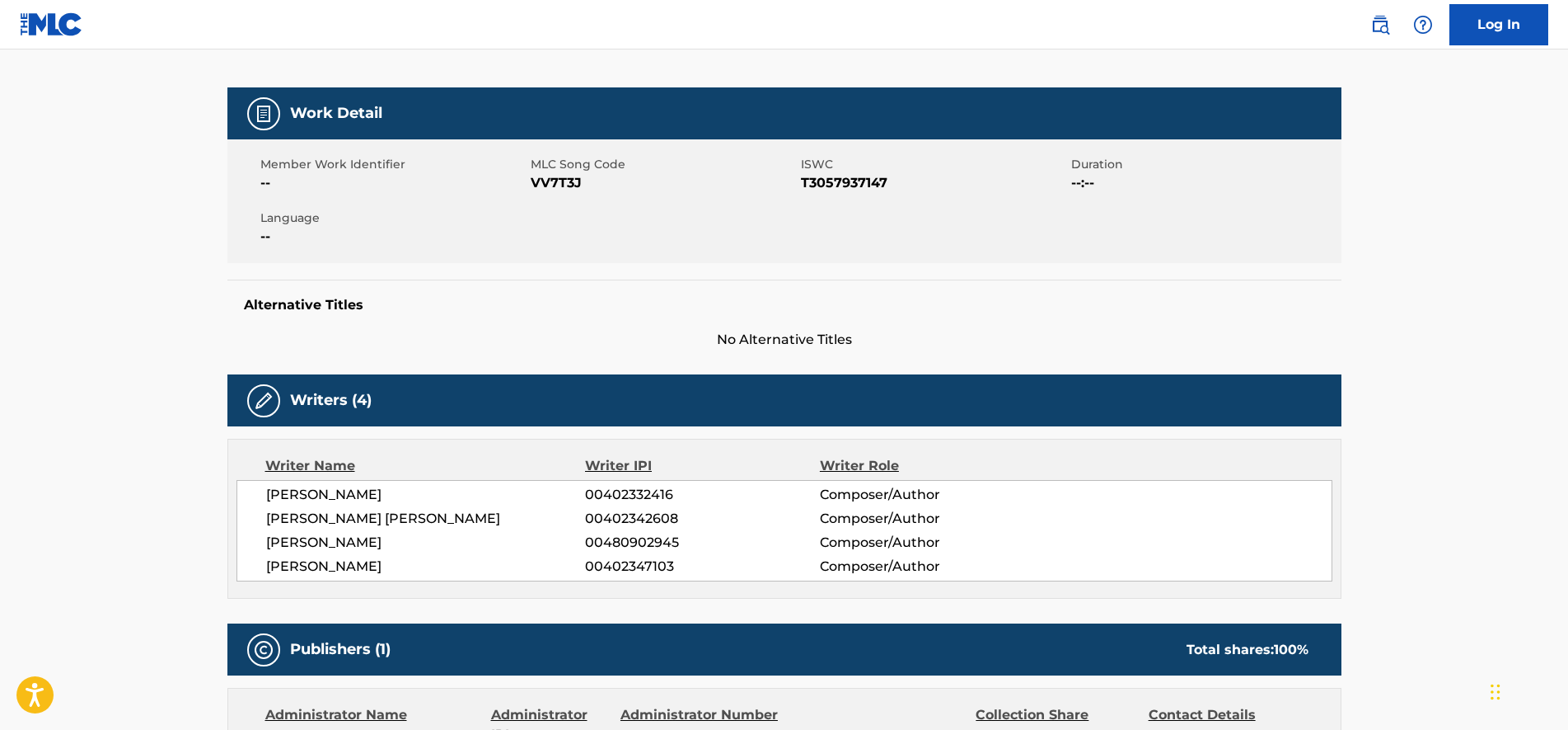
click at [552, 178] on span "VV7T3J" at bounding box center [663, 182] width 266 height 20
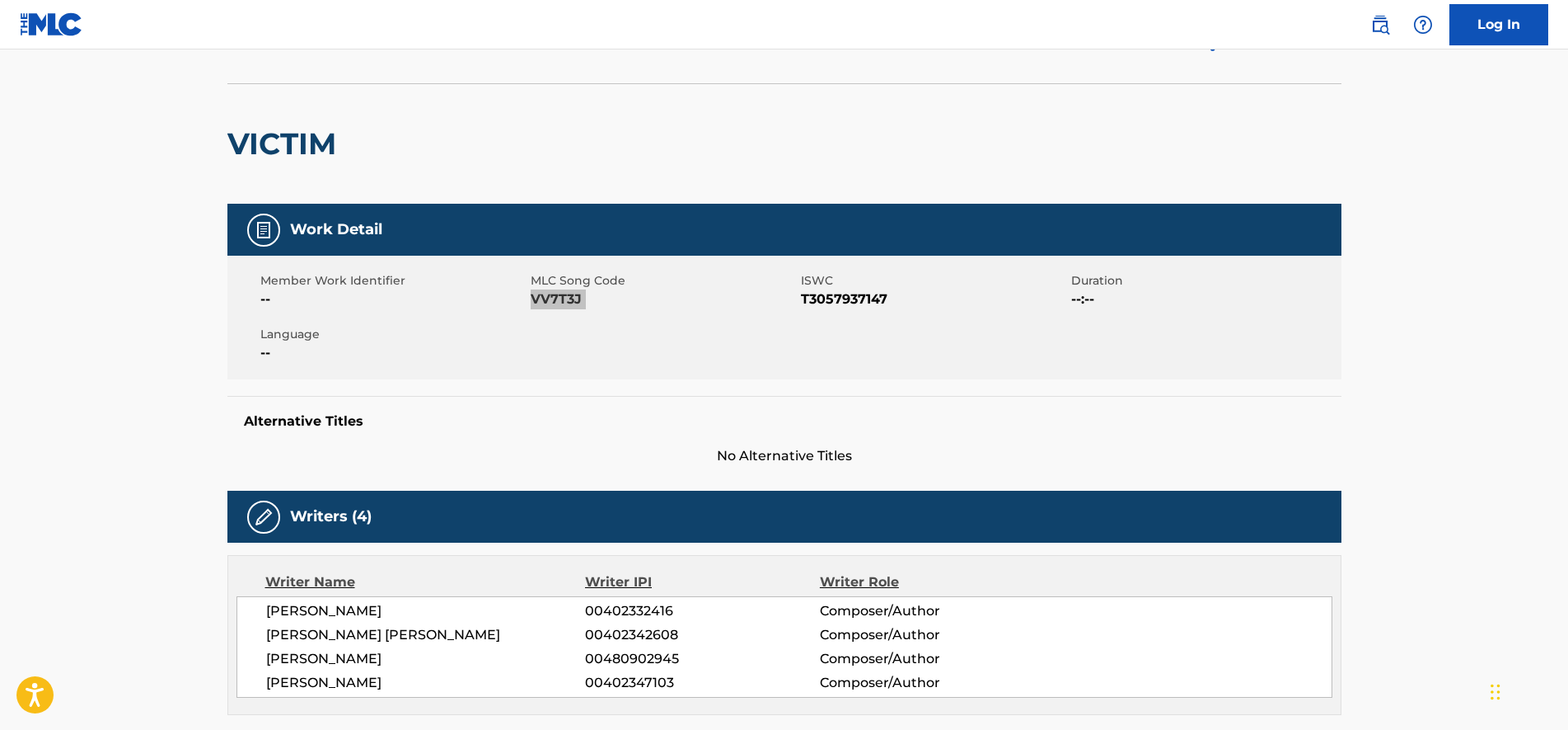
scroll to position [0, 0]
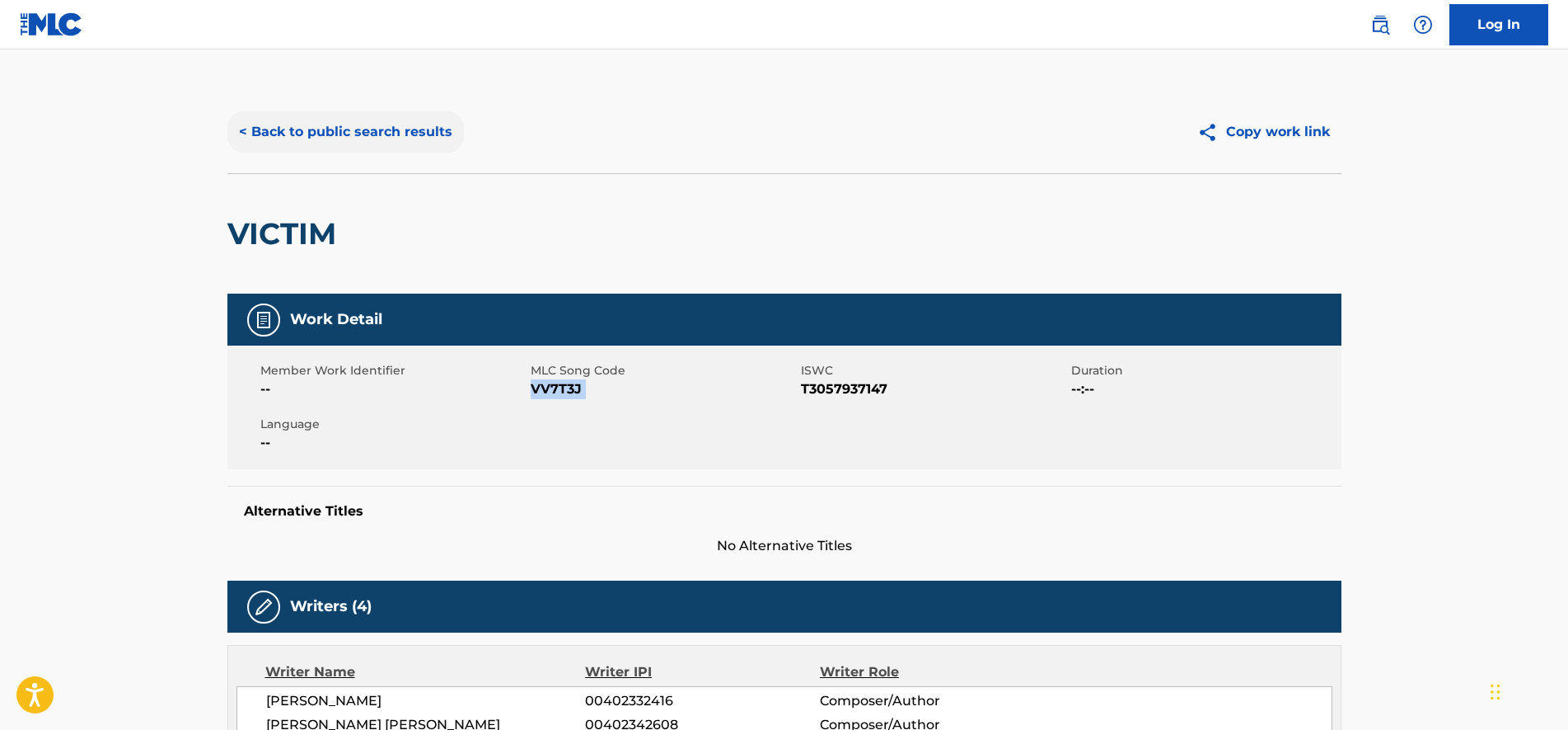
click at [329, 141] on button "< Back to public search results" at bounding box center [345, 132] width 236 height 41
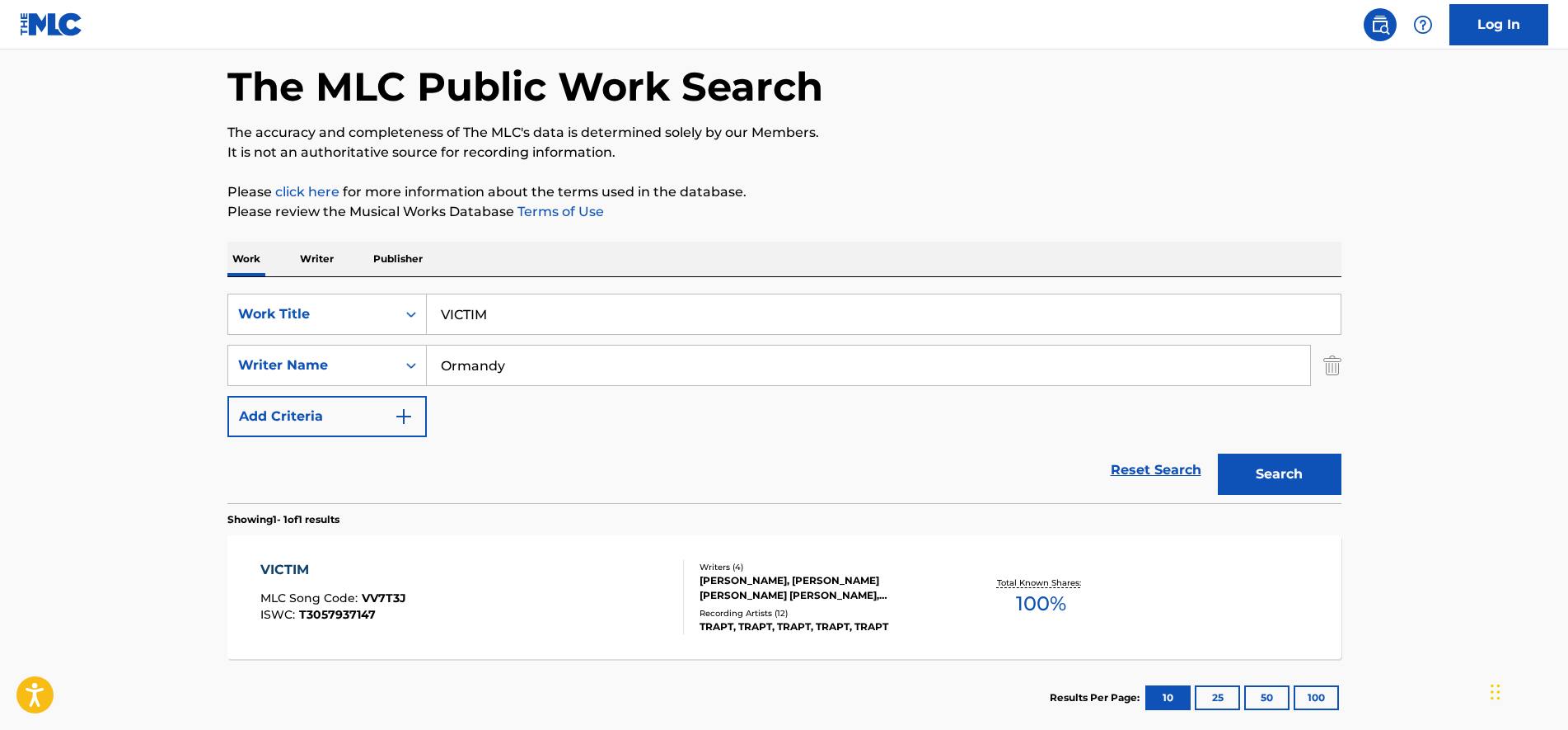
paste input "WAITING"
drag, startPoint x: 506, startPoint y: 307, endPoint x: 122, endPoint y: 258, distance: 387.1
click at [122, 258] on main "The MLC Public Work Search The accuracy and completeness of The MLC's data is d…" at bounding box center [784, 359] width 1568 height 768
type input "WAITING"
click at [1325, 487] on button "Search" at bounding box center [1280, 474] width 124 height 41
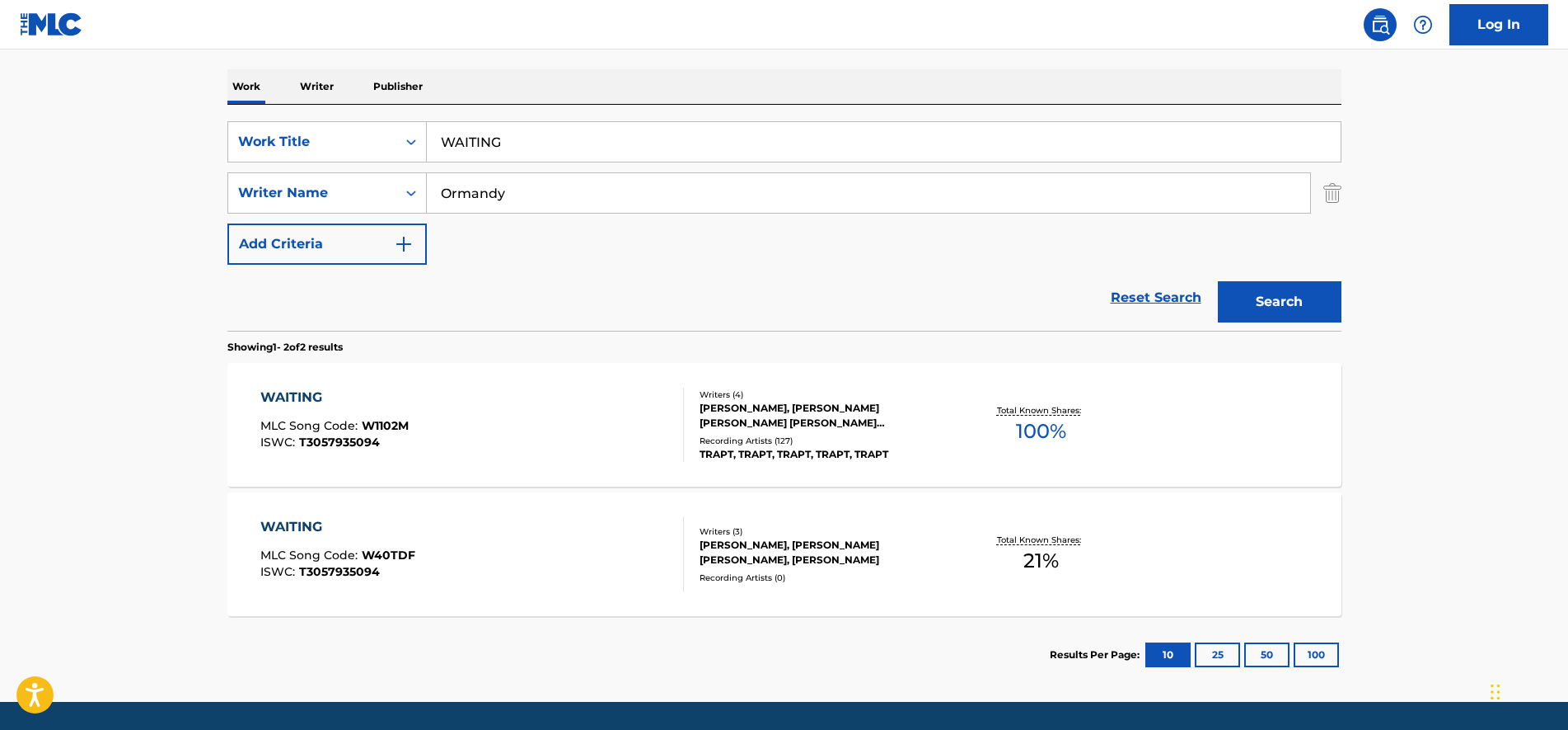
scroll to position [279, 0]
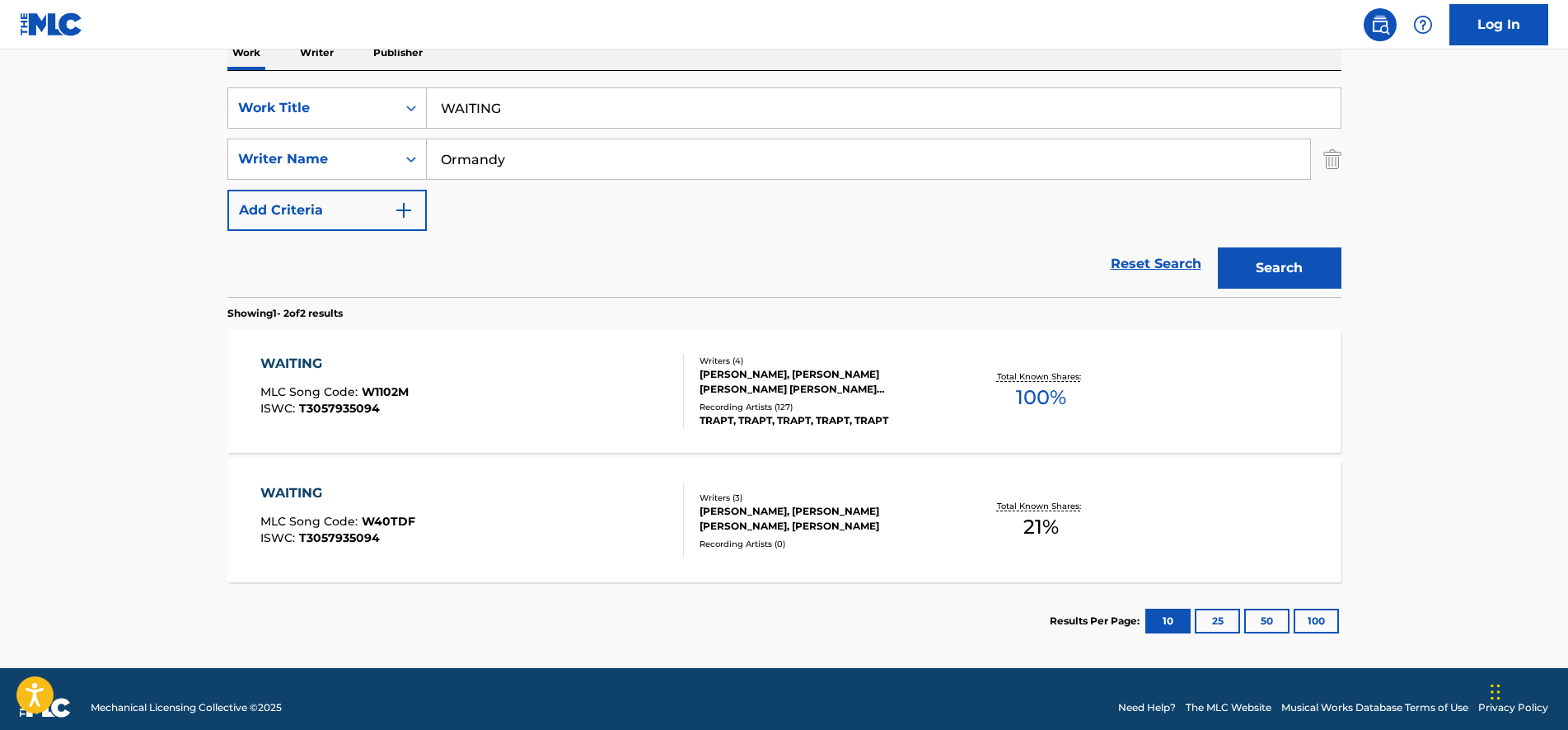
click at [472, 366] on div "WAITING MLC Song Code : W1102M ISWC : T3057935094" at bounding box center [472, 391] width 423 height 74
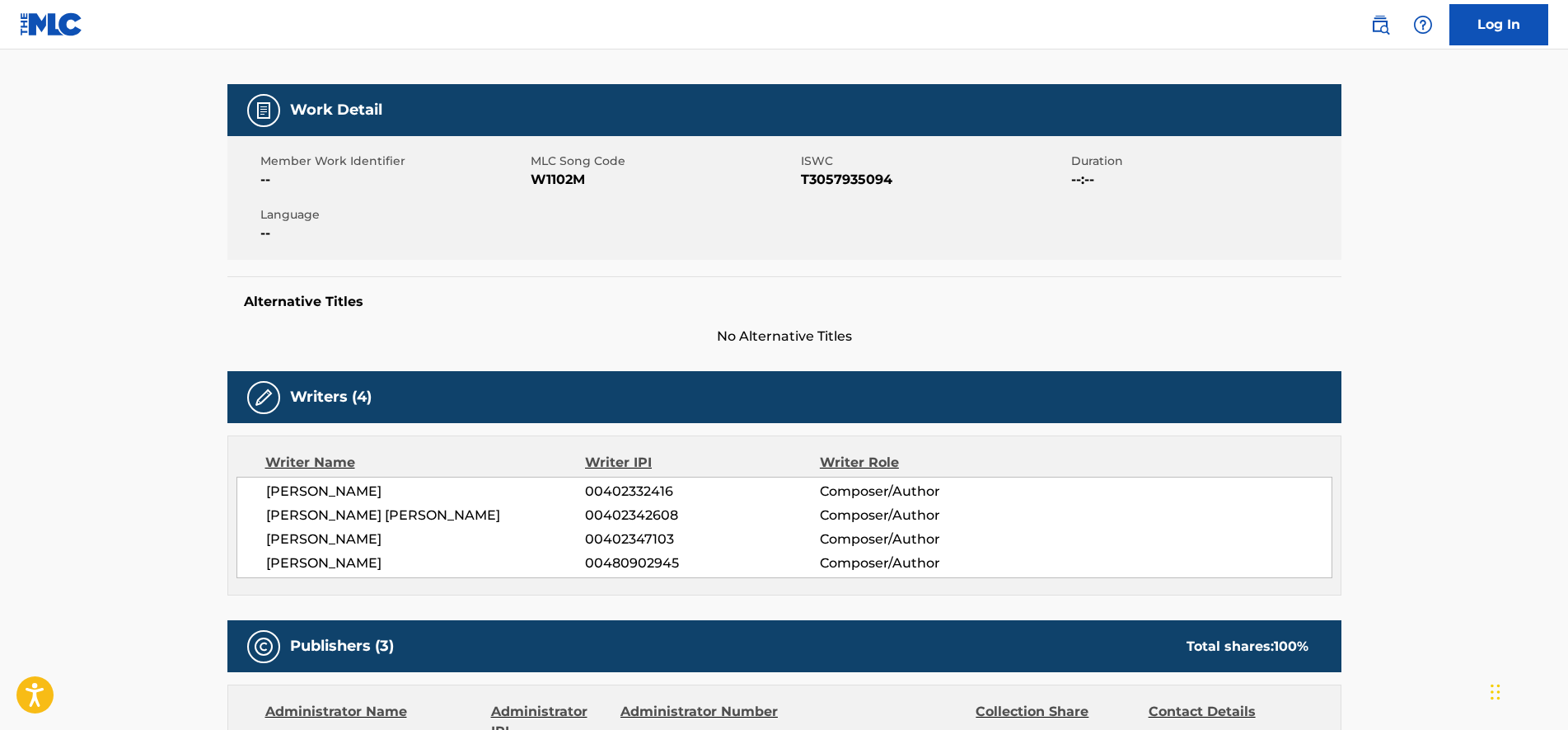
scroll to position [103, 0]
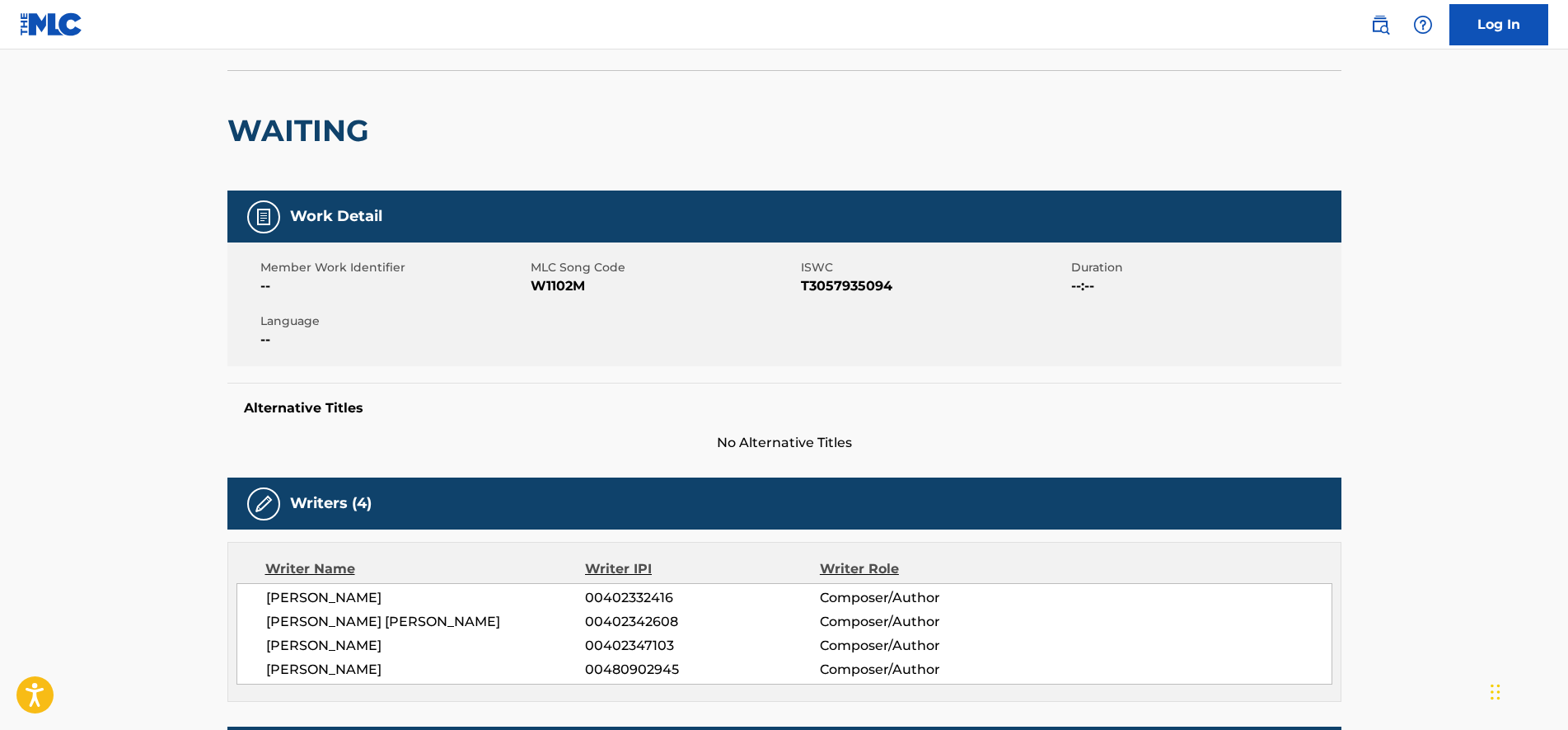
click at [565, 275] on span "MLC Song Code" at bounding box center [663, 267] width 266 height 18
drag, startPoint x: 565, startPoint y: 275, endPoint x: 563, endPoint y: 288, distance: 13.2
click at [563, 288] on span "W1102M" at bounding box center [663, 286] width 266 height 20
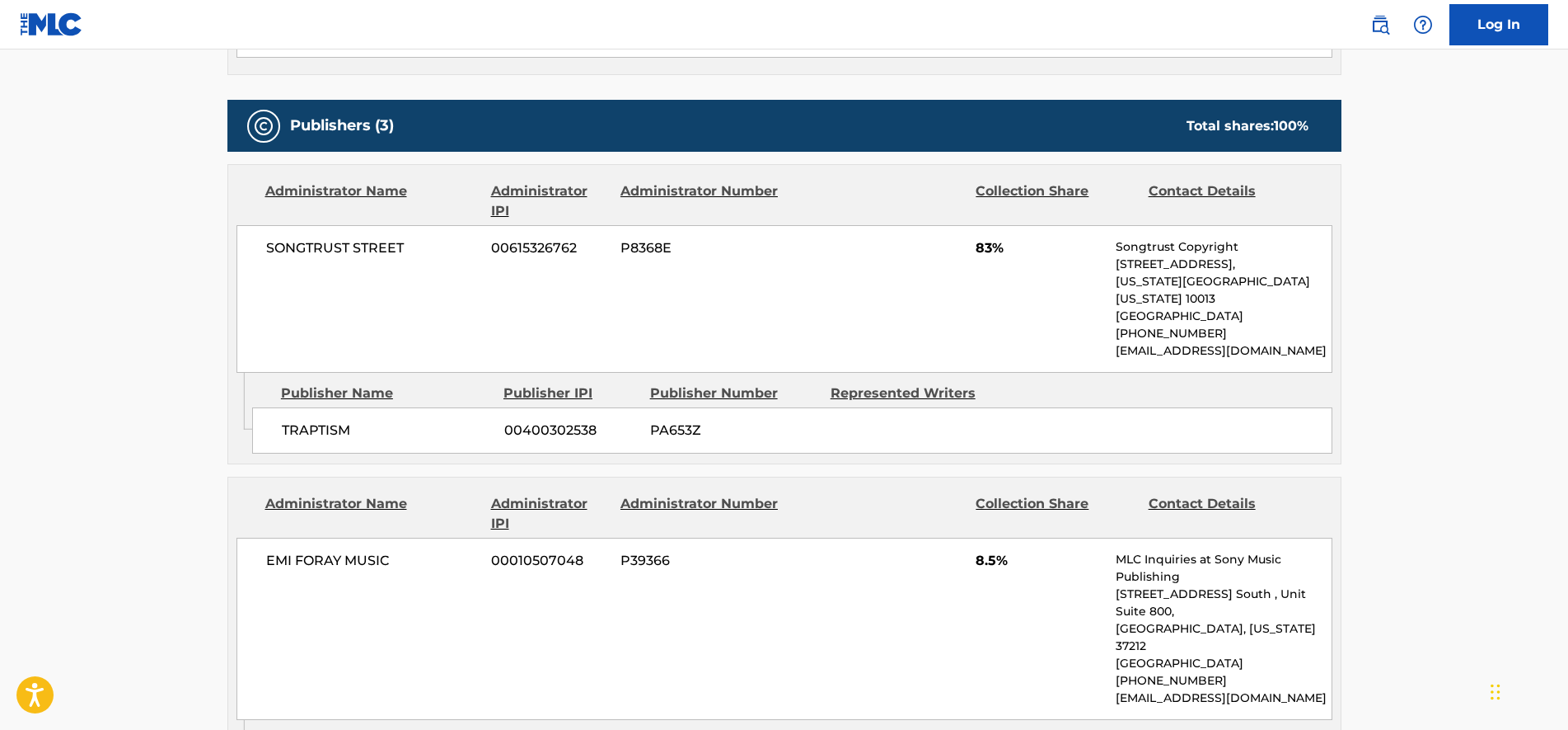
scroll to position [722, 0]
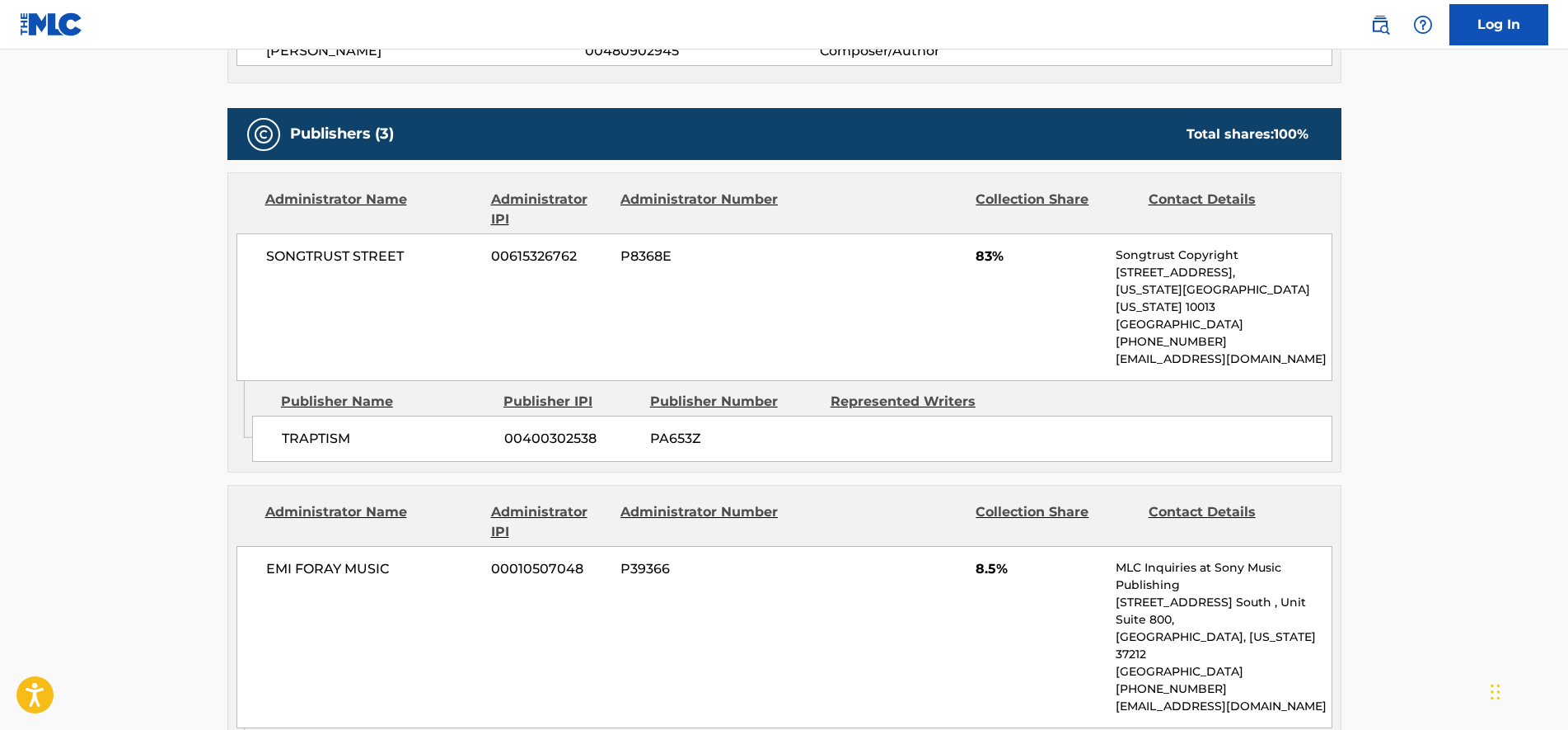
click at [999, 264] on span "83%" at bounding box center [1039, 256] width 127 height 20
drag, startPoint x: 1005, startPoint y: 257, endPoint x: 970, endPoint y: 259, distance: 35.1
click at [970, 259] on div "SONGTRUST STREET 00615326762 P8368E 83% Songtrust Copyright [STREET_ADDRESS][US…" at bounding box center [784, 307] width 1096 height 148
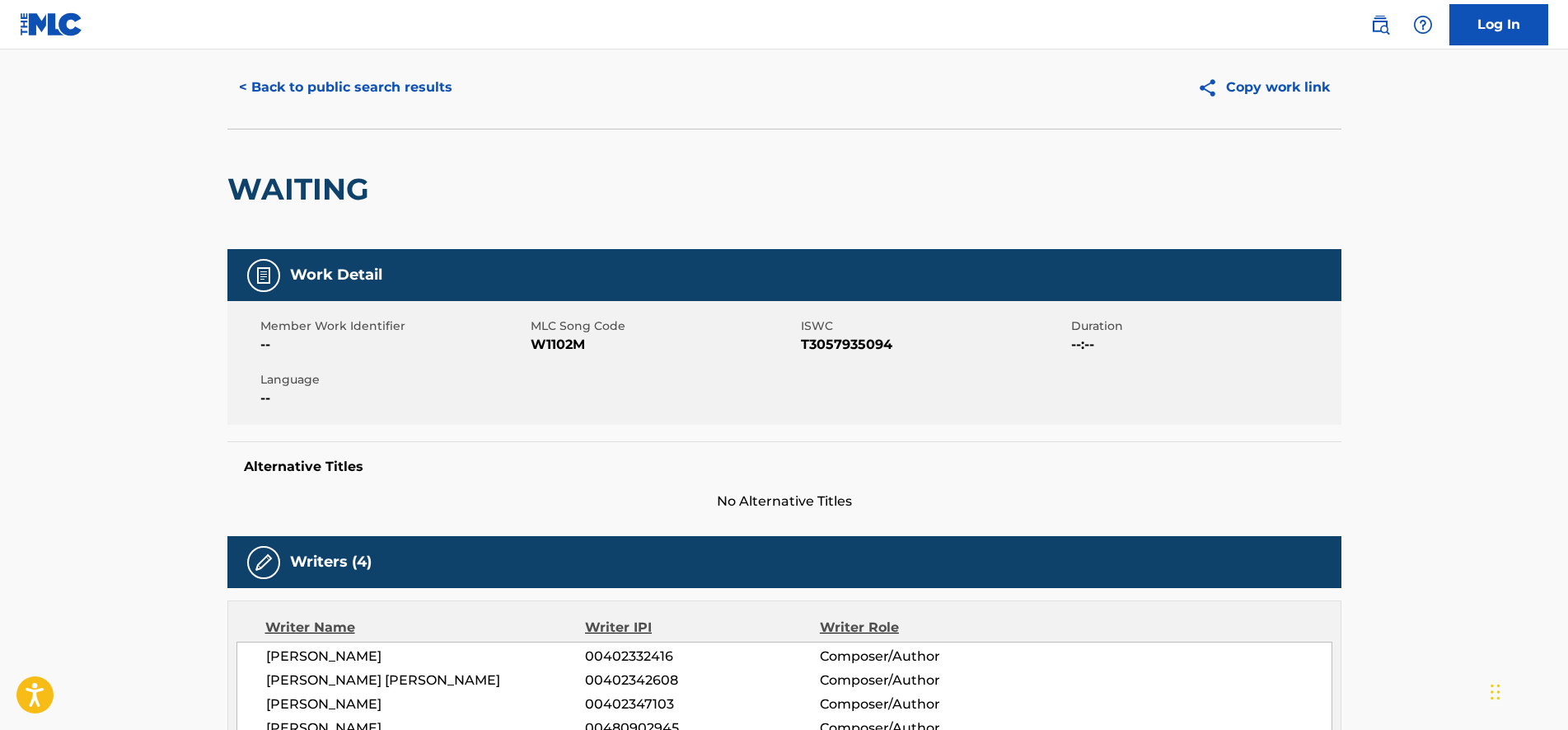
scroll to position [0, 0]
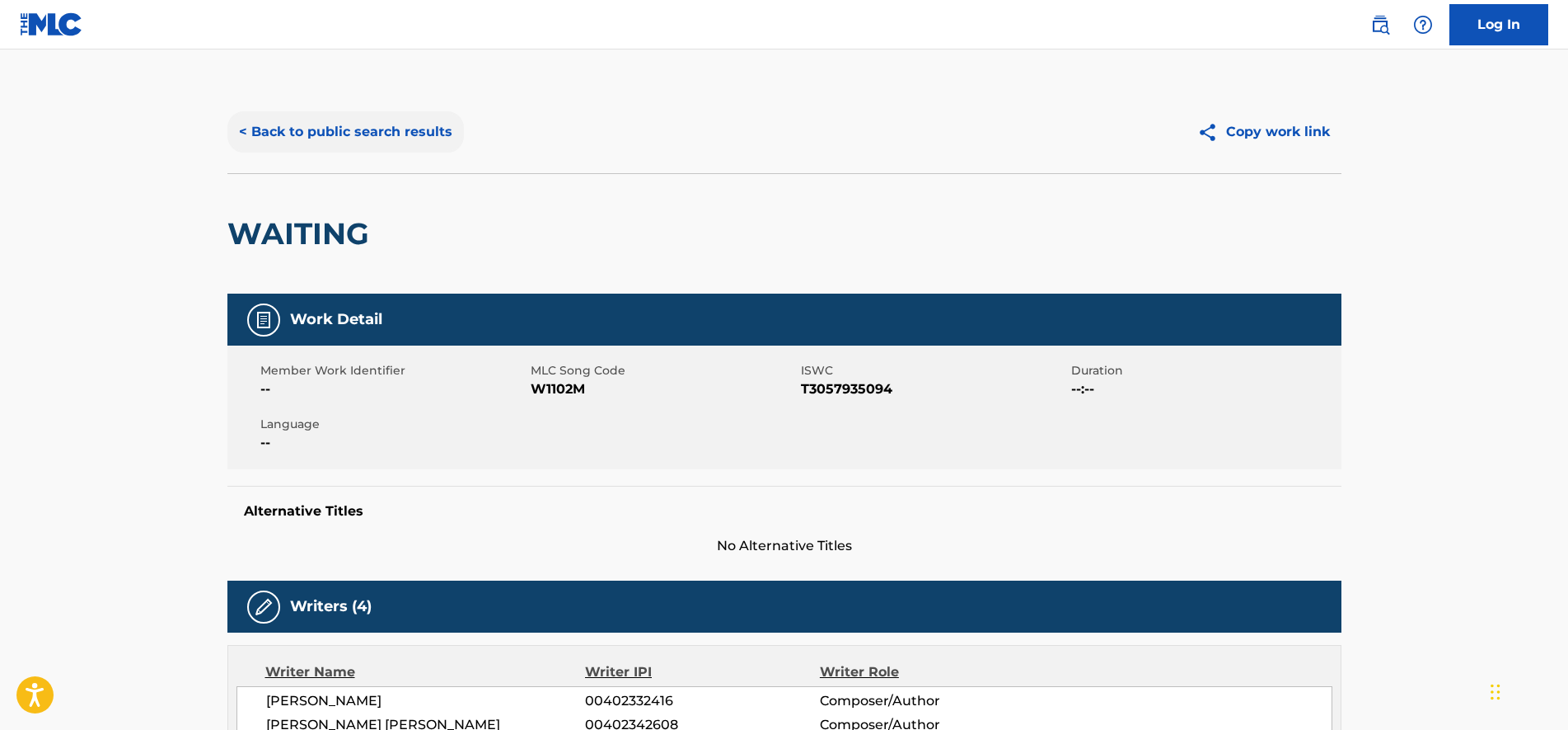
click at [342, 118] on button "< Back to public search results" at bounding box center [345, 132] width 236 height 41
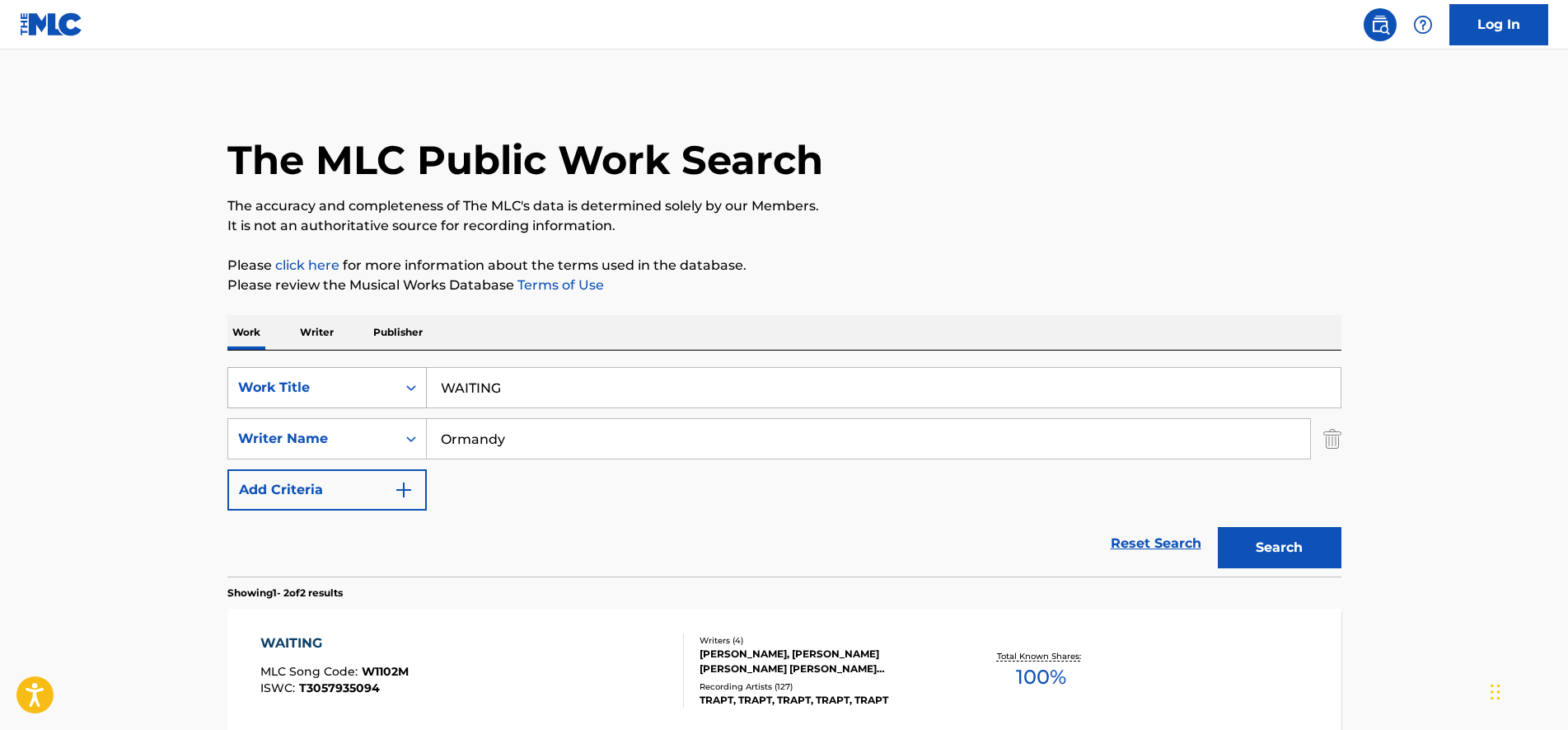
scroll to position [203, 0]
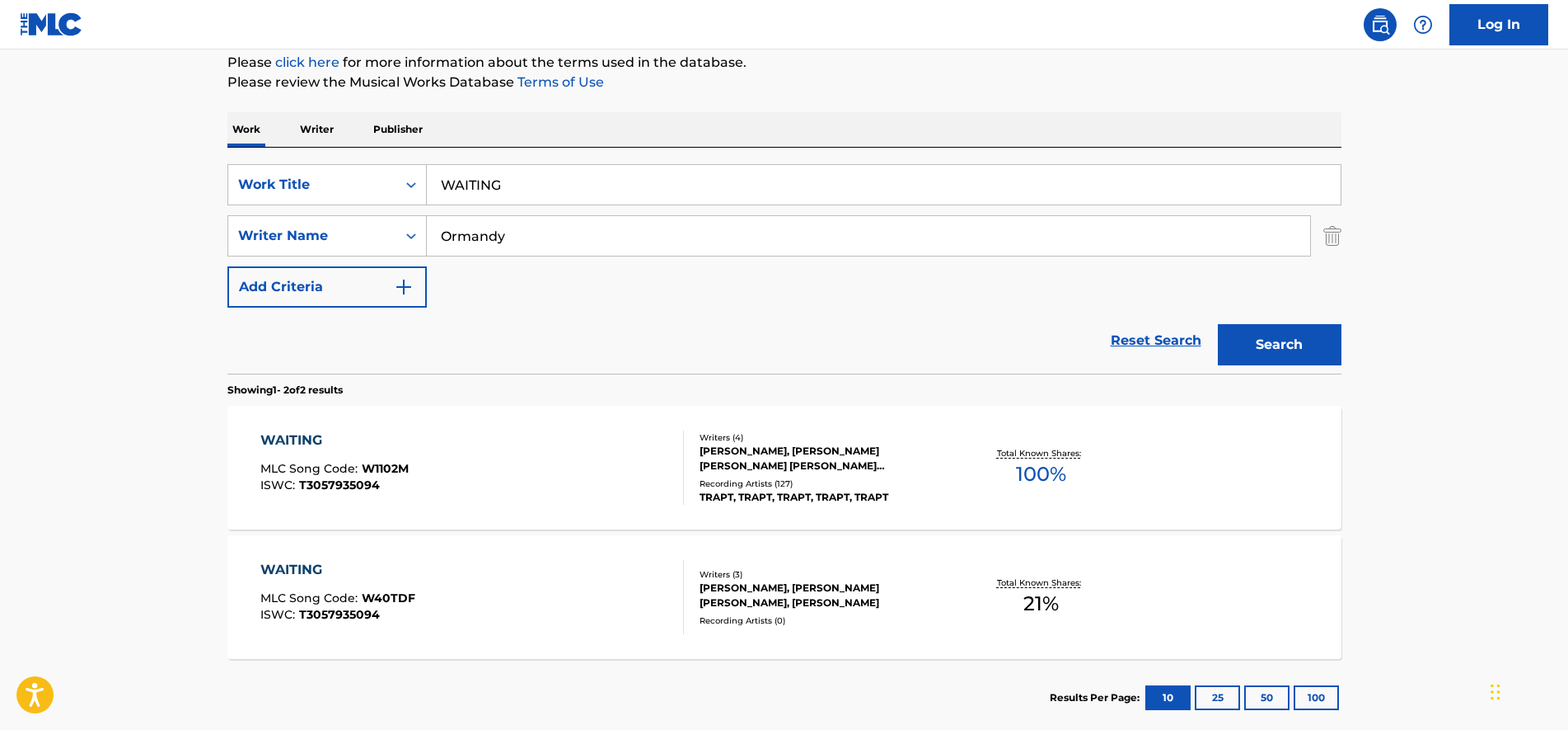
drag, startPoint x: 616, startPoint y: 169, endPoint x: 127, endPoint y: 139, distance: 489.9
click at [127, 139] on main "The MLC Public Work Search The accuracy and completeness of The MLC's data is d…" at bounding box center [784, 295] width 1568 height 899
paste input "HEN ALL IS SAID AND DONE"
type input "WHEN ALL IS SAID AND DONE"
click at [1251, 329] on button "Search" at bounding box center [1280, 345] width 124 height 41
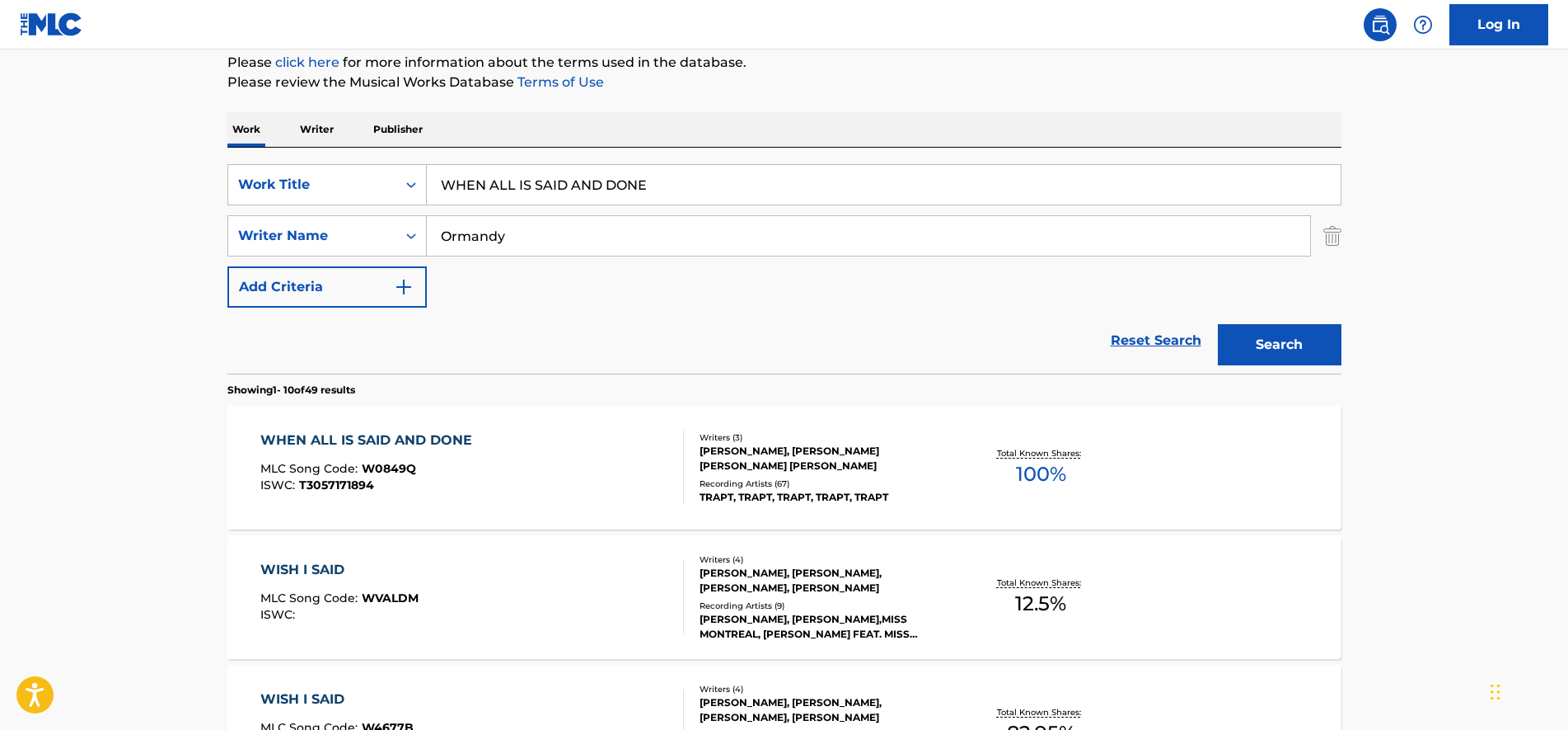
click at [488, 416] on div "WHEN ALL IS SAID AND DONE MLC Song Code : W0849Q ISWC : T3057171894 Writers ( 3…" at bounding box center [784, 467] width 1114 height 124
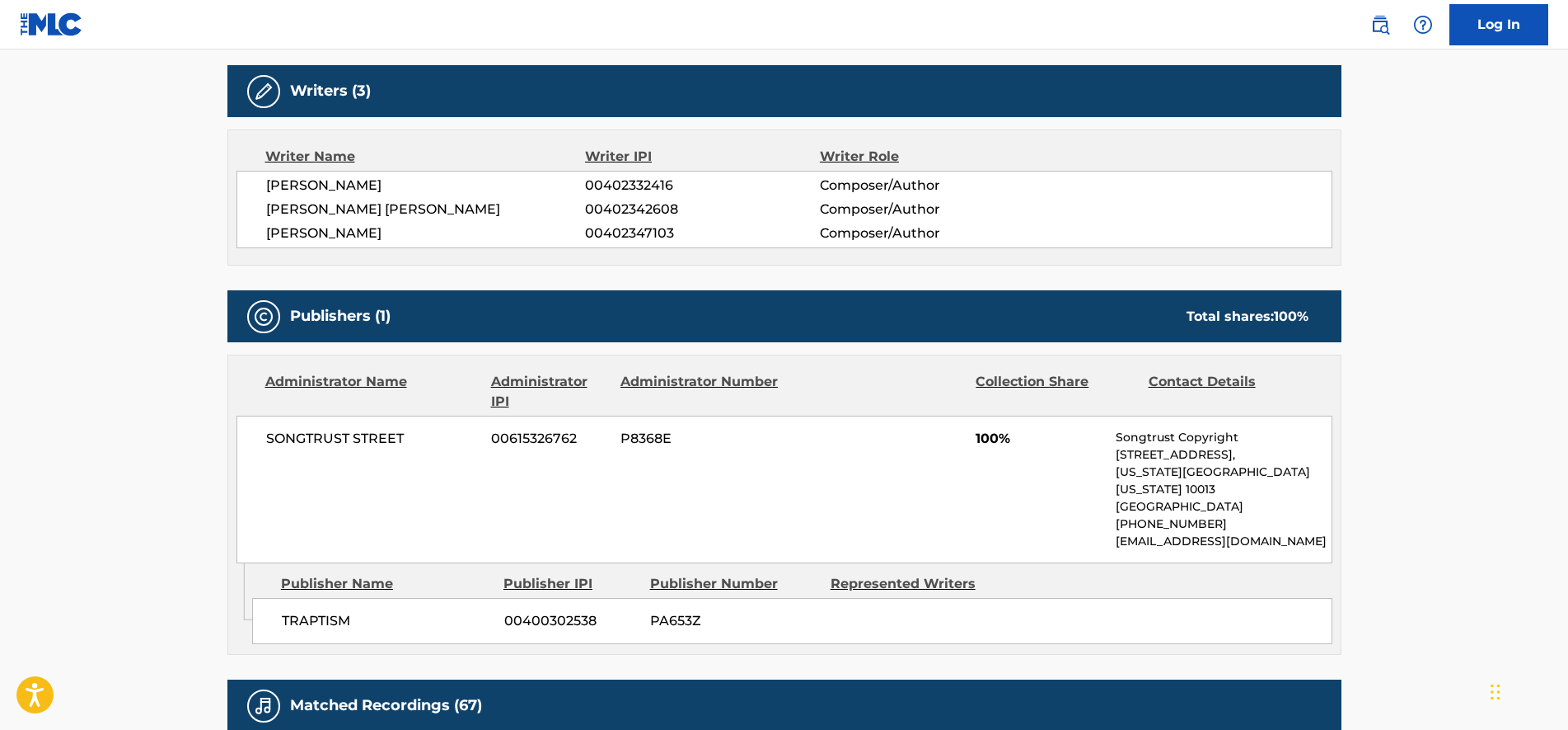
scroll to position [103, 0]
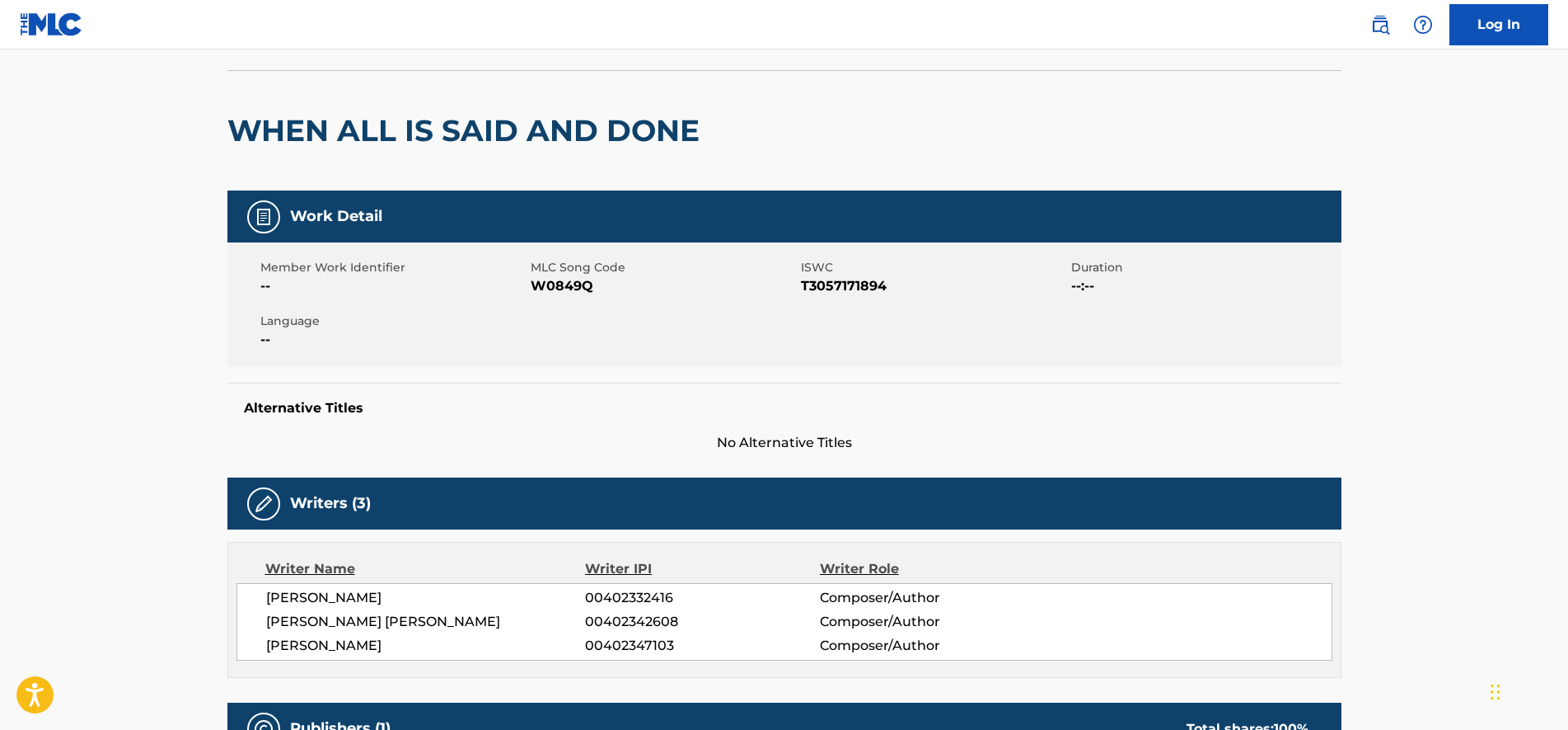
click at [554, 285] on span "W0849Q" at bounding box center [663, 286] width 266 height 20
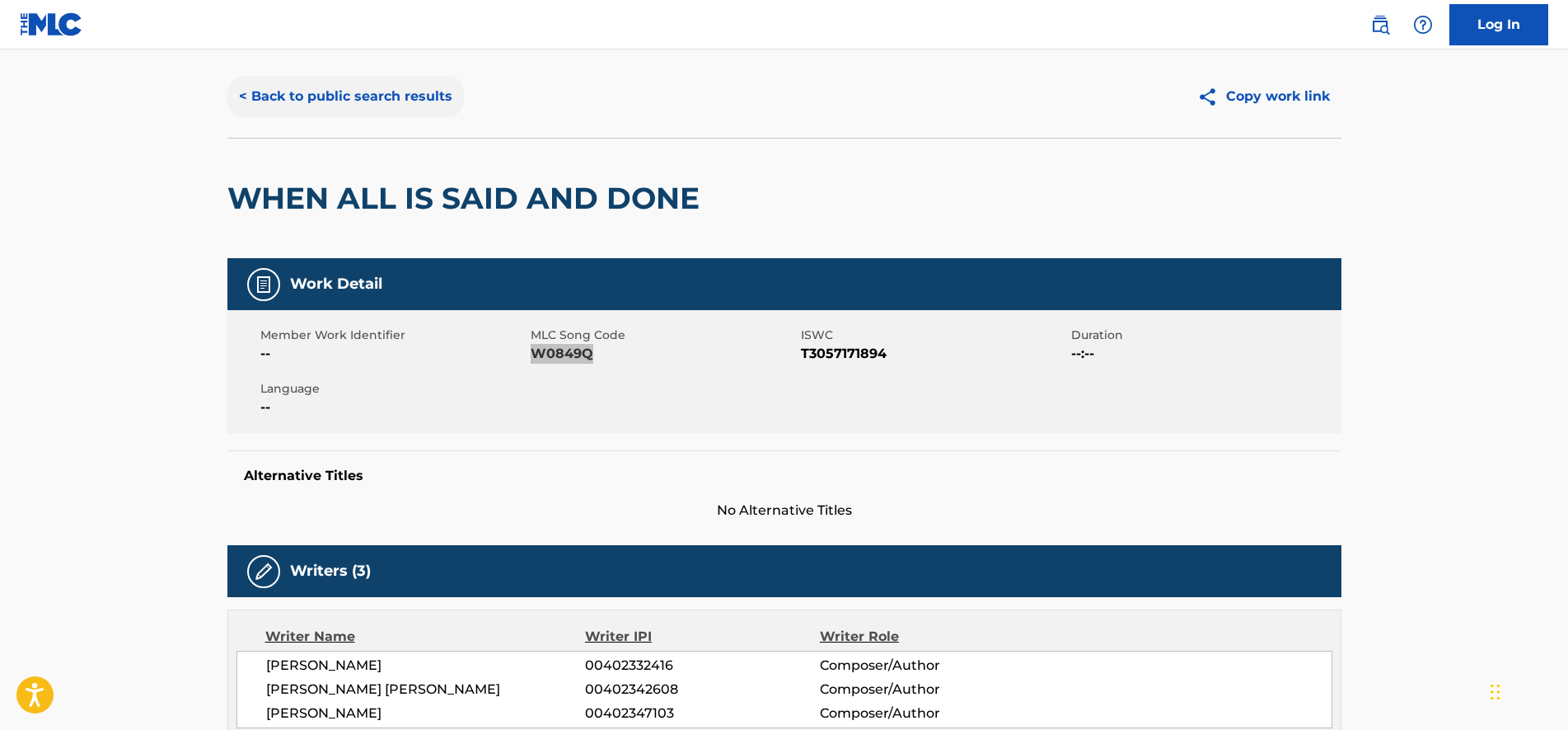
scroll to position [0, 0]
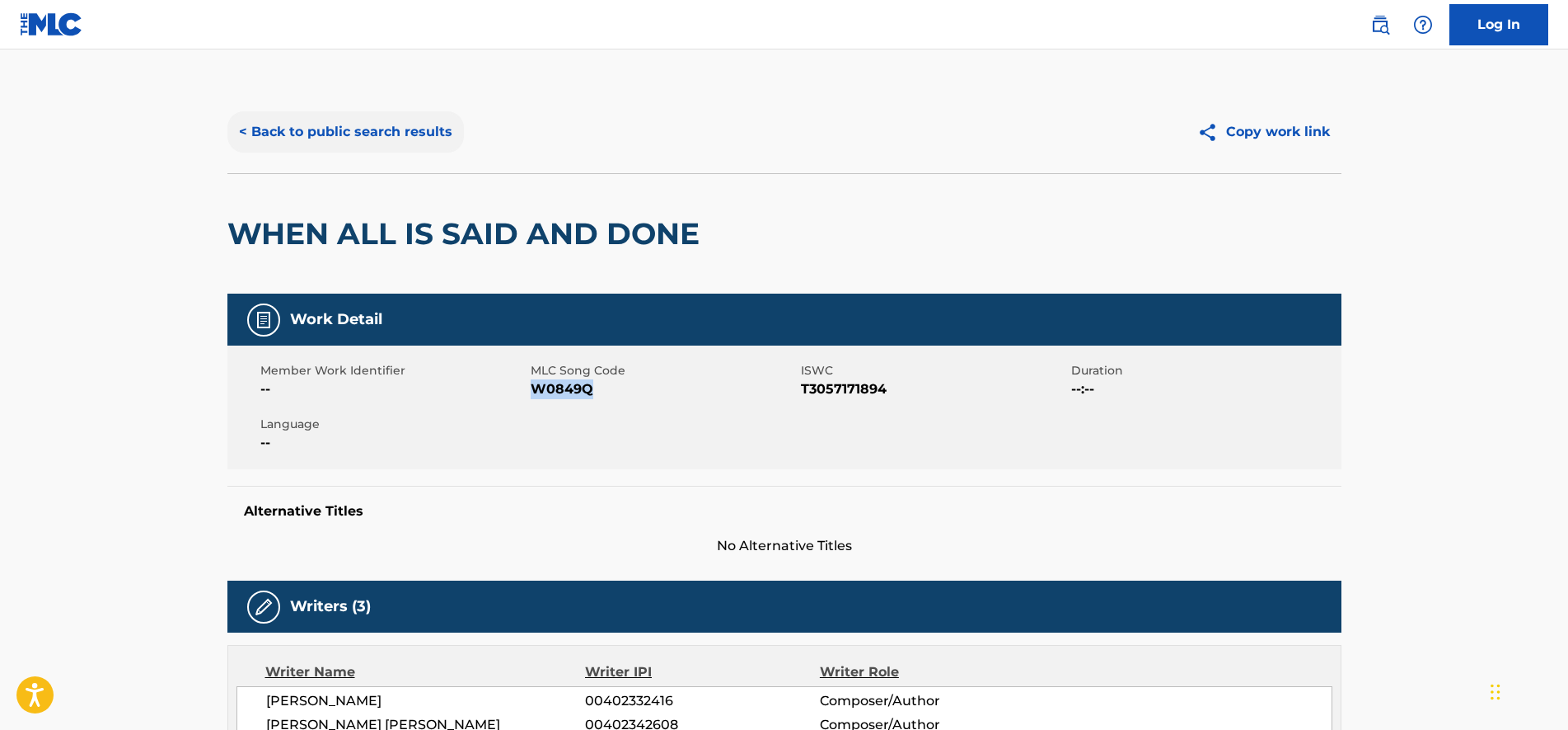
click at [349, 125] on button "< Back to public search results" at bounding box center [345, 132] width 236 height 41
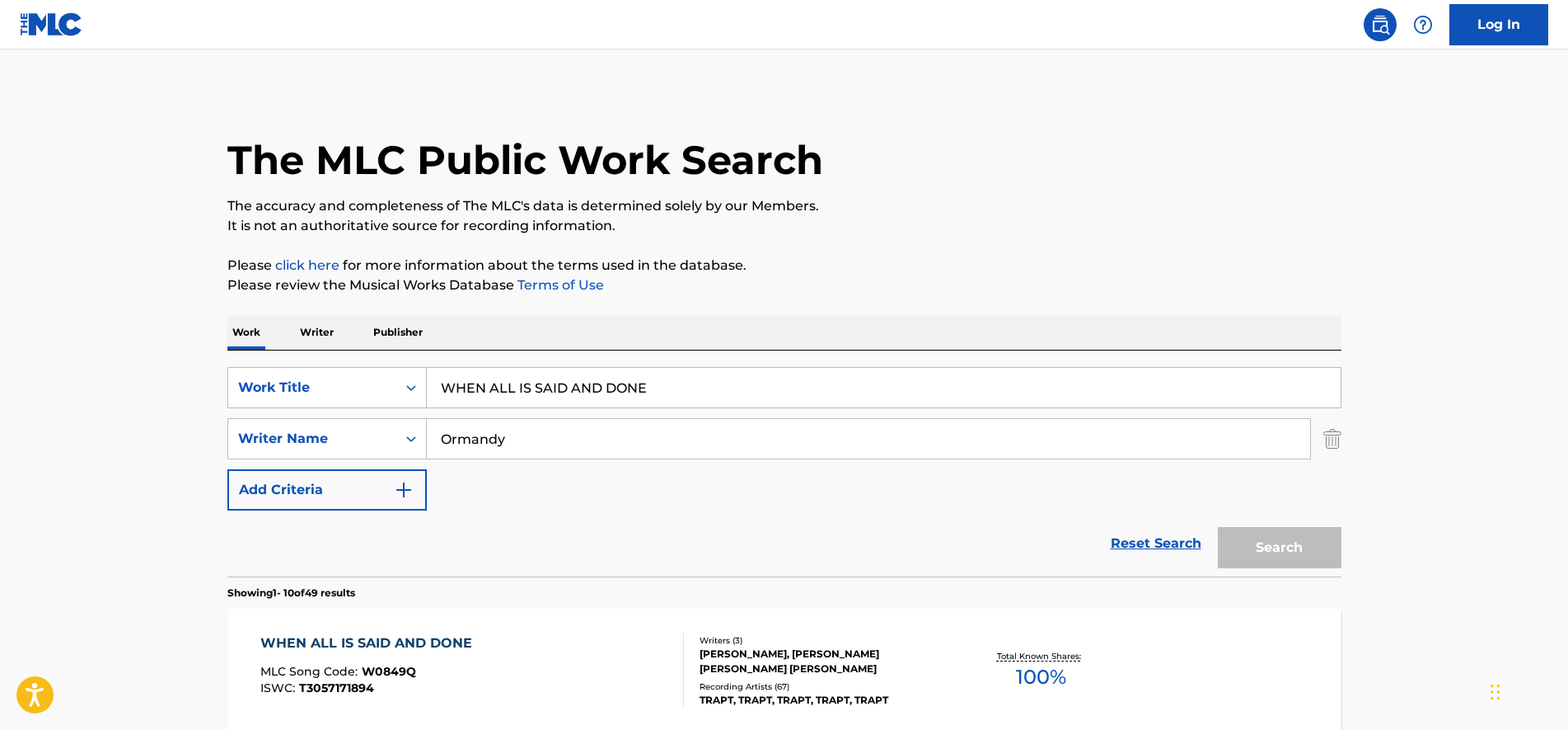
scroll to position [203, 0]
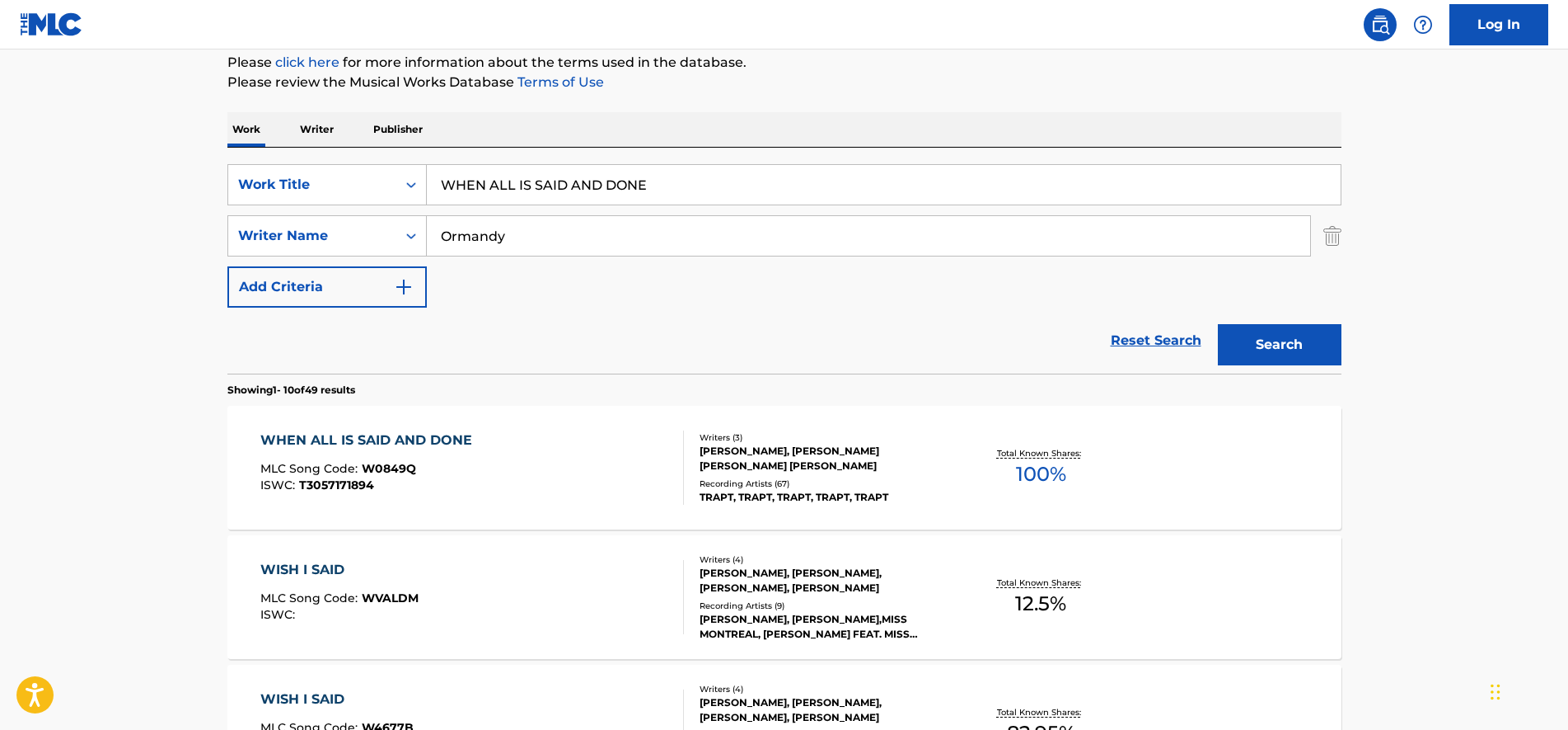
drag, startPoint x: 651, startPoint y: 182, endPoint x: 84, endPoint y: 185, distance: 567.0
paste input "BLEED LIKE M"
type input "BLEED LIKE ME"
click at [1288, 331] on button "Search" at bounding box center [1280, 345] width 124 height 41
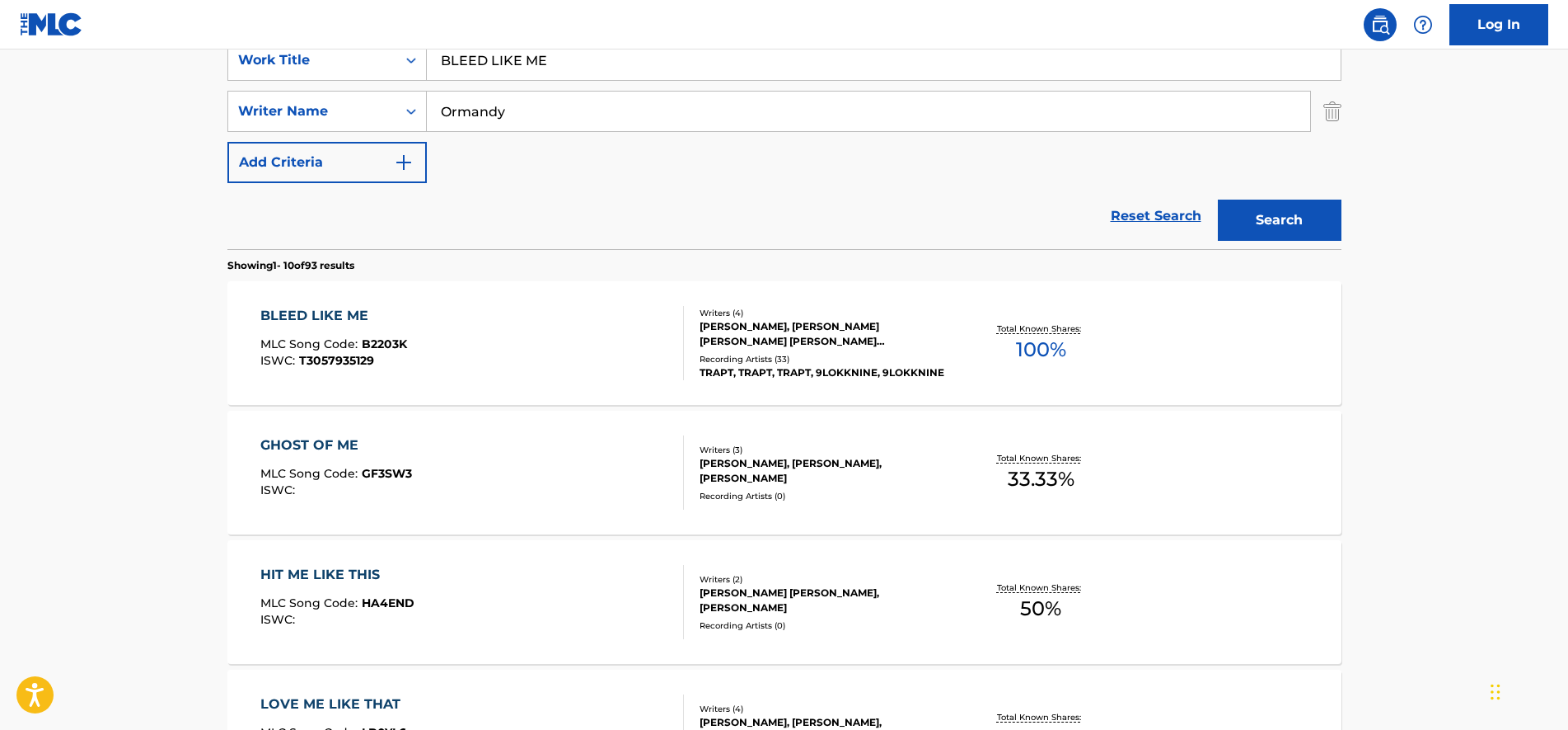
scroll to position [409, 0]
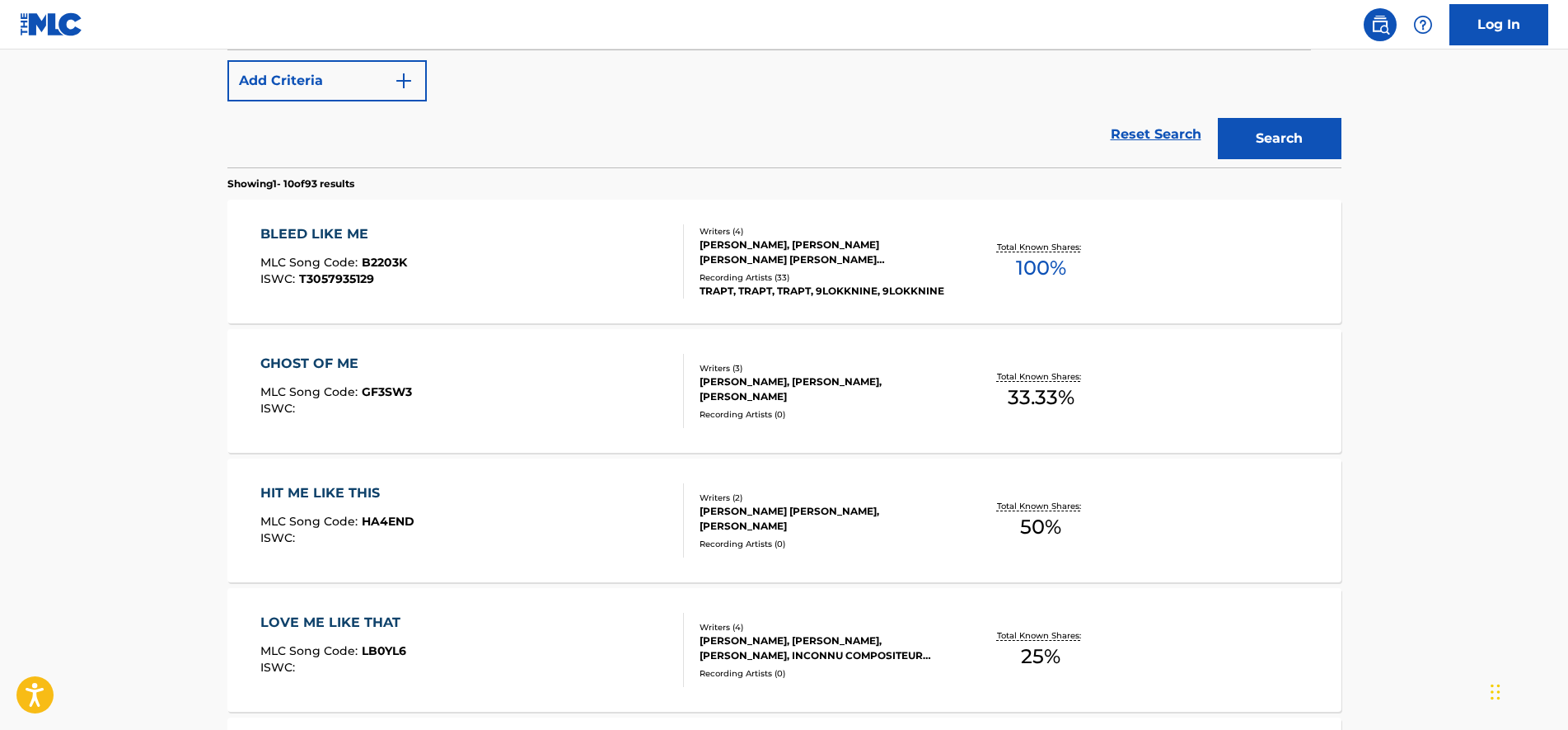
click at [511, 243] on div "BLEED LIKE ME MLC Song Code : B2203K ISWC : T3057935129" at bounding box center [472, 262] width 423 height 74
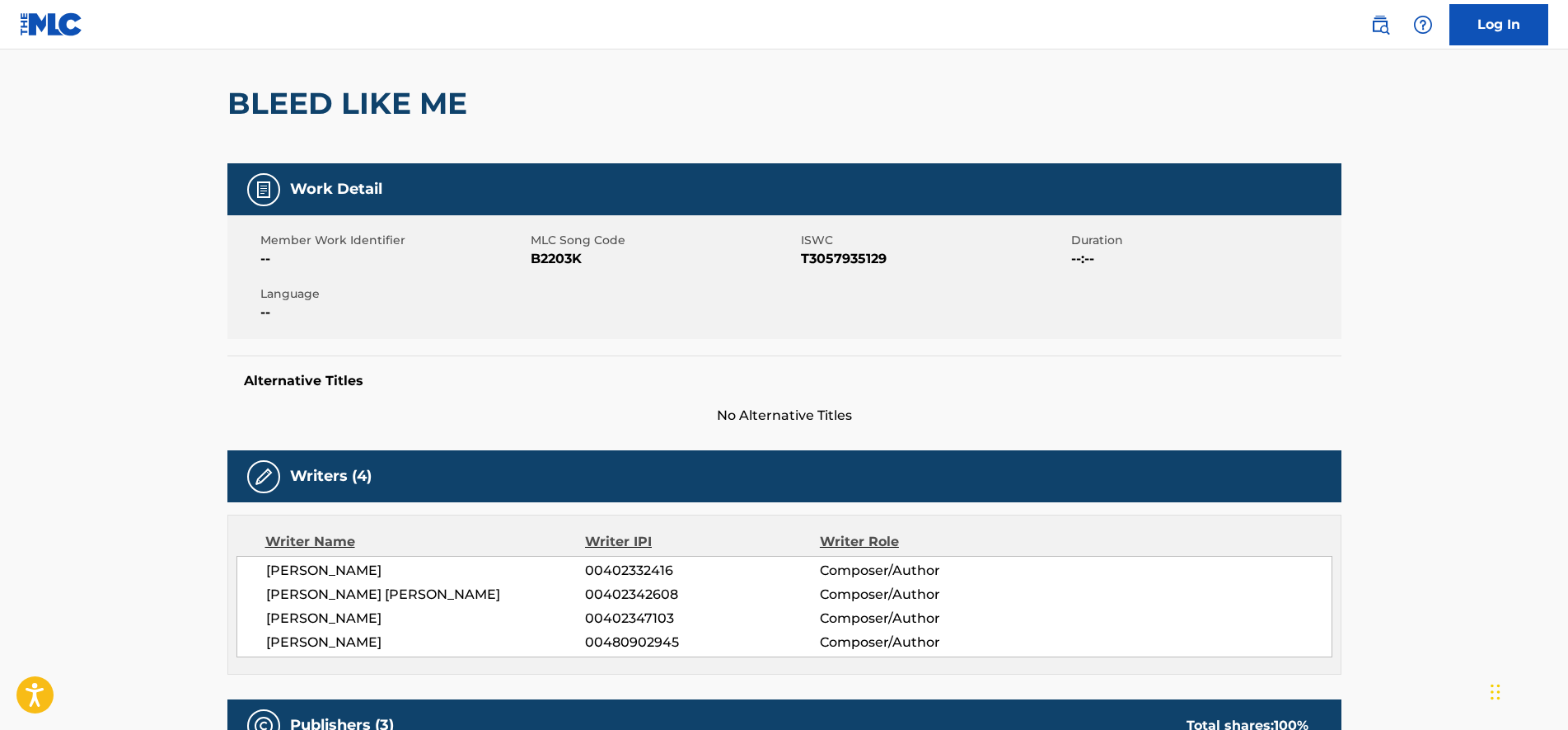
scroll to position [103, 0]
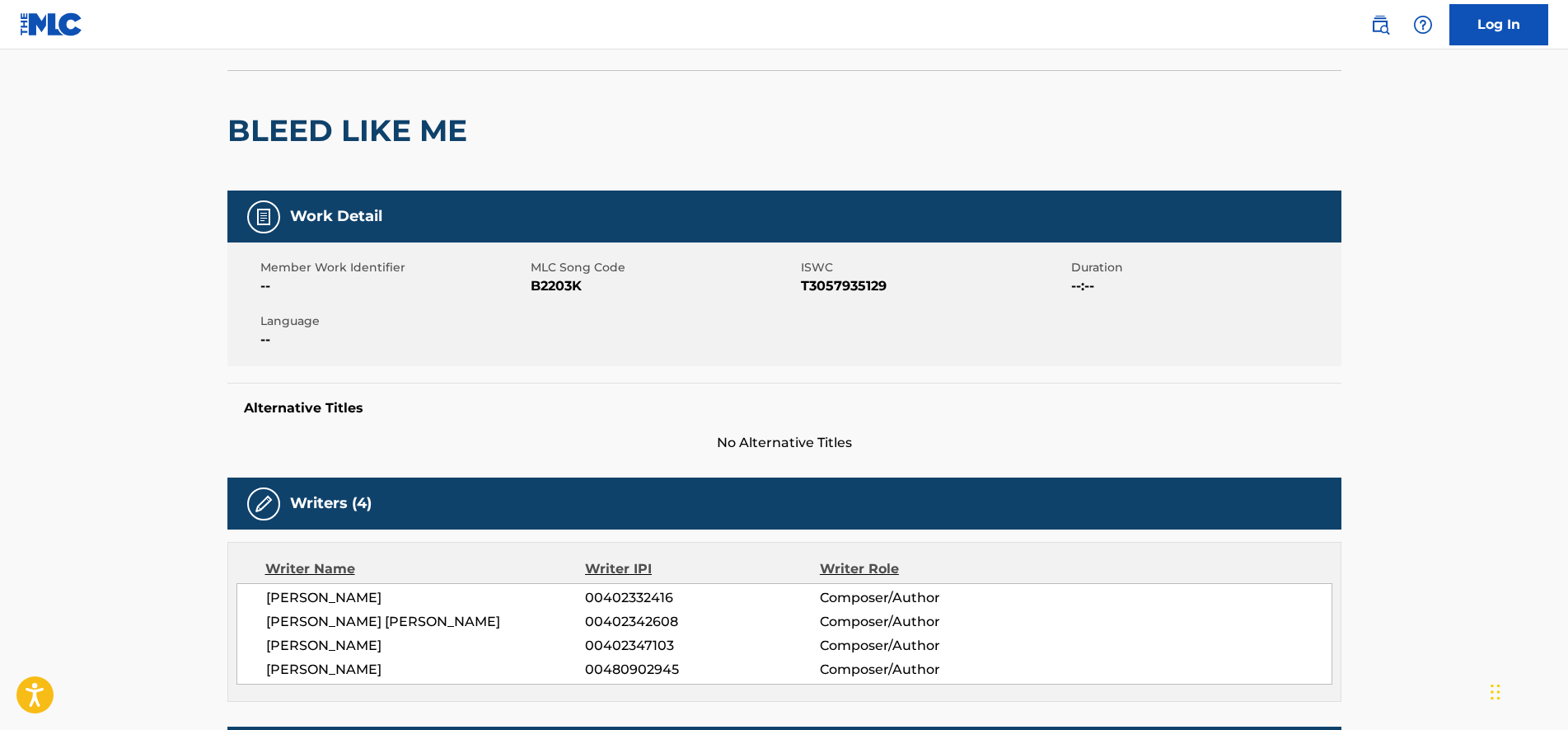
click at [548, 279] on span "B2203K" at bounding box center [663, 286] width 266 height 20
